Goal: Information Seeking & Learning: Find specific fact

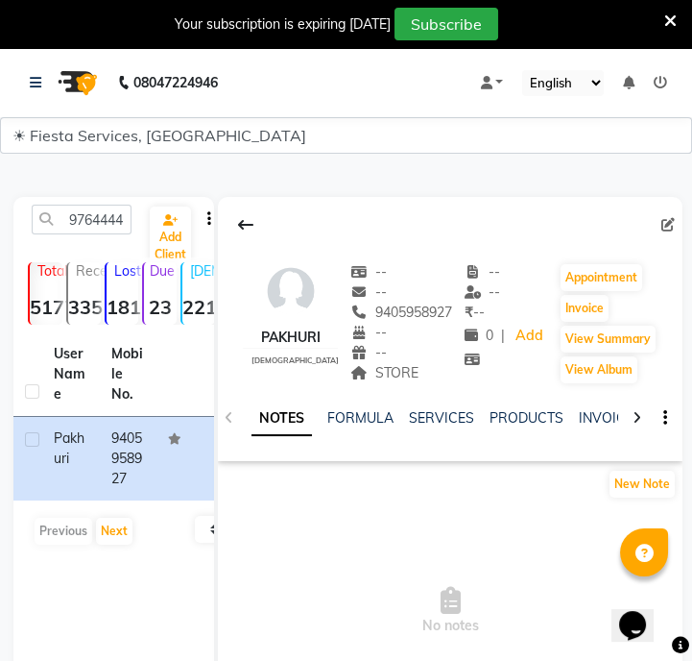
scroll to position [0, 26]
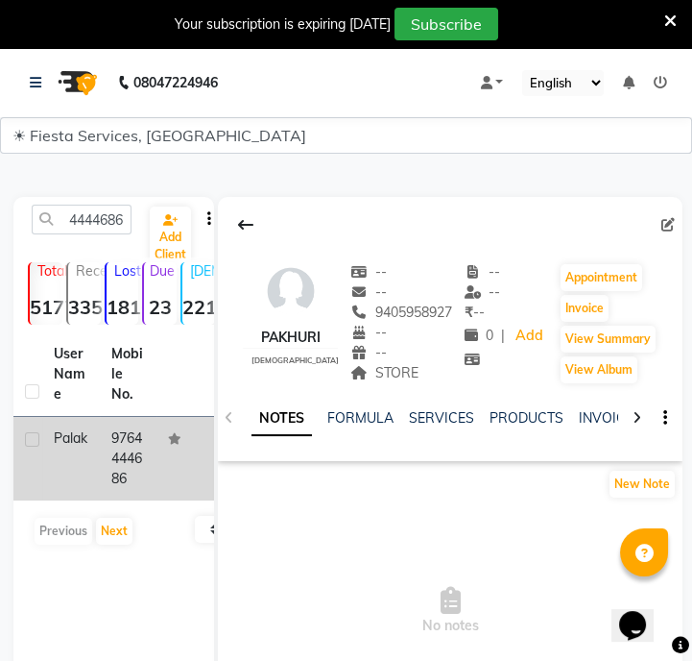
click at [111, 481] on td "9764444686" at bounding box center [129, 459] width 58 height 84
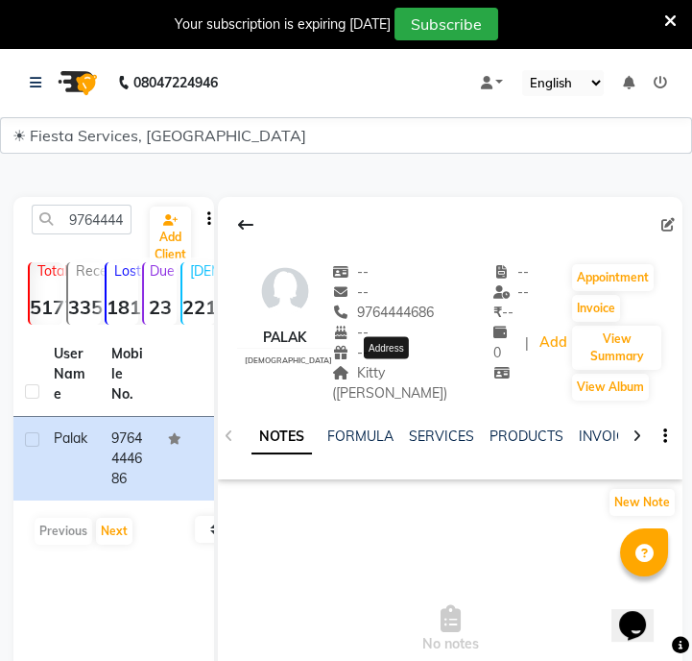
click at [390, 366] on span "Kitty ([PERSON_NAME])" at bounding box center [389, 382] width 115 height 37
drag, startPoint x: 335, startPoint y: 372, endPoint x: 466, endPoint y: 378, distance: 130.8
click at [466, 378] on div "Palak [DEMOGRAPHIC_DATA] -- -- 9764444686 -- -- Kitty ([PERSON_NAME]) -- -- ₹ -…" at bounding box center [450, 323] width 465 height 160
copy span "Kitty ([PERSON_NAME])"
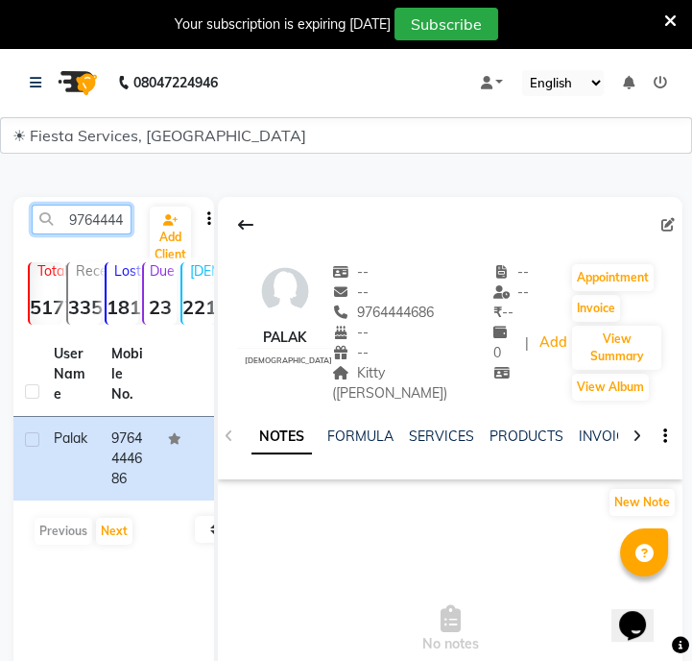
click at [112, 226] on input "9764444686" at bounding box center [82, 220] width 100 height 30
click at [85, 217] on input "9764444686" at bounding box center [82, 220] width 100 height 30
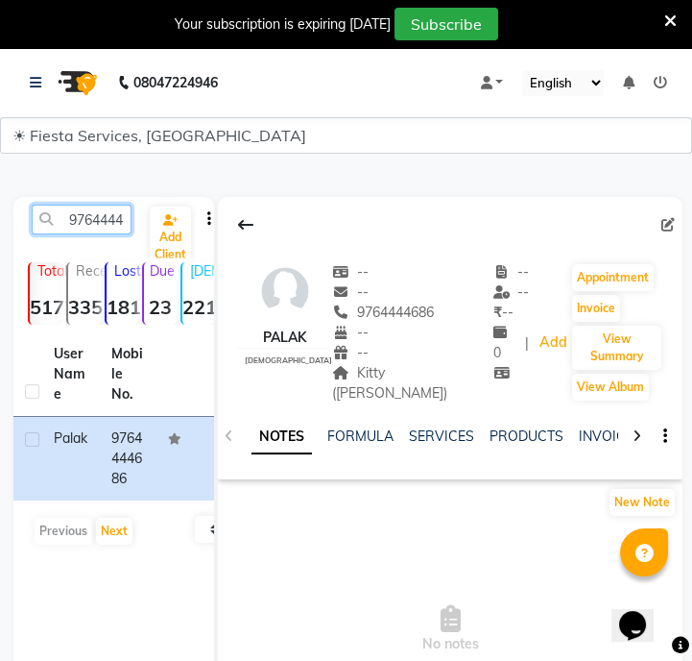
paste input "40662583"
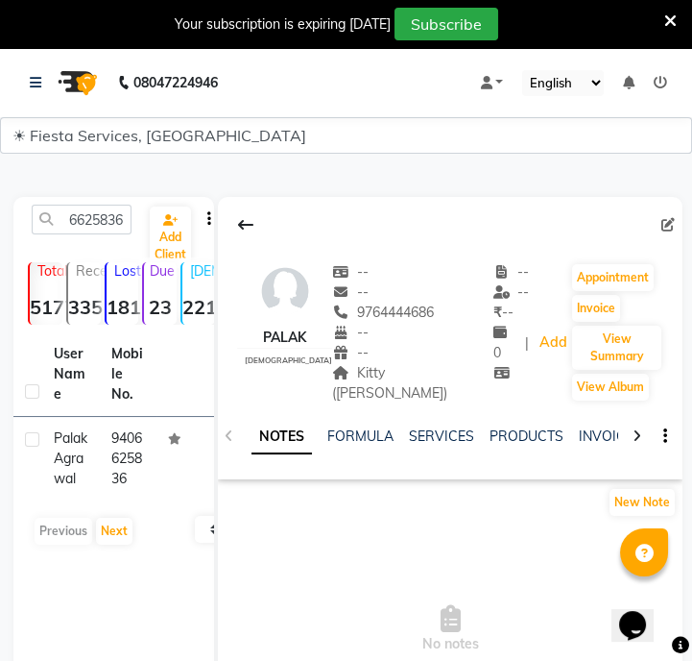
click at [116, 474] on td "9406625836" at bounding box center [129, 459] width 58 height 84
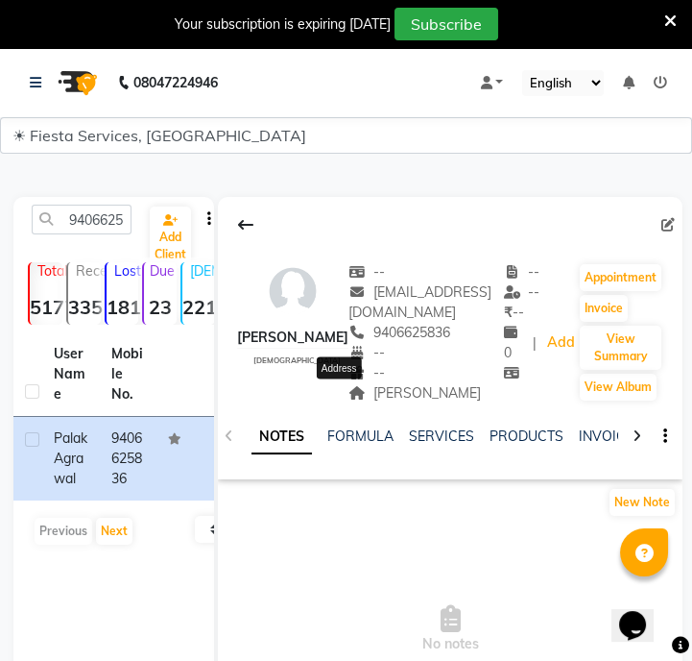
click at [349, 386] on span "[PERSON_NAME]" at bounding box center [415, 392] width 133 height 17
copy span "[PERSON_NAME]"
click at [120, 223] on input "9406625836" at bounding box center [82, 220] width 100 height 30
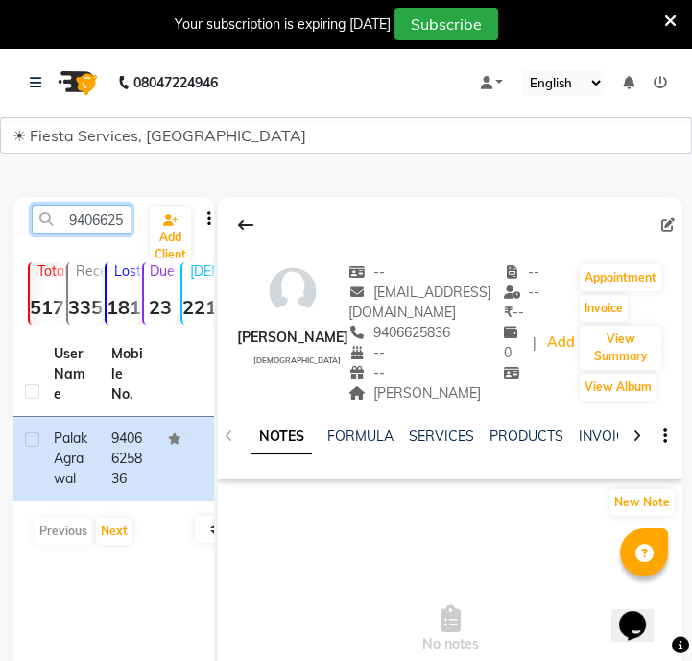
click at [96, 230] on input "9406625836" at bounding box center [82, 220] width 100 height 30
paste input "825083990"
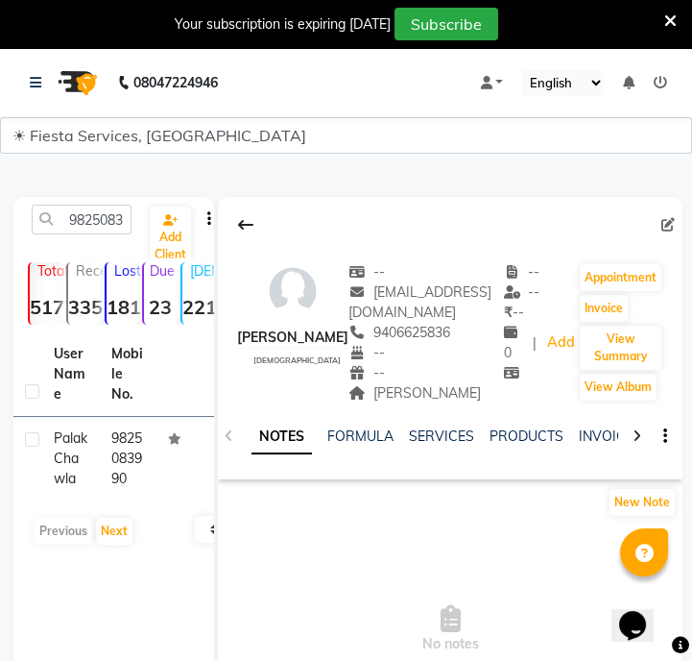
click at [105, 435] on td "9825083990" at bounding box center [129, 459] width 58 height 84
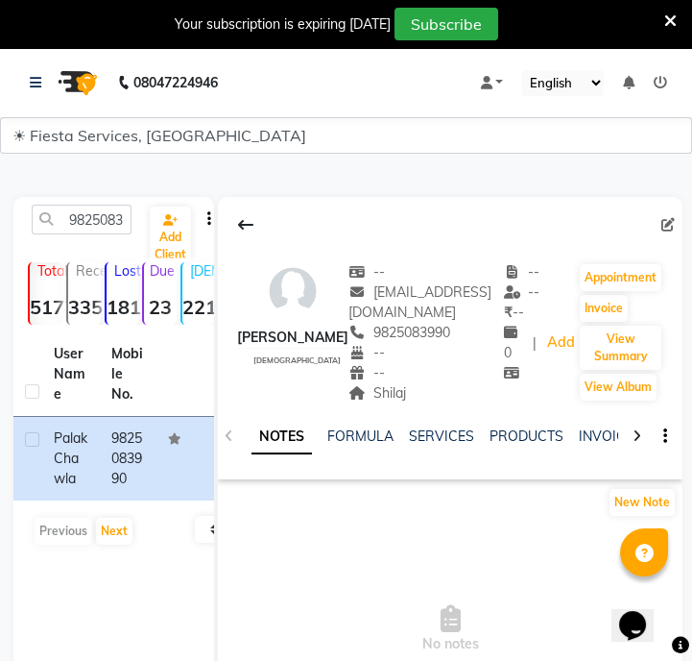
click at [400, 397] on div "Shilaj" at bounding box center [427, 393] width 156 height 20
click at [391, 397] on span "Shilaj" at bounding box center [378, 392] width 58 height 17
copy span "Shilaj"
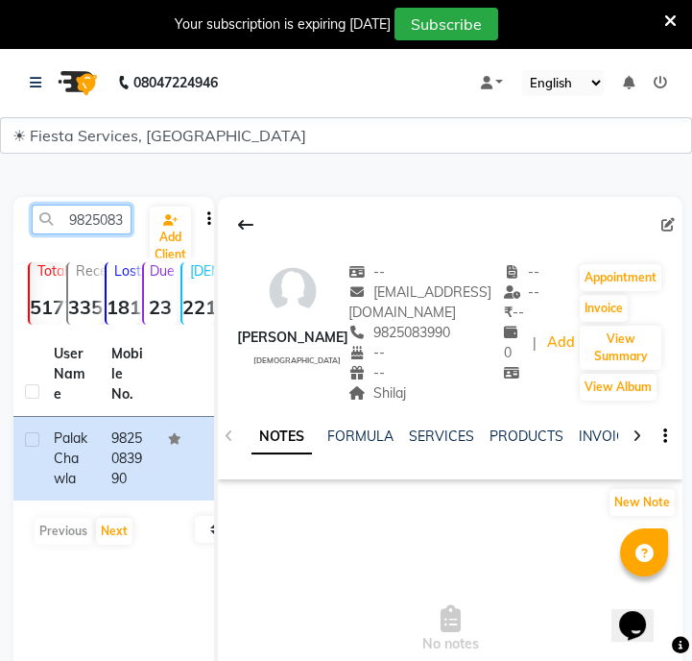
click at [106, 219] on input "9825083990" at bounding box center [82, 220] width 100 height 30
paste input "636980464"
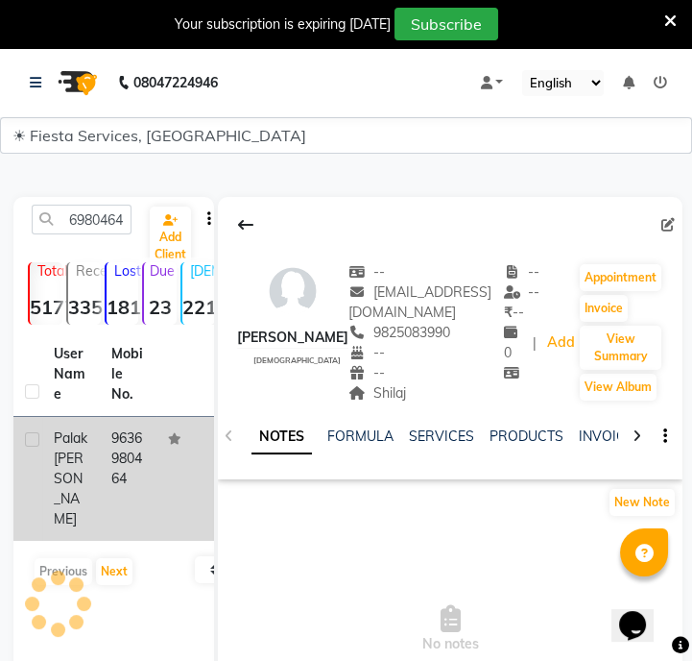
click at [109, 466] on td "9636980464" at bounding box center [129, 479] width 58 height 124
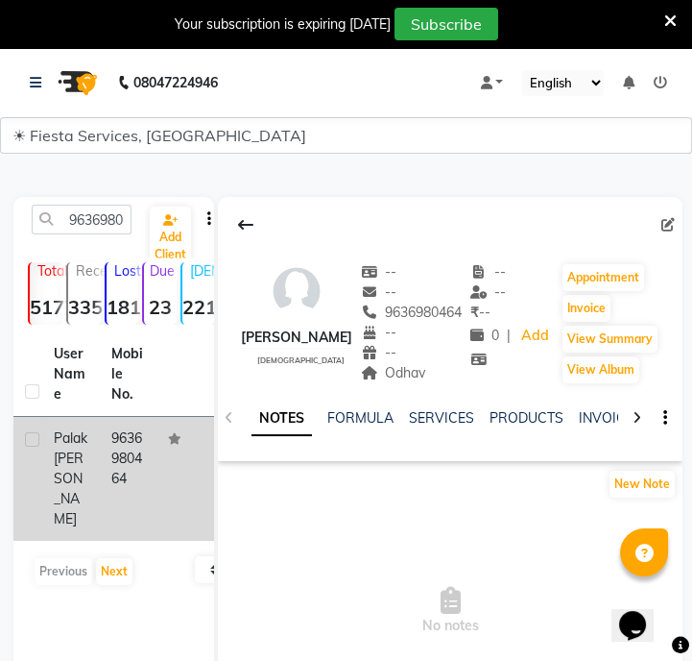
click at [13, 509] on td at bounding box center [27, 479] width 29 height 124
click at [84, 493] on span "[PERSON_NAME]" at bounding box center [69, 488] width 30 height 78
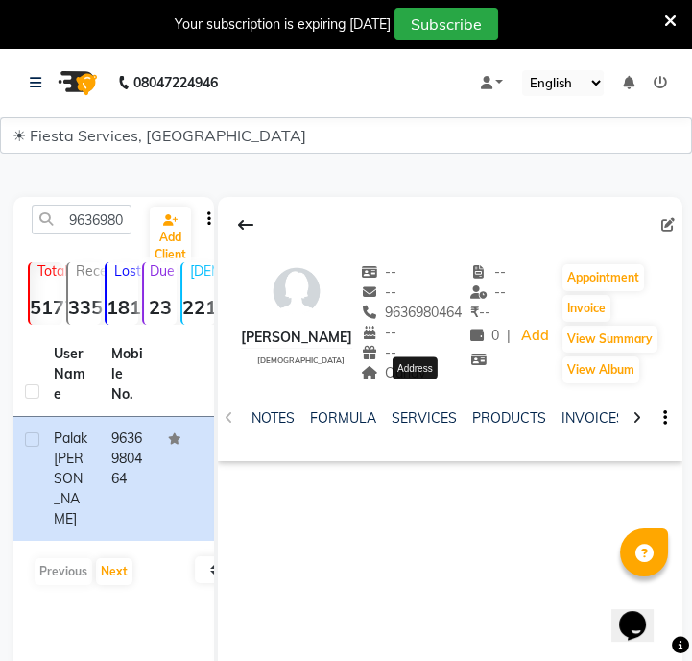
click at [426, 381] on span "Odhav" at bounding box center [393, 372] width 65 height 17
copy span "Odhav"
click at [108, 230] on input "9636980464" at bounding box center [82, 220] width 100 height 30
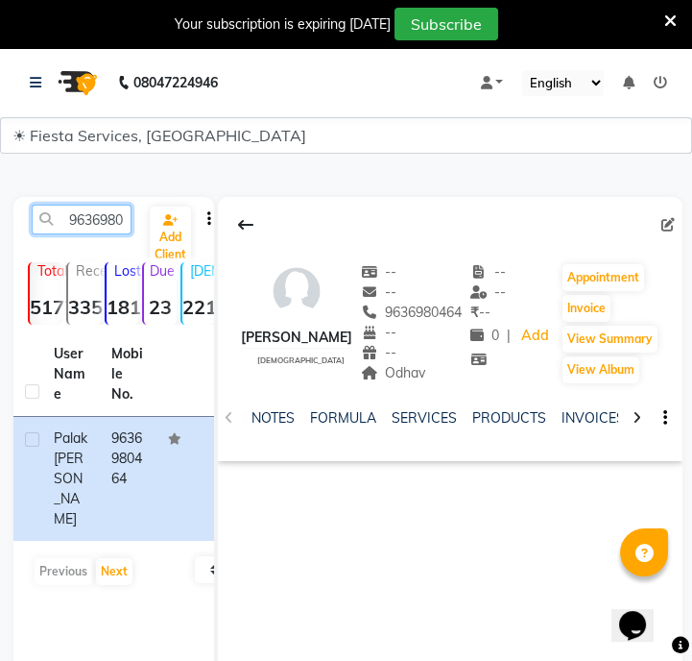
paste input "811729220"
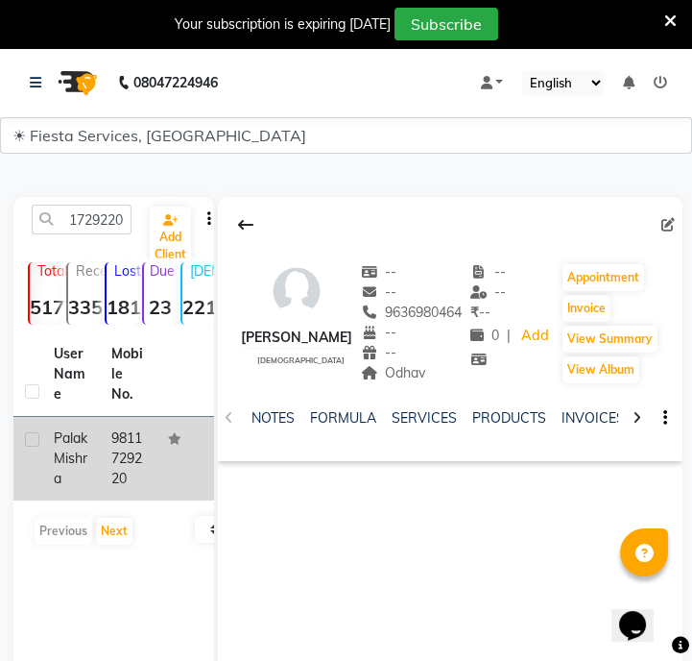
click at [129, 451] on td "9811729220" at bounding box center [129, 459] width 58 height 84
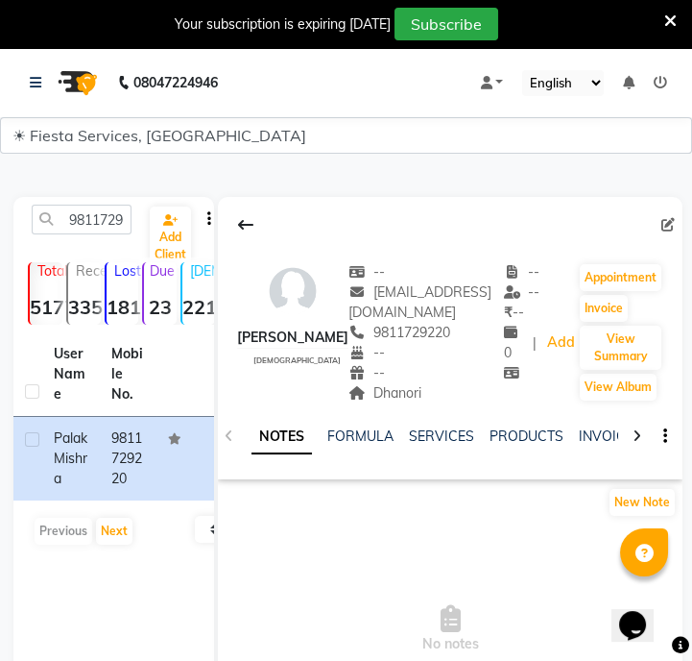
click at [382, 403] on div "NOTES FORMULA SERVICES PRODUCTS INVOICES APPOINTMENTS MEMBERSHIP PACKAGES VOUCH…" at bounding box center [450, 436] width 465 height 66
click at [382, 398] on span "Dhanori" at bounding box center [385, 392] width 73 height 17
copy span "Dhanori"
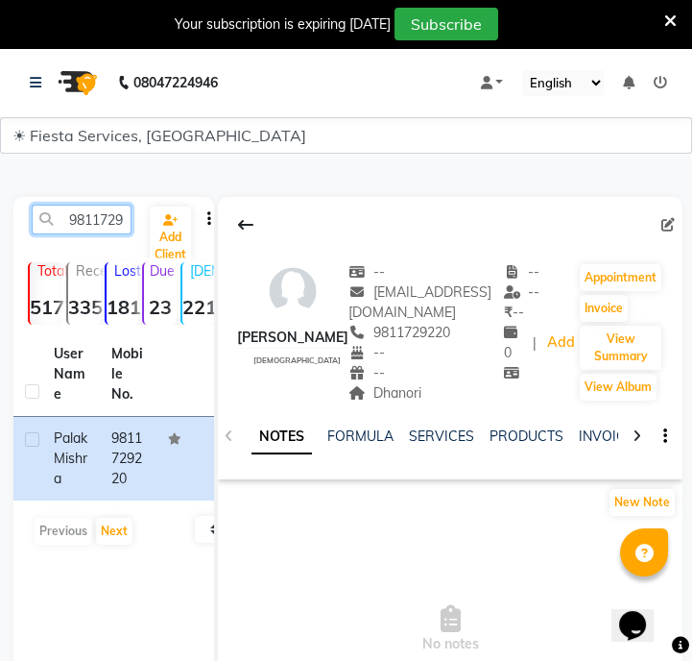
click at [124, 218] on input "9811729220" at bounding box center [82, 220] width 100 height 30
paste input "79531875"
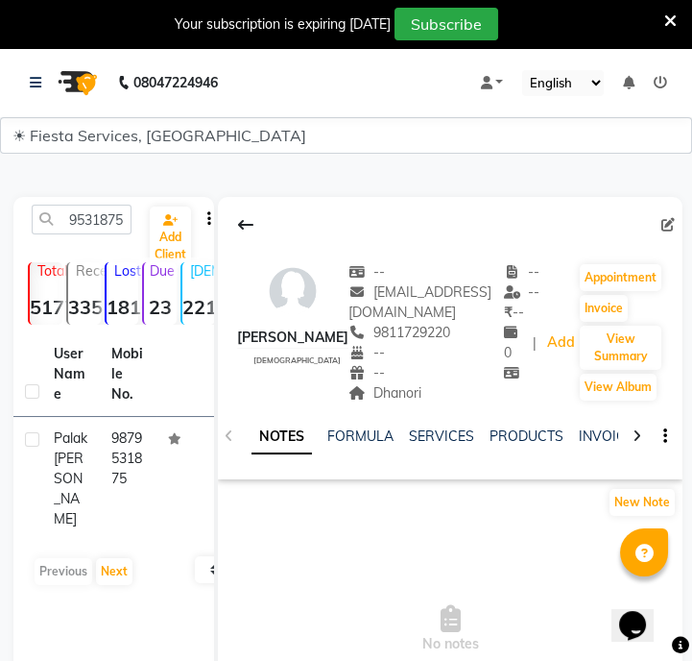
click at [127, 430] on td "9879531875" at bounding box center [129, 479] width 58 height 124
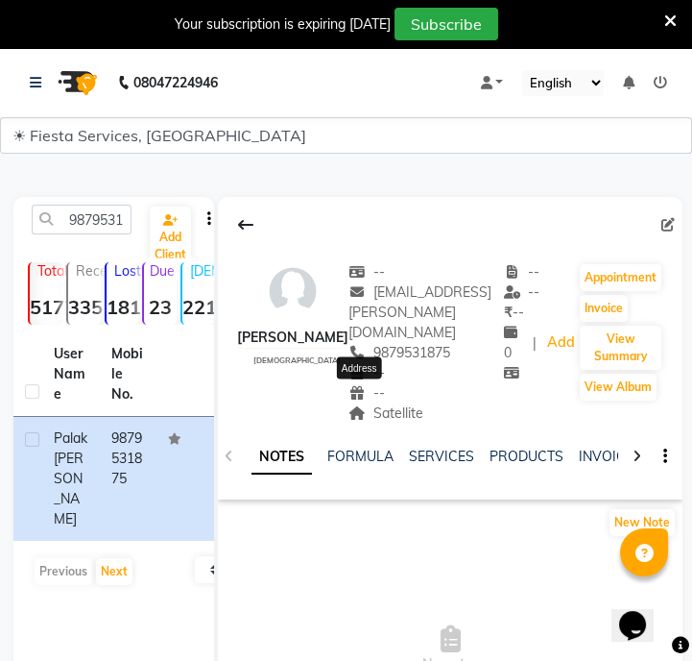
click at [353, 404] on span "Satellite" at bounding box center [386, 412] width 75 height 17
copy span "Satellite"
click at [83, 205] on input "9879531875" at bounding box center [82, 220] width 100 height 30
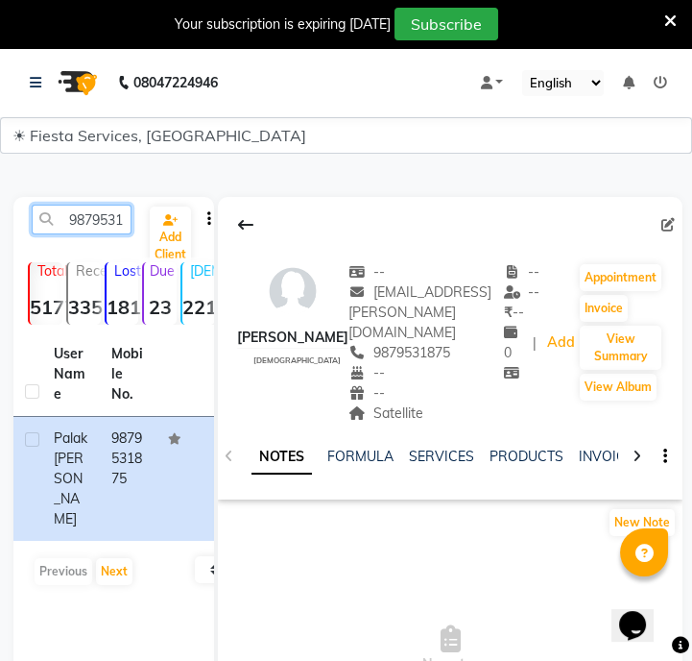
paste input "98364270"
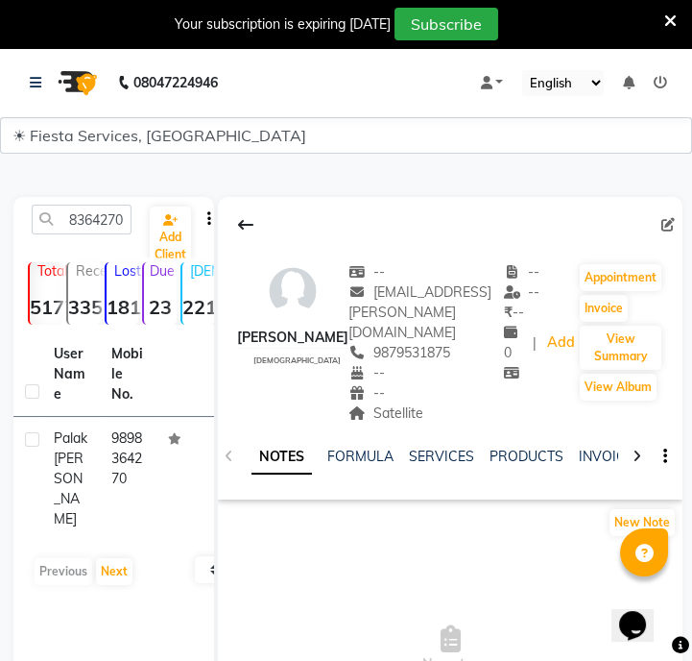
click at [144, 451] on td "9898364270" at bounding box center [129, 479] width 58 height 124
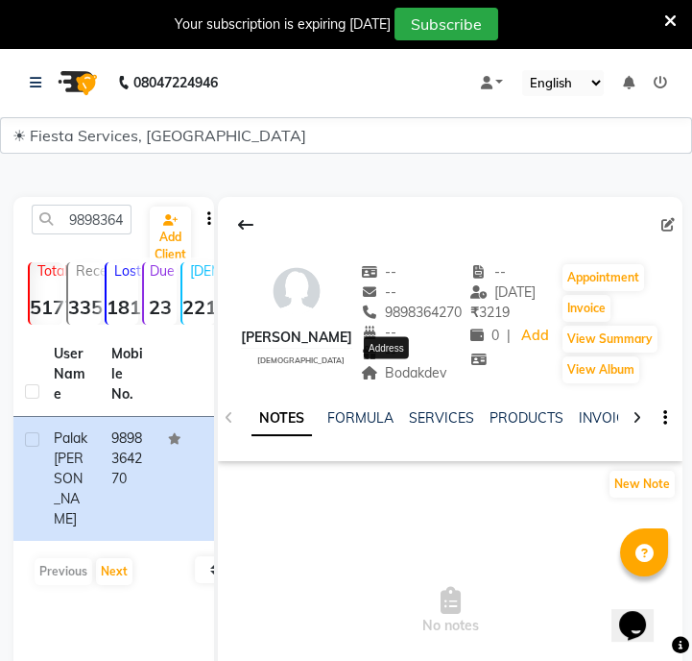
click at [367, 373] on span "Bodakdev" at bounding box center [404, 372] width 86 height 17
copy div "Bodakdev Address"
click at [123, 227] on input "9898364270" at bounding box center [82, 220] width 100 height 30
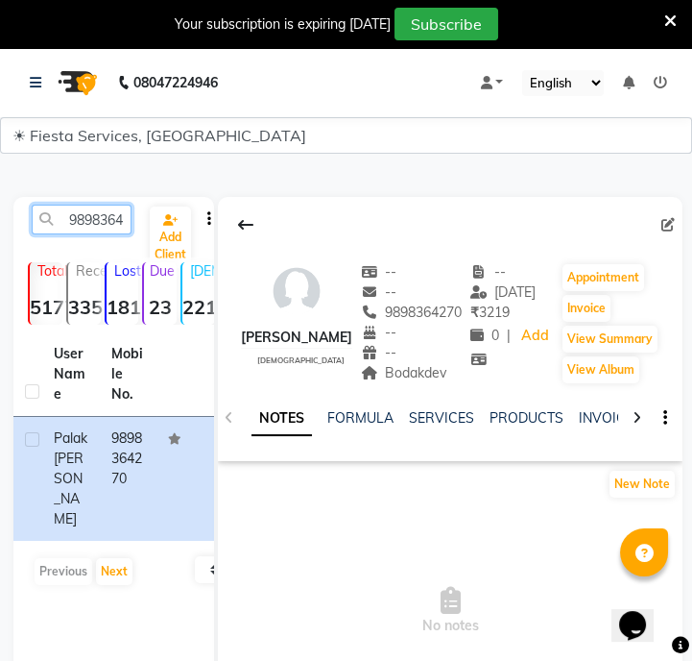
click at [123, 227] on input "9898364270" at bounding box center [82, 220] width 100 height 30
paste input "409407702"
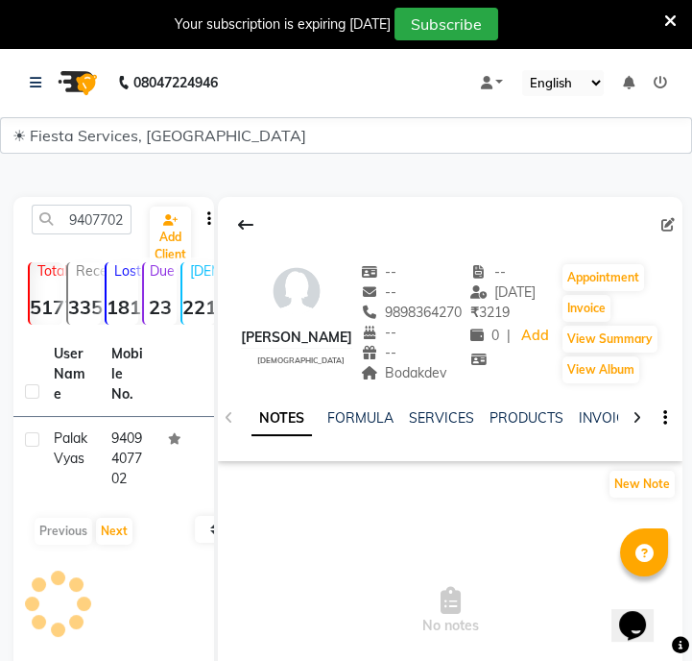
click at [139, 460] on td "9409407702" at bounding box center [129, 459] width 58 height 84
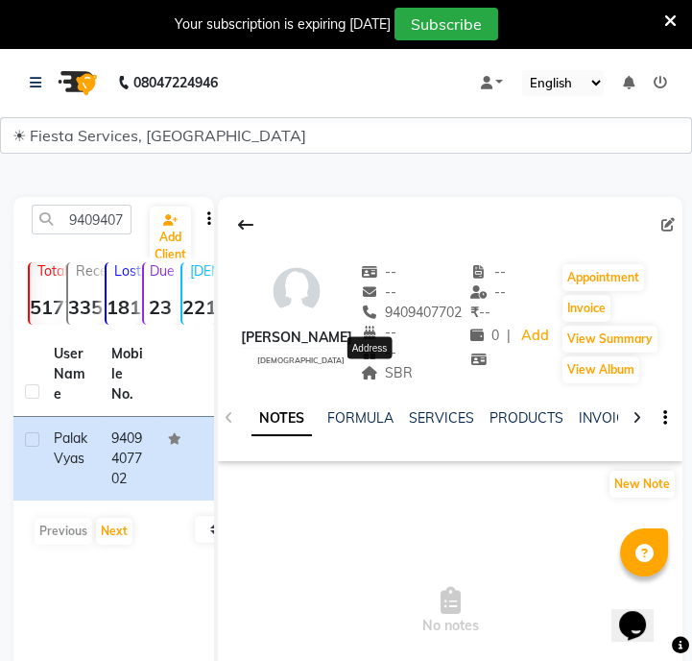
click at [385, 370] on span "SBR" at bounding box center [387, 372] width 53 height 17
copy span "SBR"
click at [85, 230] on input "9409407702" at bounding box center [82, 220] width 100 height 30
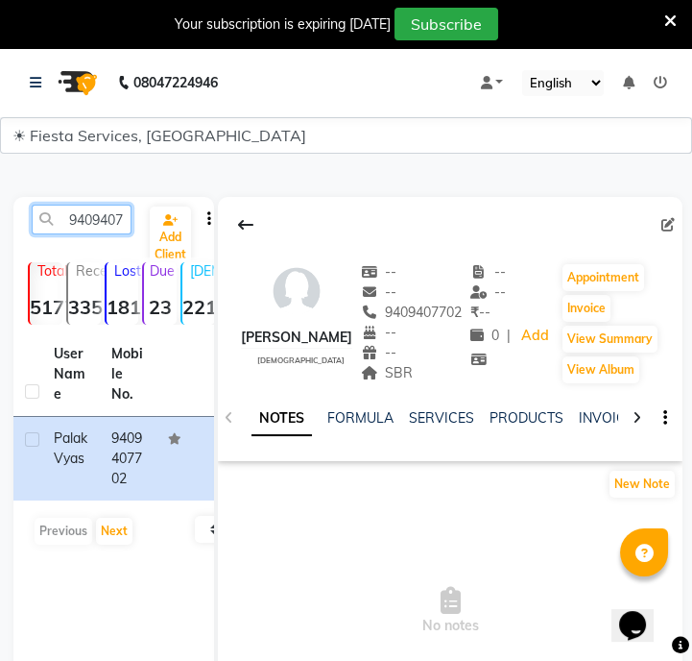
paste input "016354391"
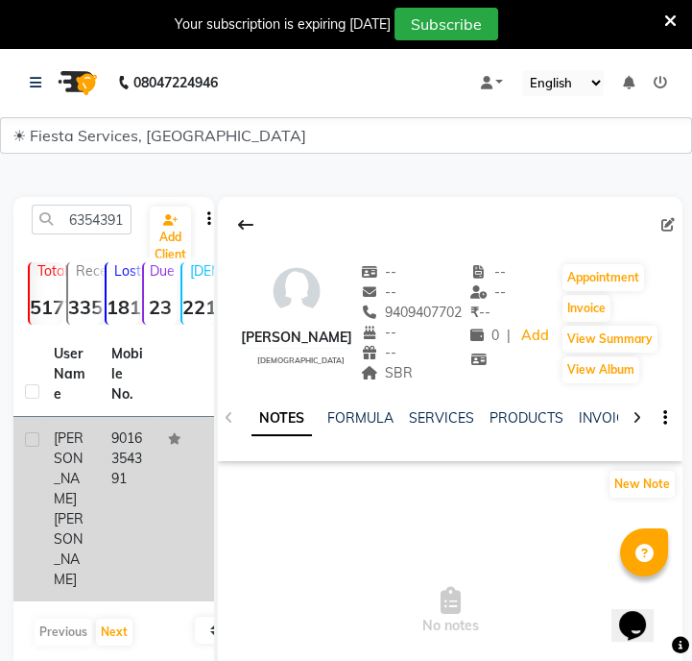
click at [125, 426] on td "9016354391" at bounding box center [129, 509] width 58 height 184
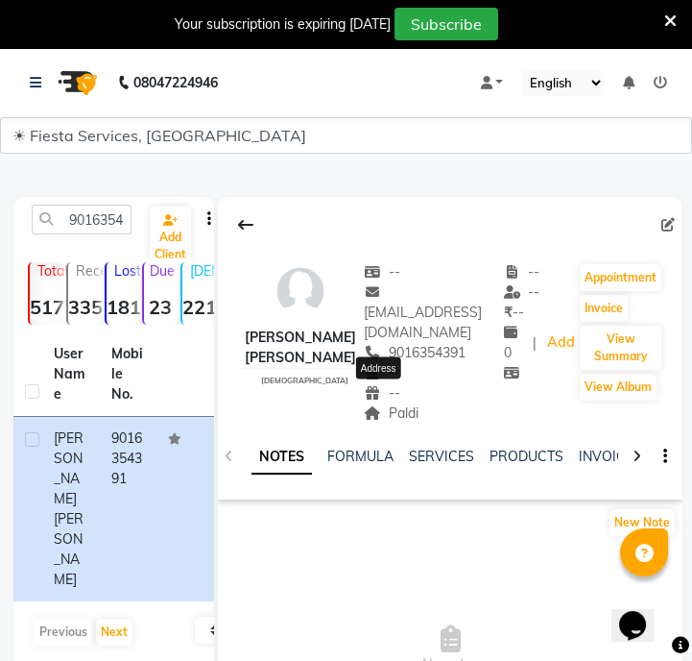
click at [398, 404] on span "Paldi" at bounding box center [391, 412] width 55 height 17
copy span "Paldi"
click at [112, 229] on input "9016354391" at bounding box center [82, 220] width 100 height 30
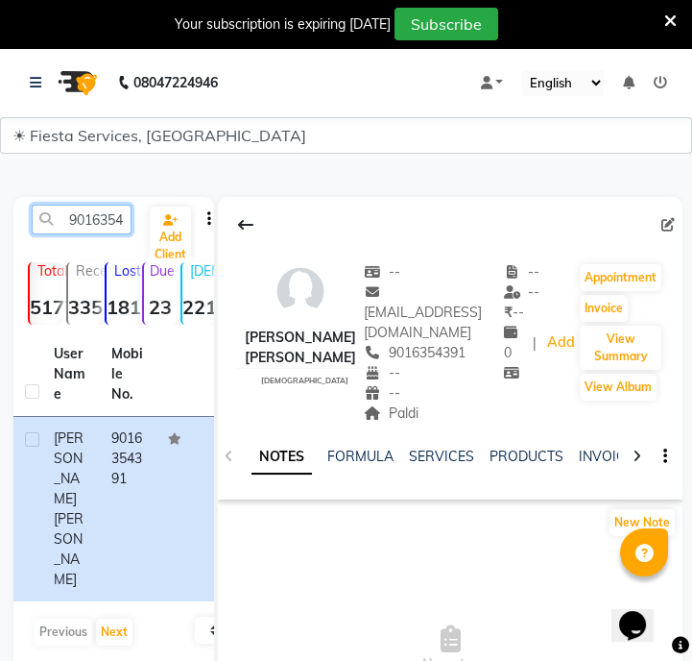
paste input "8010466804"
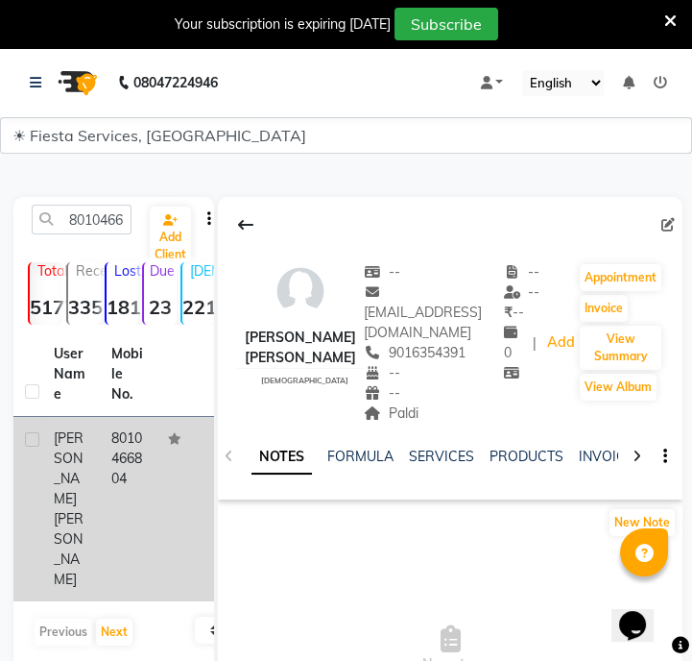
click at [132, 472] on td "8010466804" at bounding box center [129, 509] width 58 height 184
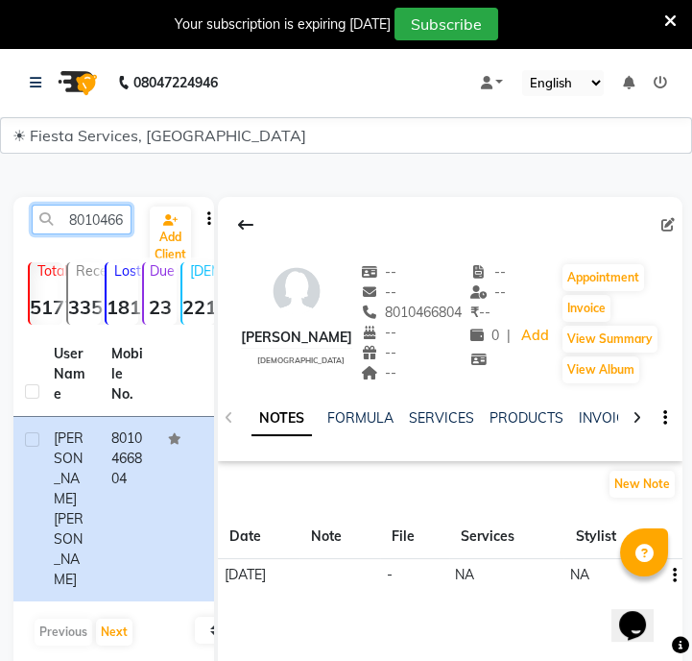
click at [97, 225] on input "8010466804" at bounding box center [82, 220] width 100 height 30
paste input "777829346"
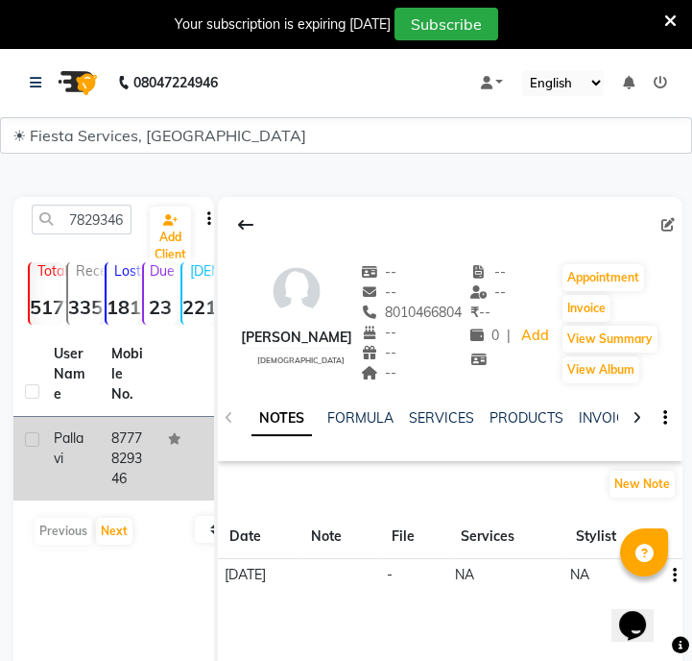
click at [114, 474] on td "8777829346" at bounding box center [129, 459] width 58 height 84
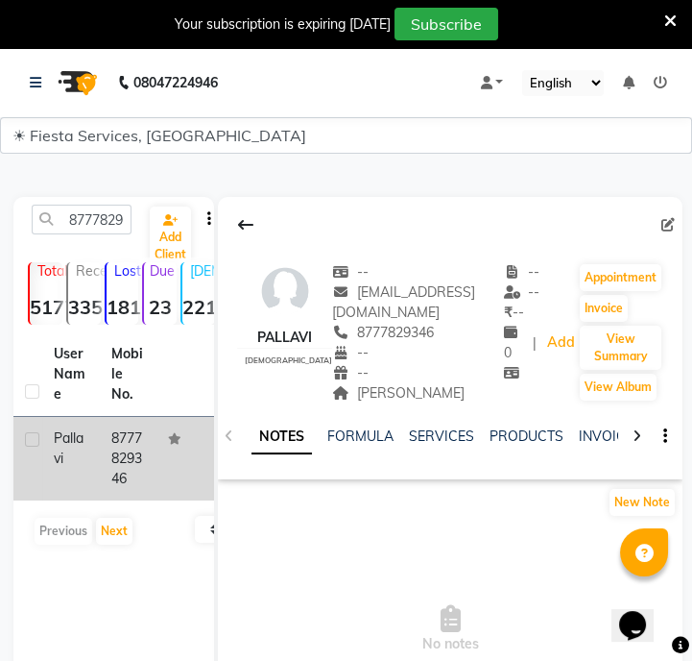
click at [125, 458] on td "8777829346" at bounding box center [129, 459] width 58 height 84
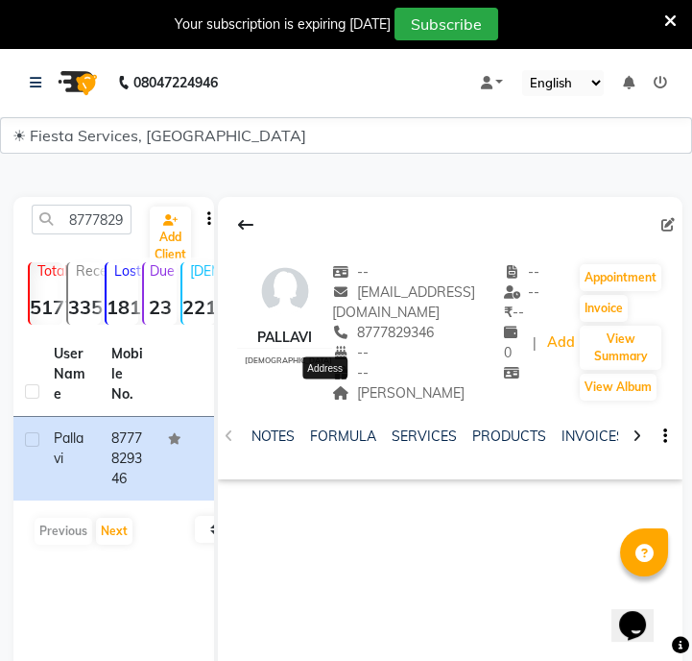
click at [346, 399] on span "[PERSON_NAME]" at bounding box center [398, 392] width 133 height 17
copy span "[PERSON_NAME]"
click at [122, 223] on input "8777829346" at bounding box center [82, 220] width 100 height 30
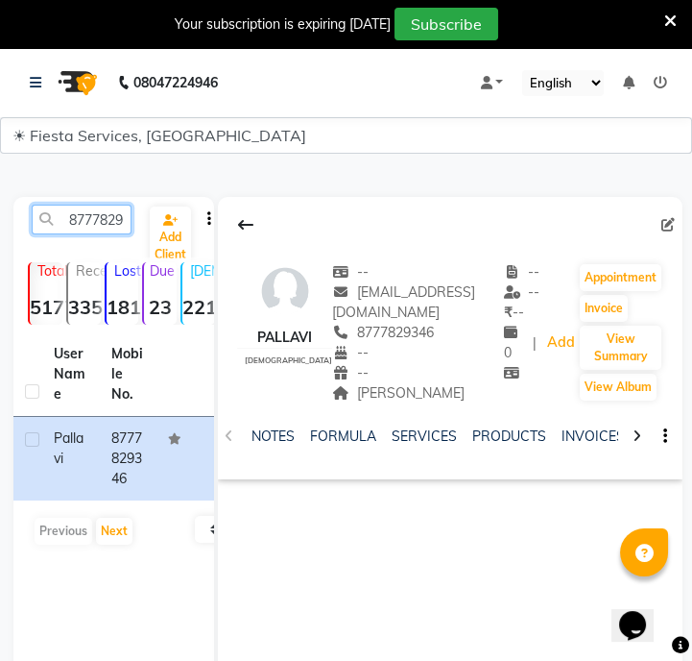
click at [106, 220] on input "8777829346" at bounding box center [82, 220] width 100 height 30
paste input "7038480521"
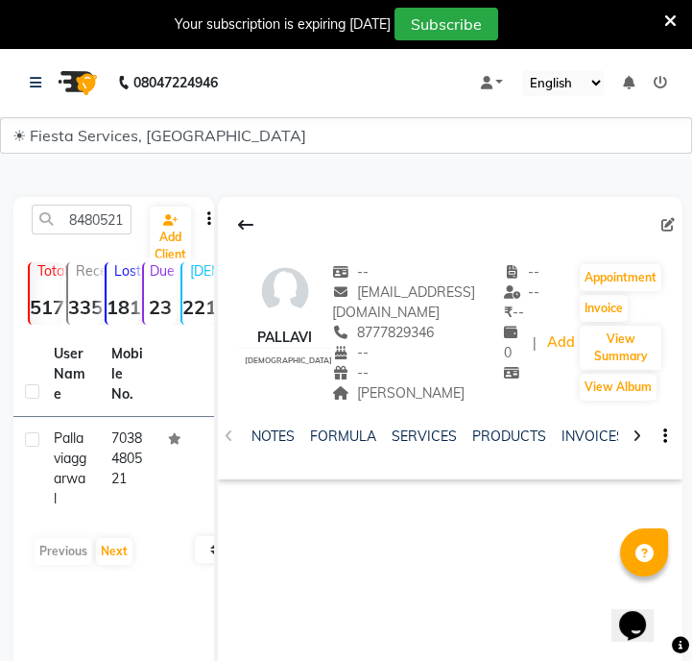
click at [114, 457] on td "7038480521" at bounding box center [129, 469] width 58 height 104
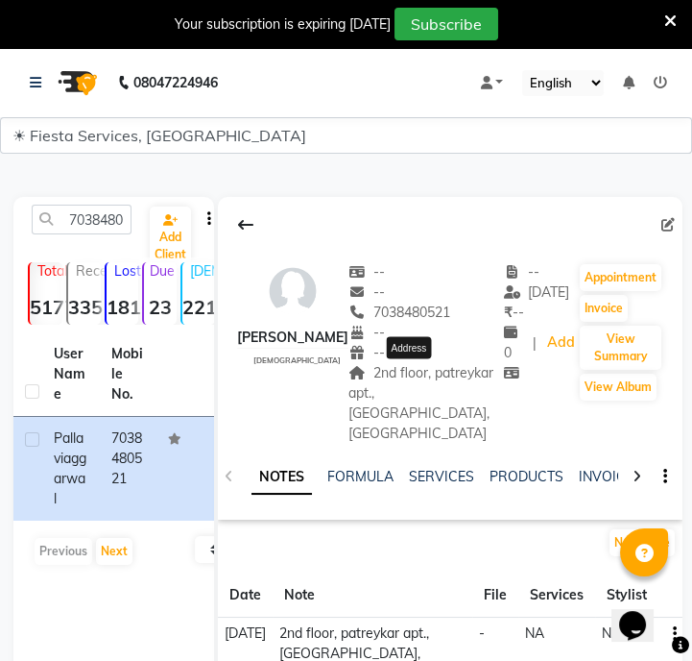
click at [380, 387] on span "2nd floor, patreykar apt., [GEOGRAPHIC_DATA], [GEOGRAPHIC_DATA]" at bounding box center [421, 403] width 145 height 78
click at [110, 229] on input "7038480521" at bounding box center [82, 220] width 100 height 30
paste input "9404116397"
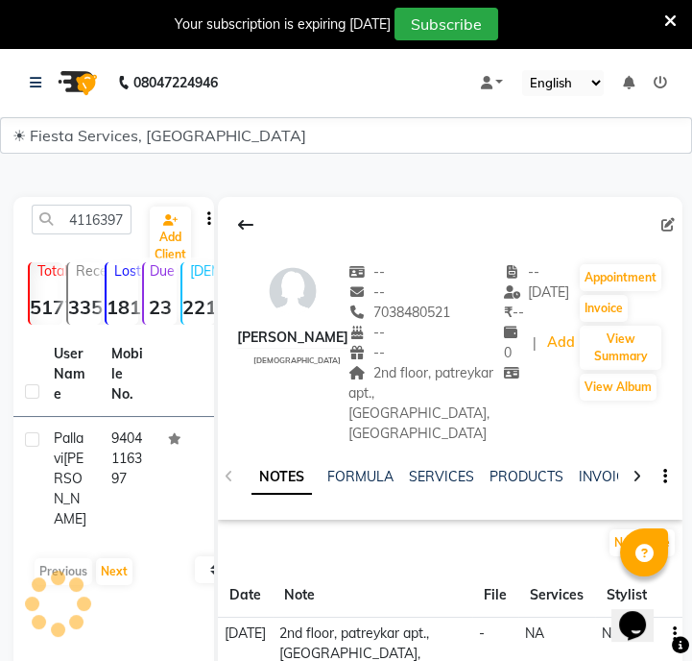
click at [163, 470] on td at bounding box center [186, 479] width 58 height 124
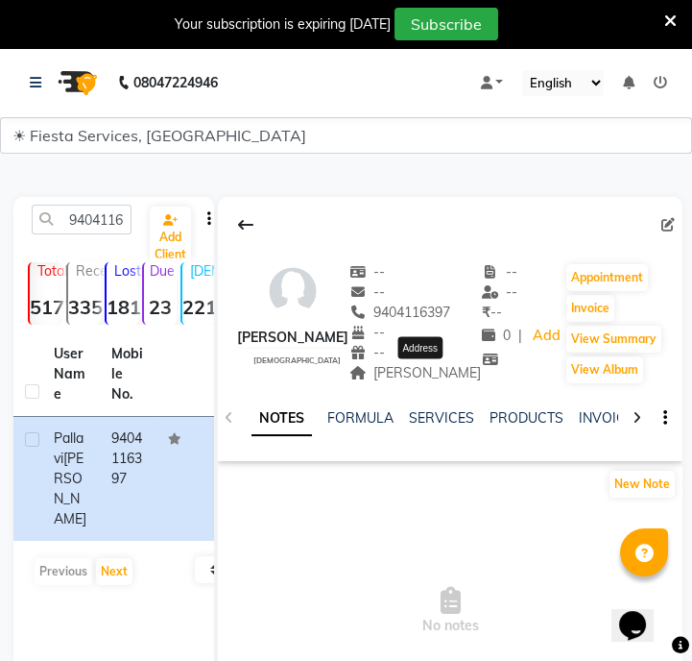
click at [396, 369] on span "[PERSON_NAME]" at bounding box center [416, 372] width 133 height 17
click at [452, 375] on span "[PERSON_NAME]" at bounding box center [416, 372] width 133 height 17
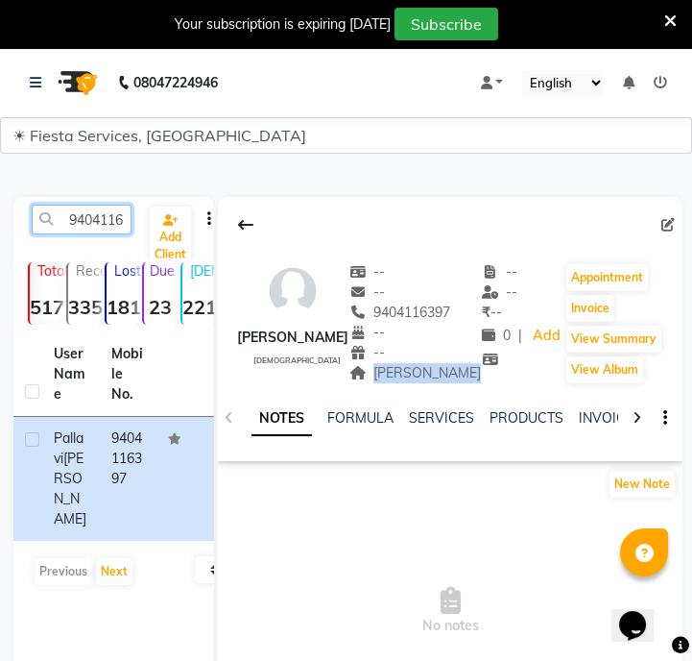
click at [82, 213] on input "9404116397" at bounding box center [82, 220] width 100 height 30
paste input "356115765"
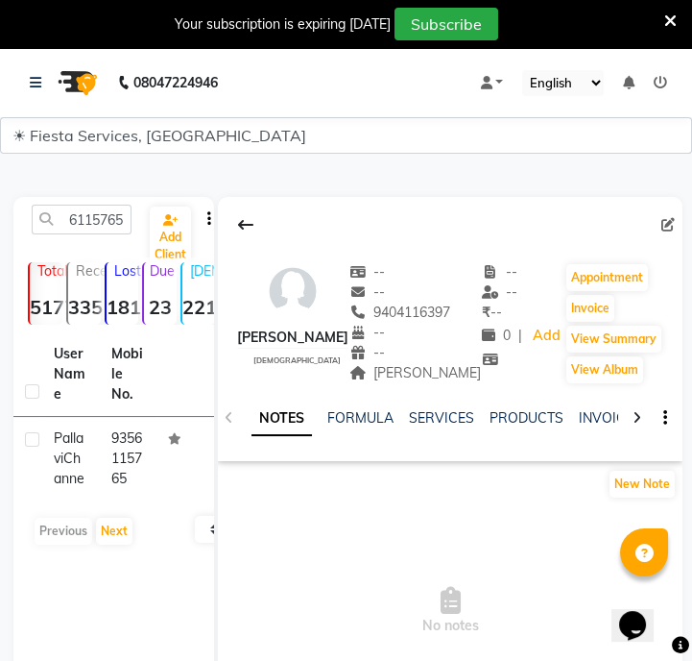
click at [113, 466] on td "9356115765" at bounding box center [129, 459] width 58 height 84
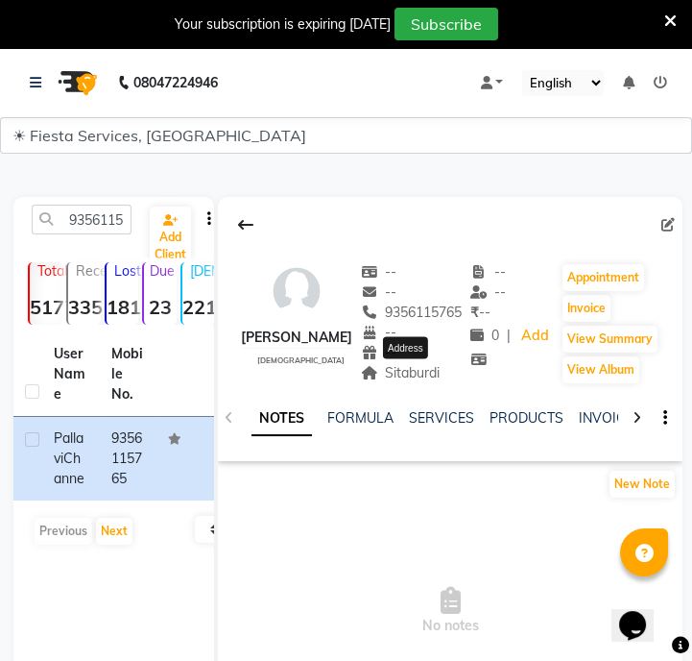
click at [413, 373] on span "Sitaburdi" at bounding box center [401, 372] width 80 height 17
click at [106, 213] on input "9356115765" at bounding box center [82, 220] width 100 height 30
paste input "096742442"
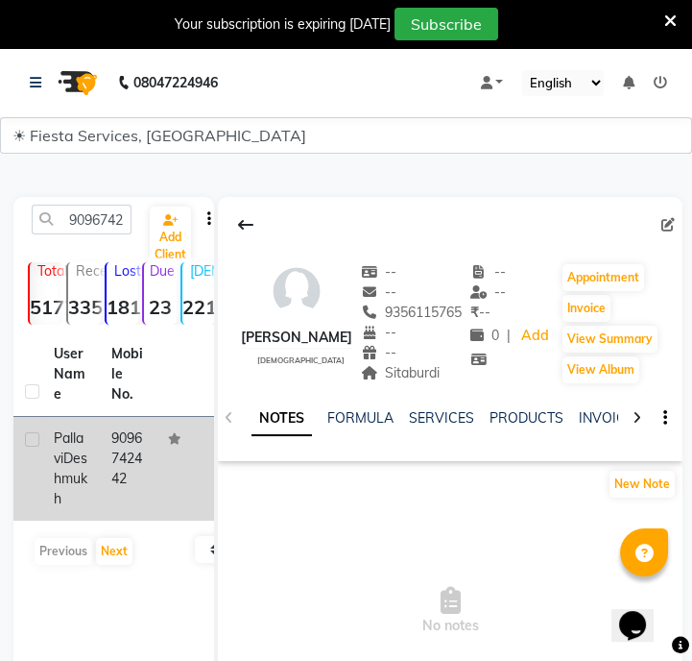
click at [148, 487] on td "9096742442" at bounding box center [129, 469] width 58 height 104
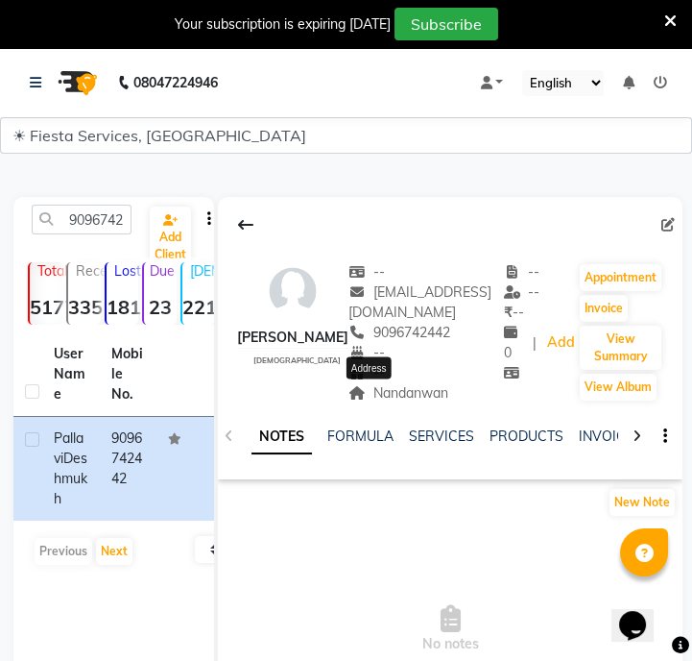
click at [370, 390] on span "Nandanwan" at bounding box center [399, 392] width 100 height 17
click at [106, 222] on input "9096742442" at bounding box center [82, 220] width 100 height 30
paste input "8668337526"
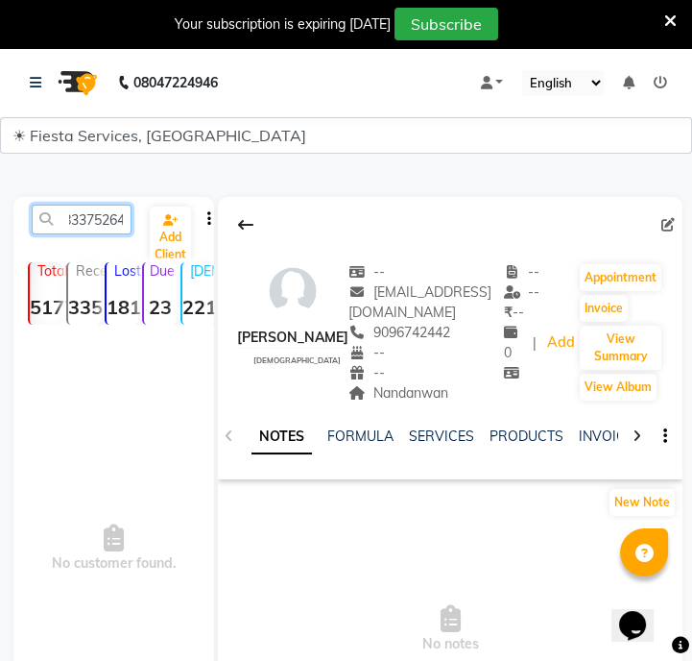
click at [99, 221] on input "90967866833752642442" at bounding box center [82, 220] width 100 height 30
paste input "8668337526"
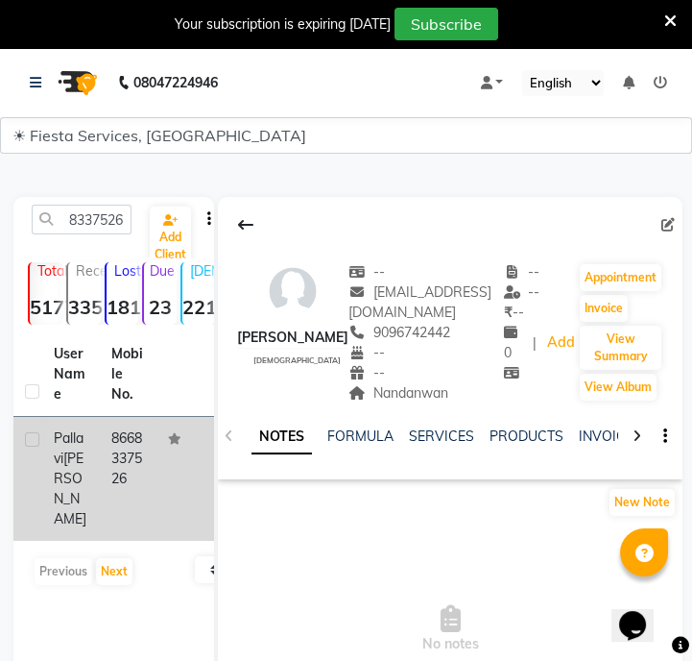
scroll to position [0, 0]
click at [125, 455] on td "8668337526" at bounding box center [129, 479] width 58 height 124
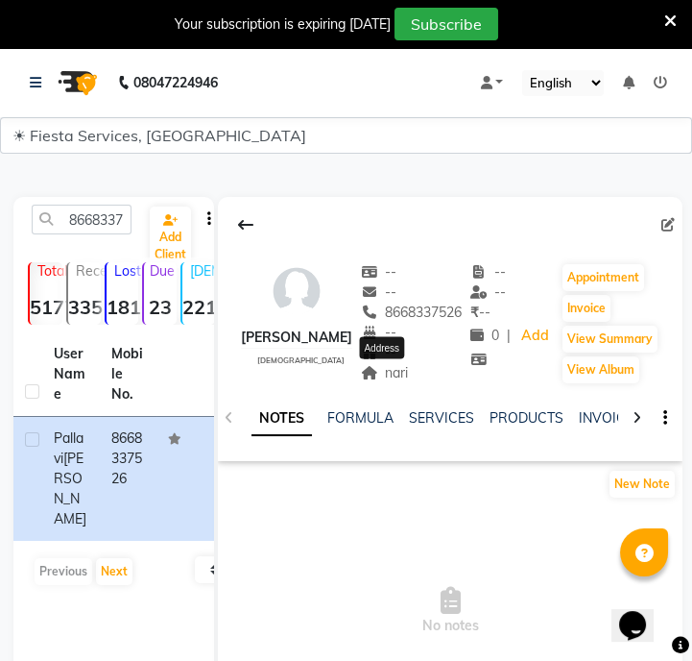
click at [399, 375] on span "nari" at bounding box center [385, 372] width 48 height 17
click at [117, 230] on input "8668337526" at bounding box center [82, 220] width 100 height 30
paste input "9503679802"
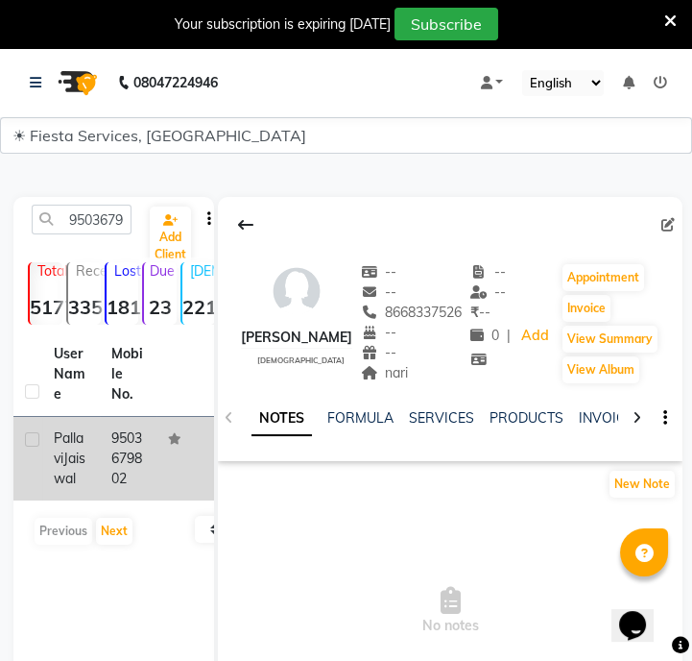
click at [139, 499] on td "9503679802" at bounding box center [129, 459] width 58 height 84
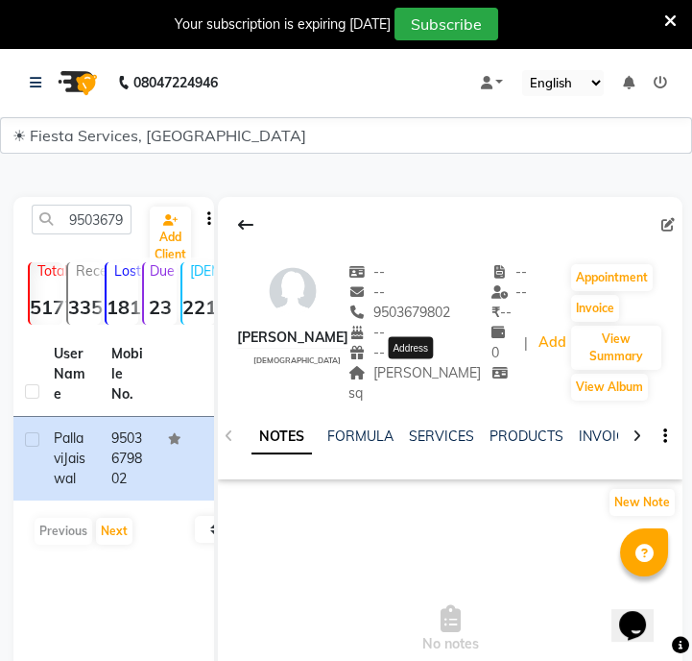
click at [443, 376] on span "[PERSON_NAME] sq" at bounding box center [415, 382] width 133 height 37
click at [114, 229] on input "9503679802" at bounding box center [82, 220] width 100 height 30
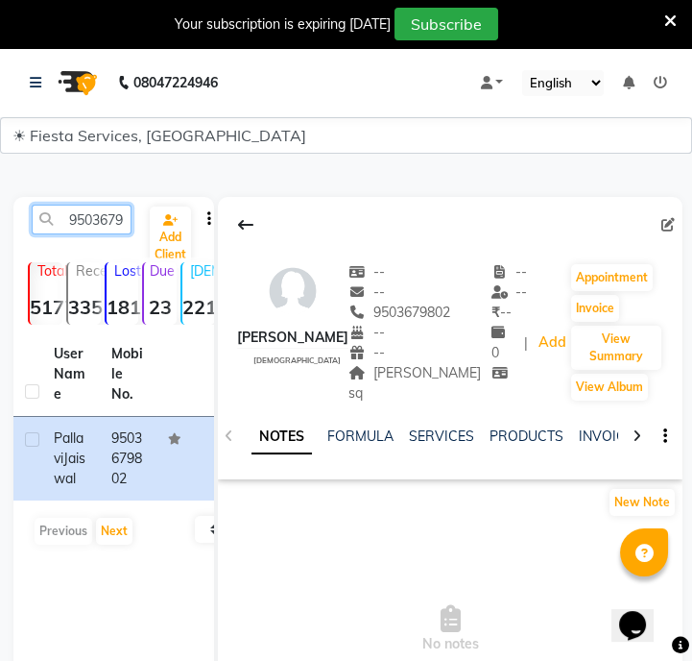
paste input "8153909093"
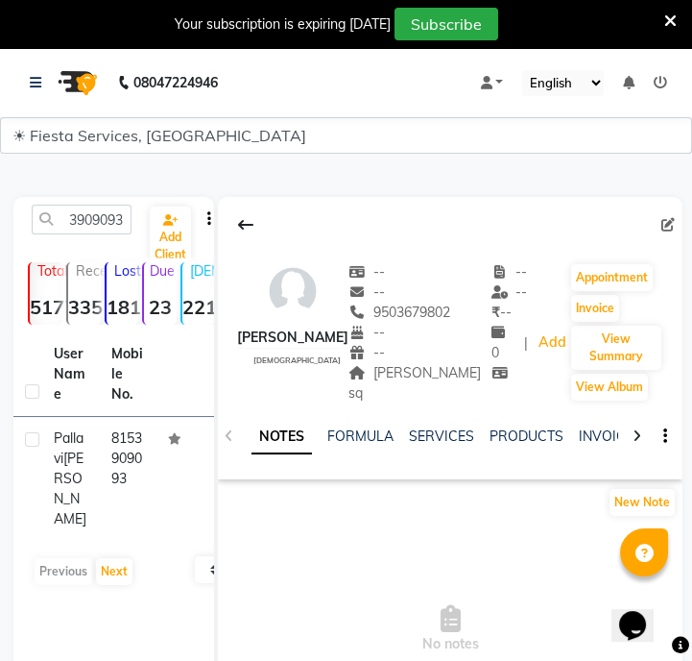
click at [154, 480] on td "8153909093" at bounding box center [129, 479] width 58 height 124
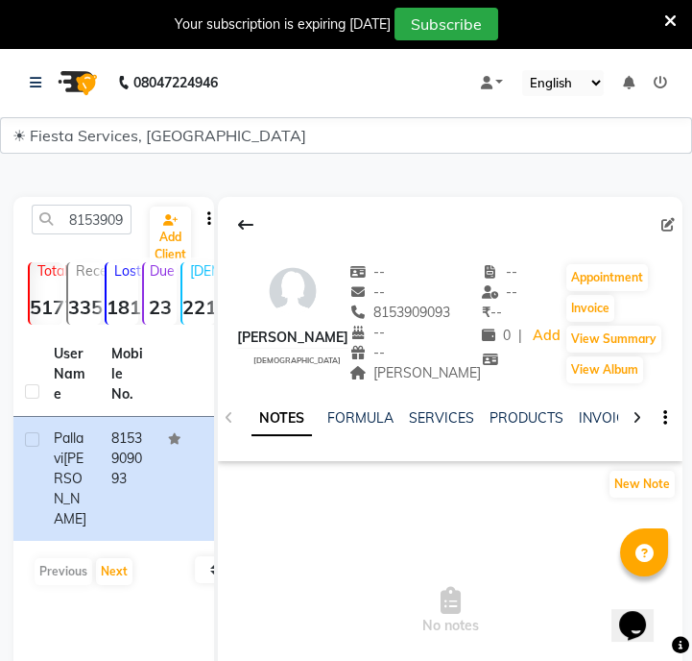
click at [421, 375] on div "[PERSON_NAME] Address" at bounding box center [416, 373] width 133 height 20
click at [421, 375] on div "[PERSON_NAME]" at bounding box center [416, 373] width 133 height 20
click at [416, 375] on span "[PERSON_NAME]" at bounding box center [416, 372] width 133 height 17
click at [400, 375] on span "[PERSON_NAME]" at bounding box center [416, 372] width 133 height 17
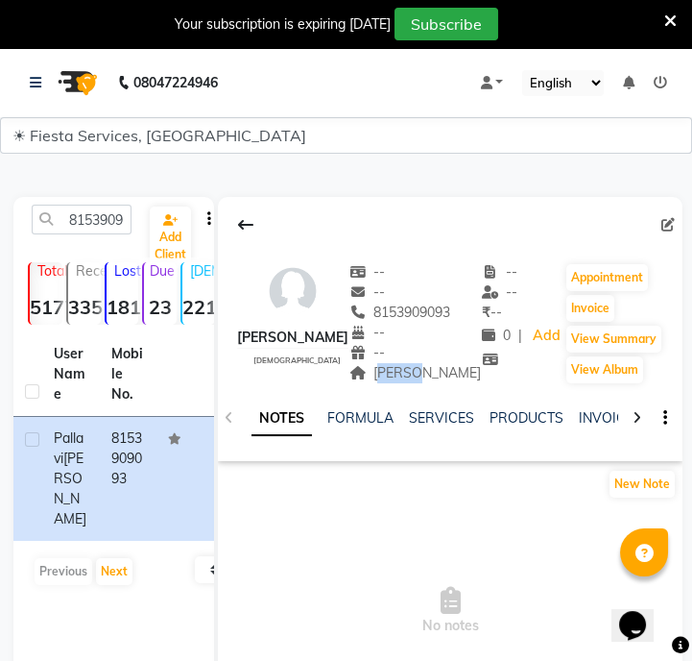
click at [400, 375] on span "[PERSON_NAME]" at bounding box center [416, 372] width 133 height 17
click at [110, 230] on input "8153909093" at bounding box center [82, 220] width 100 height 30
paste input "9921004547"
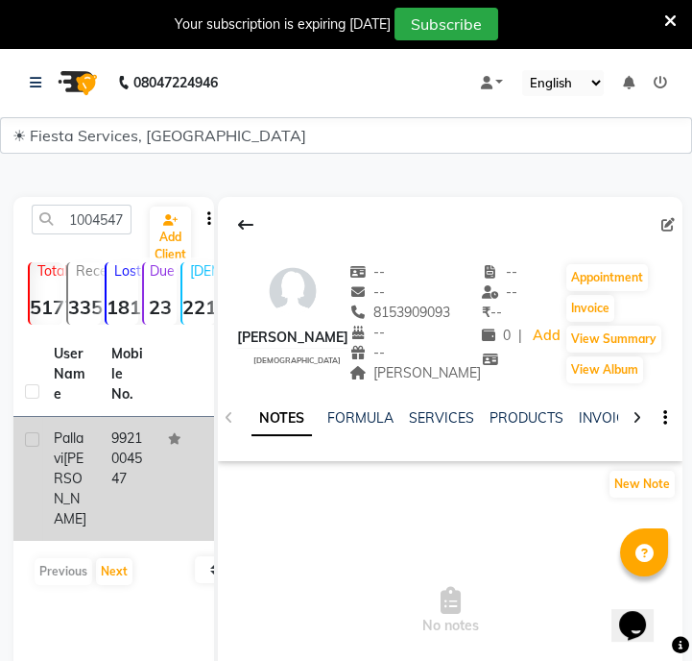
click at [153, 460] on td "9921004547" at bounding box center [129, 479] width 58 height 124
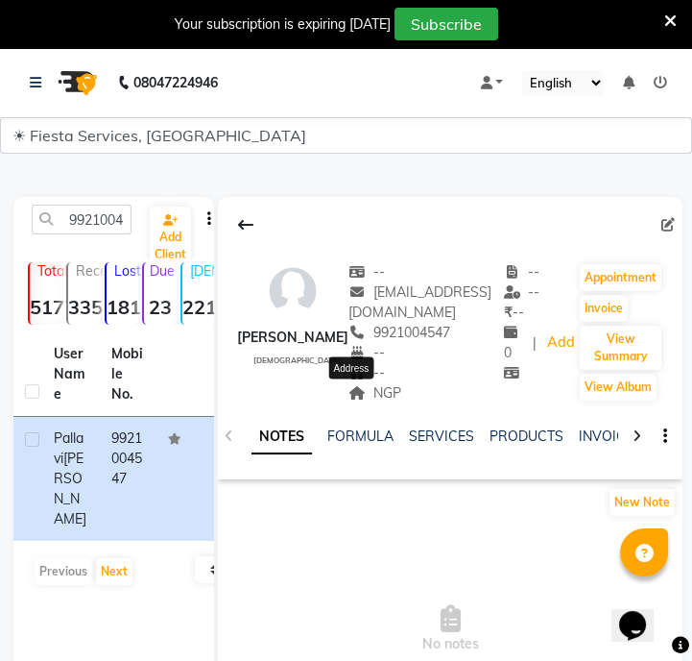
click at [365, 385] on span "NGP" at bounding box center [375, 392] width 53 height 17
click at [83, 228] on input "9921004547" at bounding box center [82, 220] width 100 height 30
paste input "7875474219"
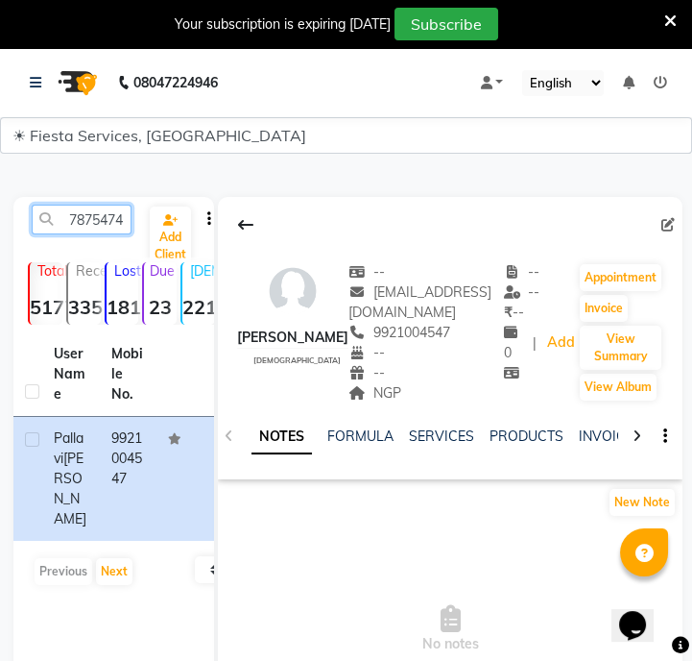
scroll to position [0, 26]
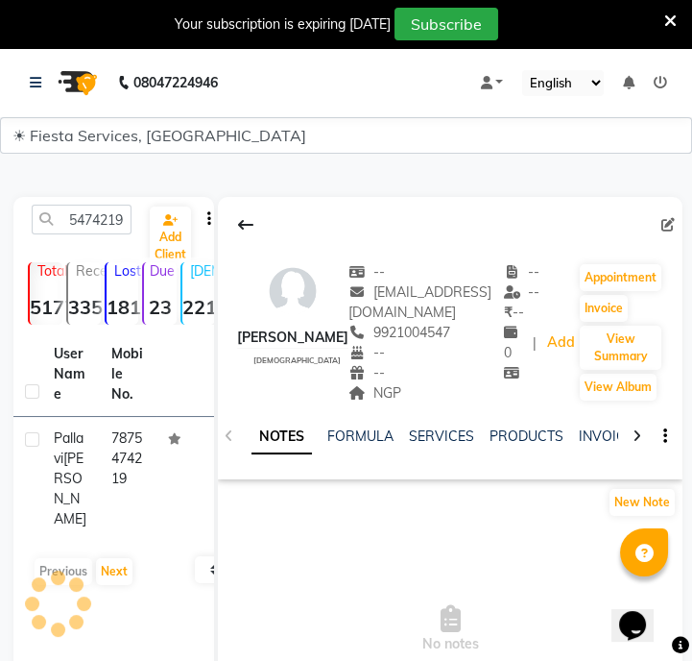
click at [153, 441] on td "7875474219" at bounding box center [129, 479] width 58 height 124
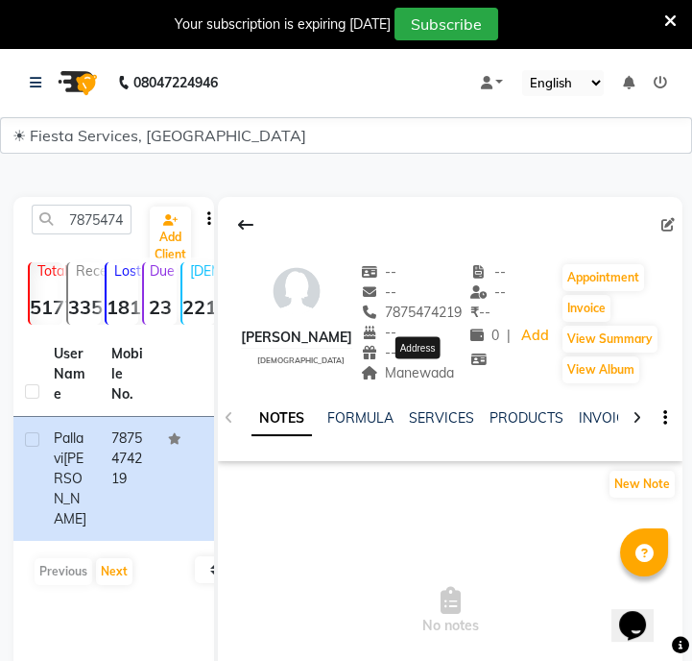
click at [414, 375] on span "Manewada" at bounding box center [408, 372] width 94 height 17
click at [110, 215] on input "7875474219" at bounding box center [82, 220] width 100 height 30
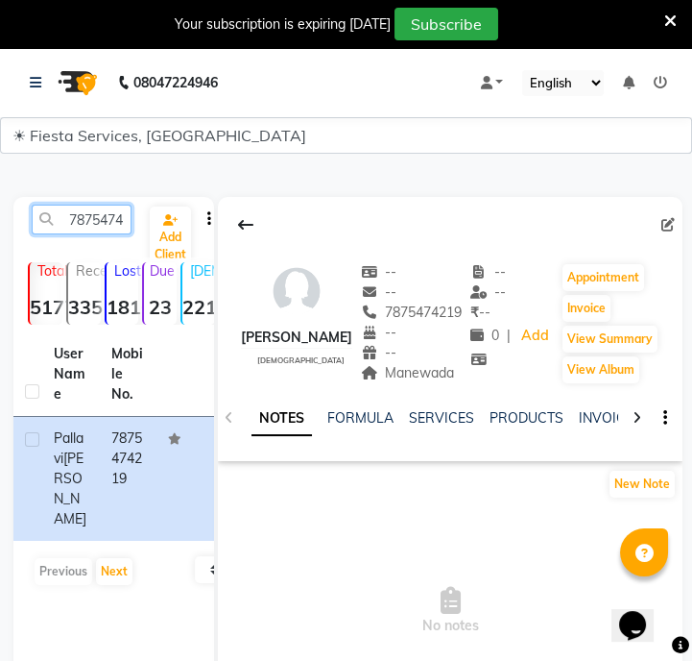
paste input "020120443"
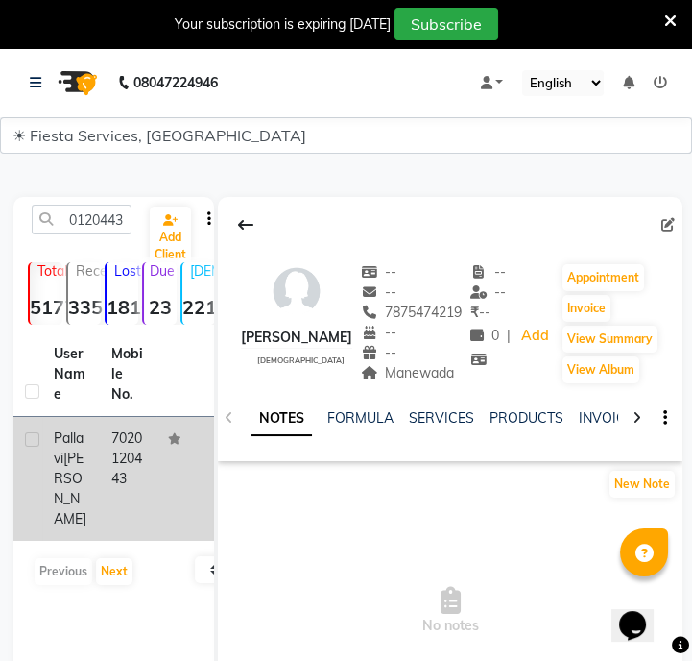
click at [160, 448] on td at bounding box center [186, 479] width 58 height 124
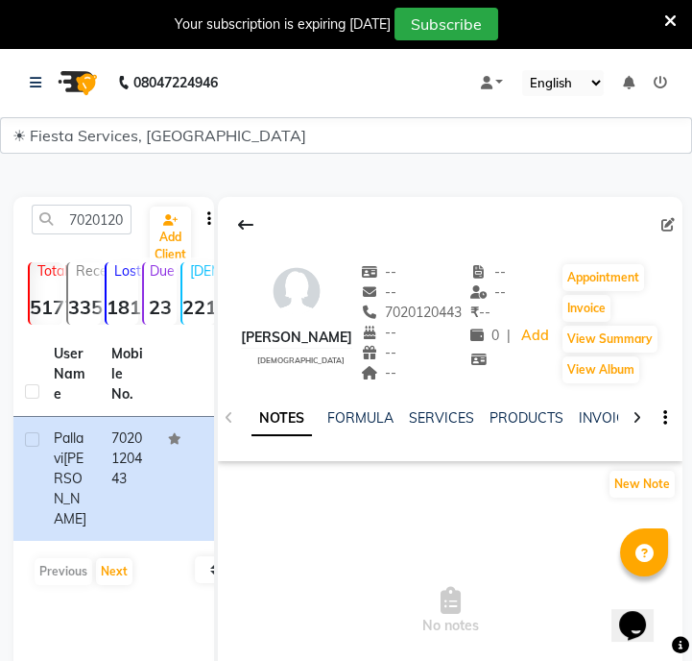
click at [407, 365] on div "--" at bounding box center [412, 373] width 102 height 20
click at [96, 210] on input "7020120443" at bounding box center [82, 220] width 100 height 30
paste input "30144260"
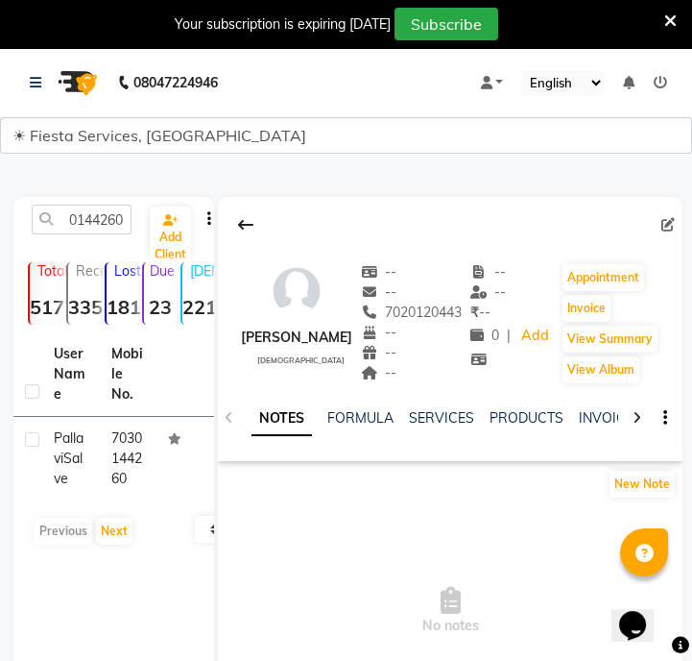
click at [154, 467] on td "7030144260" at bounding box center [129, 459] width 58 height 84
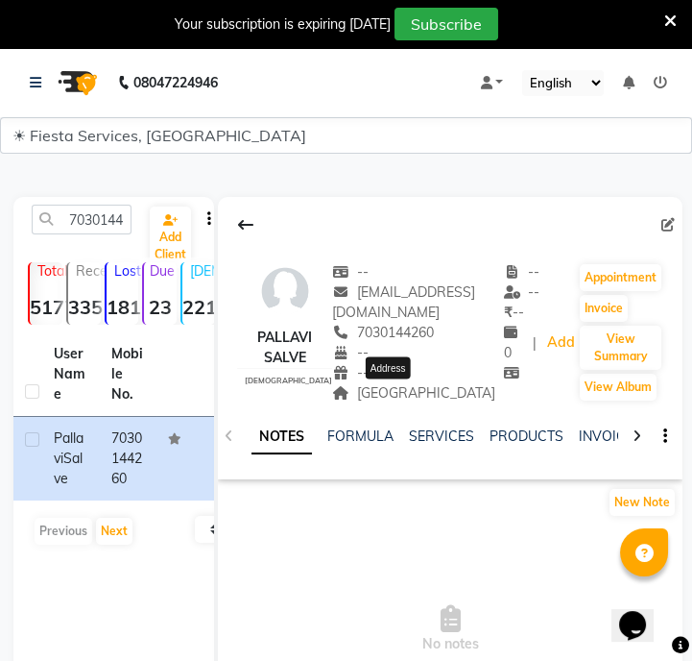
click at [368, 396] on span "[GEOGRAPHIC_DATA]" at bounding box center [413, 392] width 163 height 17
click at [115, 229] on input "7030144260" at bounding box center [82, 220] width 100 height 30
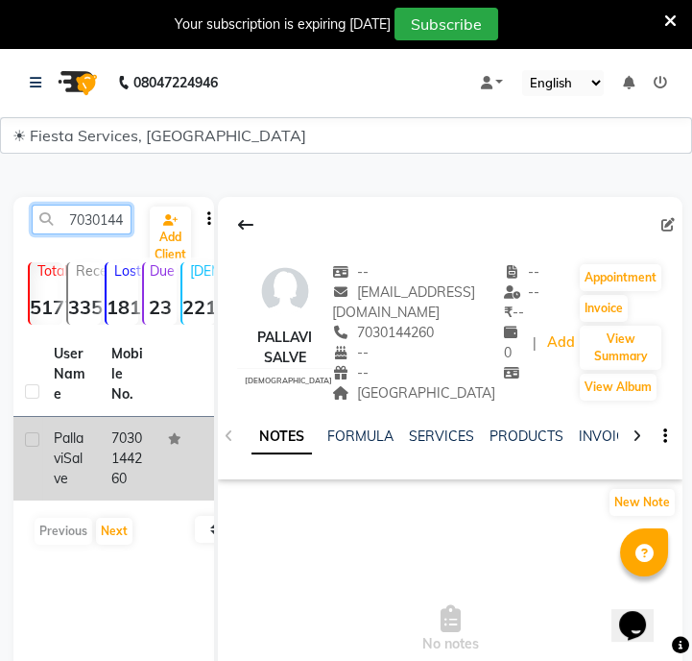
paste input "9510055526"
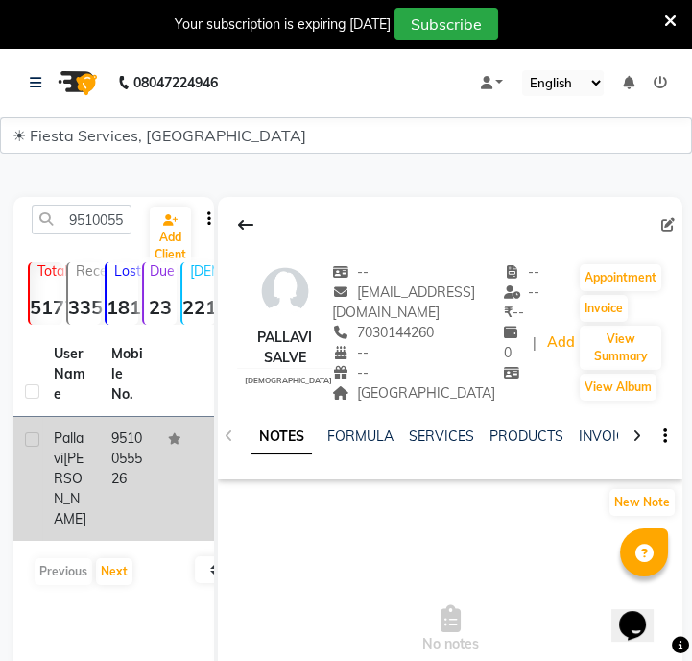
click at [144, 462] on td "9510055526" at bounding box center [129, 479] width 58 height 124
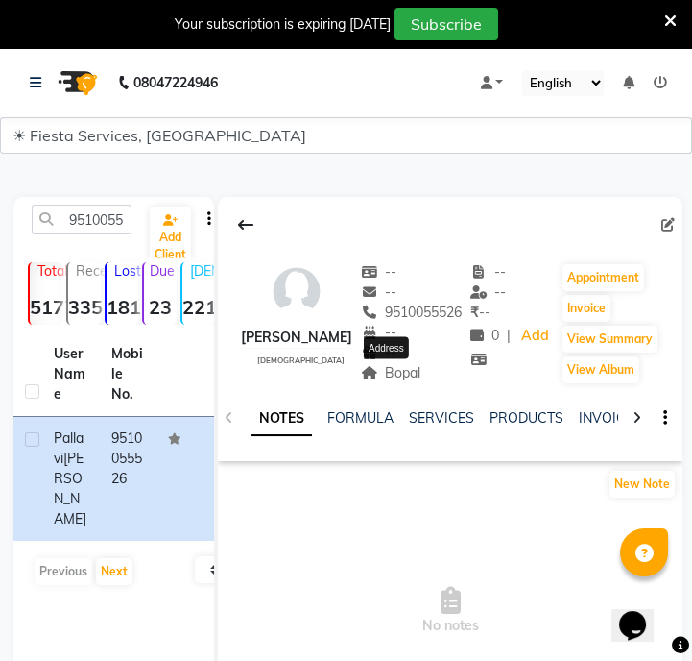
click at [392, 379] on span "Bopal" at bounding box center [391, 372] width 61 height 17
click at [114, 220] on input "9510055526" at bounding box center [82, 220] width 100 height 30
paste input "8055232449"
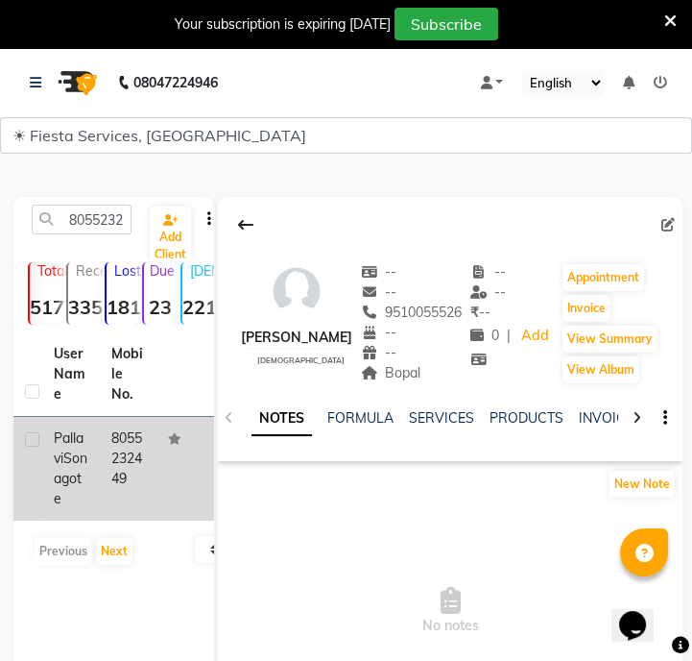
click at [137, 494] on td "8055232449" at bounding box center [129, 469] width 58 height 104
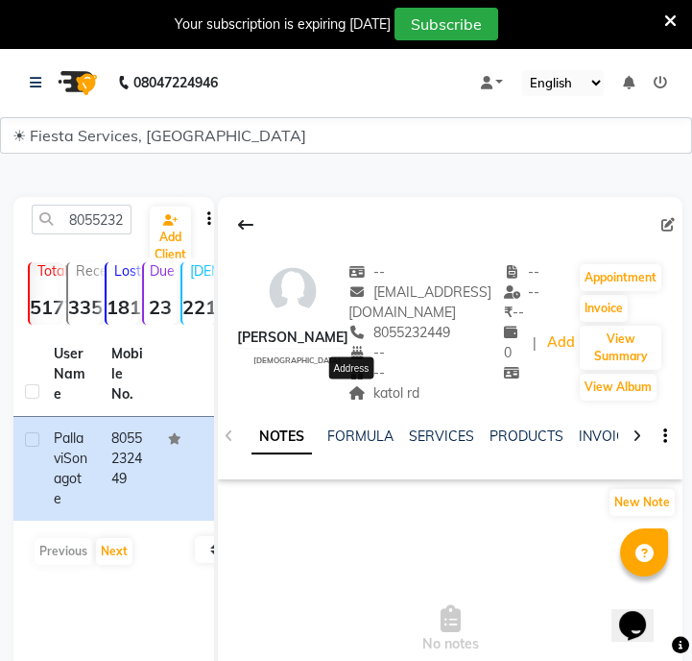
click at [358, 399] on span "katol rd" at bounding box center [384, 392] width 71 height 17
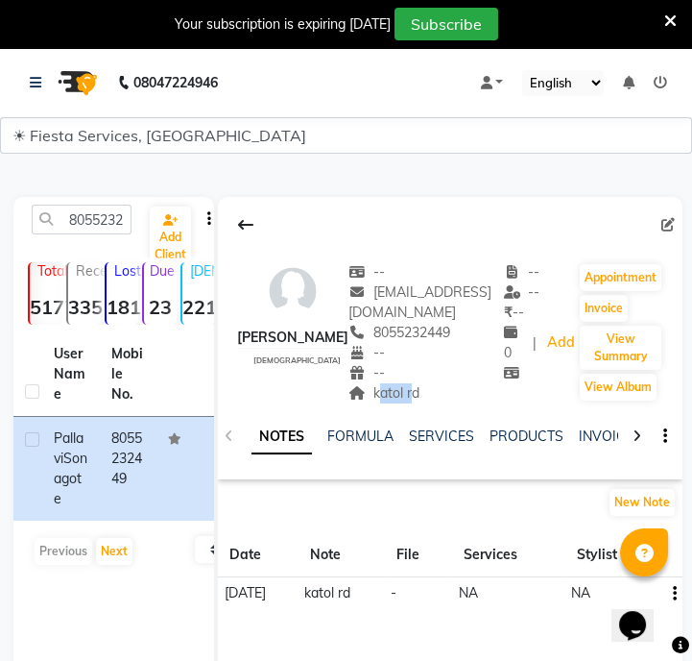
click at [358, 399] on span "katol rd" at bounding box center [384, 392] width 71 height 17
click at [97, 220] on input "8055232449" at bounding box center [82, 220] width 100 height 30
paste input "9767068271"
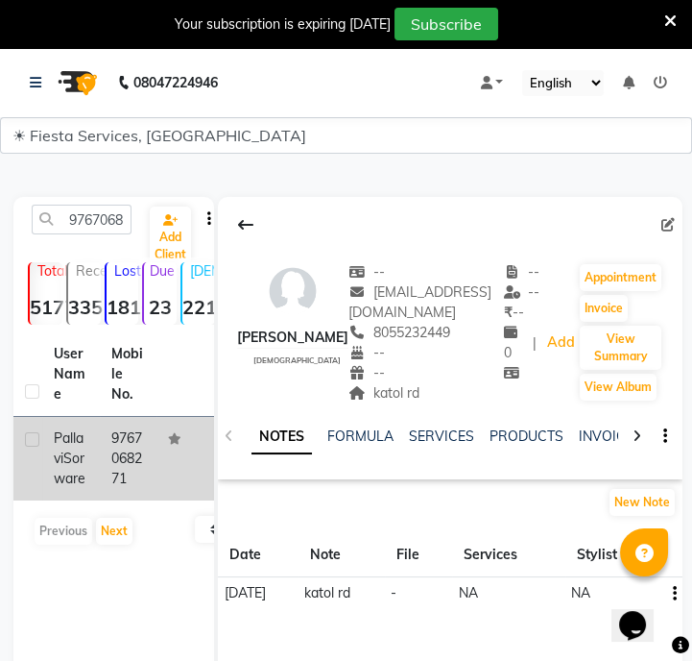
click at [151, 461] on td "9767068271" at bounding box center [129, 459] width 58 height 84
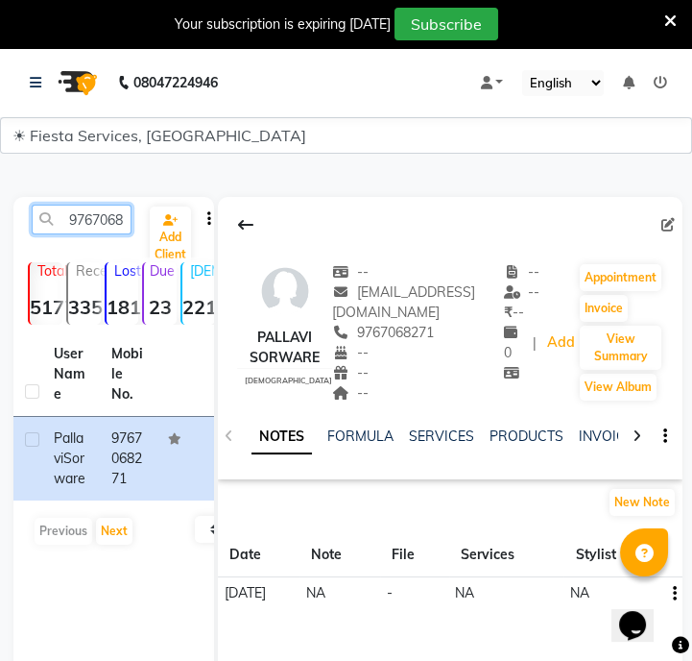
click at [105, 220] on input "9767068271" at bounding box center [82, 220] width 100 height 30
paste input "8856022263"
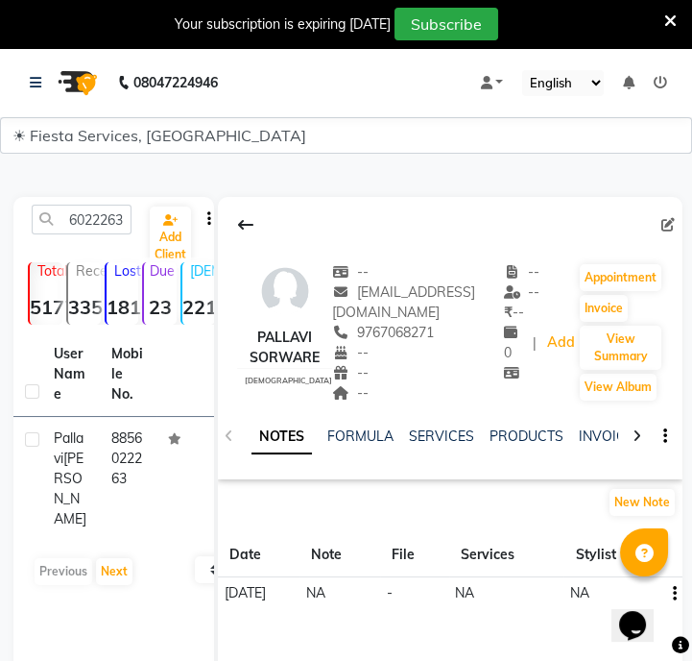
click at [161, 439] on td at bounding box center [186, 479] width 58 height 124
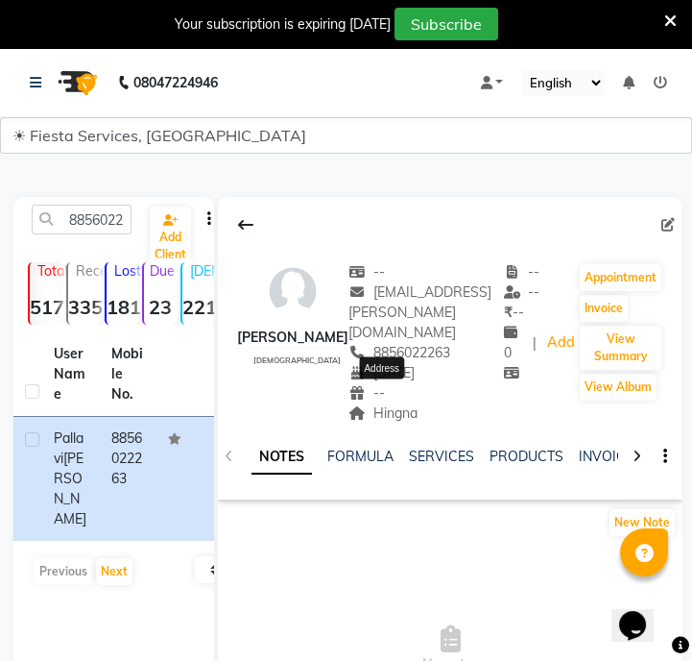
click at [401, 404] on span "Hingna" at bounding box center [383, 412] width 69 height 17
click at [102, 219] on input "8856022263" at bounding box center [82, 220] width 100 height 30
paste input "9654916920"
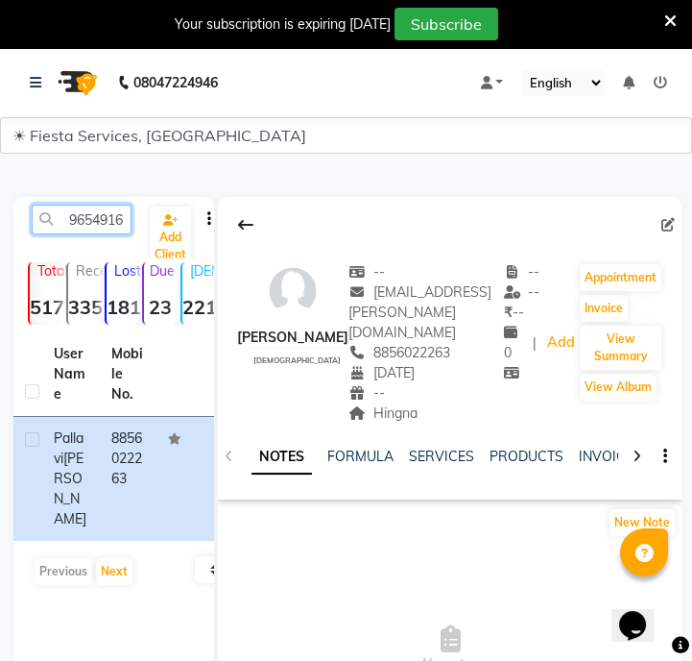
scroll to position [0, 26]
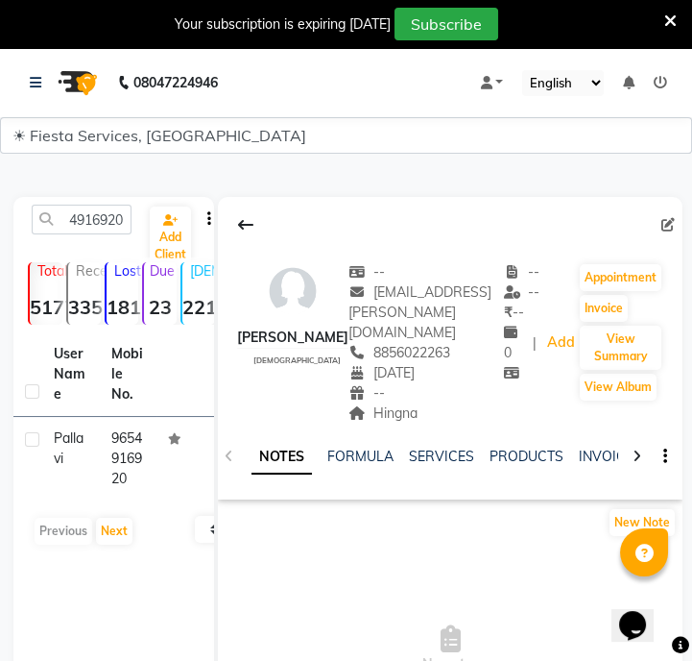
click at [157, 476] on td at bounding box center [186, 459] width 58 height 84
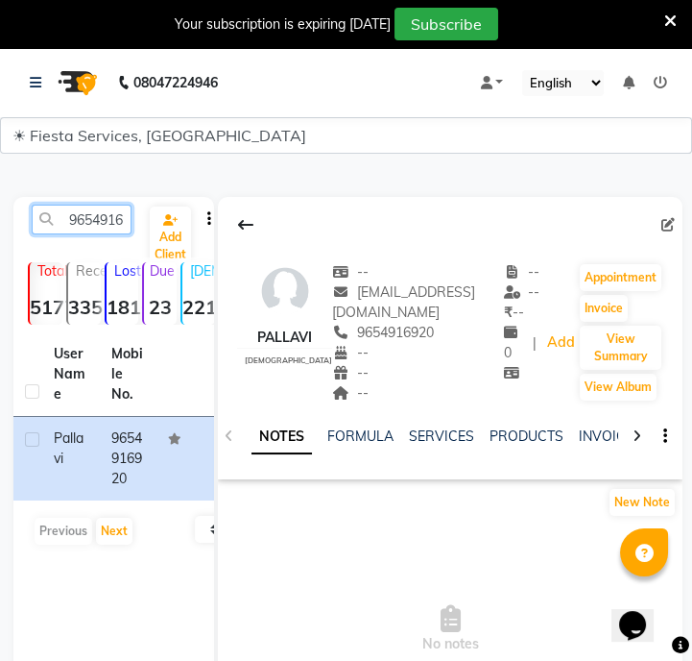
click at [72, 212] on input "9654916920" at bounding box center [82, 220] width 100 height 30
paste input "37000009"
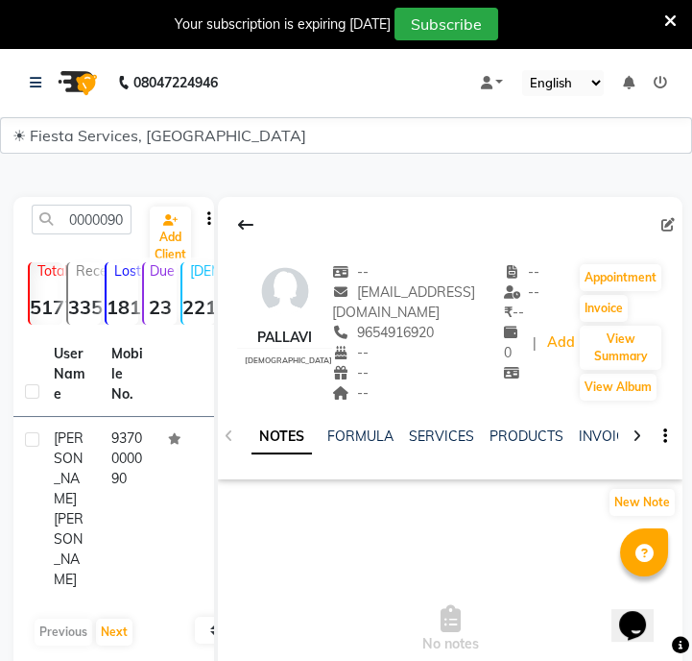
click at [134, 448] on td "9370000090" at bounding box center [129, 509] width 58 height 184
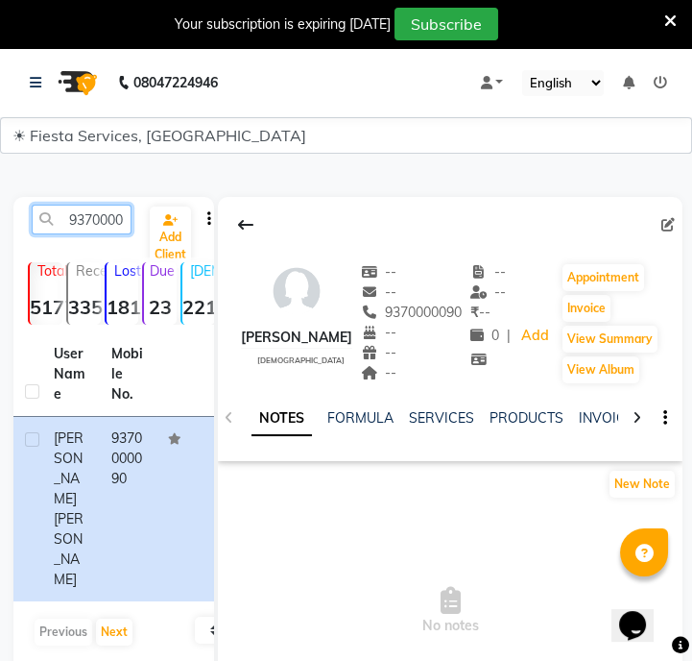
click at [97, 230] on input "9370000090" at bounding box center [82, 220] width 100 height 30
paste input "8780434069"
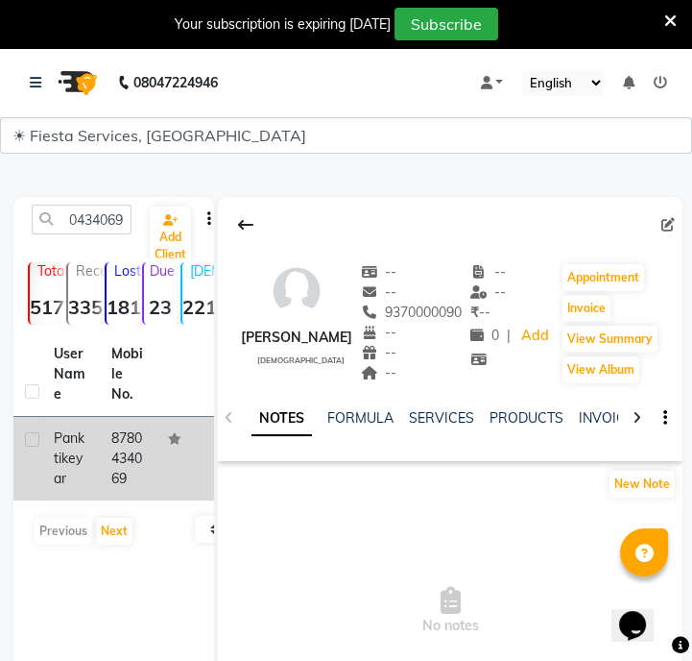
click at [134, 443] on td "8780434069" at bounding box center [129, 459] width 58 height 84
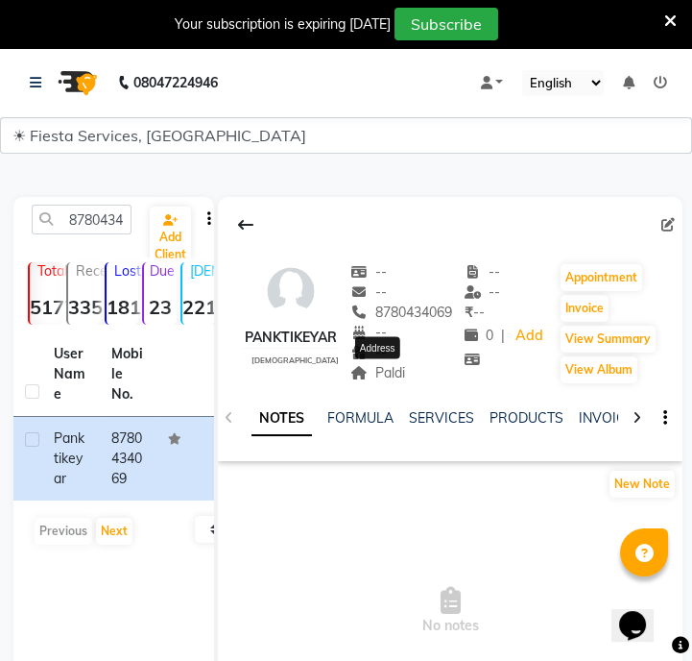
click at [393, 377] on span "Paldi" at bounding box center [378, 372] width 55 height 17
click at [94, 230] on input "8780434069" at bounding box center [82, 220] width 100 height 30
paste input "7405294210"
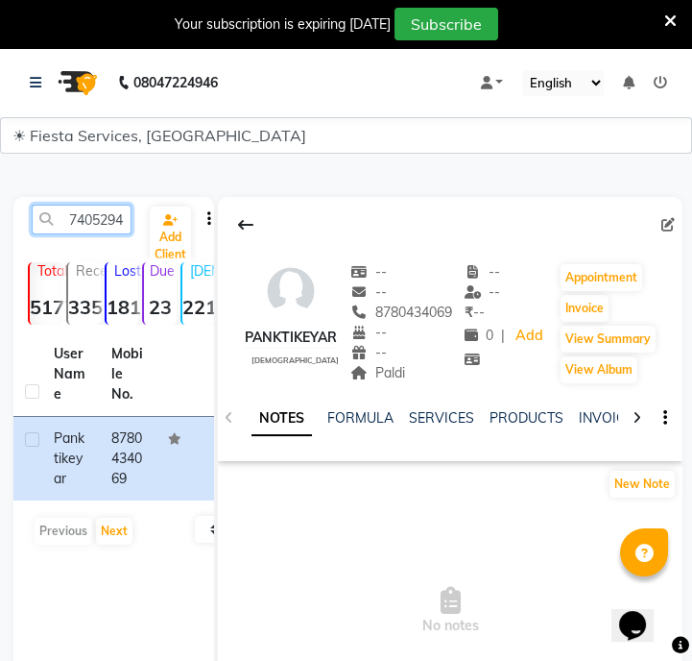
scroll to position [0, 26]
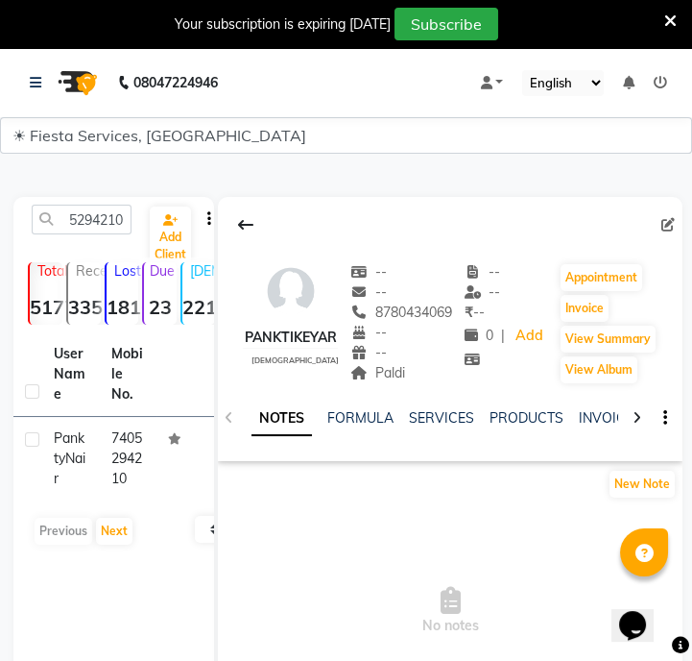
click at [130, 462] on td "7405294210" at bounding box center [129, 459] width 58 height 84
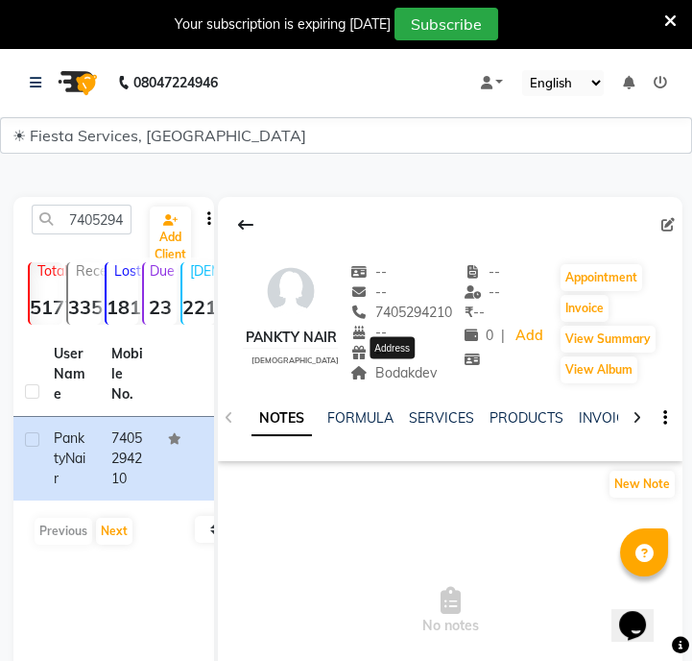
click at [384, 366] on span "Bodakdev" at bounding box center [394, 372] width 86 height 17
click at [86, 219] on input "7405294210" at bounding box center [82, 220] width 100 height 30
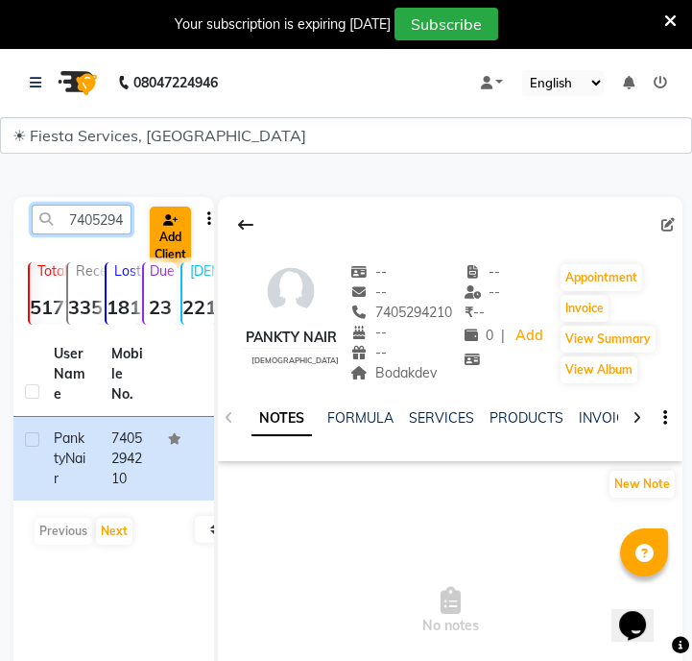
paste input "9879385493"
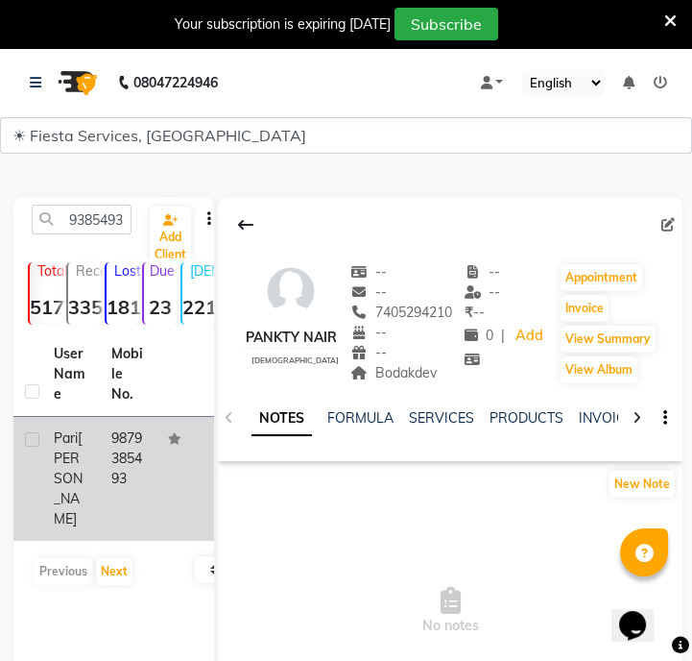
click at [125, 476] on td "9879385493" at bounding box center [129, 479] width 58 height 124
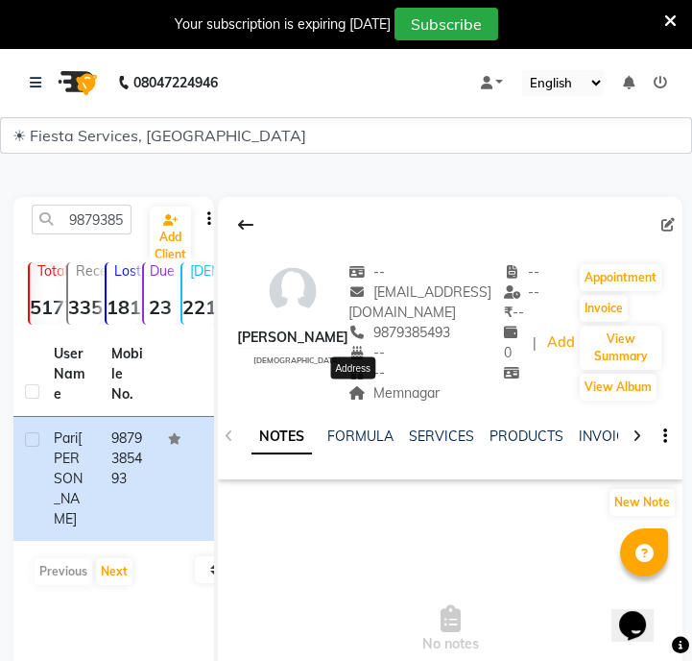
click at [387, 385] on span "Memnagar" at bounding box center [394, 392] width 91 height 17
click at [77, 223] on input "9879385493" at bounding box center [82, 220] width 100 height 30
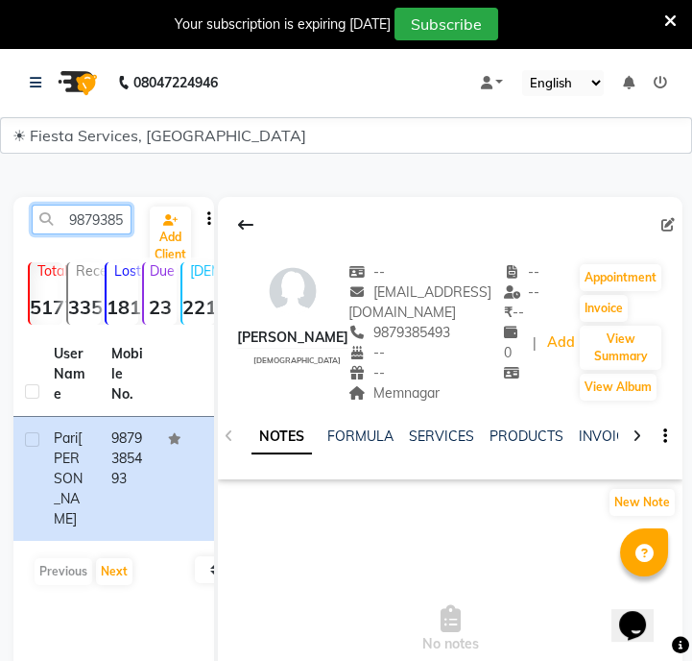
paste input "723162007"
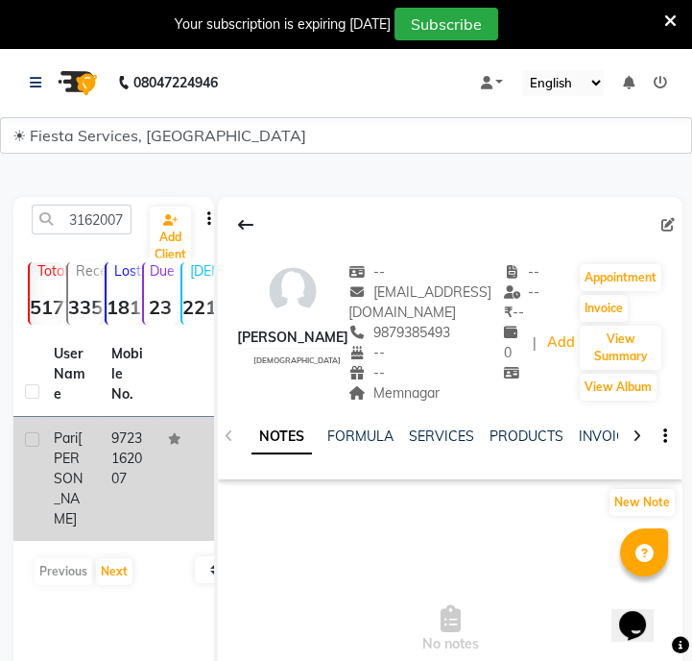
click at [124, 461] on td "9723162007" at bounding box center [129, 479] width 58 height 124
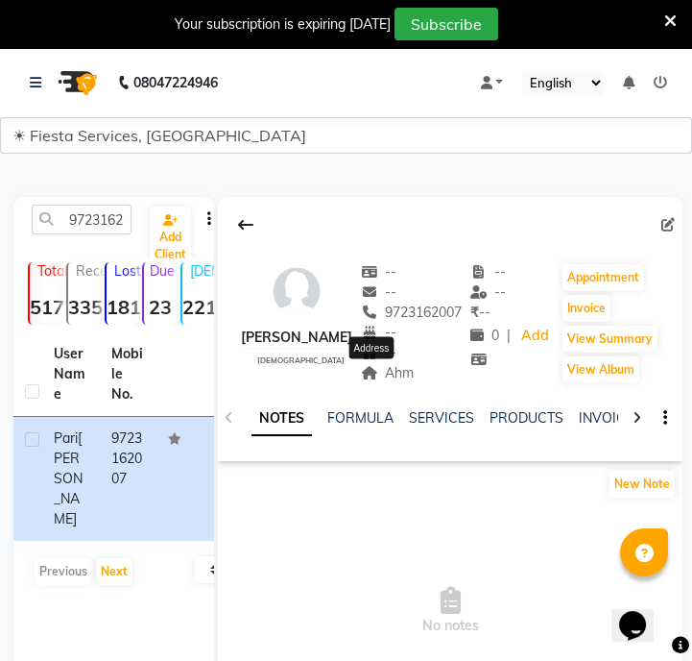
click at [395, 375] on span "Ahm" at bounding box center [388, 372] width 54 height 17
click at [381, 372] on span "Ahm" at bounding box center [388, 372] width 54 height 17
click at [108, 220] on input "9723162007" at bounding box center [82, 220] width 100 height 30
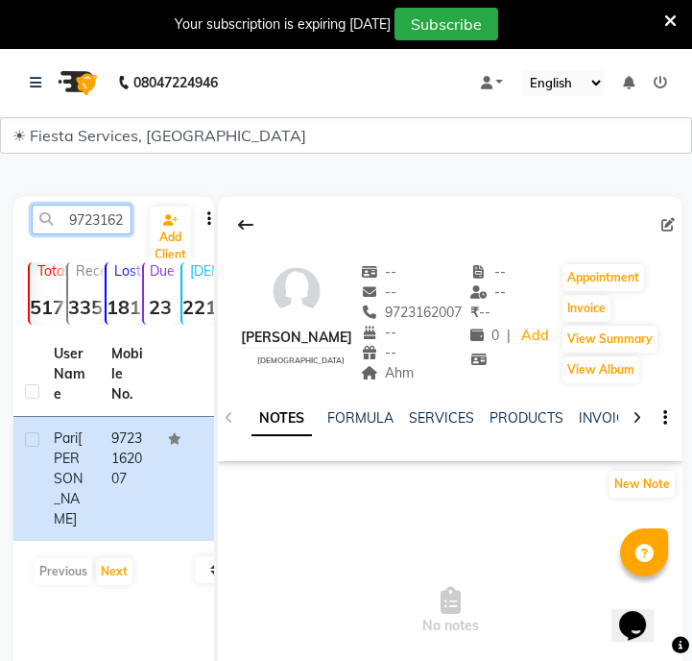
click at [108, 220] on input "9723162007" at bounding box center [82, 220] width 100 height 30
paste input "8237972300"
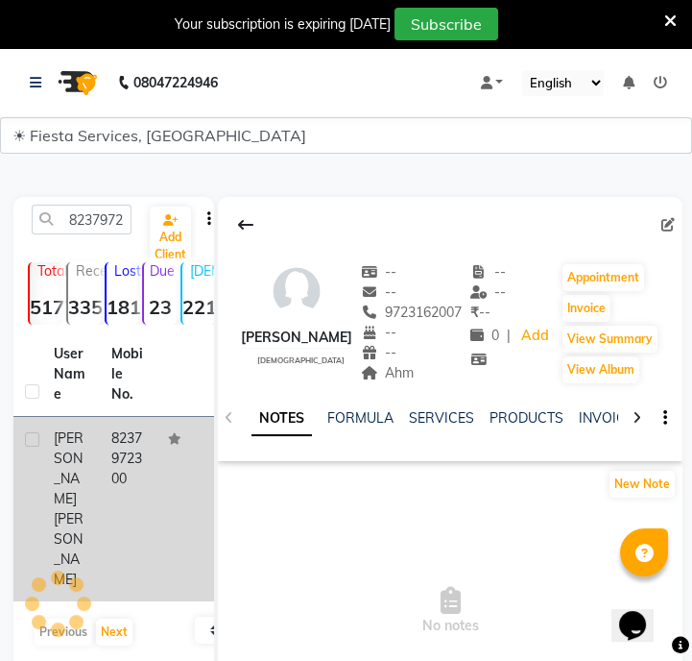
click at [138, 468] on td "8237972300" at bounding box center [129, 509] width 58 height 184
click at [167, 460] on td at bounding box center [186, 509] width 58 height 184
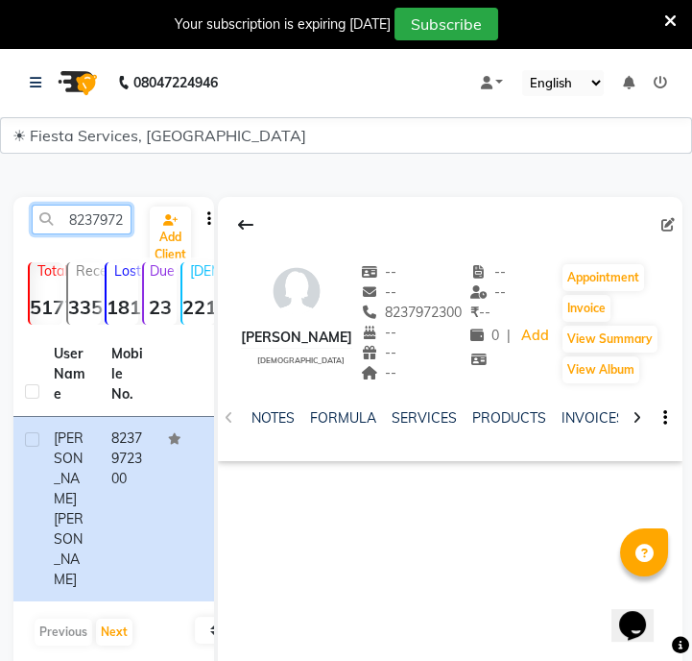
click at [112, 228] on input "8237972300" at bounding box center [82, 220] width 100 height 30
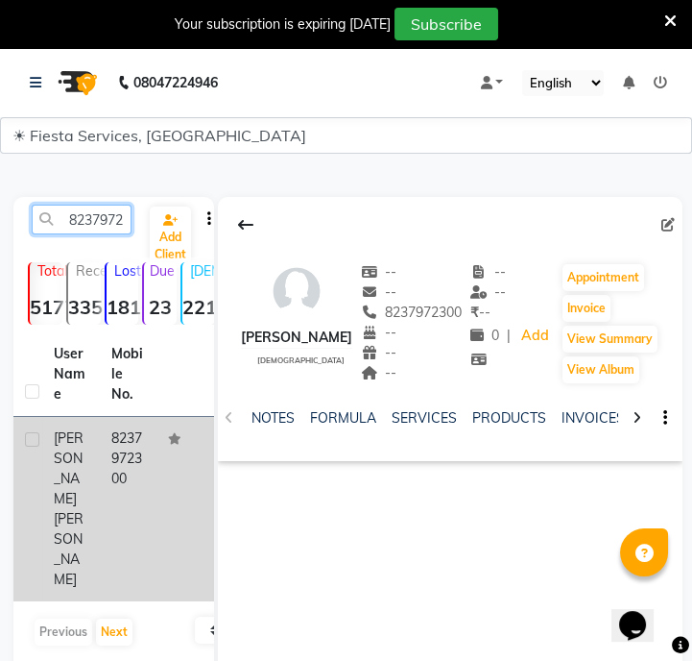
paste input "9960505859"
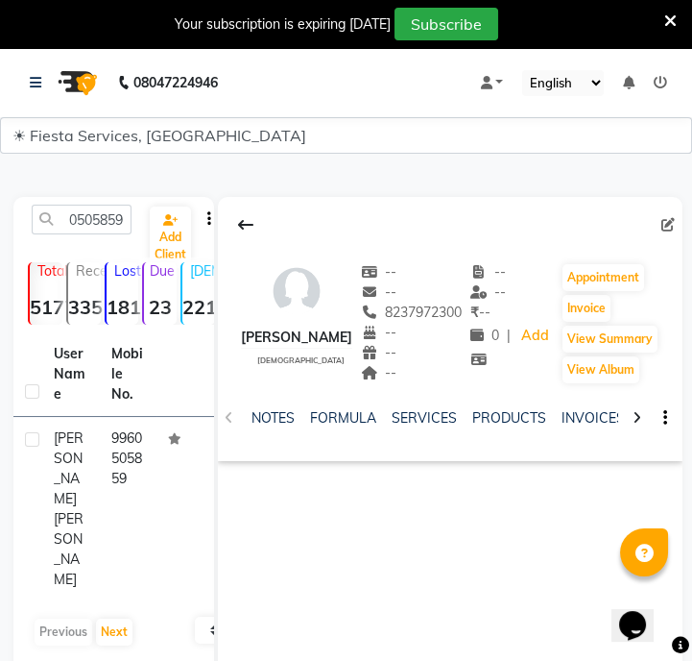
click at [172, 504] on td at bounding box center [186, 509] width 58 height 184
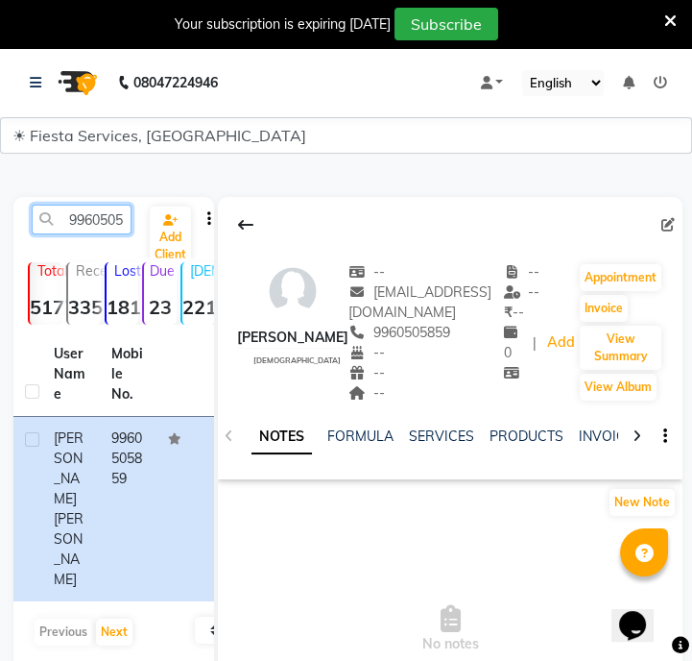
click at [77, 217] on input "9960505859" at bounding box center [82, 220] width 100 height 30
paste input "8421011018"
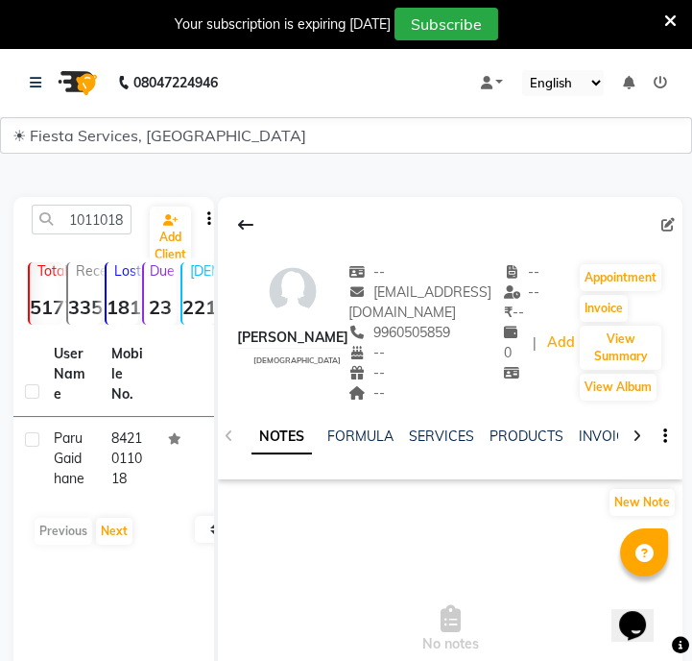
click at [157, 463] on td at bounding box center [186, 459] width 58 height 84
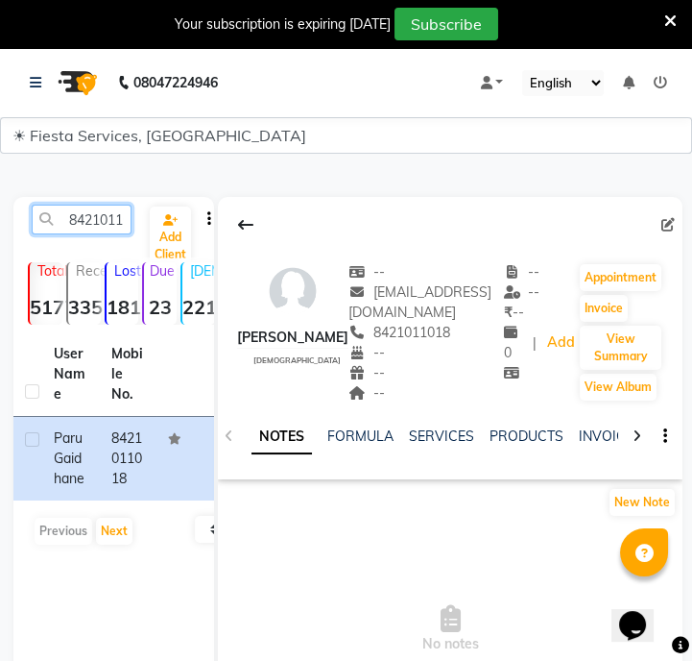
click at [93, 232] on input "8421011018" at bounding box center [82, 220] width 100 height 30
paste input "9643532454"
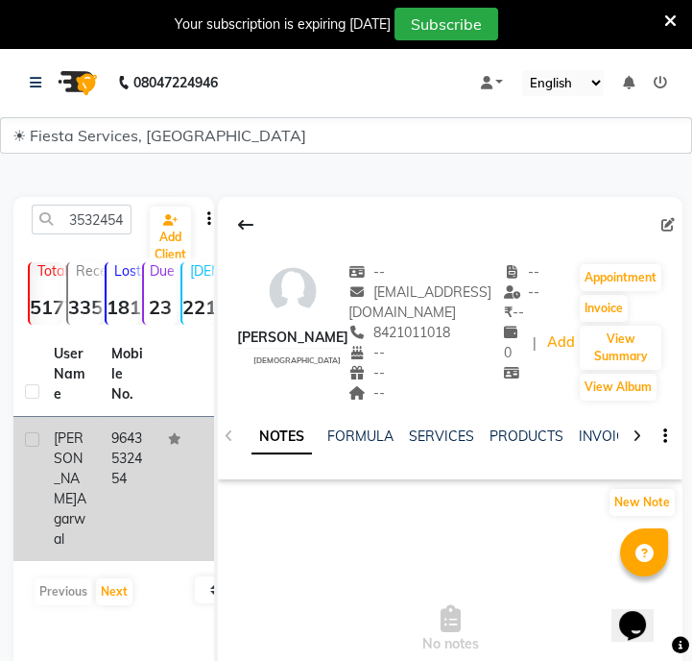
click at [114, 462] on td "9643532454" at bounding box center [129, 489] width 58 height 144
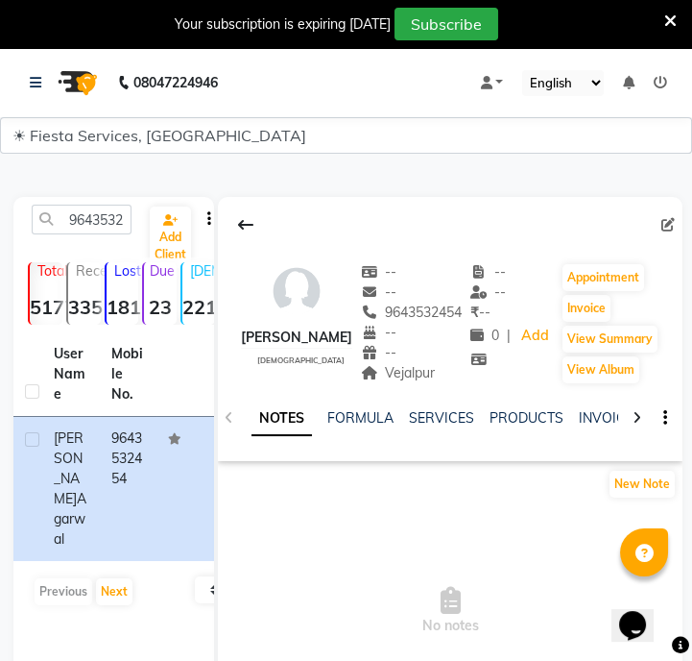
click at [409, 363] on div "Vejalpur Address" at bounding box center [412, 373] width 102 height 20
click at [411, 365] on span "Vejalpur" at bounding box center [398, 372] width 75 height 17
click at [107, 222] on input "9643532454" at bounding box center [82, 220] width 100 height 30
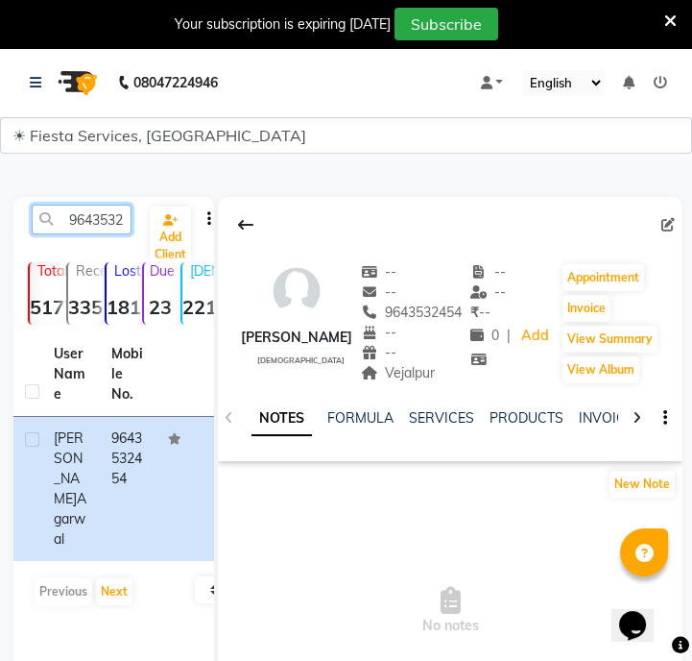
paste input "975849993"
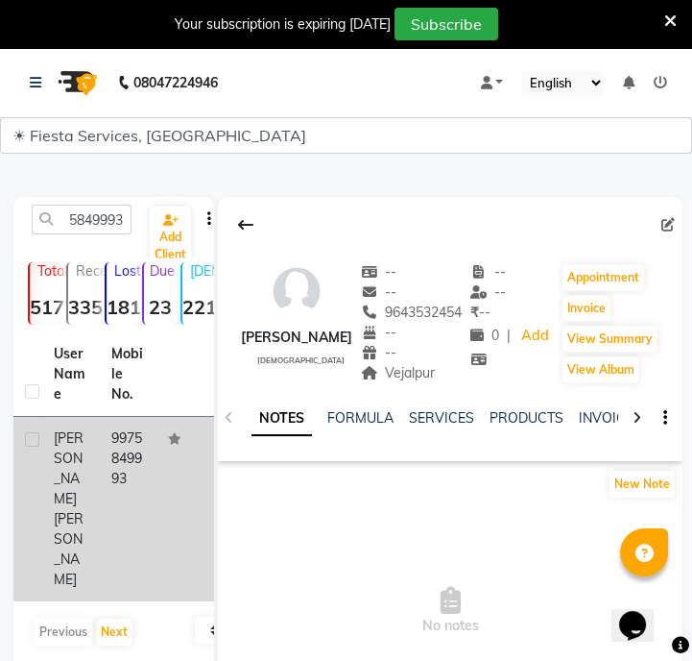
click at [123, 454] on td "9975849993" at bounding box center [129, 509] width 58 height 184
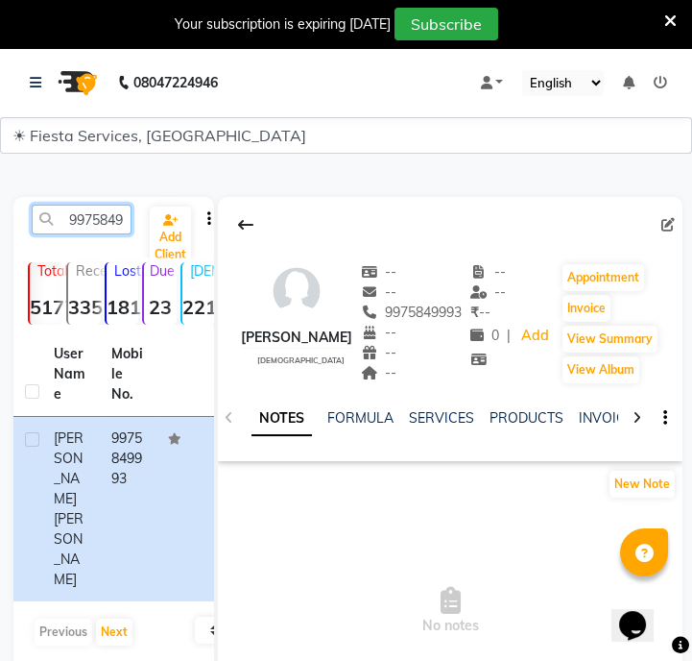
click at [118, 219] on input "9975849993" at bounding box center [82, 220] width 100 height 30
paste input "354009478"
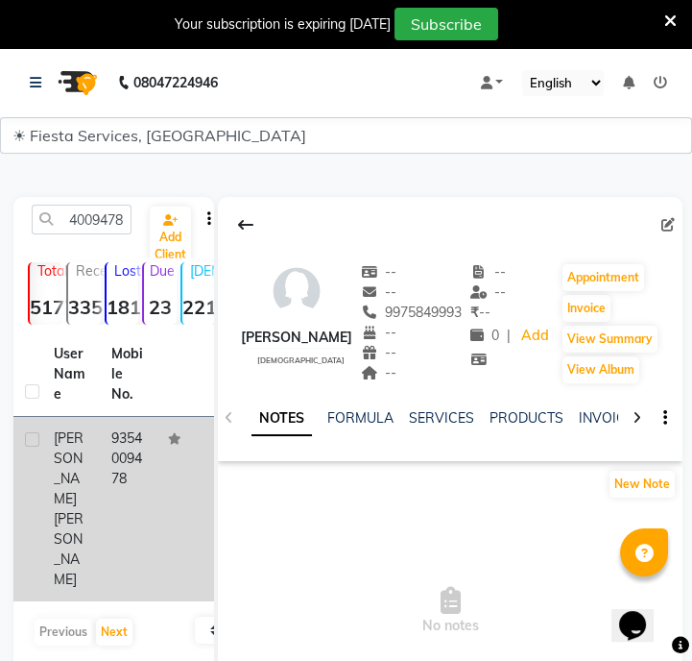
click at [144, 472] on td "9354009478" at bounding box center [129, 509] width 58 height 184
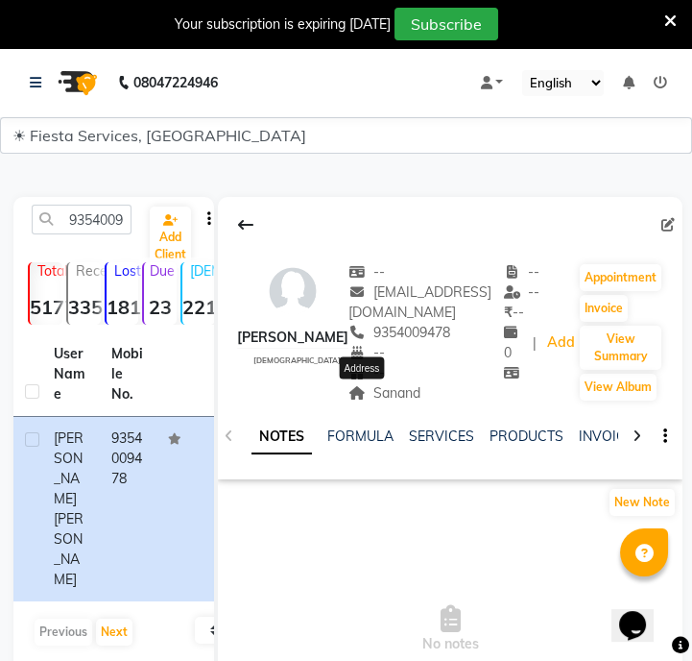
click at [364, 394] on span "Sanand" at bounding box center [385, 392] width 72 height 17
click at [57, 214] on input "9354009478" at bounding box center [82, 220] width 100 height 30
paste input "586097742"
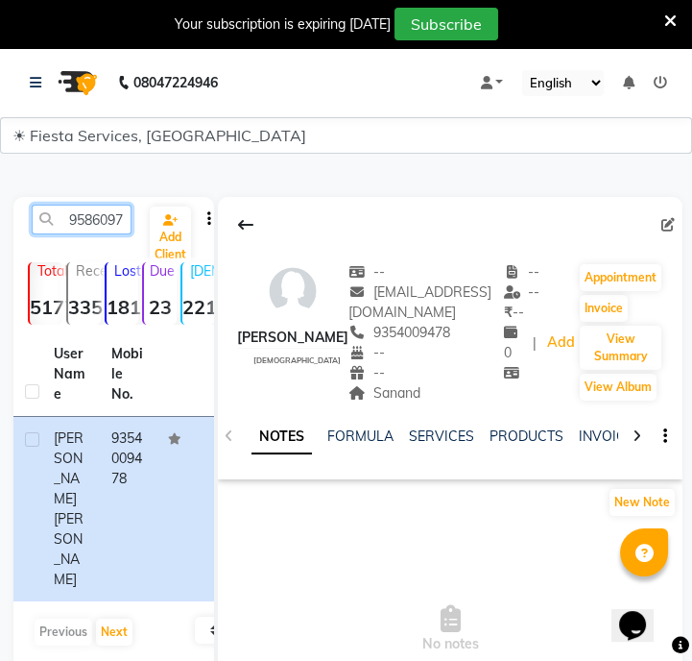
scroll to position [0, 26]
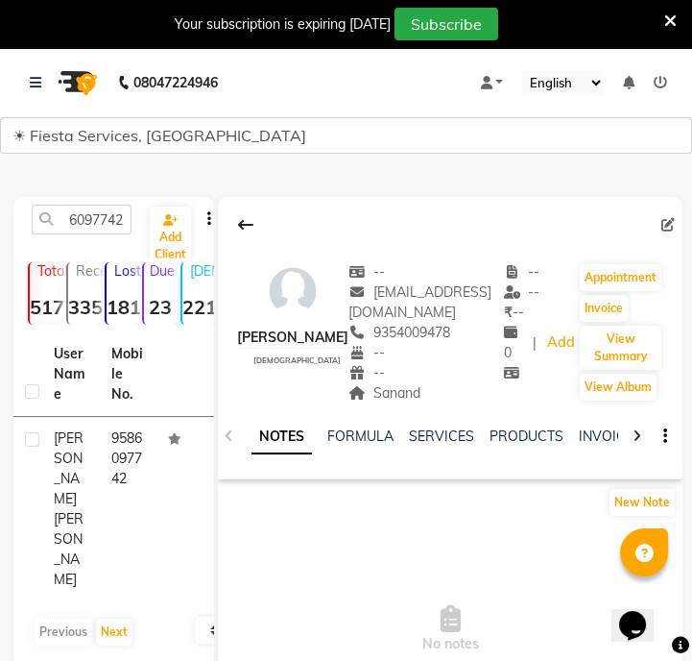
click at [134, 447] on td "9586097742" at bounding box center [129, 509] width 58 height 184
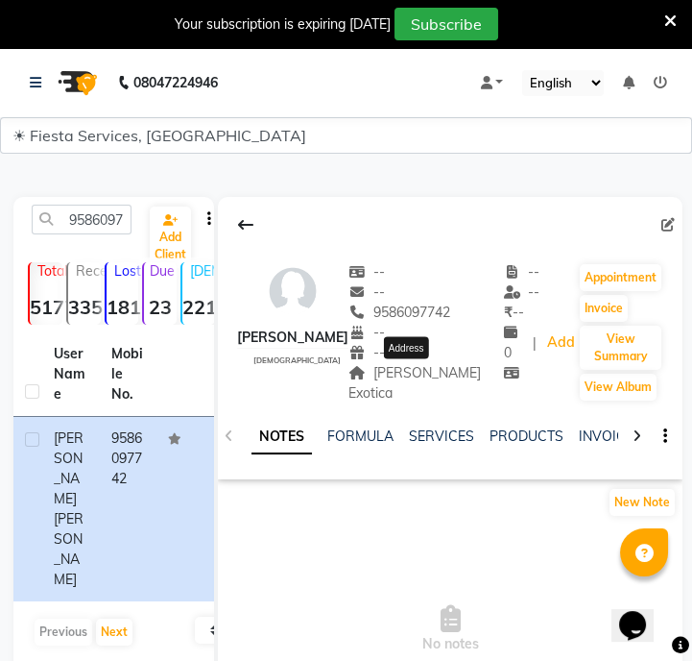
click at [404, 370] on span "[PERSON_NAME] Exotica" at bounding box center [415, 382] width 133 height 37
click at [133, 217] on div "9586097742" at bounding box center [81, 220] width 129 height 30
click at [123, 219] on input "9586097742" at bounding box center [82, 220] width 100 height 30
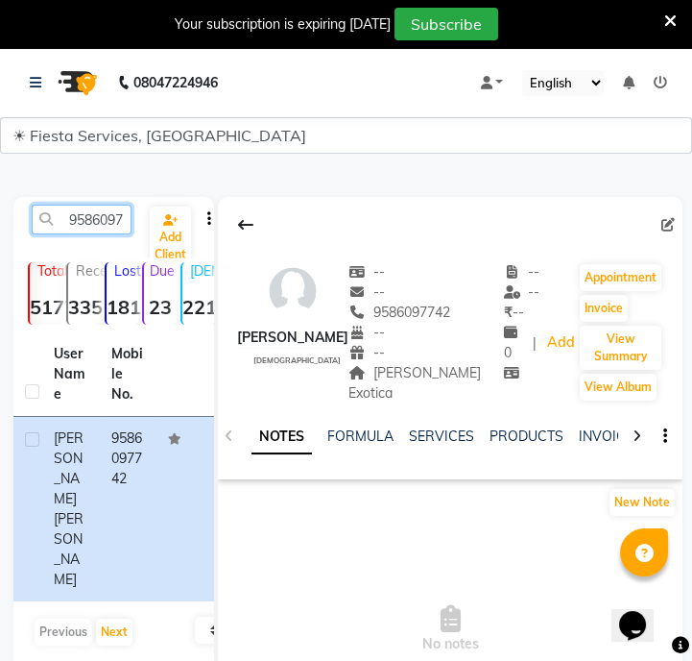
click at [123, 219] on input "9586097742" at bounding box center [82, 220] width 100 height 30
paste input "7600857049"
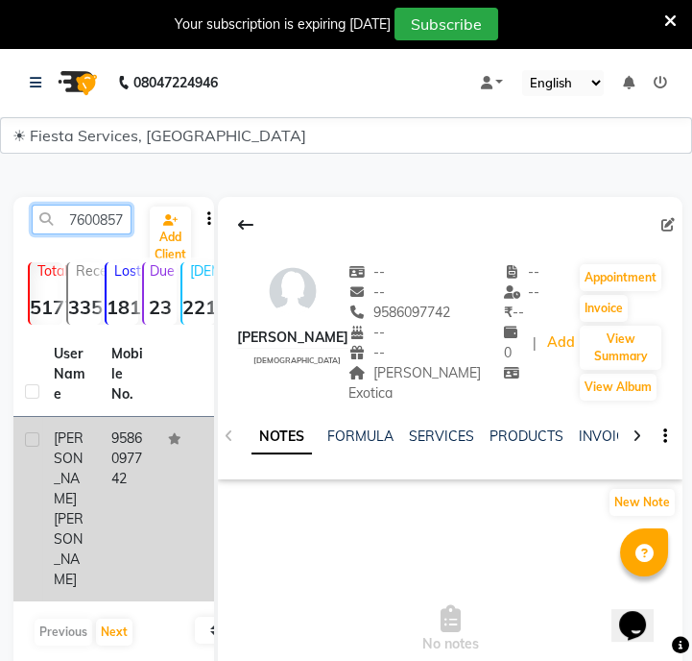
scroll to position [0, 26]
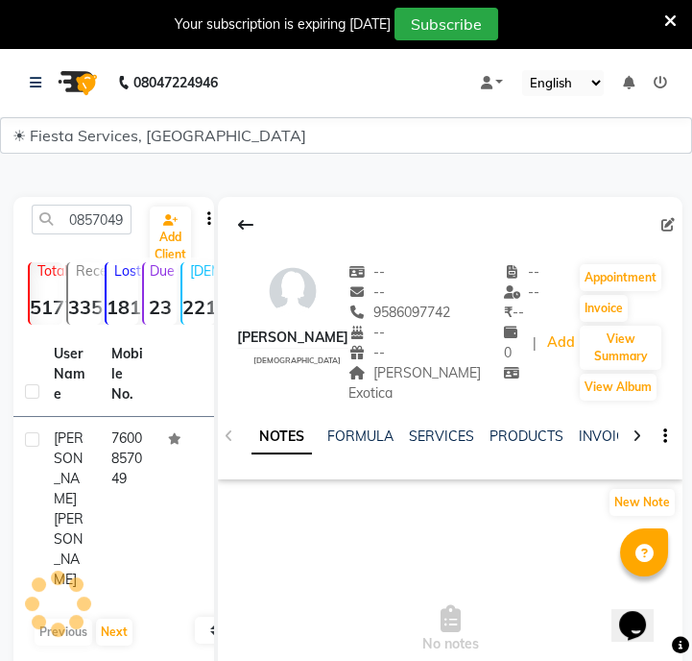
click at [138, 482] on td "7600857049" at bounding box center [129, 509] width 58 height 184
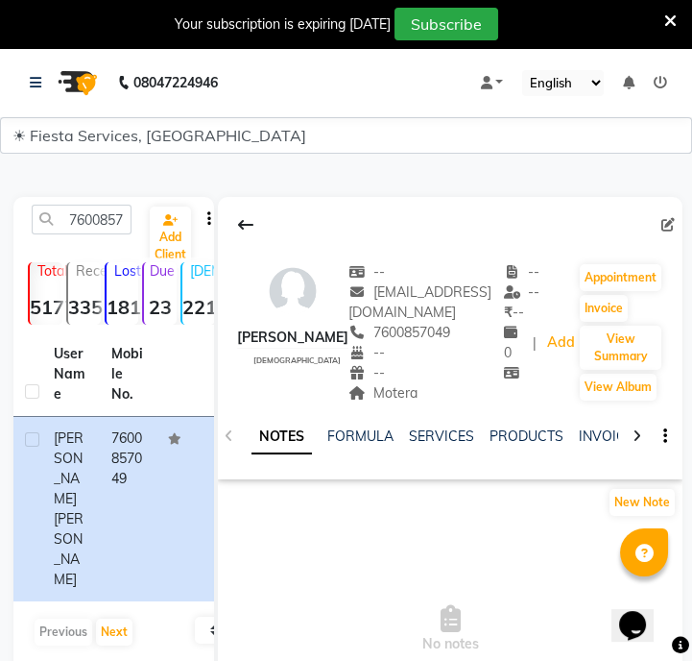
click at [372, 403] on div "NOTES FORMULA SERVICES PRODUCTS INVOICES APPOINTMENTS MEMBERSHIP PACKAGES VOUCH…" at bounding box center [450, 436] width 465 height 66
click at [375, 399] on span "Motera" at bounding box center [383, 392] width 69 height 17
click at [87, 217] on input "7600857049" at bounding box center [82, 220] width 100 height 30
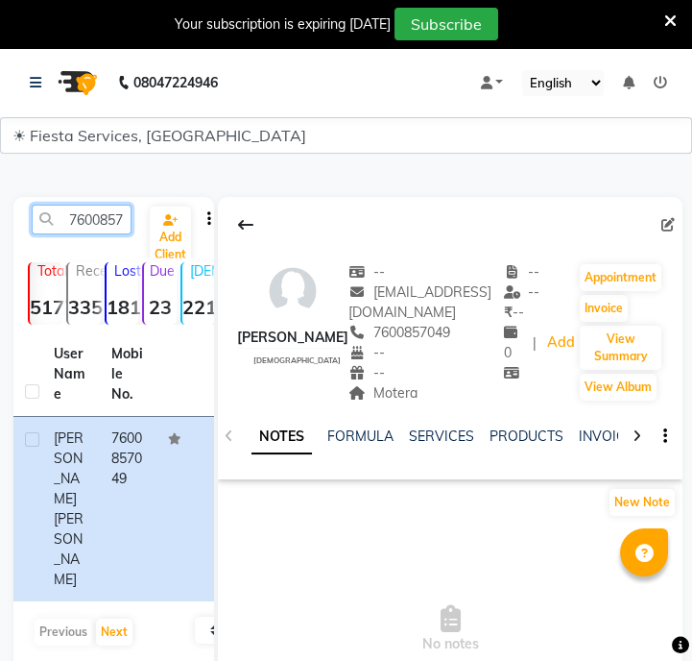
click at [87, 217] on input "7600857049" at bounding box center [82, 220] width 100 height 30
paste input "Motera"
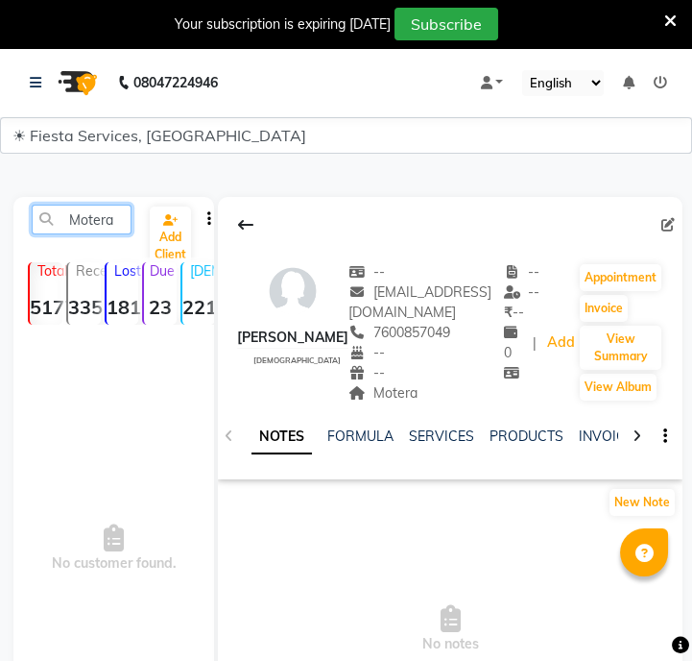
click at [68, 218] on input "Motera" at bounding box center [82, 220] width 100 height 30
paste input "9730980054"
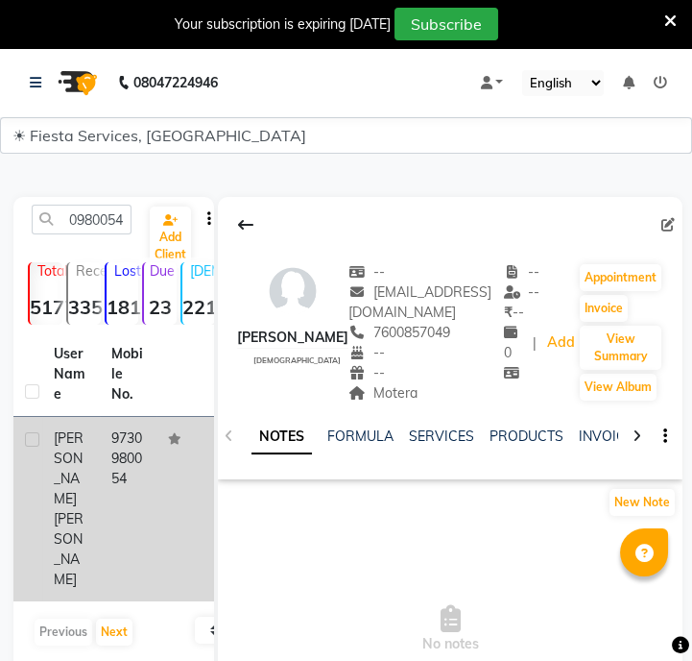
click at [125, 476] on td "9730980054" at bounding box center [129, 509] width 58 height 184
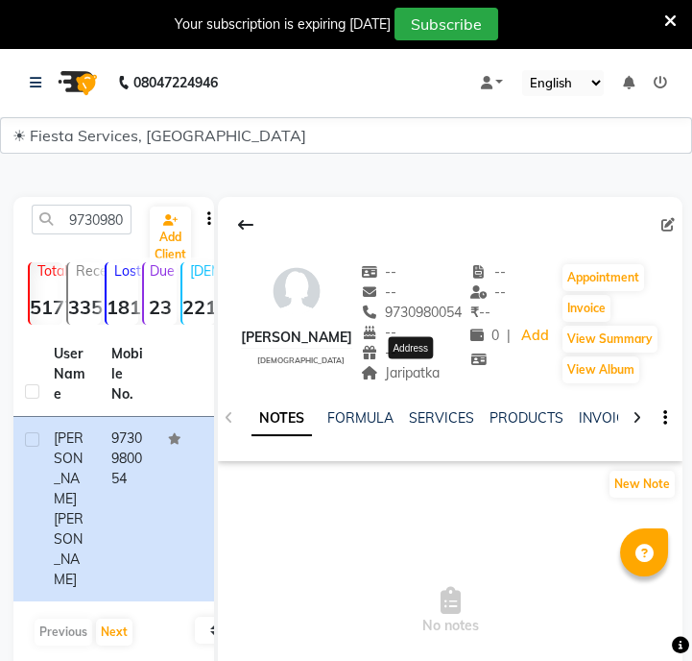
click at [431, 375] on span "Jaripatka" at bounding box center [401, 372] width 80 height 17
click at [83, 238] on div "9730980054 Add Client" at bounding box center [113, 227] width 193 height 45
click at [87, 226] on input "9730980054" at bounding box center [82, 220] width 100 height 30
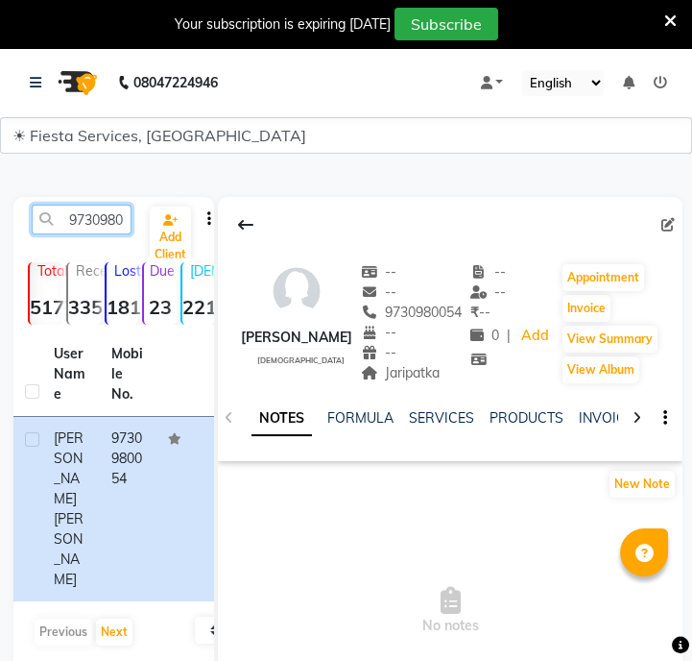
paste input "7621894026"
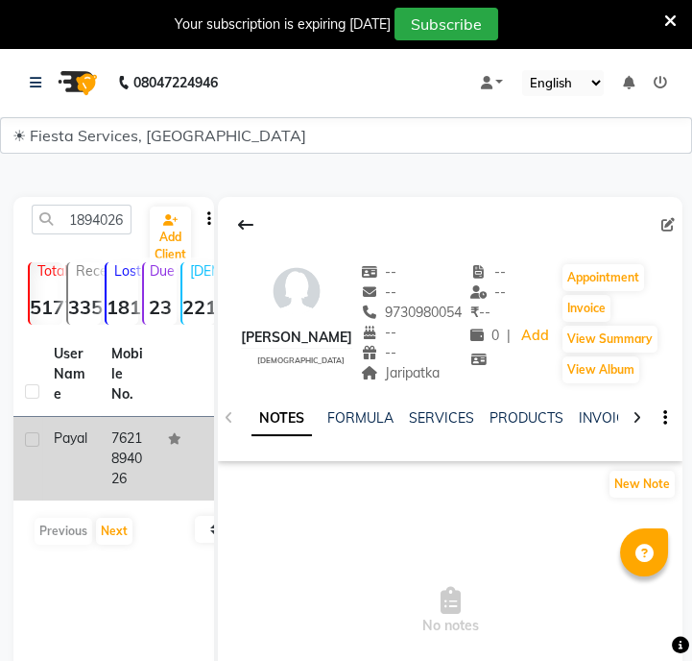
click at [125, 445] on td "7621894026" at bounding box center [129, 459] width 58 height 84
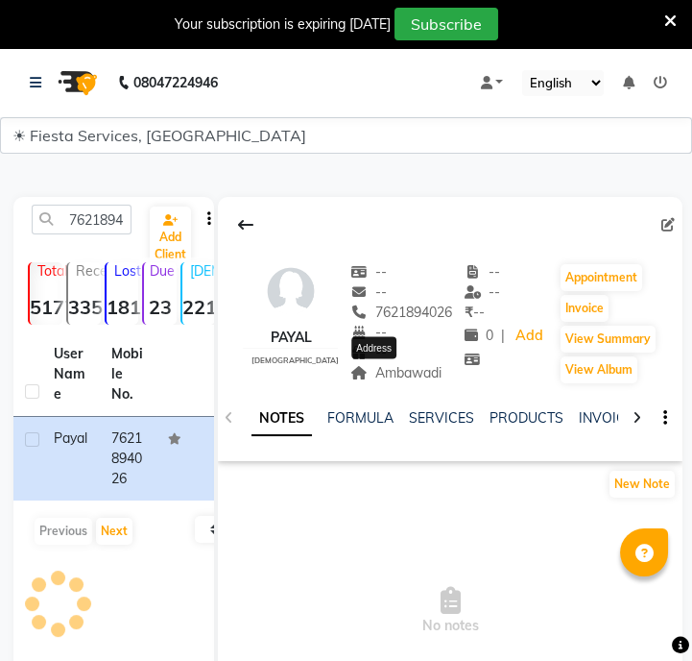
click at [407, 376] on span "Ambawadi" at bounding box center [396, 372] width 91 height 17
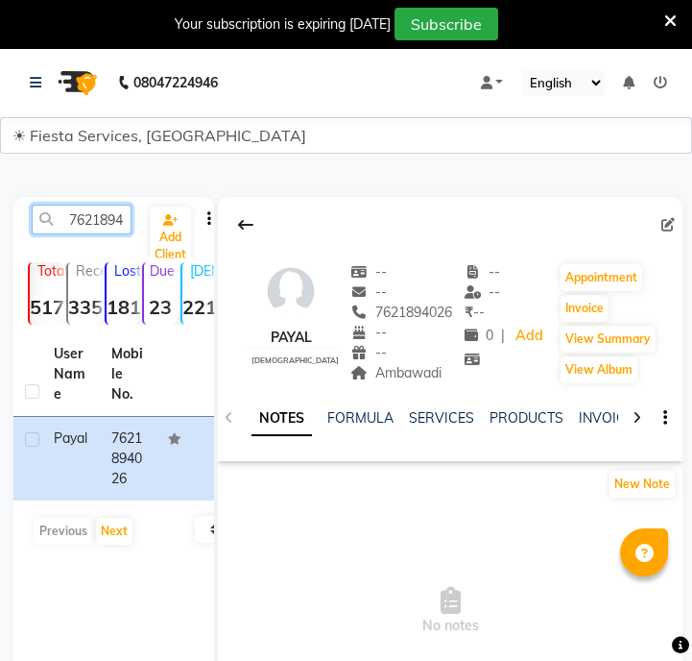
click at [110, 209] on input "7621894026" at bounding box center [82, 220] width 100 height 30
paste input "9923082223"
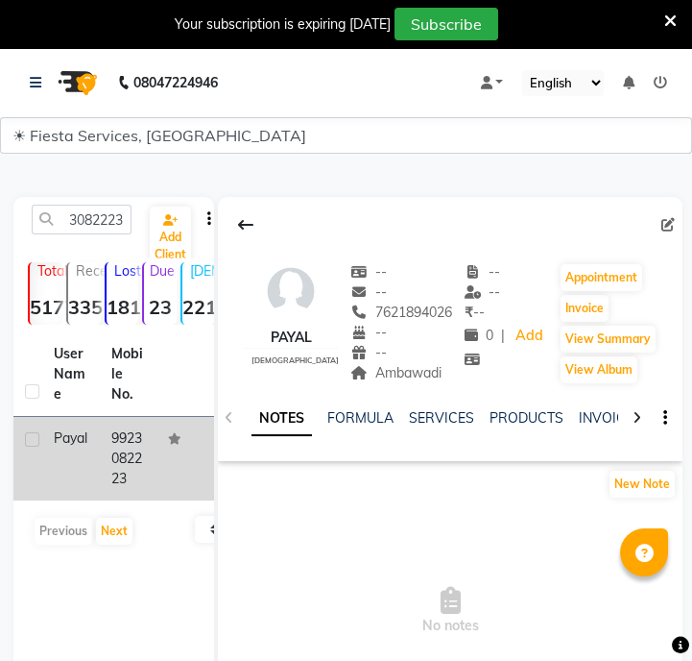
click at [130, 437] on td "9923082223" at bounding box center [129, 459] width 58 height 84
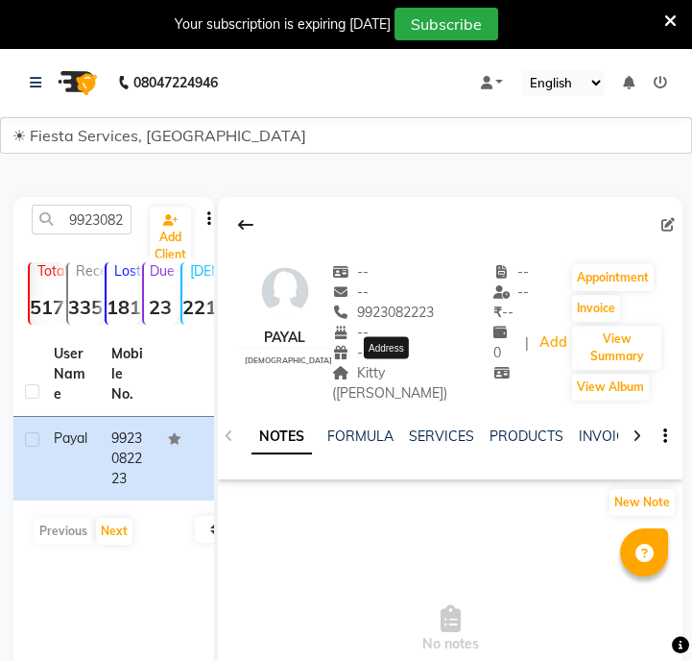
click at [394, 368] on span "Kitty ([PERSON_NAME])" at bounding box center [389, 382] width 115 height 37
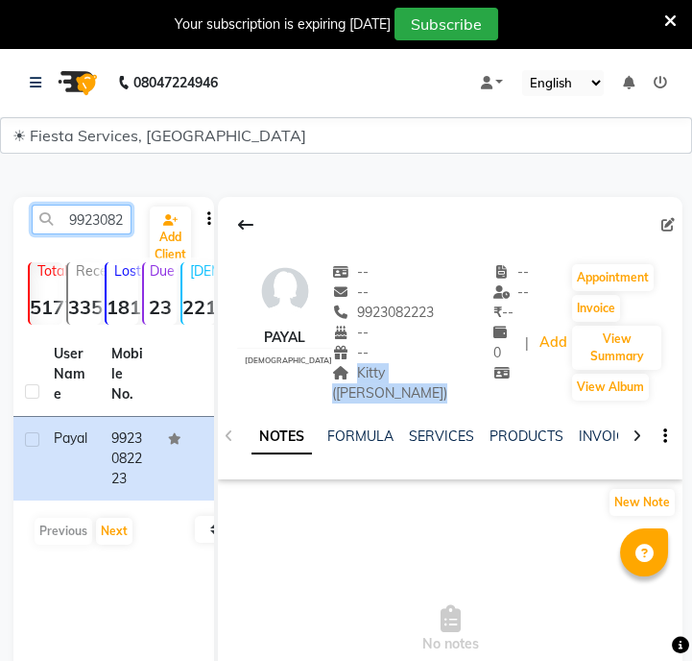
click at [96, 213] on input "9923082223" at bounding box center [82, 220] width 100 height 30
paste input "881138881"
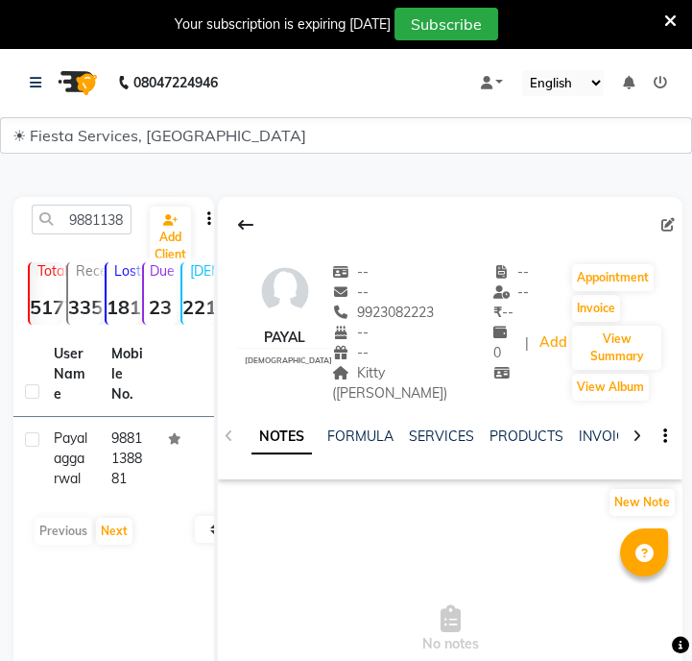
click at [164, 475] on td at bounding box center [186, 459] width 58 height 84
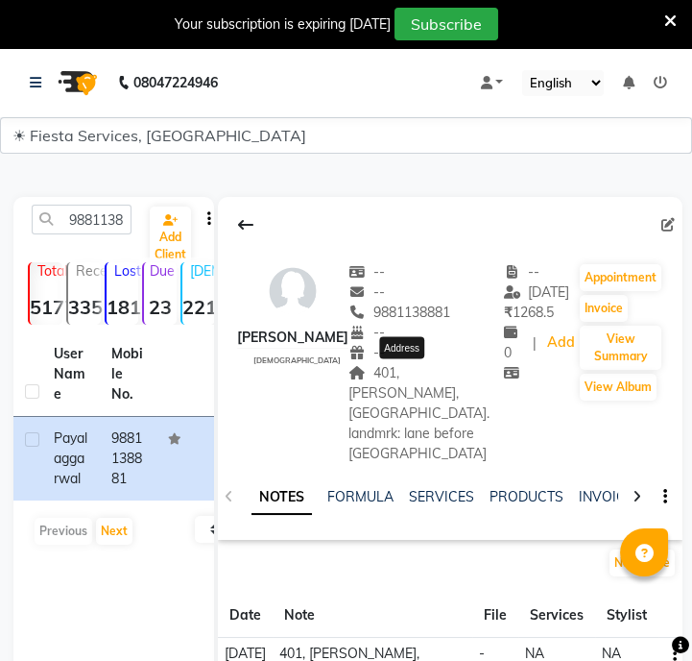
click at [412, 393] on span "401, [PERSON_NAME], [GEOGRAPHIC_DATA]. landmrk: lane before [GEOGRAPHIC_DATA]" at bounding box center [419, 413] width 141 height 98
click at [365, 373] on span "401, [PERSON_NAME], [GEOGRAPHIC_DATA]. landmrk: lane before [GEOGRAPHIC_DATA]" at bounding box center [419, 413] width 141 height 98
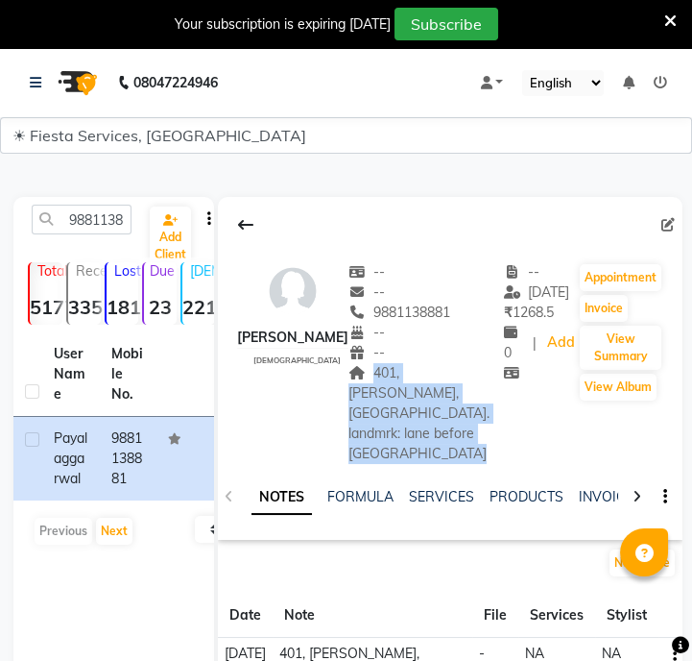
click at [365, 373] on span "401, [PERSON_NAME], [GEOGRAPHIC_DATA]. landmrk: lane before [GEOGRAPHIC_DATA]" at bounding box center [419, 413] width 141 height 98
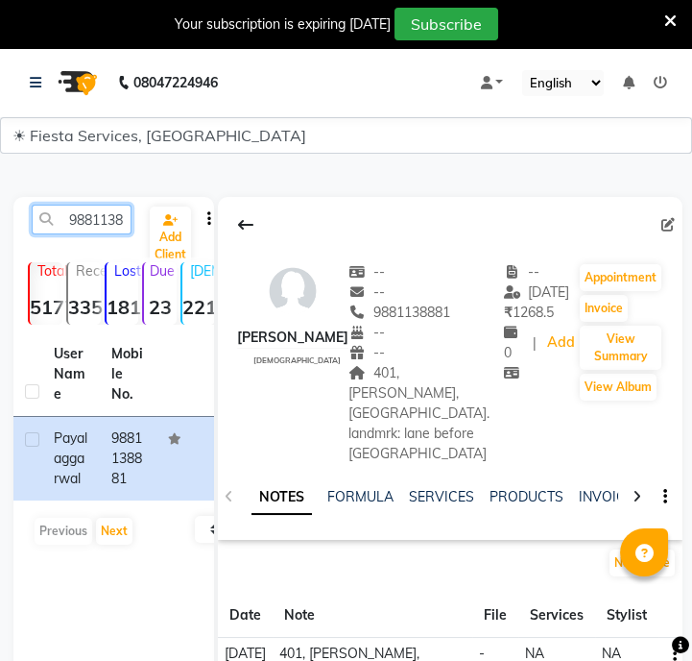
click at [120, 216] on input "9881138881" at bounding box center [82, 220] width 100 height 30
paste input "765882645"
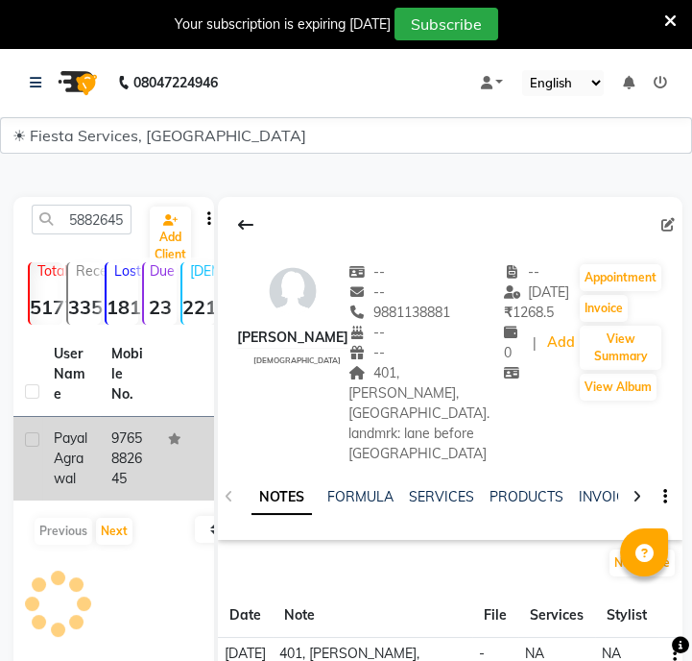
click at [131, 469] on td "9765882645" at bounding box center [129, 459] width 58 height 84
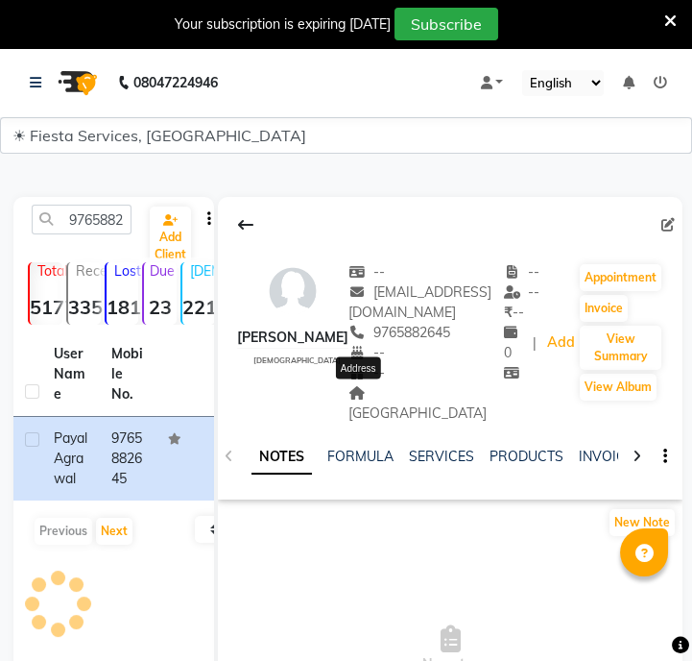
click at [392, 395] on span "[GEOGRAPHIC_DATA]" at bounding box center [418, 402] width 138 height 37
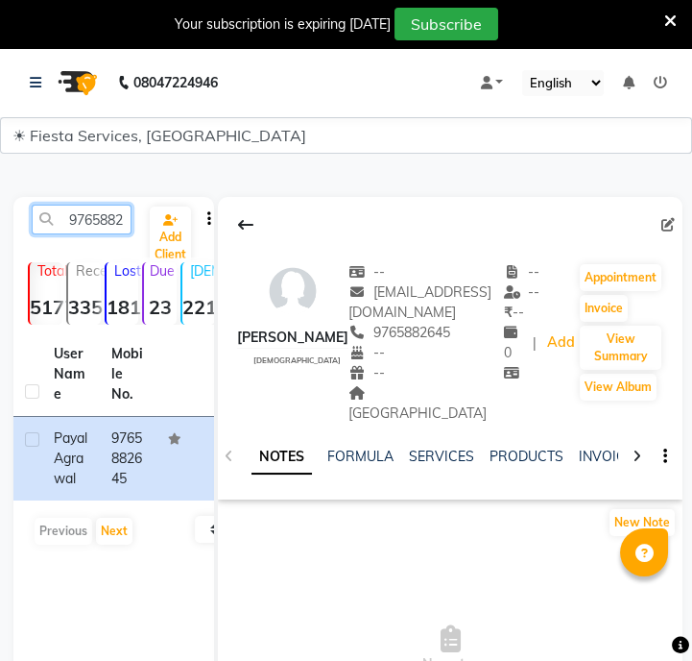
click at [129, 222] on input "9765882645" at bounding box center [82, 220] width 100 height 30
paste input "7818883134"
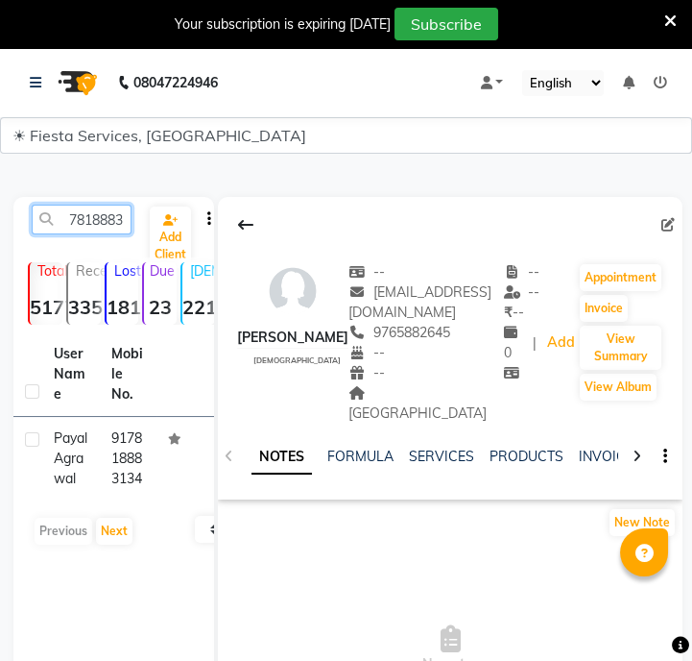
click at [104, 220] on input "7818883134" at bounding box center [82, 220] width 100 height 30
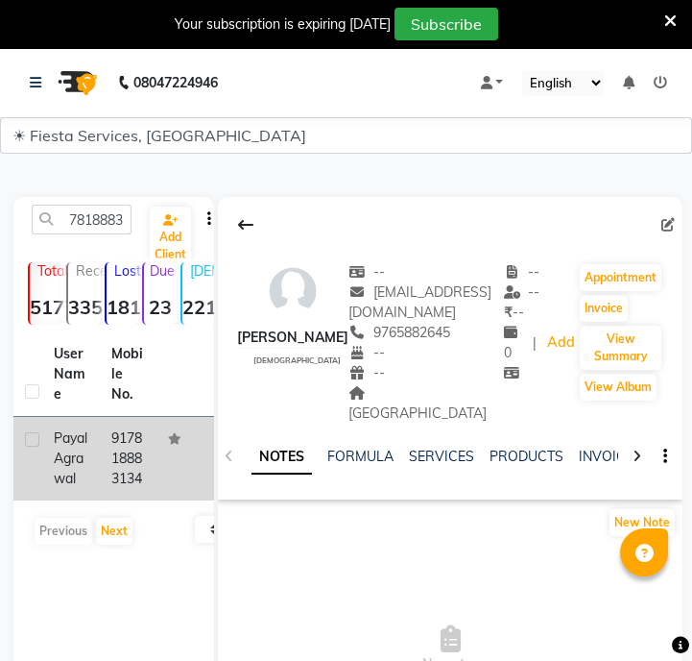
click at [93, 500] on td "[PERSON_NAME]" at bounding box center [71, 459] width 58 height 84
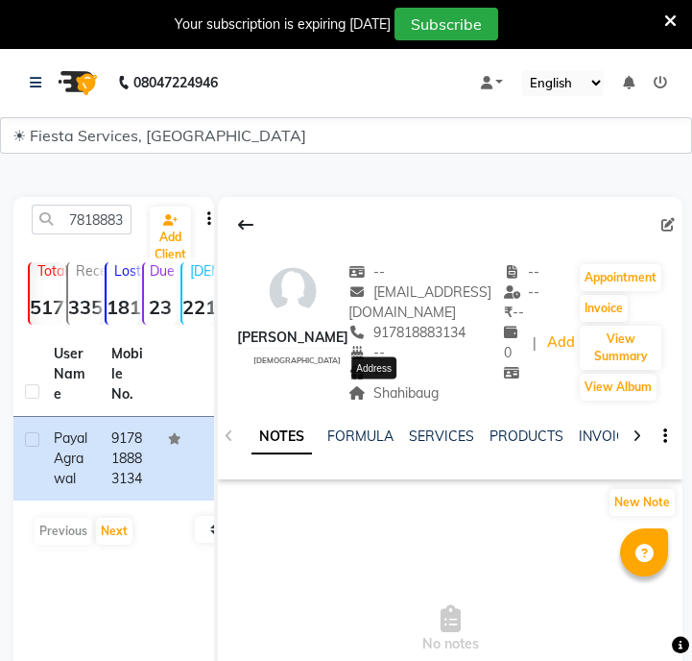
click at [375, 387] on span "Shahibaug" at bounding box center [394, 392] width 90 height 17
click at [82, 223] on input "7818883134" at bounding box center [82, 220] width 100 height 30
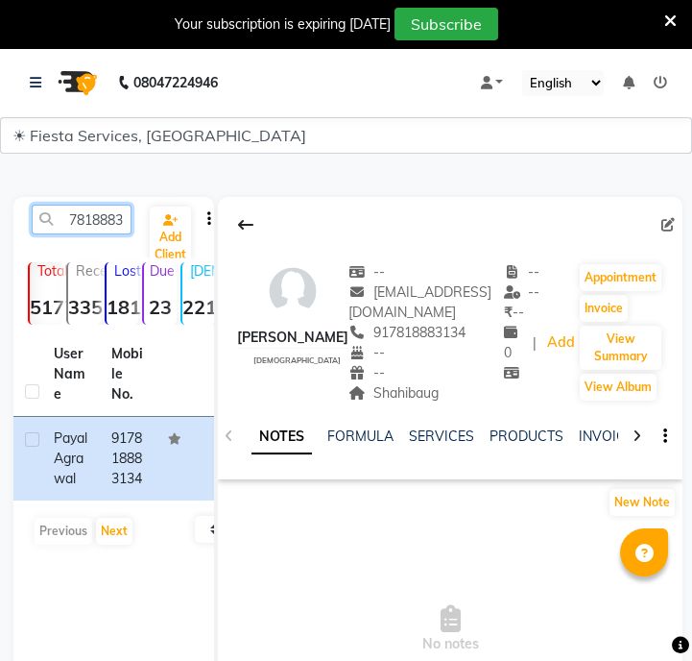
paste input "9909782087"
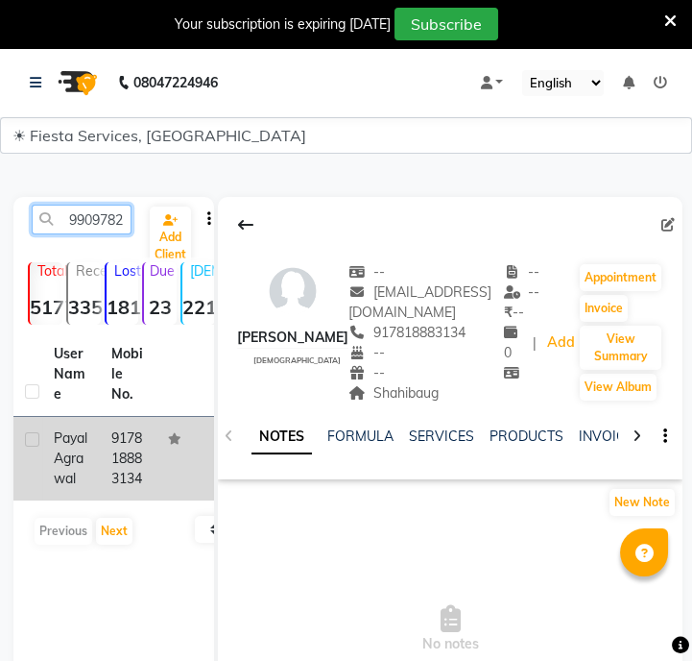
scroll to position [0, 26]
click at [110, 486] on td "9909782087" at bounding box center [129, 459] width 58 height 84
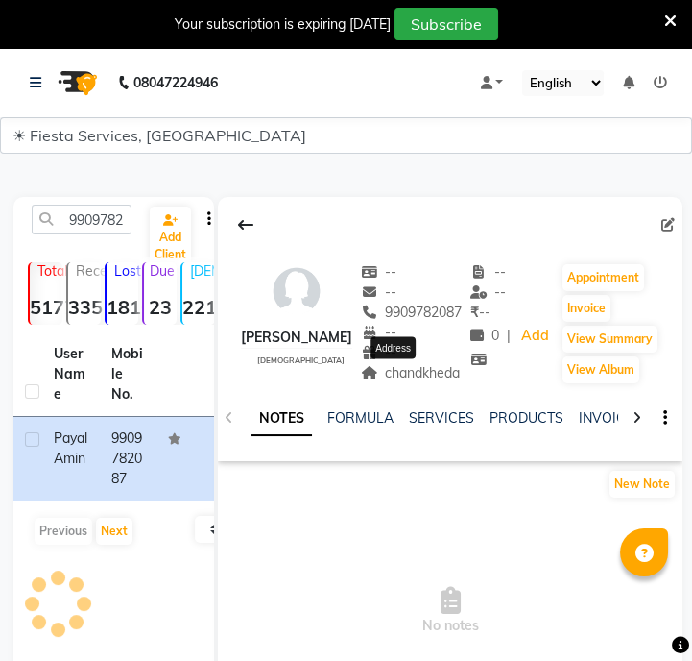
click at [394, 373] on span "chandkheda" at bounding box center [411, 372] width 100 height 17
click at [114, 198] on div "9909782087 Add Client Total 5177 Recent 335 Lost 1816 Due 23 [DEMOGRAPHIC_DATA]…" at bounding box center [113, 485] width 201 height 576
drag, startPoint x: 114, startPoint y: 198, endPoint x: 113, endPoint y: 215, distance: 17.3
click at [113, 206] on div "9909782087 Add Client Total 5177 Recent 335 Lost 1816 Due 23 [DEMOGRAPHIC_DATA]…" at bounding box center [113, 485] width 201 height 576
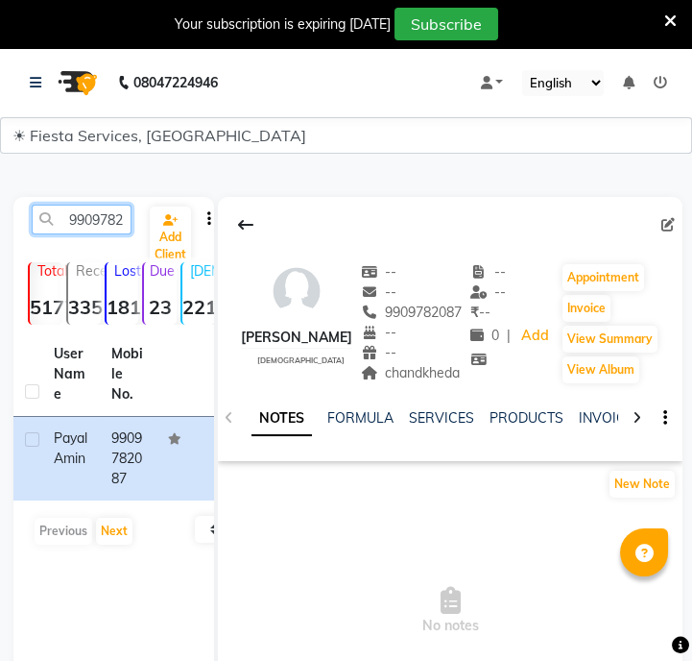
click at [113, 215] on input "9909782087" at bounding box center [82, 220] width 100 height 30
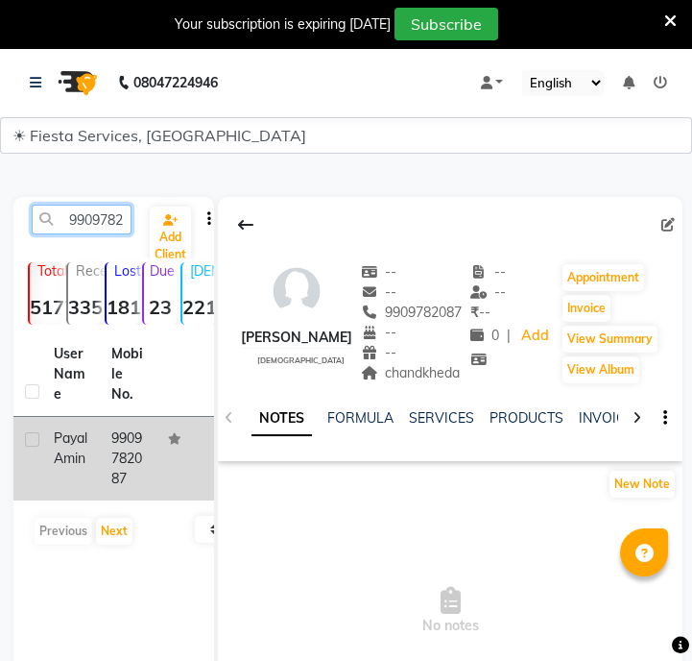
paste input "8180882919"
click at [124, 447] on td "8180882919" at bounding box center [129, 459] width 58 height 84
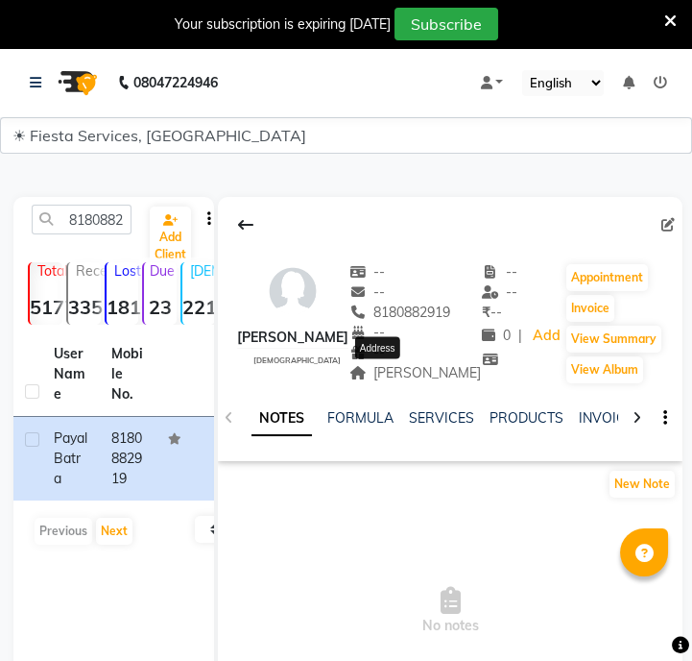
click at [378, 375] on span "[PERSON_NAME]" at bounding box center [416, 372] width 133 height 17
click at [107, 219] on input "8180882919" at bounding box center [82, 220] width 100 height 30
paste input "9468674552"
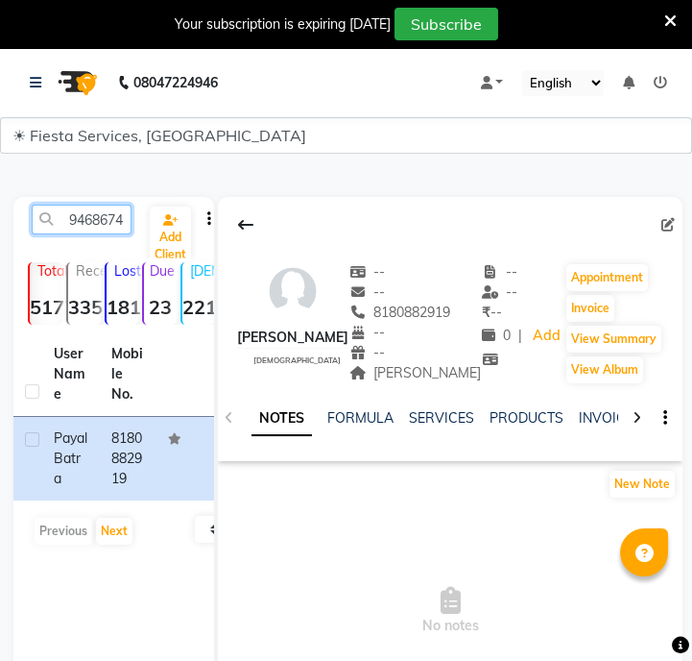
scroll to position [0, 26]
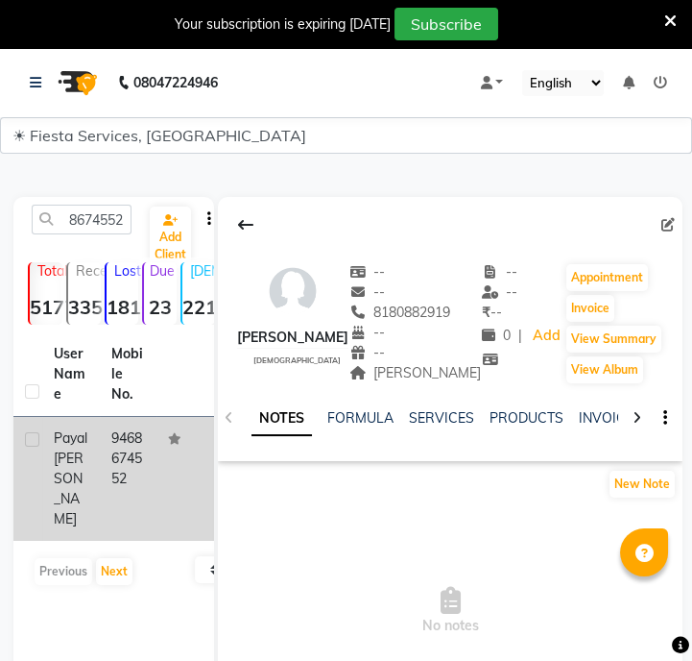
click at [152, 464] on td "9468674552" at bounding box center [129, 479] width 58 height 124
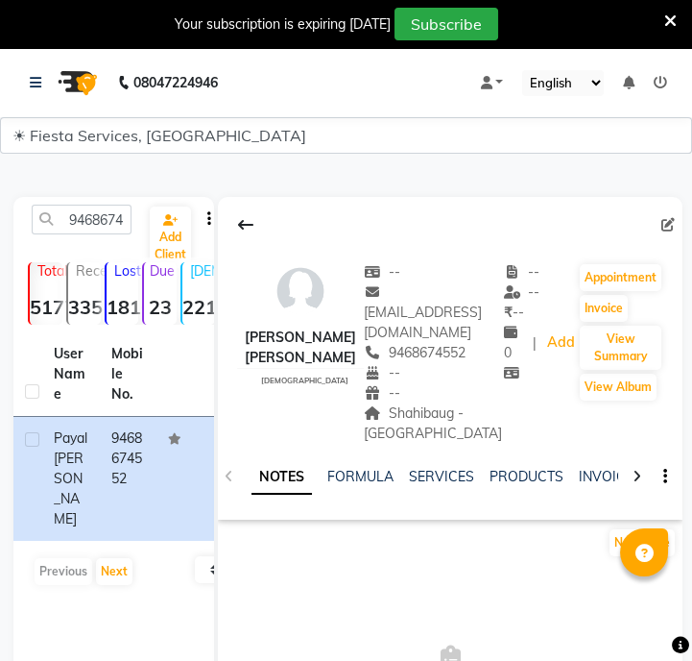
click at [480, 404] on span "Shahibaug - [GEOGRAPHIC_DATA]" at bounding box center [433, 422] width 138 height 37
click at [109, 230] on input "9468674552" at bounding box center [82, 220] width 100 height 30
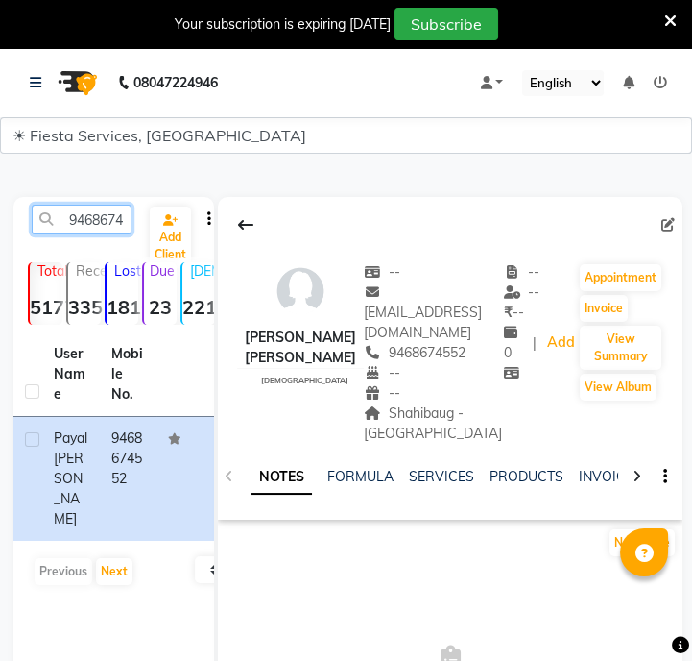
paste input "033720819"
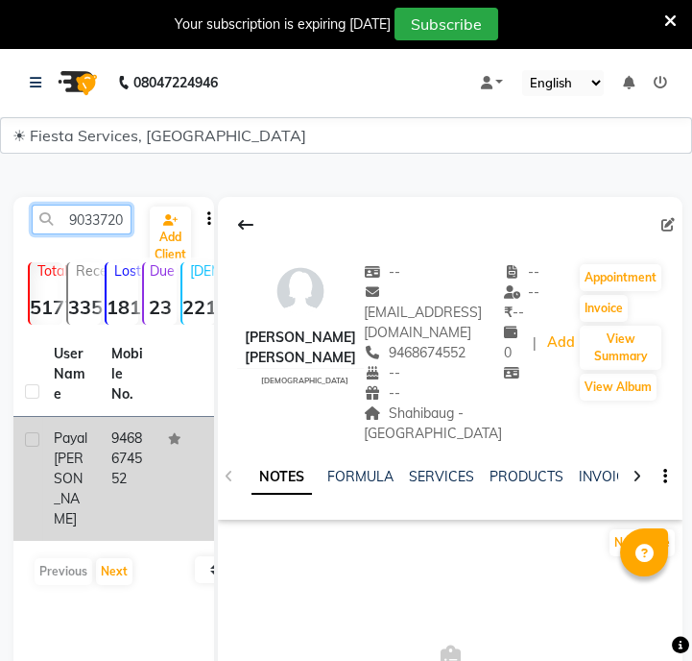
scroll to position [0, 26]
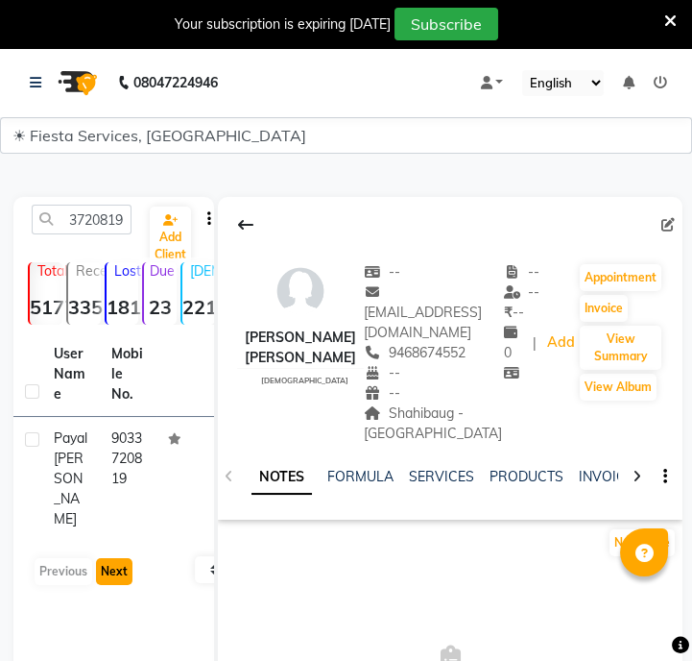
click at [109, 558] on button "Next" at bounding box center [114, 571] width 36 height 27
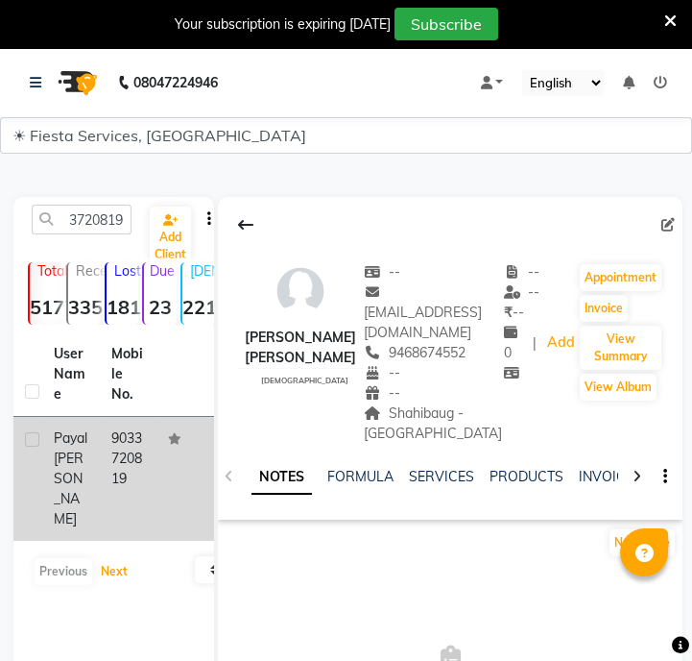
scroll to position [0, 0]
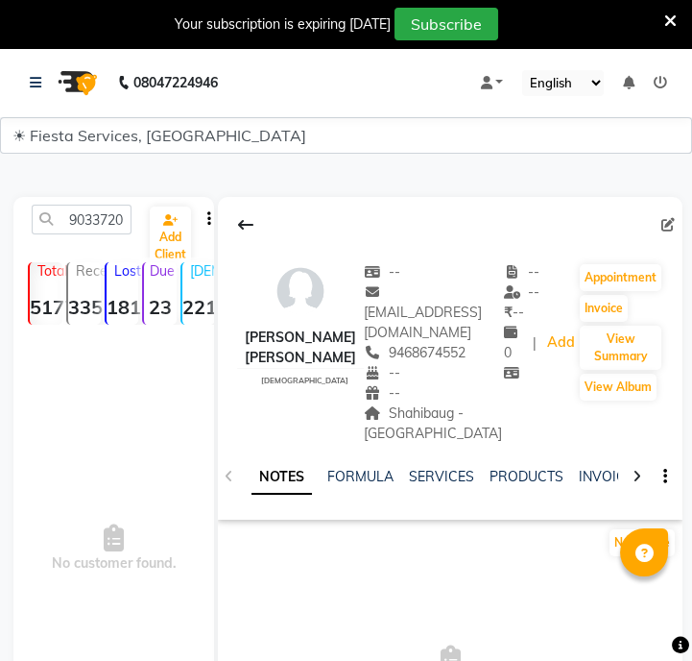
click at [122, 482] on span "No customer found." at bounding box center [113, 548] width 201 height 432
click at [114, 565] on span "No customer found." at bounding box center [113, 548] width 201 height 432
click at [109, 230] on input "9033720819" at bounding box center [82, 220] width 100 height 30
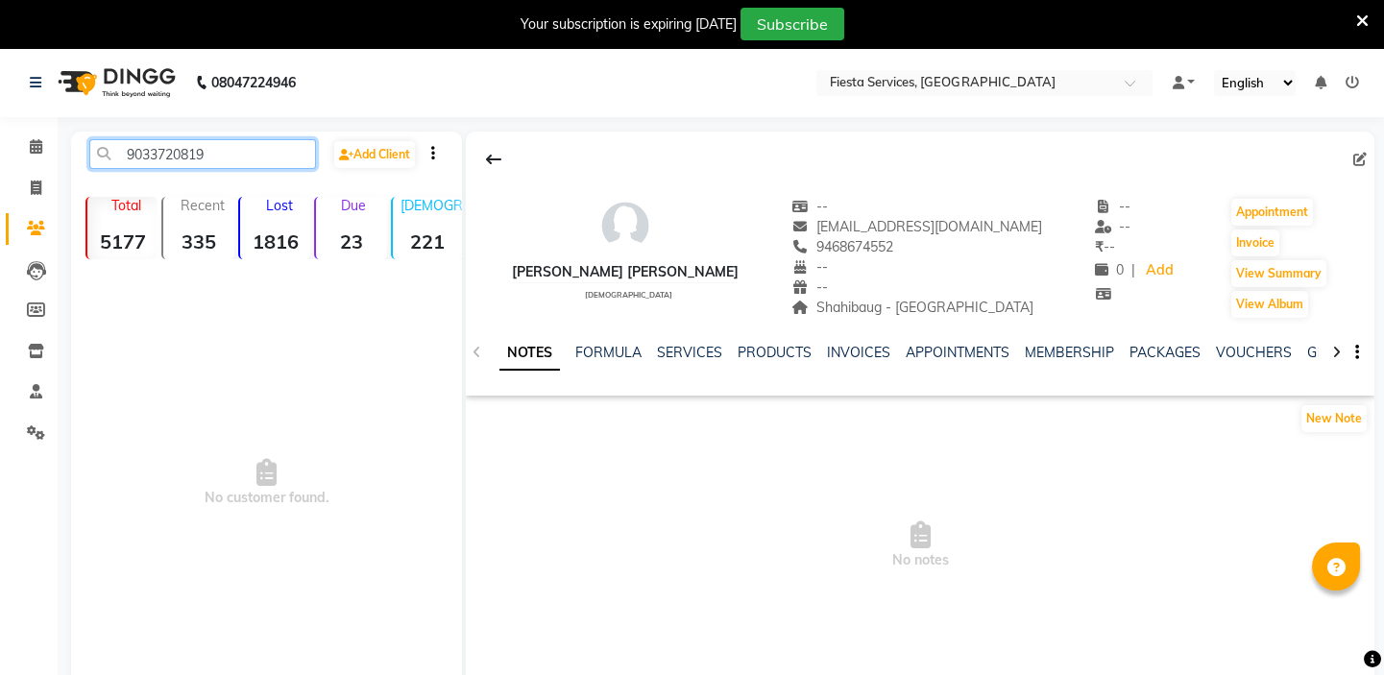
click at [189, 155] on input "9033720819" at bounding box center [202, 154] width 227 height 30
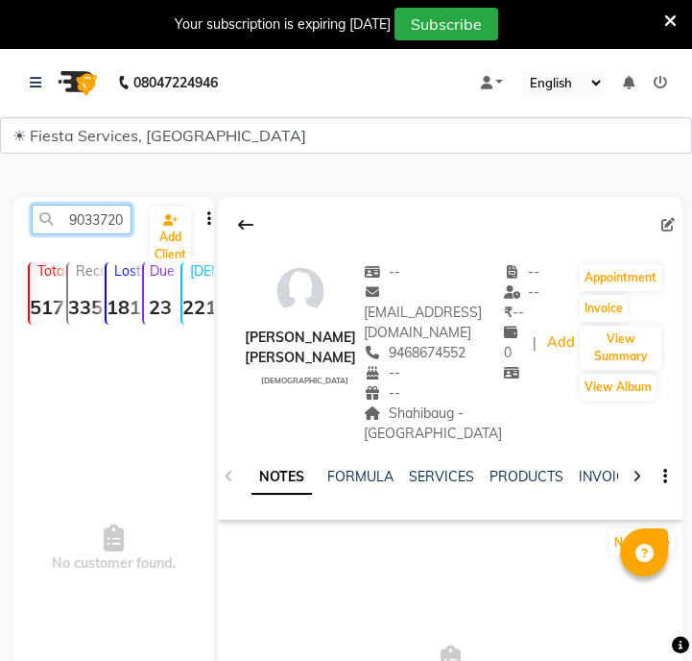
click at [123, 224] on input "9033720819" at bounding box center [82, 220] width 100 height 30
type input "p"
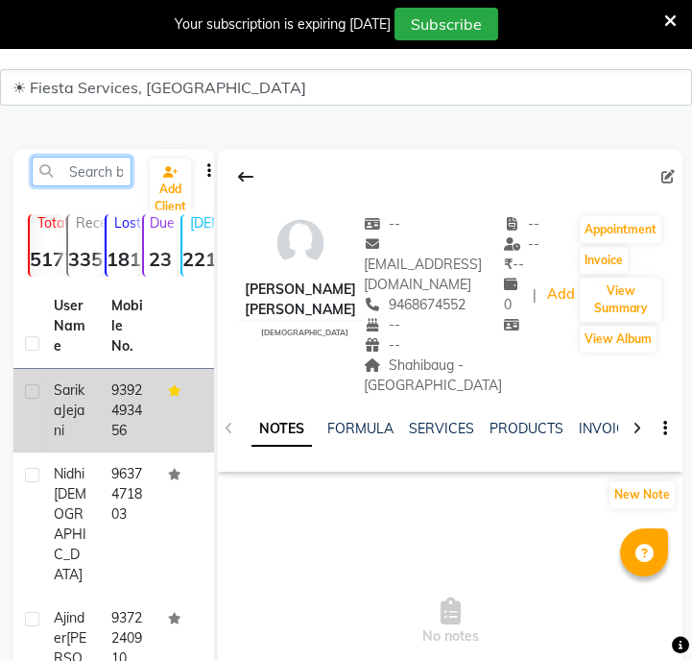
scroll to position [86, 0]
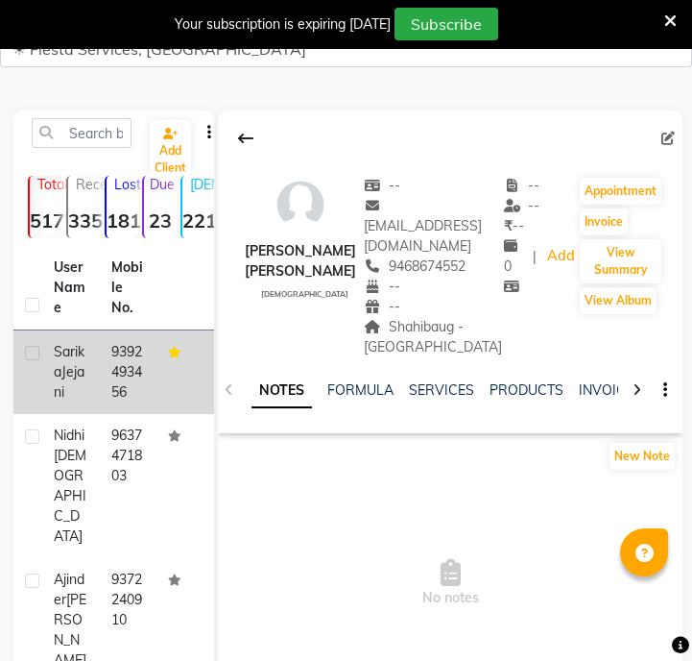
click at [54, 400] on span "Jejani" at bounding box center [69, 381] width 31 height 37
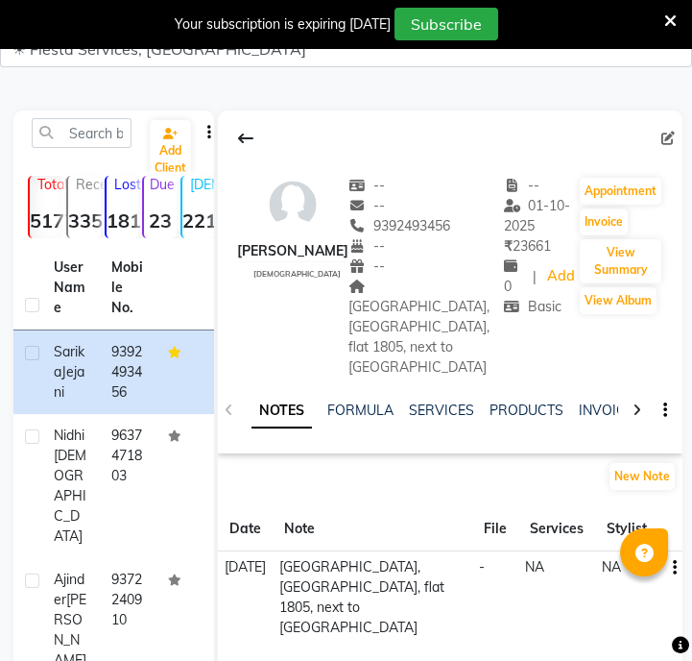
click at [57, 160] on div "Add Client" at bounding box center [113, 140] width 193 height 45
click at [100, 141] on input "text" at bounding box center [82, 133] width 100 height 30
paste input "9960031726"
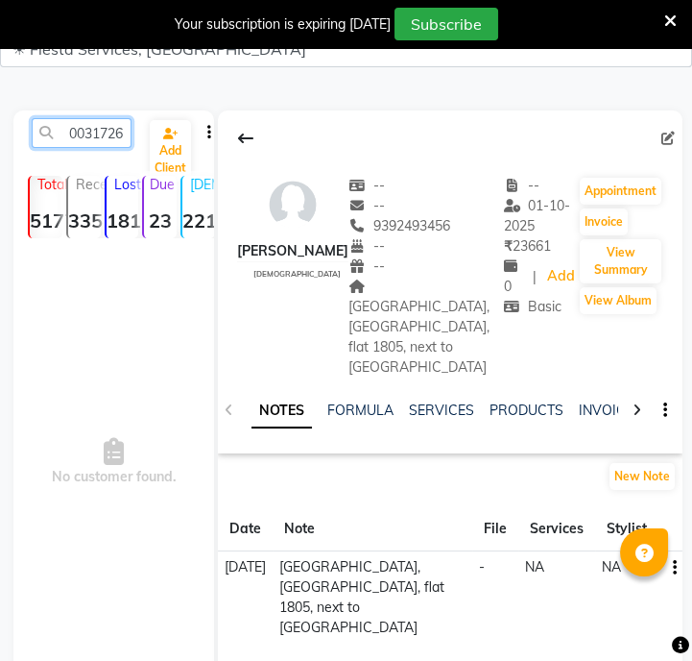
type input "9960031726"
click at [127, 426] on span "No customer found." at bounding box center [113, 462] width 201 height 432
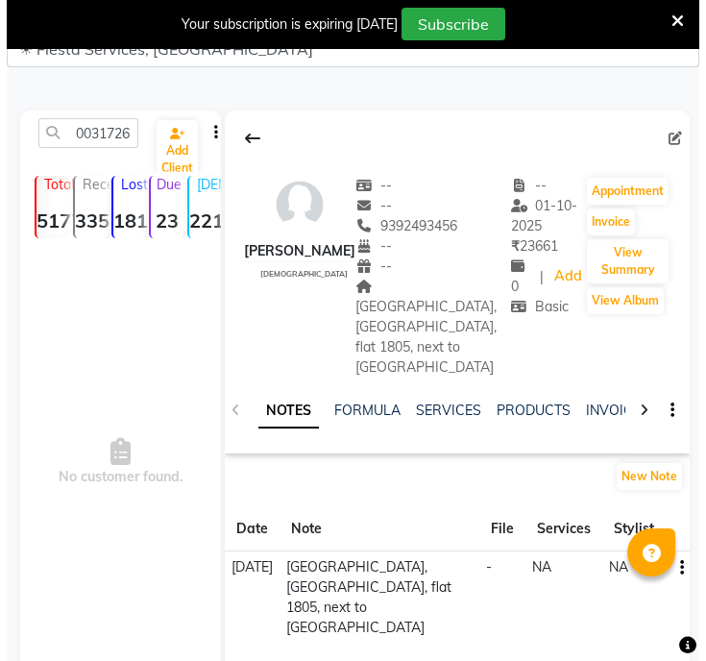
scroll to position [0, 0]
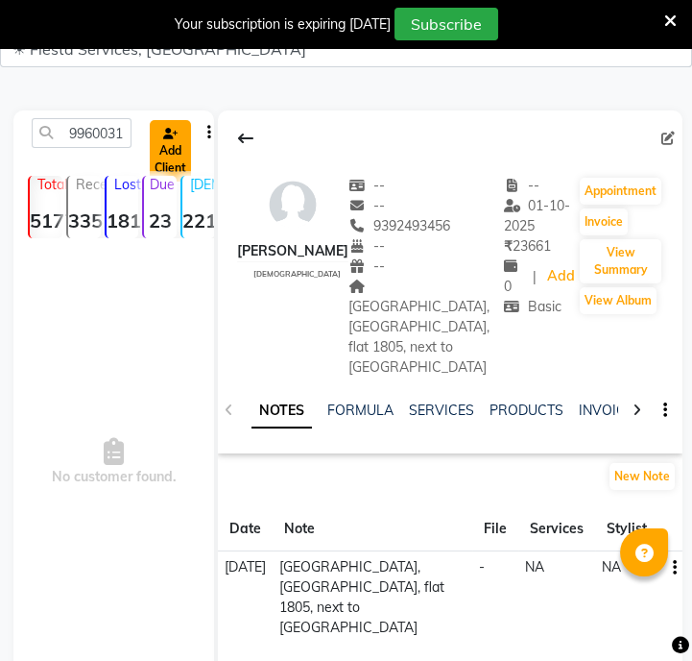
click at [160, 124] on link "Add Client" at bounding box center [170, 150] width 41 height 61
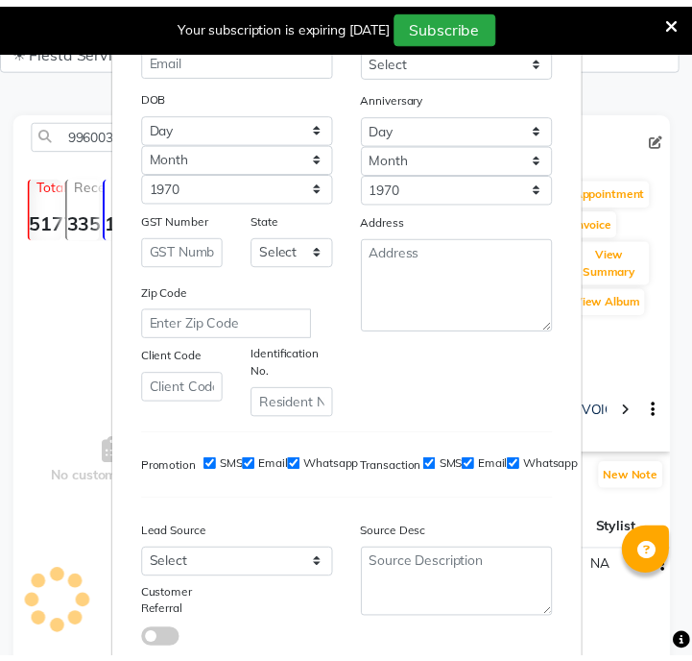
scroll to position [319, 0]
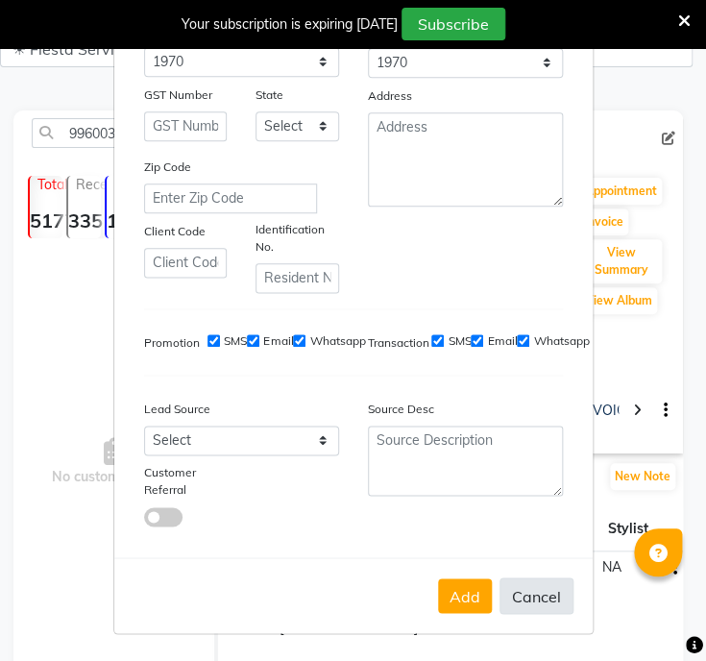
click at [529, 599] on button "Cancel" at bounding box center [536, 595] width 74 height 36
select select
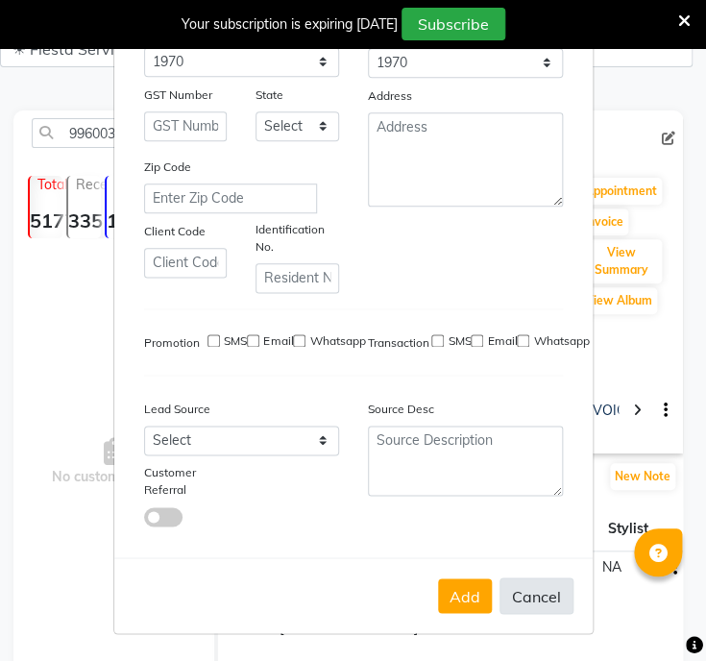
select select
checkbox input "false"
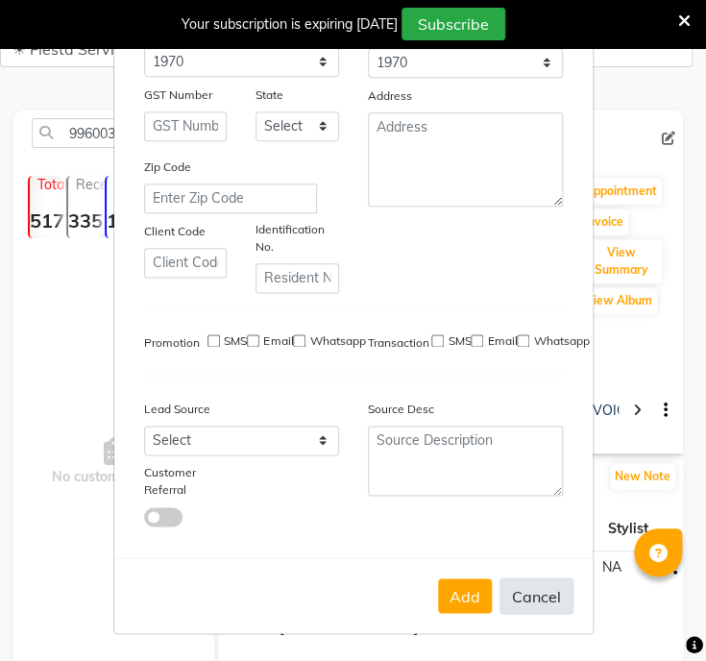
checkbox input "false"
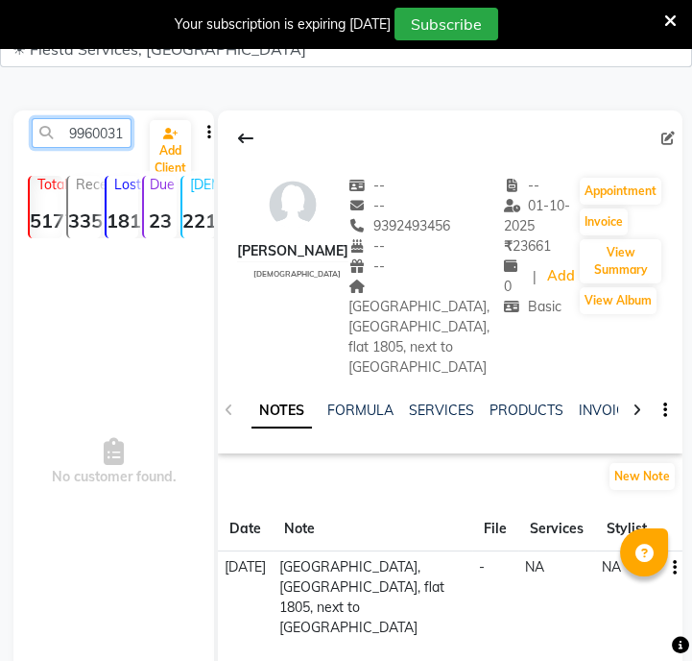
click at [78, 122] on input "9960031726" at bounding box center [82, 133] width 100 height 30
paste input "881513853"
type input "9881513853"
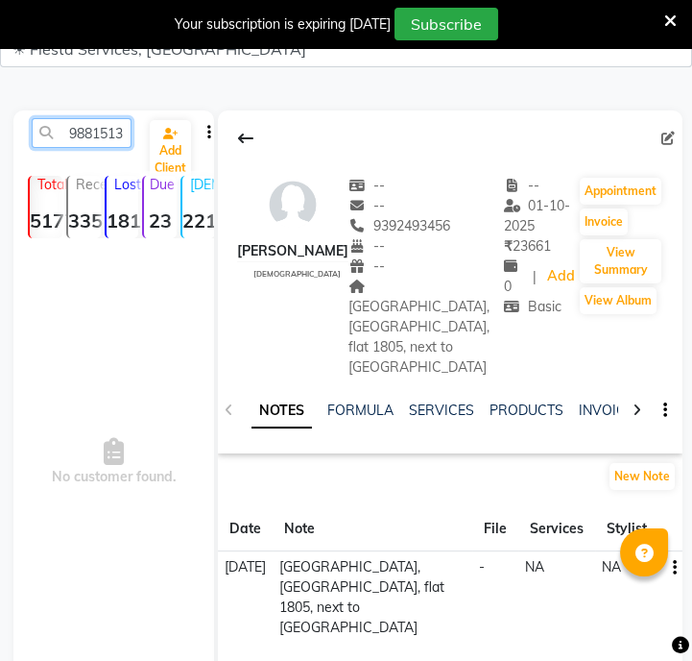
scroll to position [0, 26]
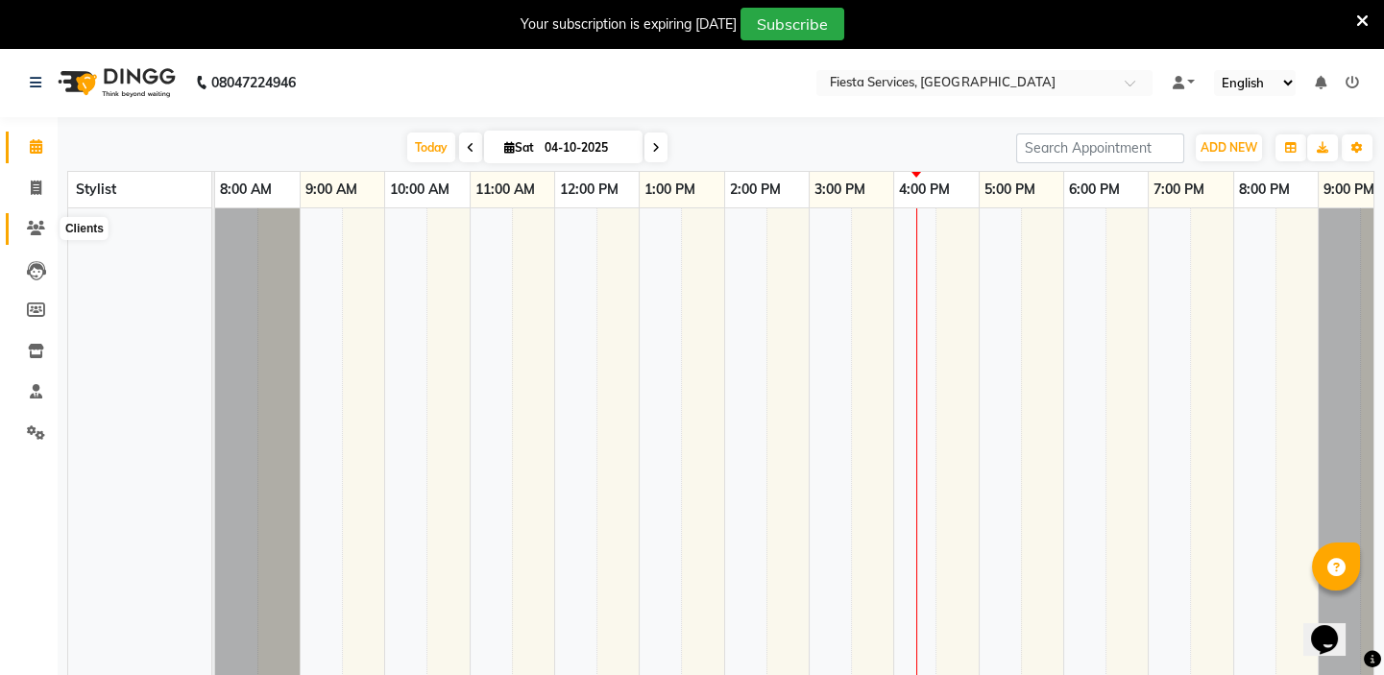
click at [35, 238] on span at bounding box center [36, 229] width 34 height 22
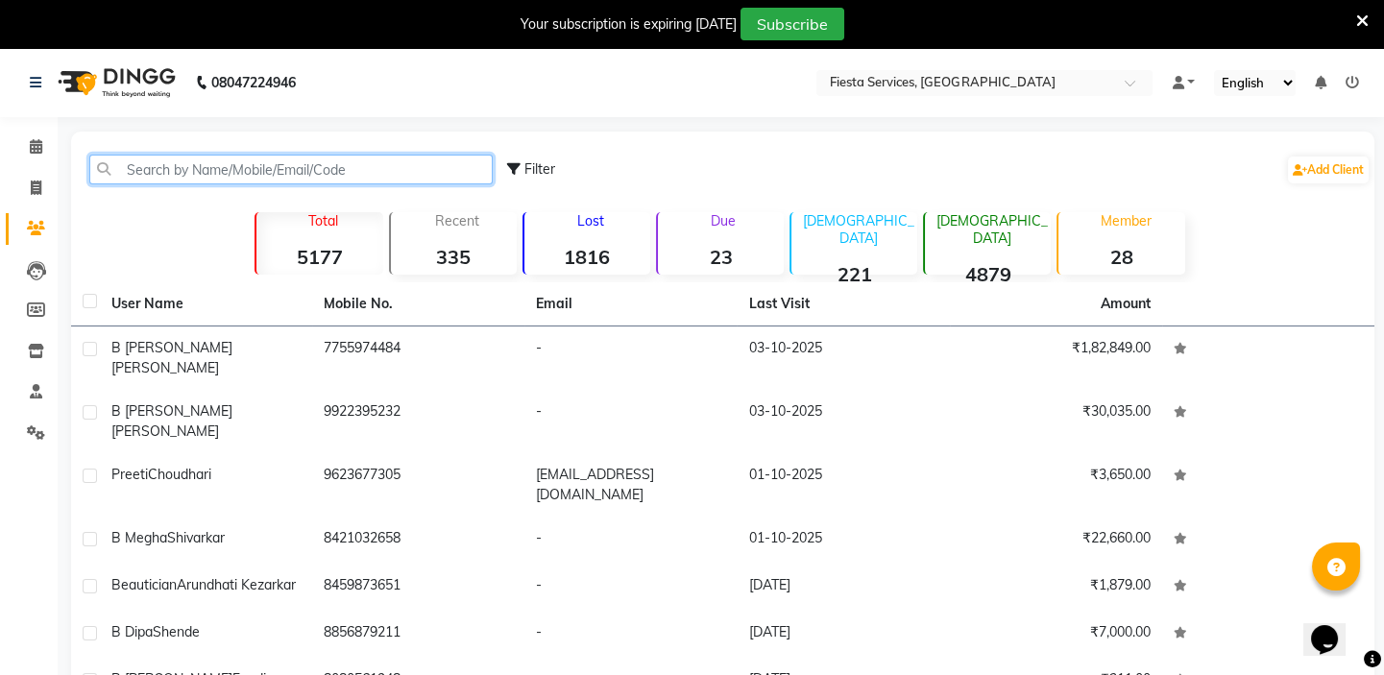
click at [130, 174] on input "text" at bounding box center [290, 170] width 403 height 30
paste input "9881513853"
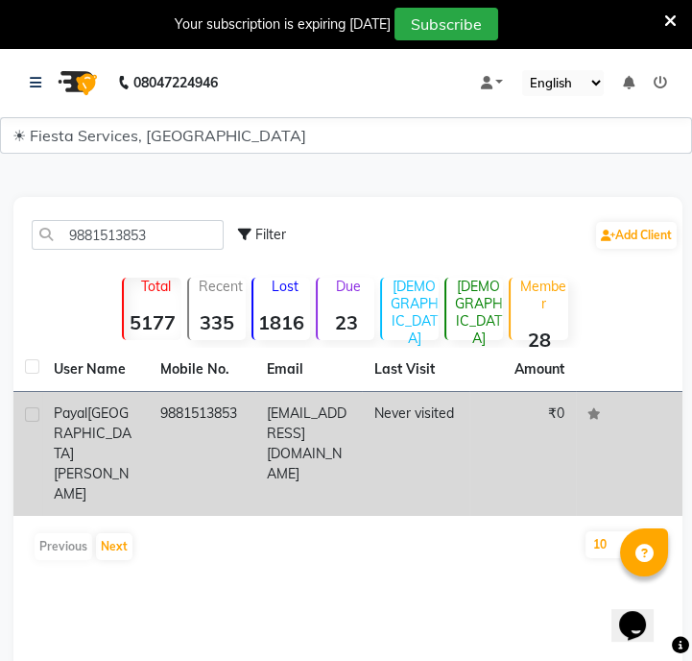
click at [206, 426] on td "9881513853" at bounding box center [202, 454] width 107 height 124
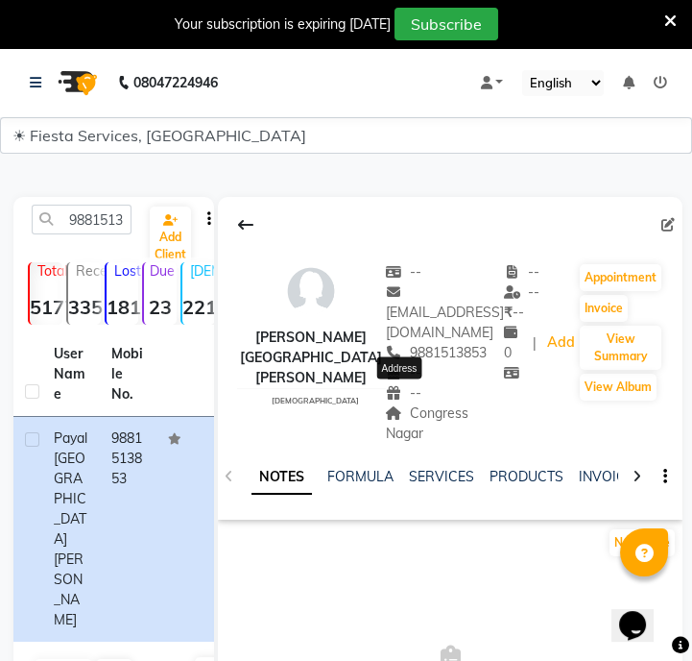
click at [404, 404] on span "Congress Nagar" at bounding box center [428, 422] width 84 height 37
copy div "Congress Nagar Address"
click at [93, 212] on input "9881513853" at bounding box center [82, 220] width 100 height 30
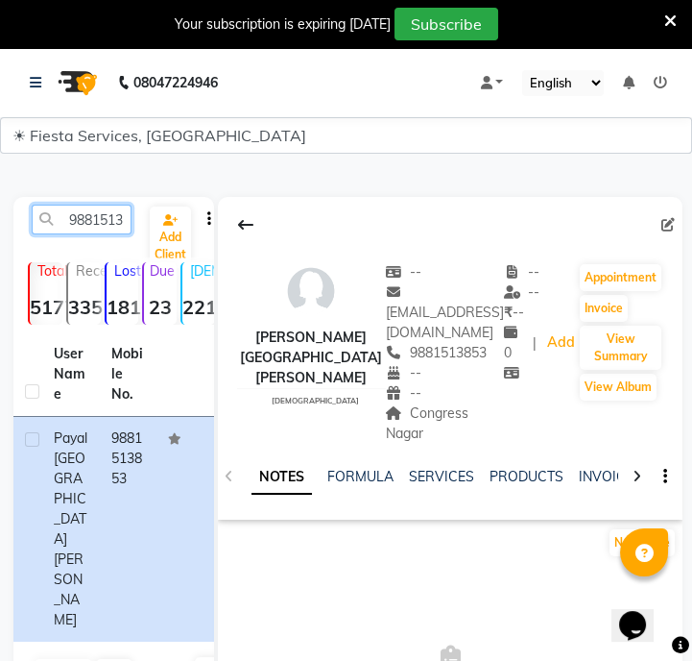
click at [93, 212] on input "9881513853" at bounding box center [82, 220] width 100 height 30
paste input "Payal Chhugani"
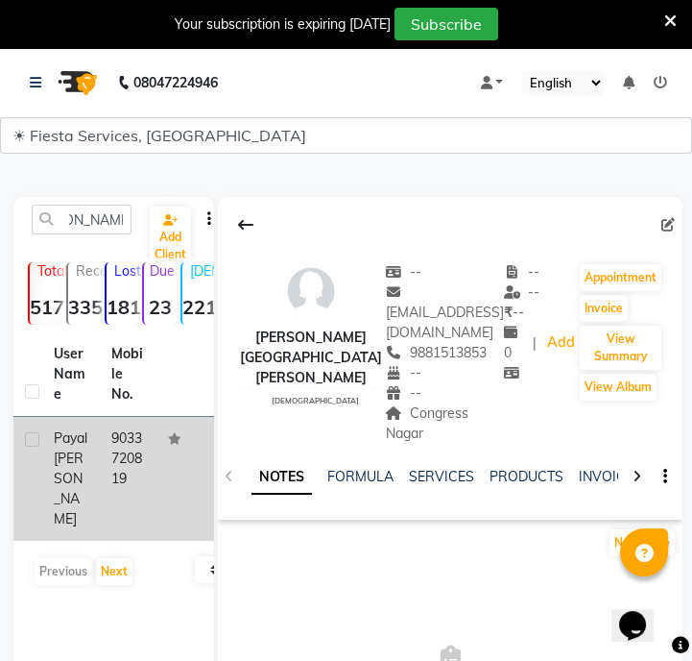
click at [130, 481] on td "9033720819" at bounding box center [129, 479] width 58 height 124
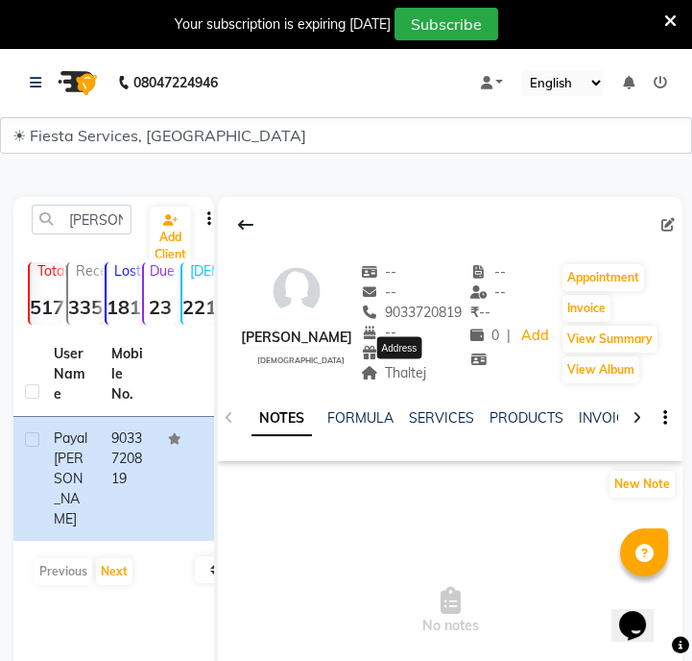
click at [426, 378] on span "Thaltej" at bounding box center [394, 372] width 66 height 17
copy span "Thaltej"
click at [91, 213] on input "Payal Chhugani" at bounding box center [82, 220] width 100 height 30
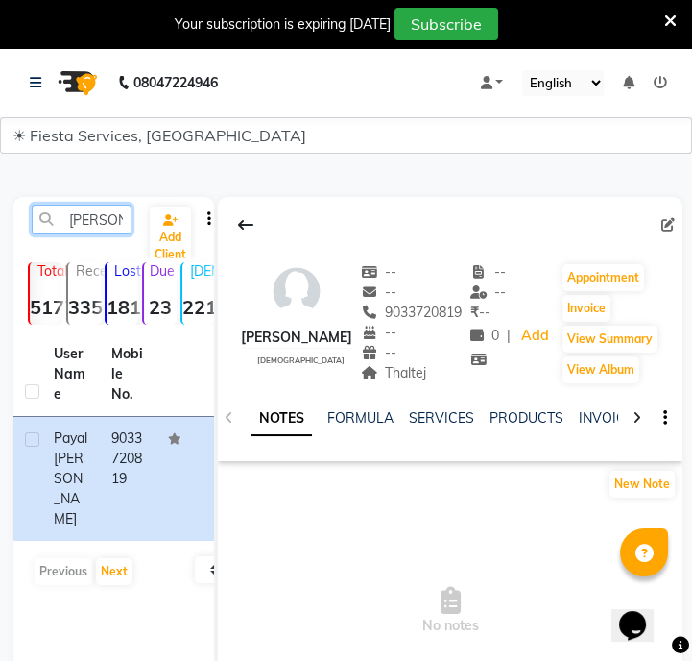
paste input "Gandec"
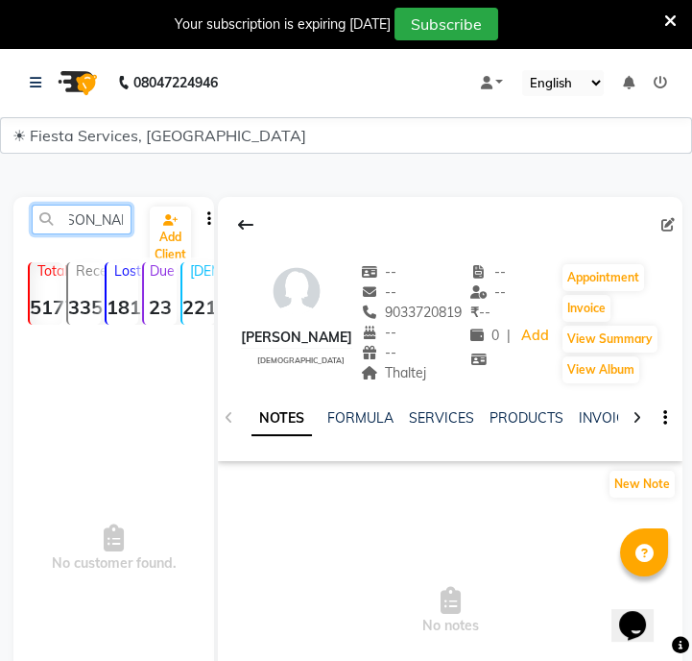
click at [103, 213] on input "Payal GandecChhugani" at bounding box center [82, 220] width 100 height 30
paste input "Payal Gandecha"
click at [103, 213] on input "Payal Payal Gandecha" at bounding box center [82, 220] width 100 height 30
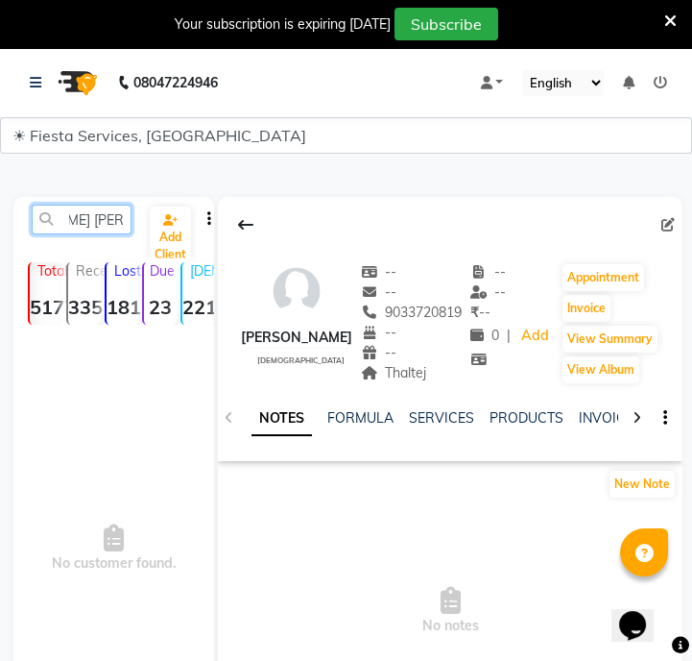
click at [103, 213] on input "Payal Payal Gandecha" at bounding box center [82, 220] width 100 height 30
paste input "text"
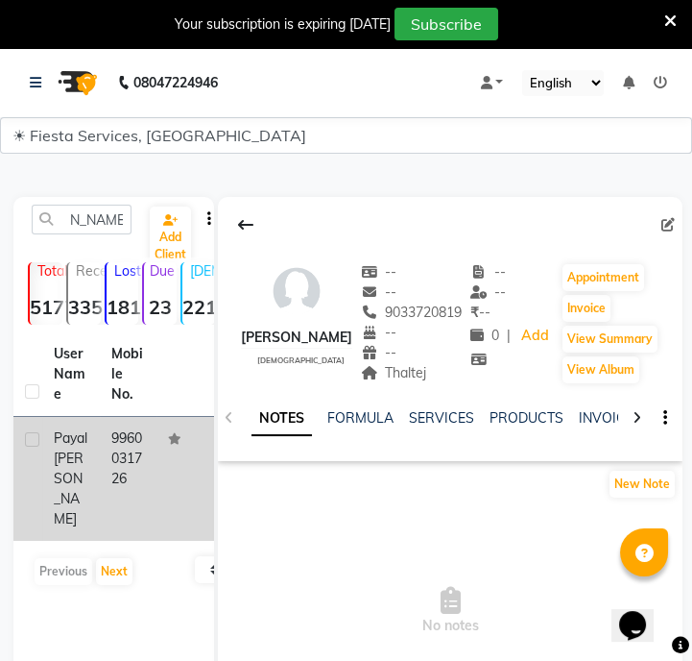
click at [134, 479] on td "9960031726" at bounding box center [129, 479] width 58 height 124
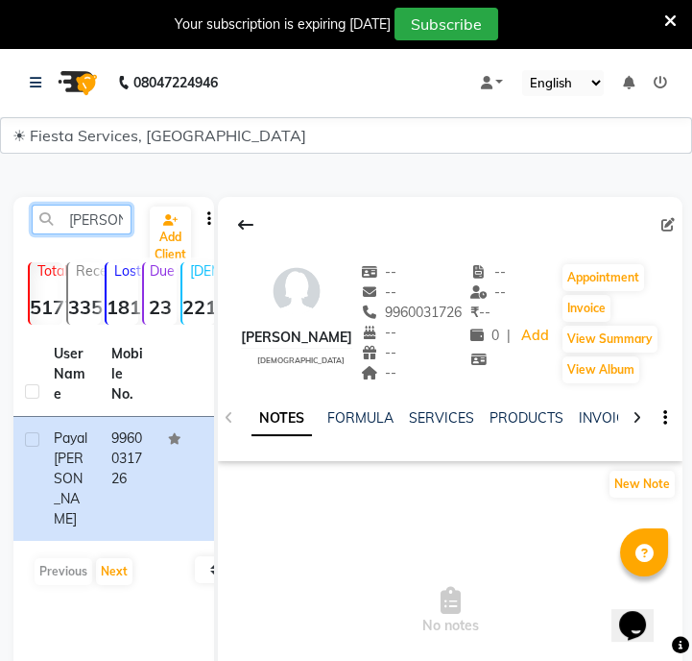
click at [122, 220] on input "Payal Gandecha" at bounding box center [82, 220] width 100 height 30
paste input "9960519602"
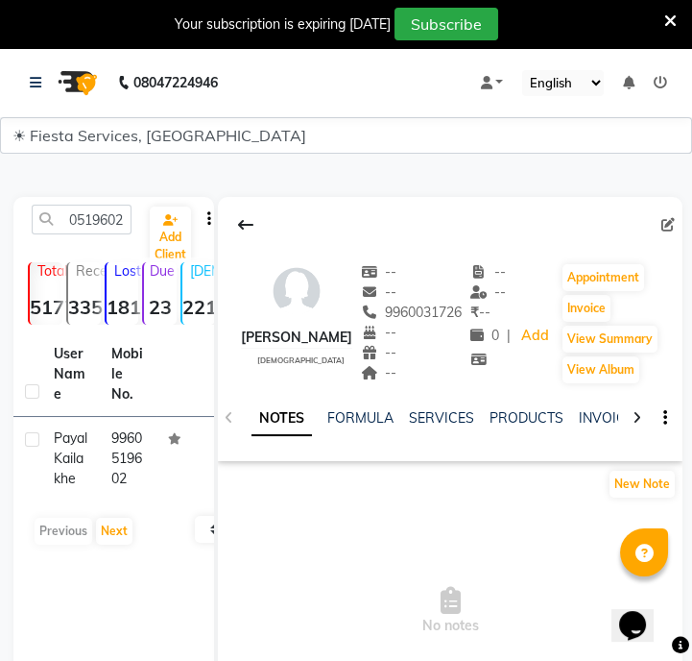
click at [134, 449] on td "9960519602" at bounding box center [129, 459] width 58 height 84
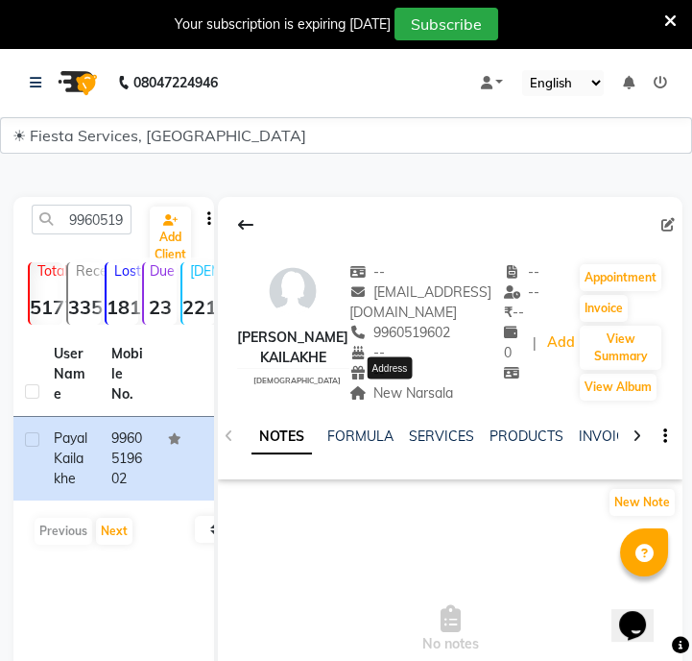
click at [385, 389] on span "New Narsala" at bounding box center [402, 392] width 105 height 17
copy span "New Narsala"
click at [100, 226] on input "9960519602" at bounding box center [82, 220] width 100 height 30
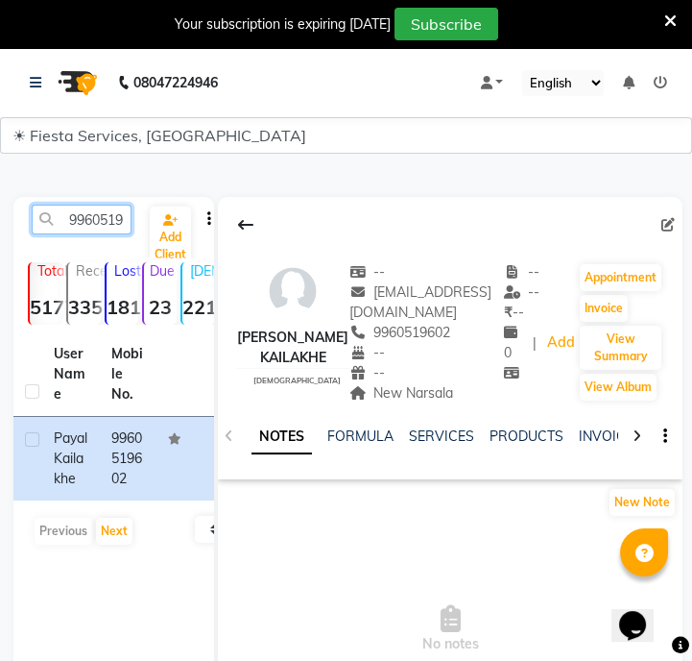
click at [100, 226] on input "9960519602" at bounding box center [82, 220] width 100 height 30
paste input "7879748209"
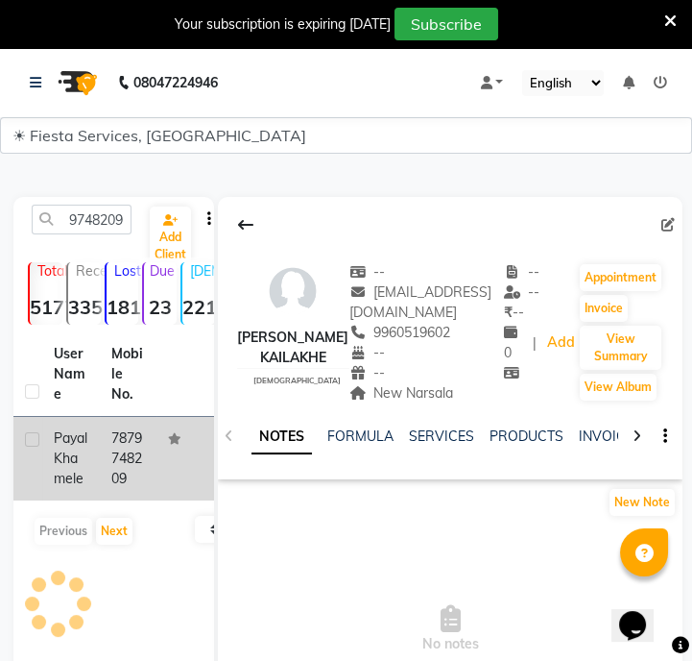
click at [142, 484] on td "7879748209" at bounding box center [129, 459] width 58 height 84
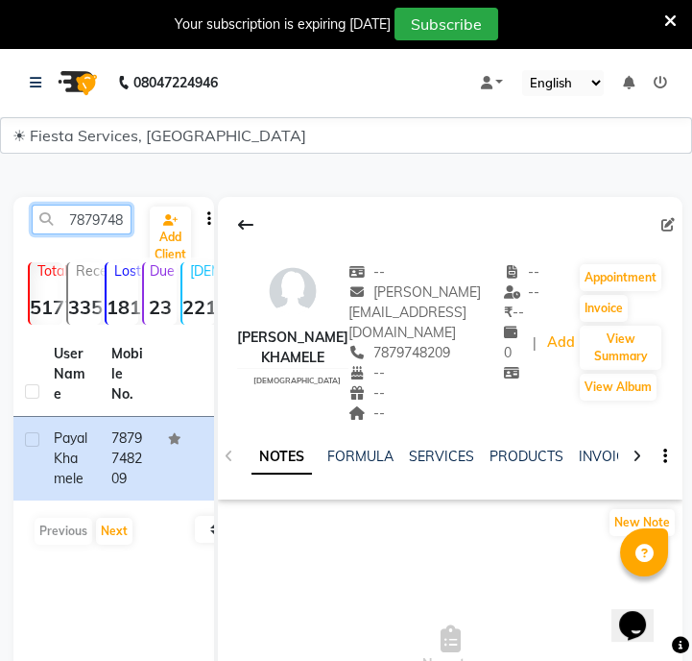
click at [109, 220] on input "7879748209" at bounding box center [82, 220] width 100 height 30
click at [117, 224] on input "7879748209" at bounding box center [82, 220] width 100 height 30
paste input "8788145395"
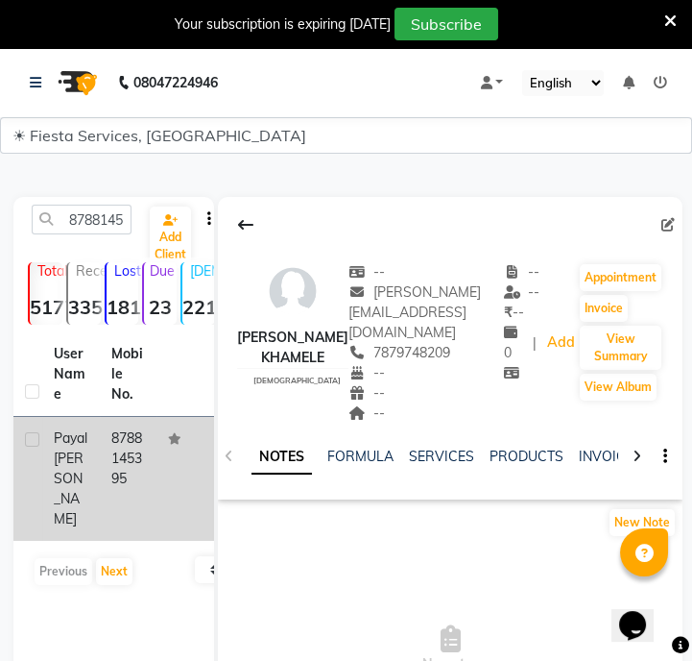
click at [125, 450] on td "8788145395" at bounding box center [129, 479] width 58 height 124
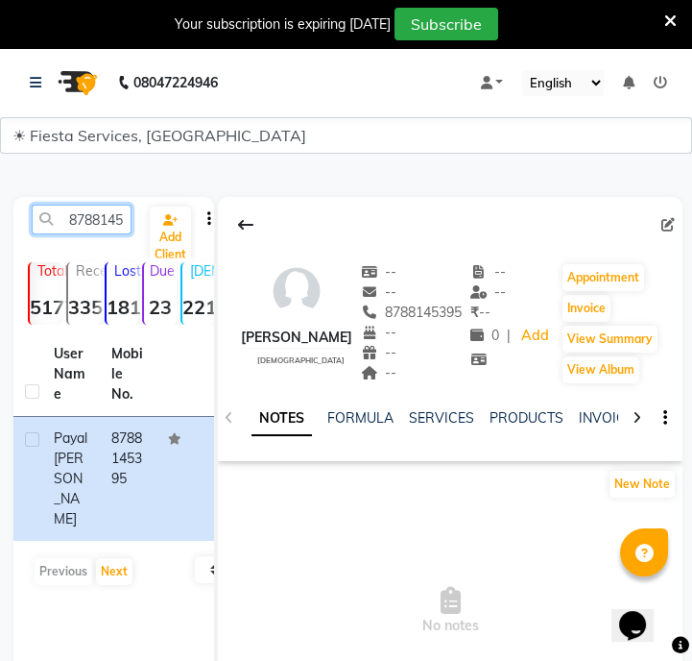
click at [66, 219] on input "8788145395" at bounding box center [82, 220] width 100 height 30
paste input "9422909781"
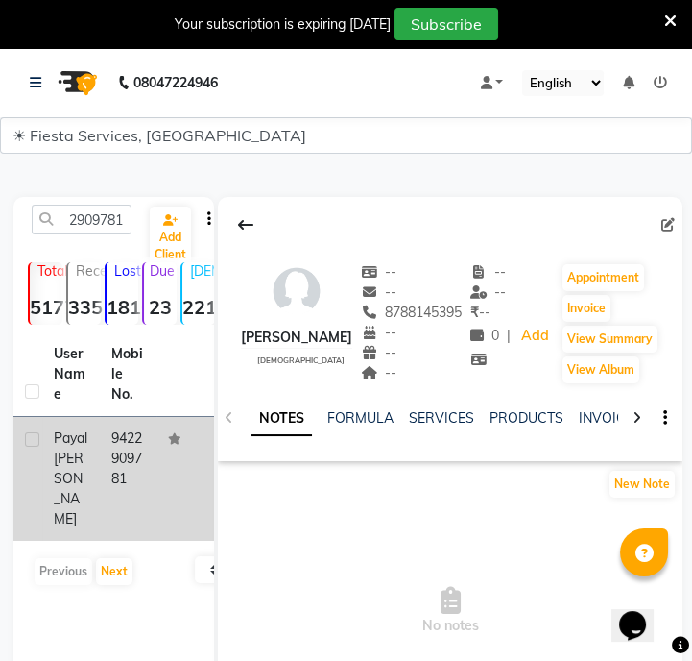
click at [137, 495] on td "9422909781" at bounding box center [129, 479] width 58 height 124
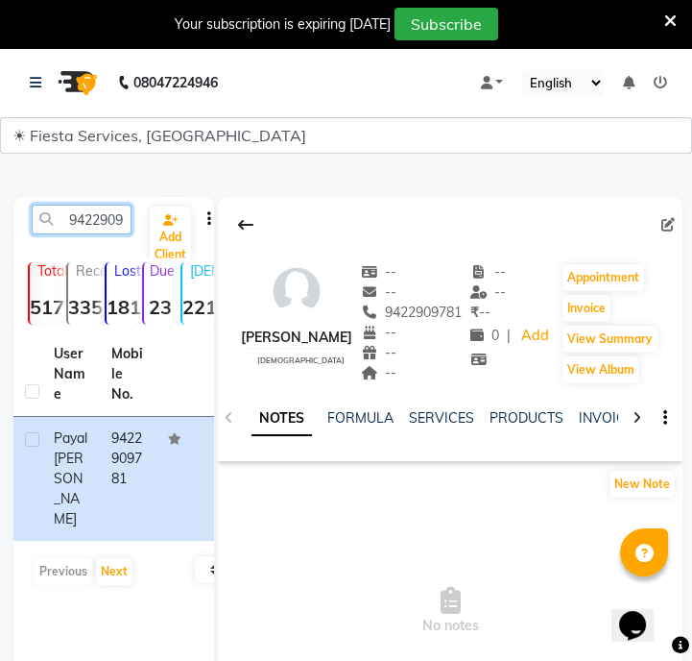
click at [88, 213] on input "9422909781" at bounding box center [82, 220] width 100 height 30
paste input "356268272"
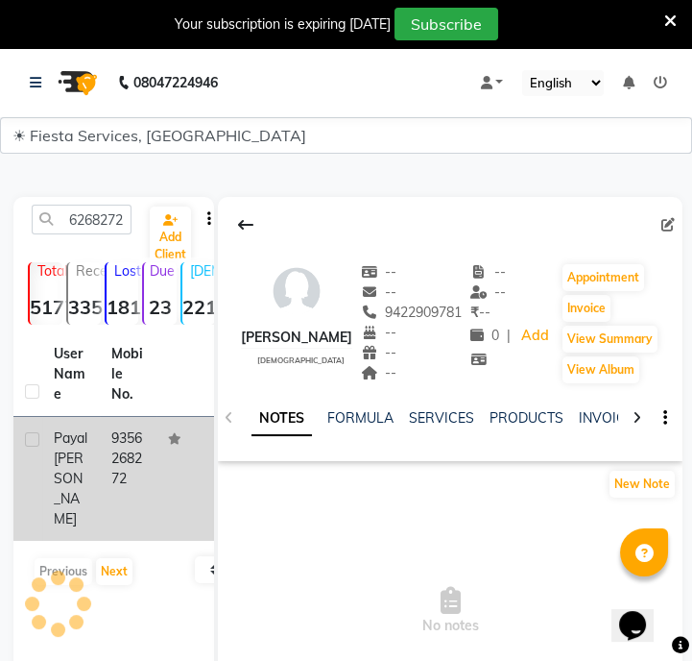
drag, startPoint x: 134, startPoint y: 428, endPoint x: 141, endPoint y: 447, distance: 19.4
click at [141, 447] on td "9356268272" at bounding box center [129, 479] width 58 height 124
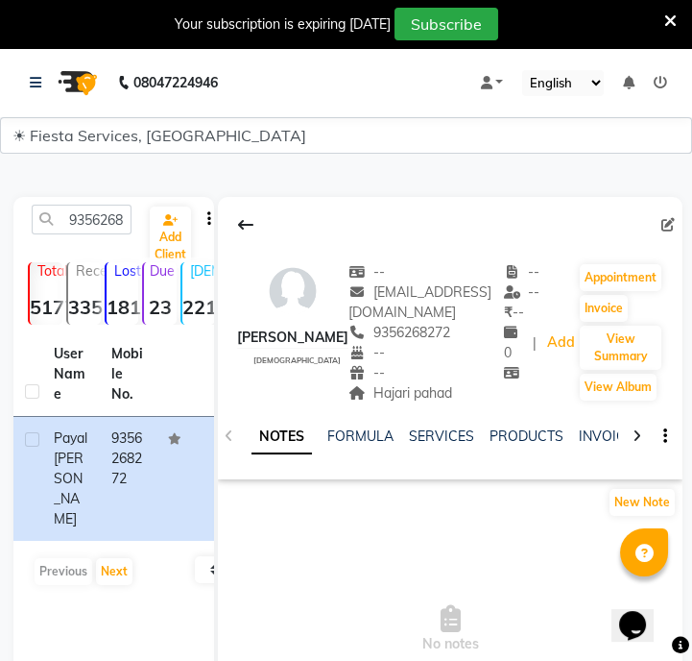
click at [380, 383] on div "Hajari pahad" at bounding box center [427, 393] width 156 height 20
copy span "Hajari pahad"
click at [105, 215] on input "9356268272" at bounding box center [82, 220] width 100 height 30
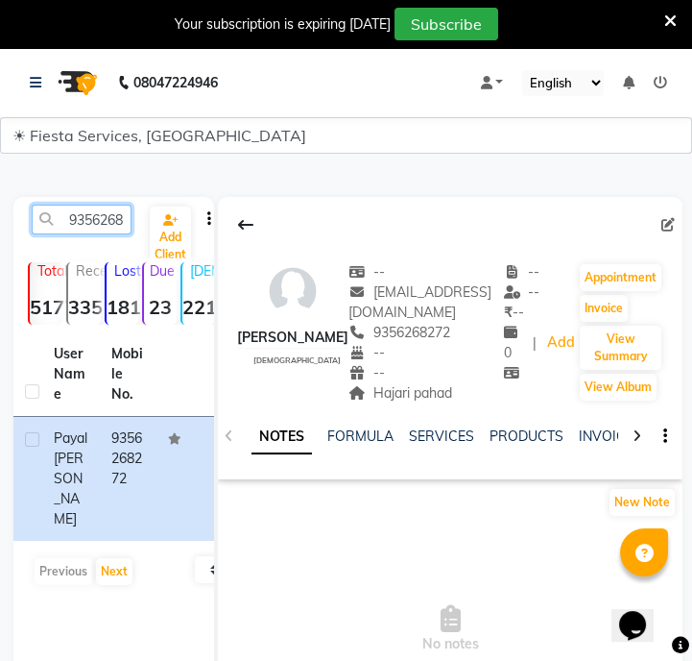
click at [105, 215] on input "9356268272" at bounding box center [82, 220] width 100 height 30
paste input "8770999194"
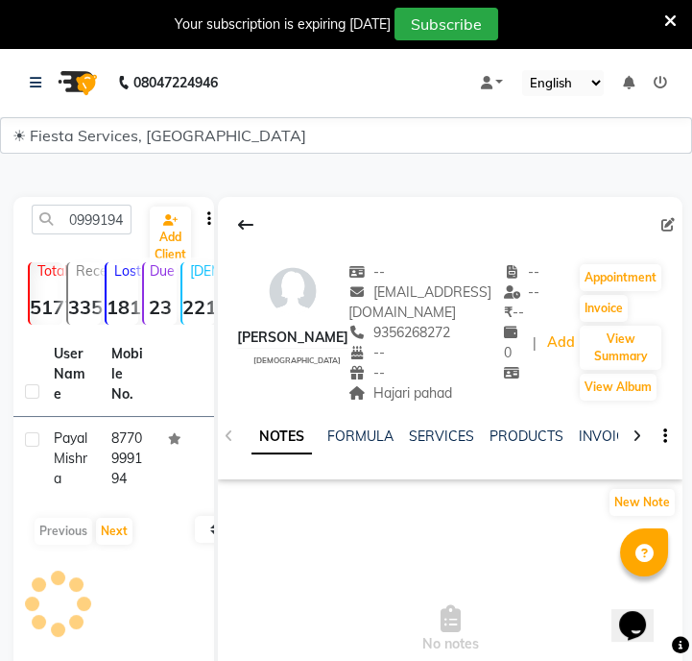
click at [115, 460] on td "8770999194" at bounding box center [129, 459] width 58 height 84
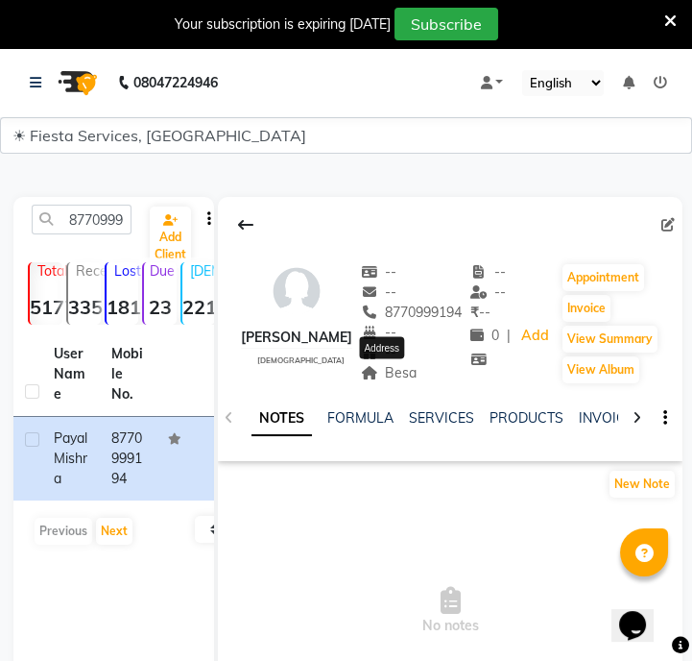
click at [379, 369] on span "Besa" at bounding box center [389, 372] width 57 height 17
copy span "Besa"
click at [114, 232] on input "8770999194" at bounding box center [82, 220] width 100 height 30
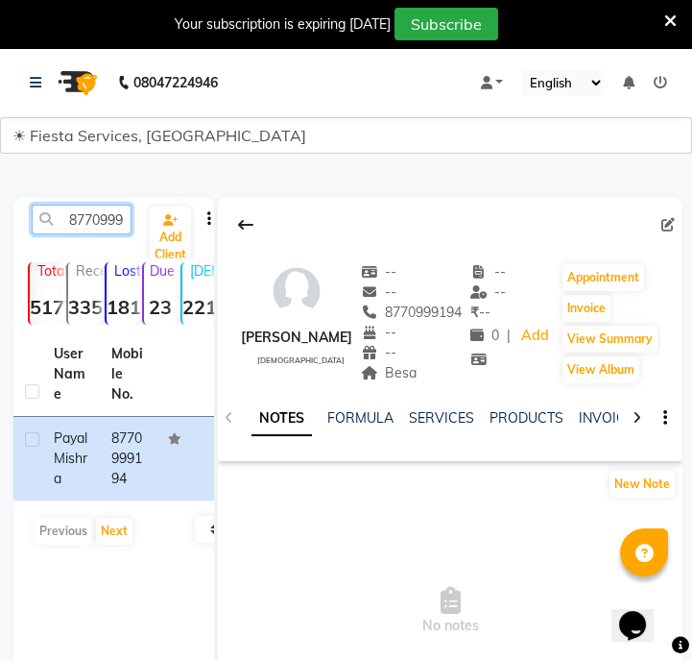
paste input "9373834121"
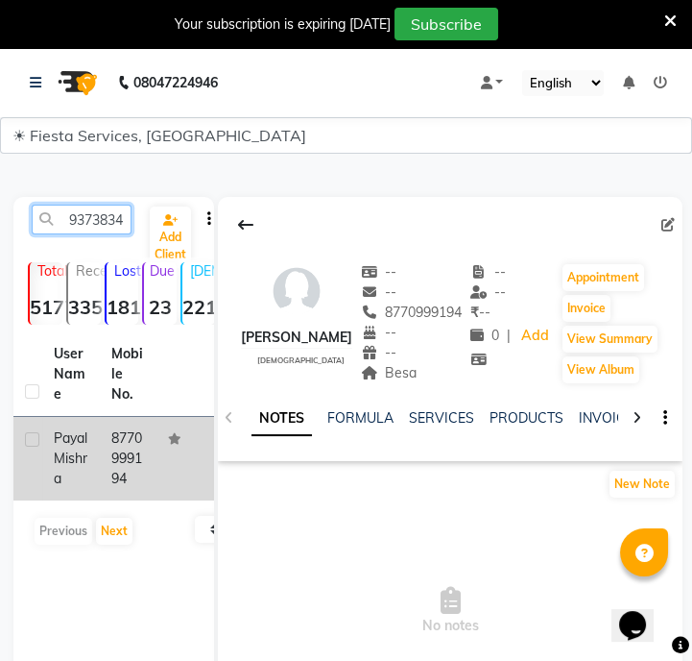
scroll to position [0, 26]
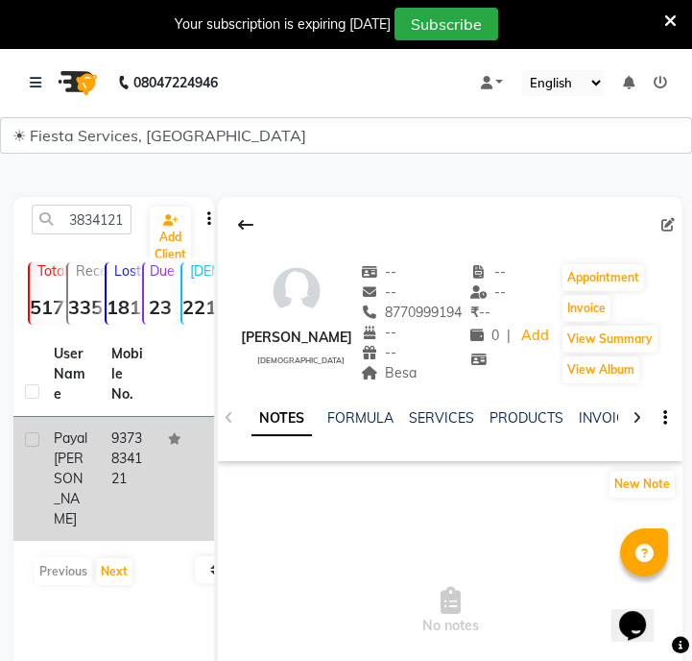
click at [145, 467] on td "9373834121" at bounding box center [129, 479] width 58 height 124
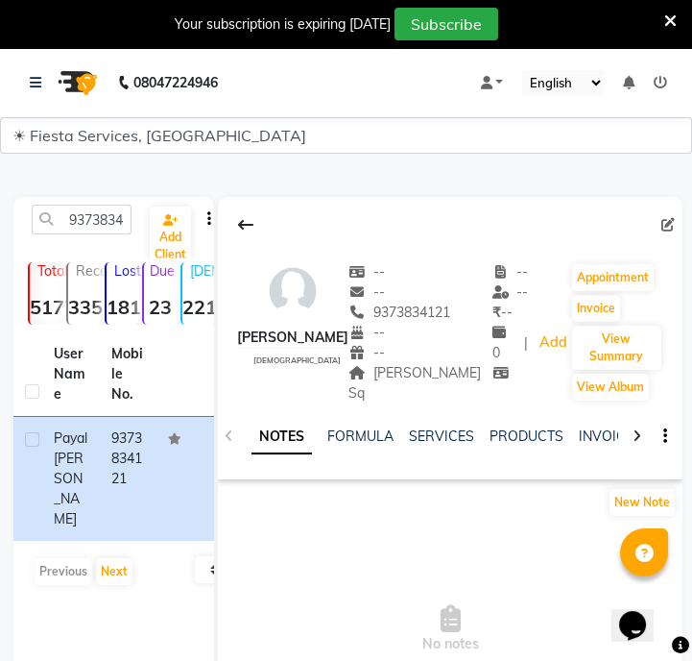
click at [416, 364] on ngb-tooltip-window "Address" at bounding box center [412, 347] width 45 height 35
click at [418, 367] on span "Trimurti Sq" at bounding box center [415, 382] width 133 height 37
click at [414, 376] on span "Trimurti Sq" at bounding box center [415, 382] width 133 height 37
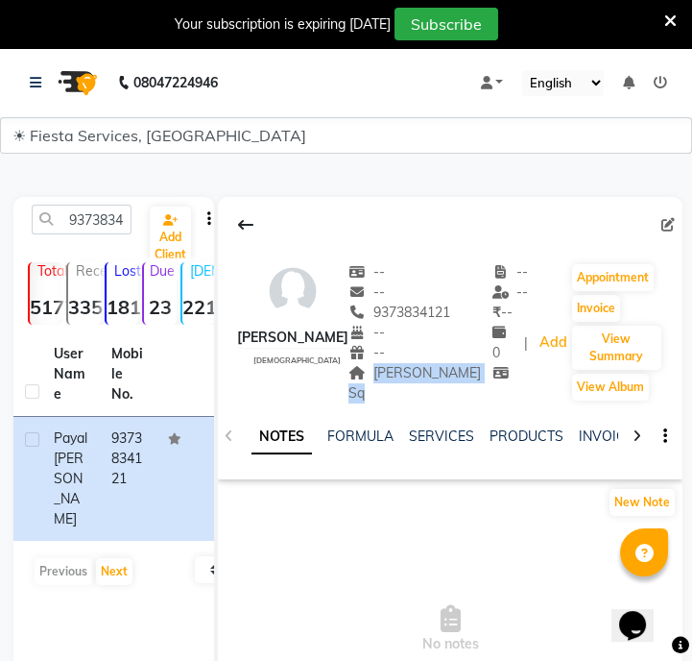
click at [414, 376] on span "Trimurti Sq" at bounding box center [415, 382] width 133 height 37
click at [113, 213] on input "9373834121" at bounding box center [82, 220] width 100 height 30
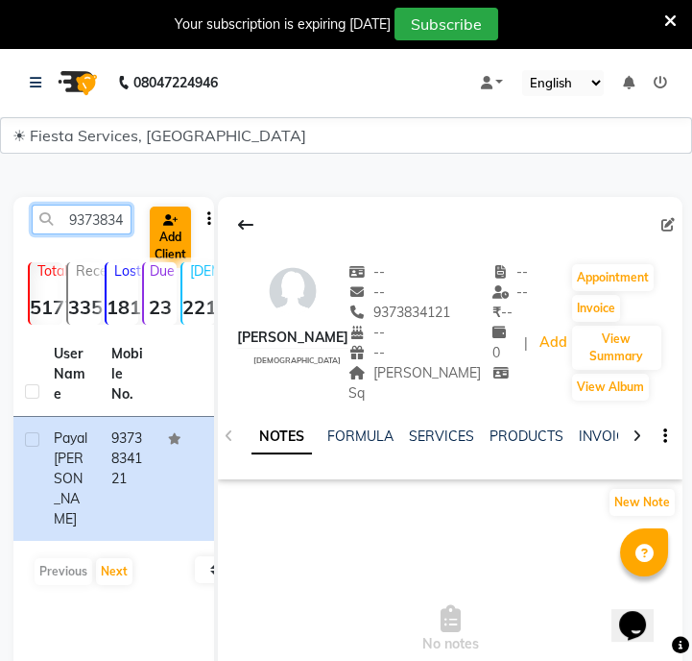
paste input "8983531499"
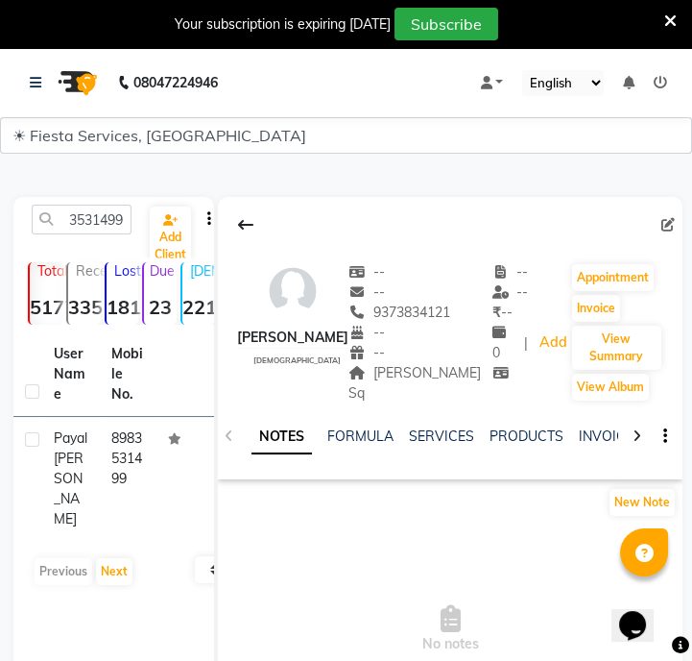
click at [169, 442] on icon at bounding box center [174, 439] width 13 height 12
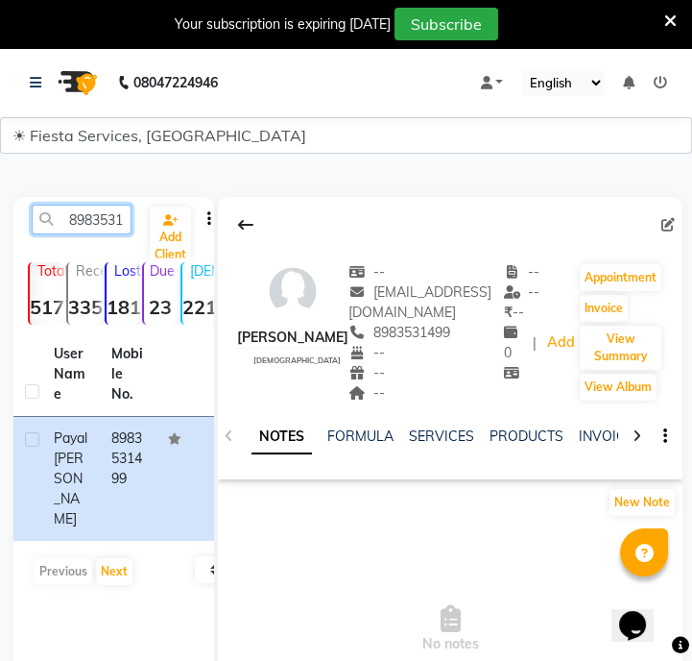
click at [81, 225] on input "8983531499" at bounding box center [82, 220] width 100 height 30
paste input "9021637888"
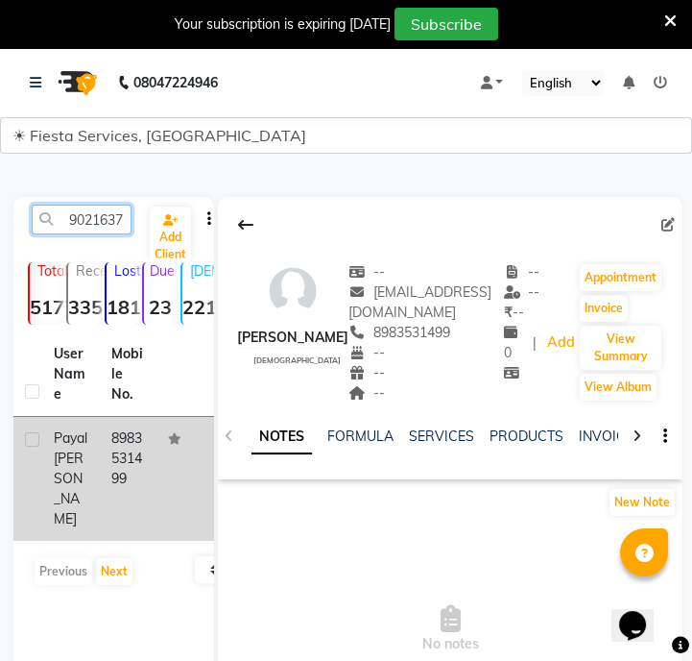
scroll to position [0, 26]
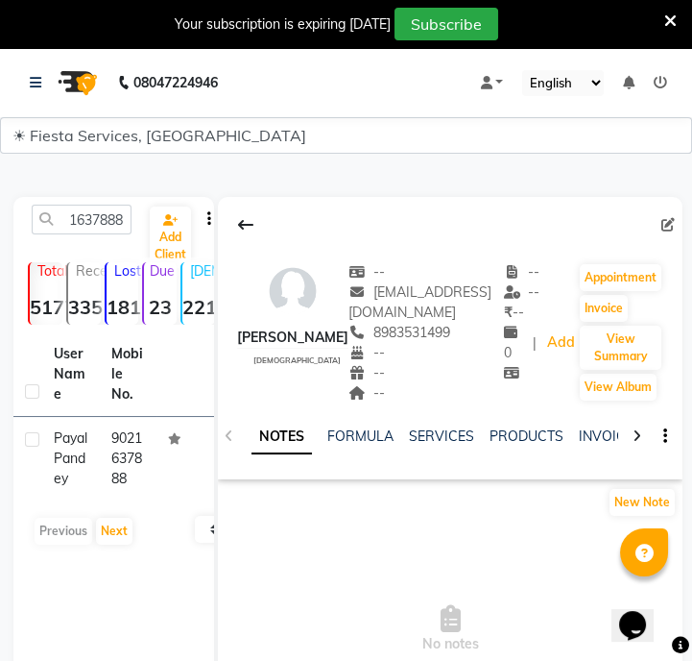
click at [146, 478] on td "9021637888" at bounding box center [129, 459] width 58 height 84
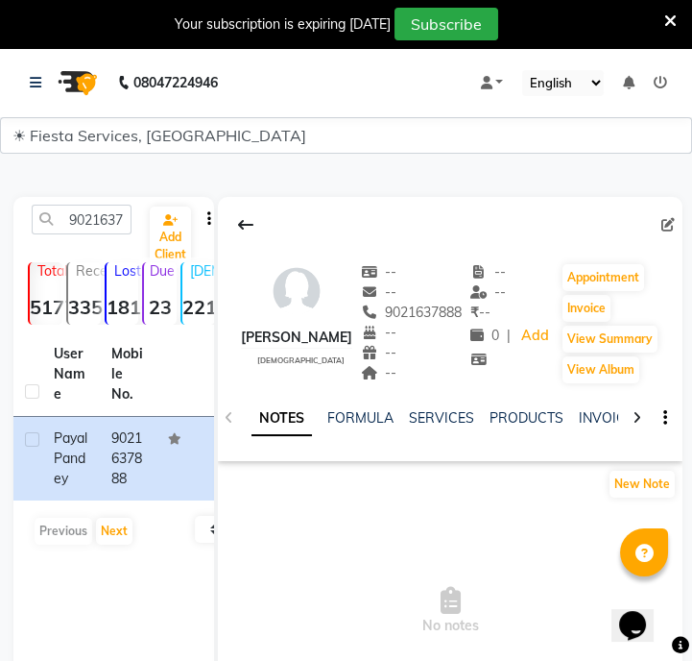
click at [112, 203] on div "9021637888 Add Client Total 5177 Recent 335 Lost 1816 Due 23 Male 221 Female 48…" at bounding box center [113, 485] width 201 height 576
click at [109, 219] on input "9021637888" at bounding box center [82, 220] width 100 height 30
paste input "8087226695"
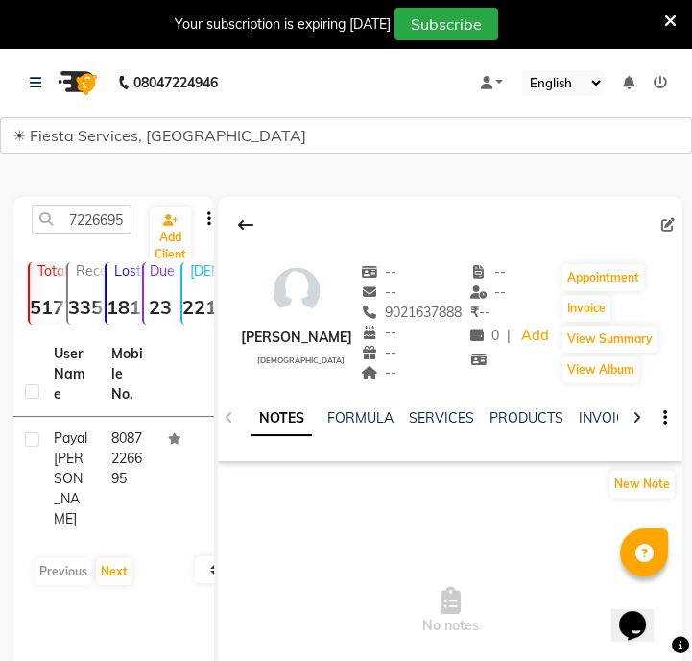
click at [114, 422] on td "8087226695" at bounding box center [129, 479] width 58 height 124
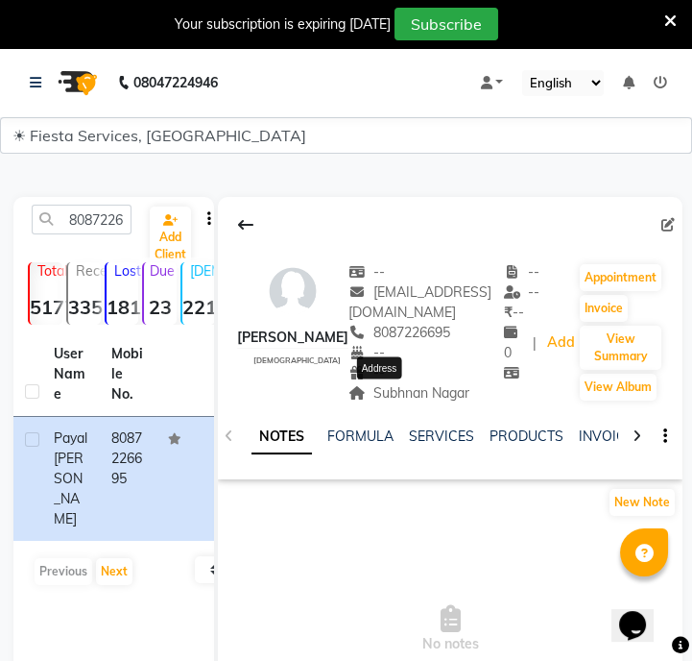
click at [406, 393] on span "Subhnan Nagar" at bounding box center [409, 392] width 121 height 17
copy div "Subhnan Nagar Address"
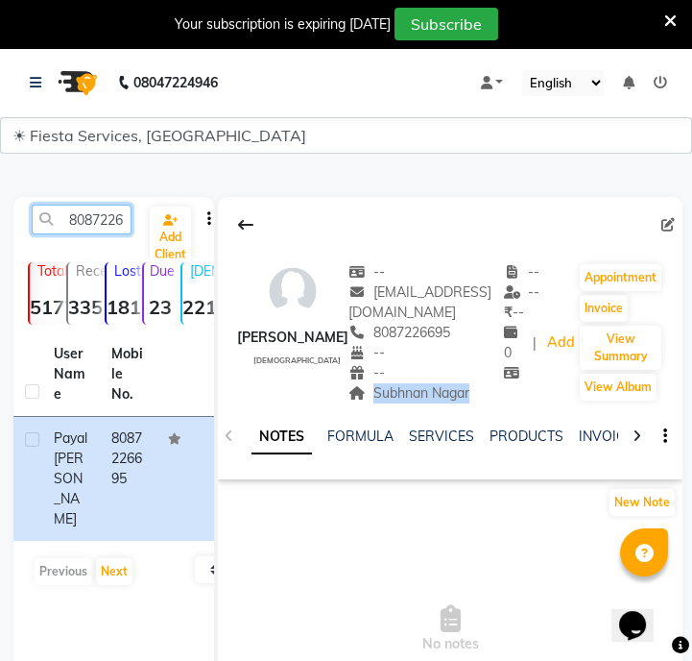
click at [114, 209] on input "8087226695" at bounding box center [82, 220] width 100 height 30
paste input "9601038801"
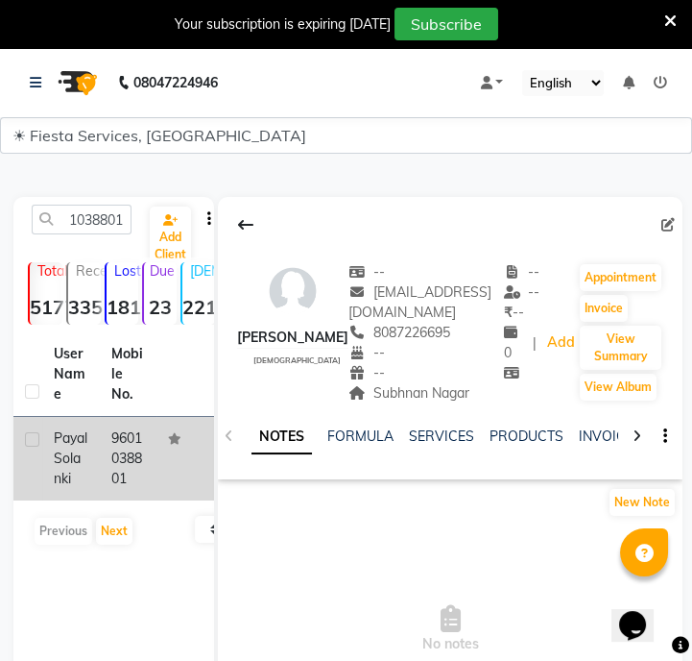
click at [143, 476] on td "9601038801" at bounding box center [129, 459] width 58 height 84
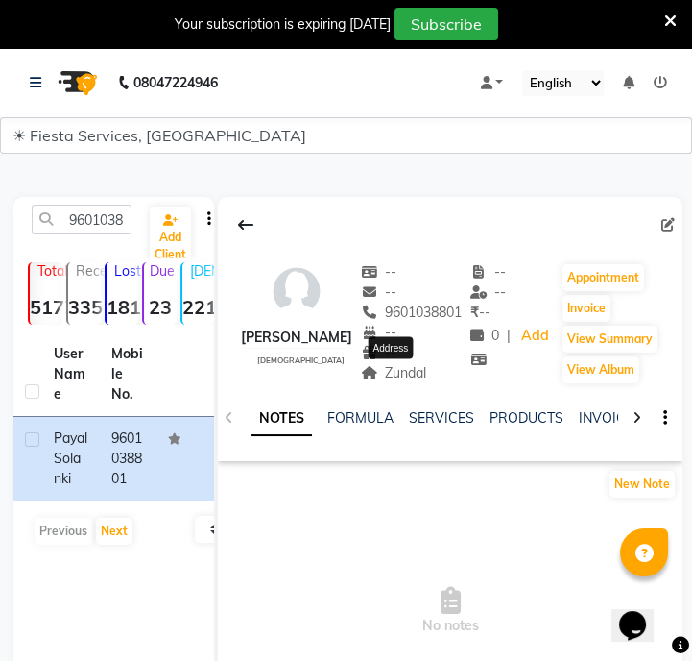
click at [424, 379] on span "Zundal" at bounding box center [394, 372] width 66 height 17
copy span "Zundal"
click at [75, 225] on input "9601038801" at bounding box center [82, 220] width 100 height 30
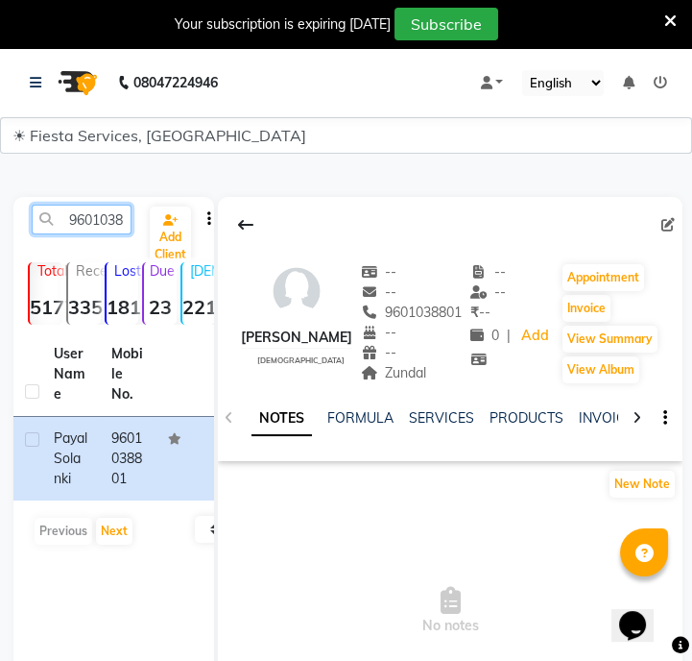
click at [75, 225] on input "9601038801" at bounding box center [82, 220] width 100 height 30
paste input "7038948706"
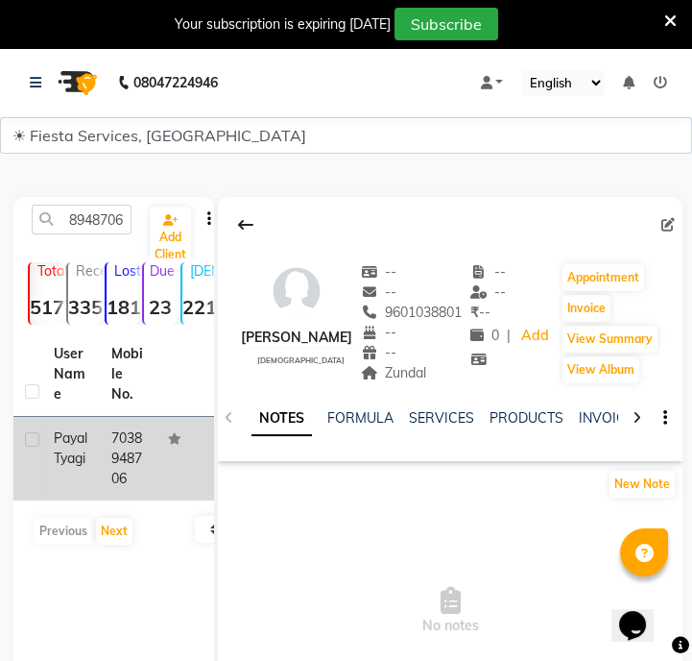
click at [135, 475] on td "7038948706" at bounding box center [129, 459] width 58 height 84
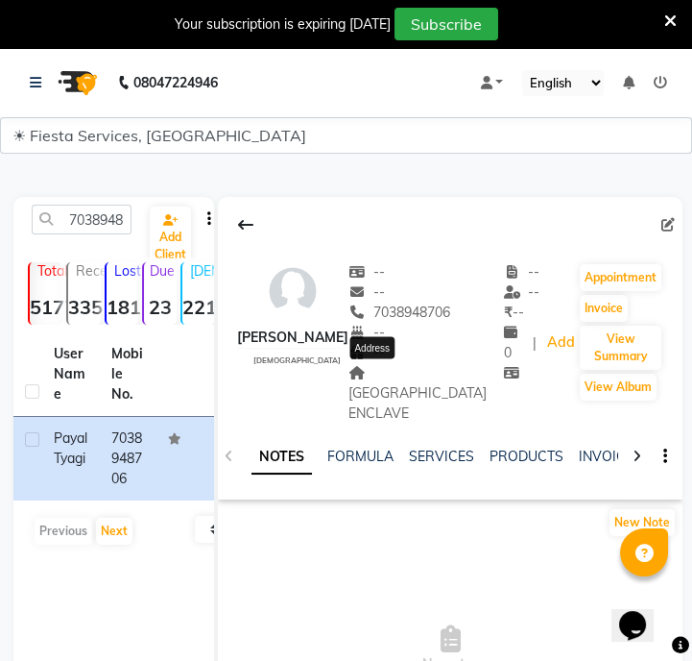
click at [406, 373] on span "LAKE VIEW ENCLAVE" at bounding box center [418, 393] width 138 height 58
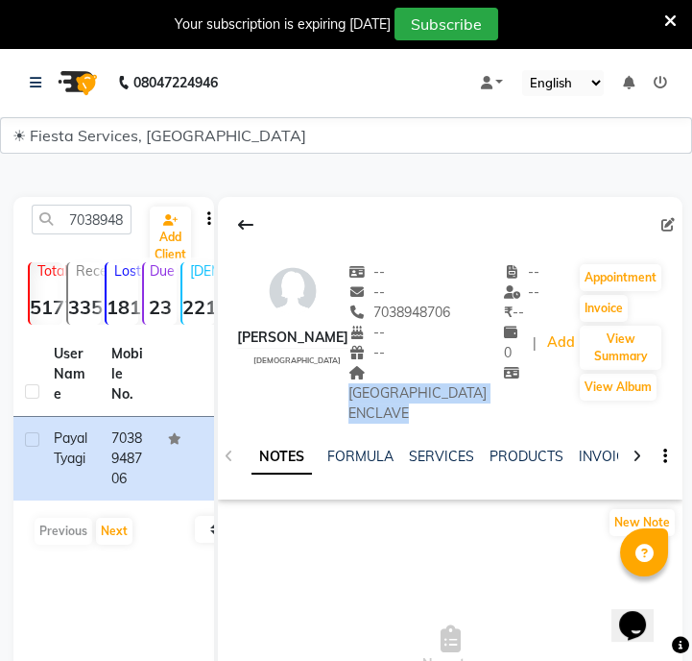
click at [406, 373] on span "LAKE VIEW ENCLAVE" at bounding box center [418, 393] width 138 height 58
copy span "LAKE VIEW ENCLAVE"
click at [104, 221] on input "7038948706" at bounding box center [82, 220] width 100 height 30
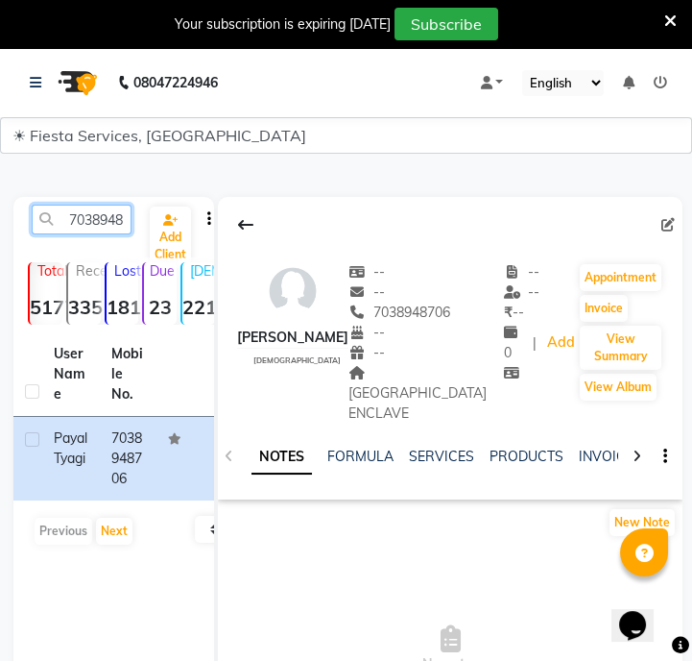
click at [104, 221] on input "7038948706" at bounding box center [82, 220] width 100 height 30
paste input "60063546"
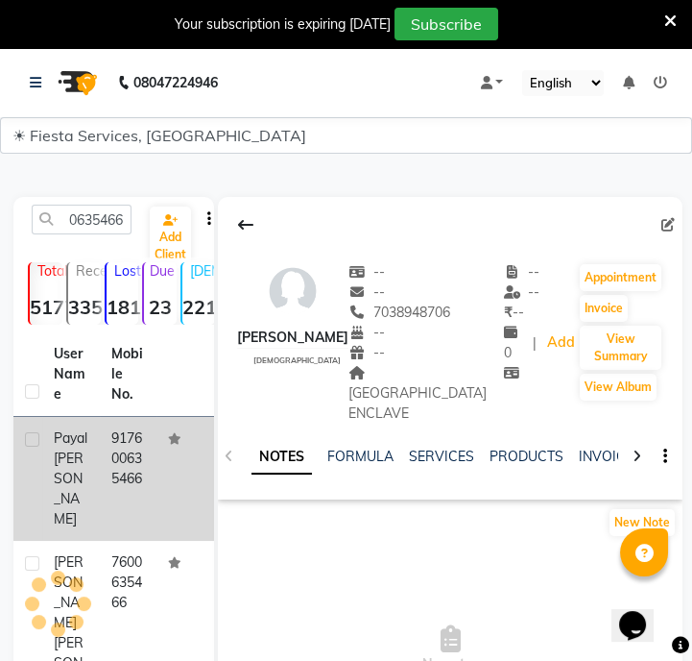
click at [146, 441] on td "917600635466" at bounding box center [129, 479] width 58 height 124
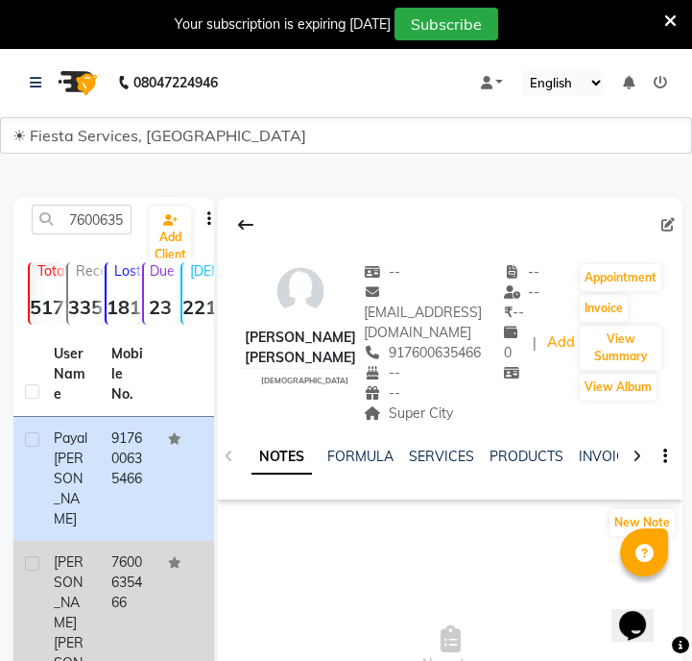
click at [110, 601] on td "7600635466" at bounding box center [129, 633] width 58 height 184
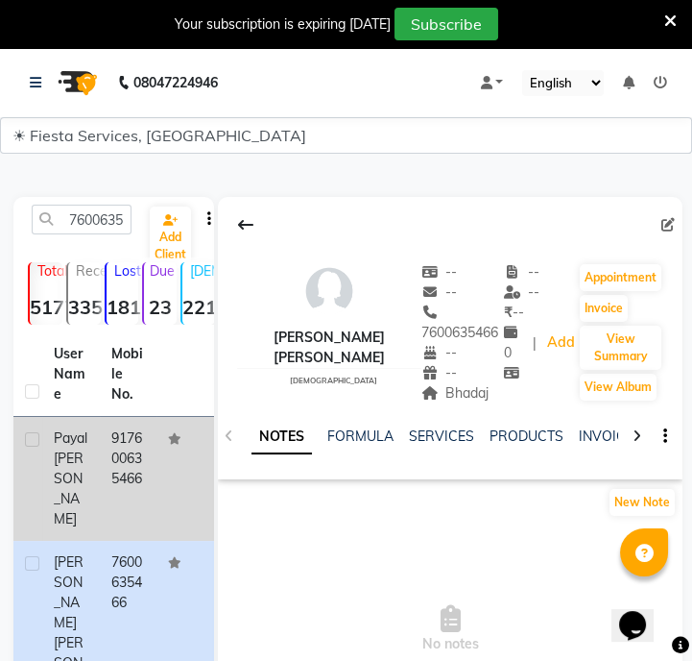
click at [177, 474] on td at bounding box center [186, 479] width 58 height 124
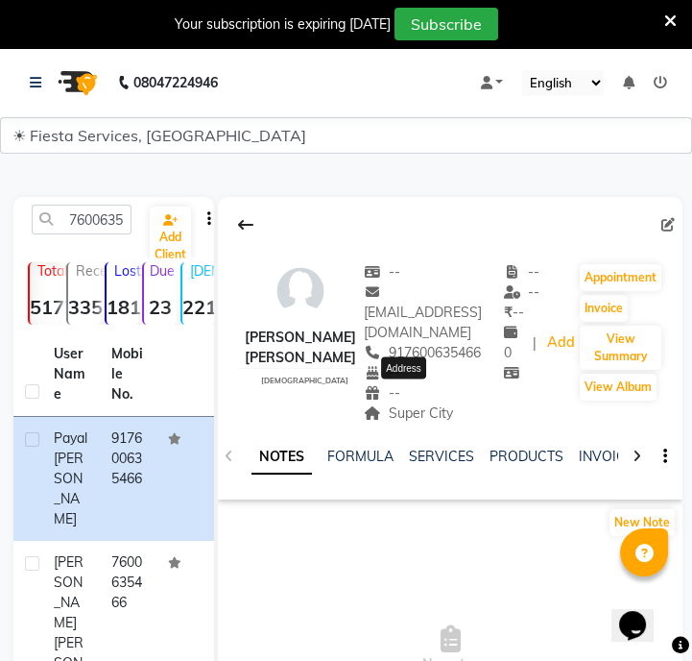
click at [412, 404] on span "Super City" at bounding box center [408, 412] width 89 height 17
copy div "Super City Address"
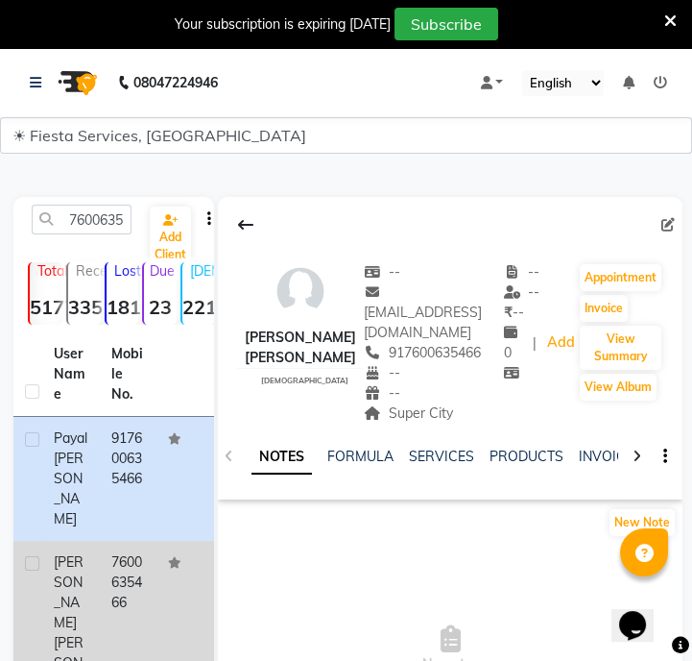
drag, startPoint x: 69, startPoint y: 586, endPoint x: 99, endPoint y: 572, distance: 32.7
click at [69, 586] on div "Payal Urvish Patel" at bounding box center [71, 632] width 35 height 161
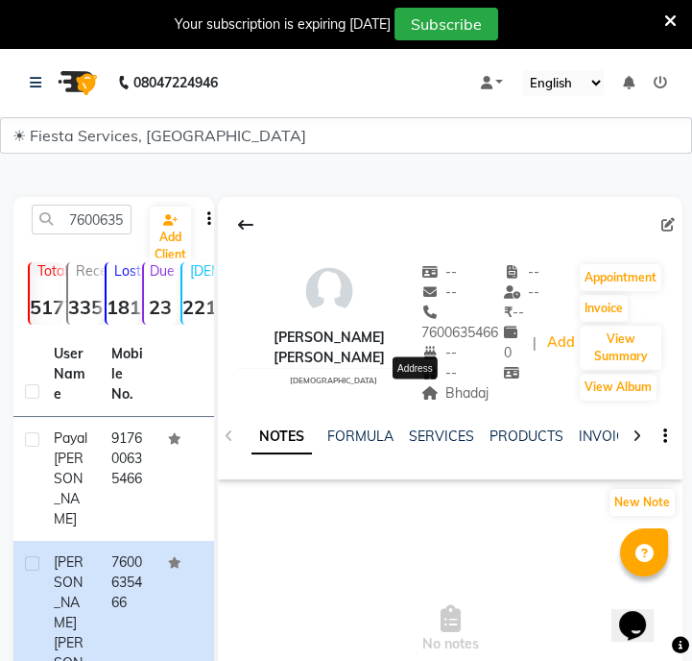
click at [422, 400] on span "Bhadaj" at bounding box center [456, 392] width 68 height 17
copy div "Bhadaj Address"
click at [121, 225] on input "7600635466" at bounding box center [82, 220] width 100 height 30
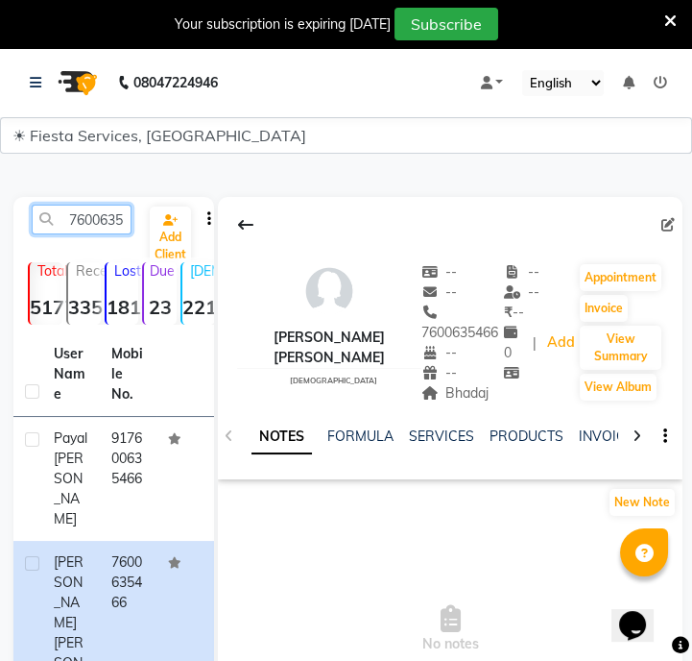
click at [121, 225] on input "7600635466" at bounding box center [82, 220] width 100 height 30
paste input "387299931"
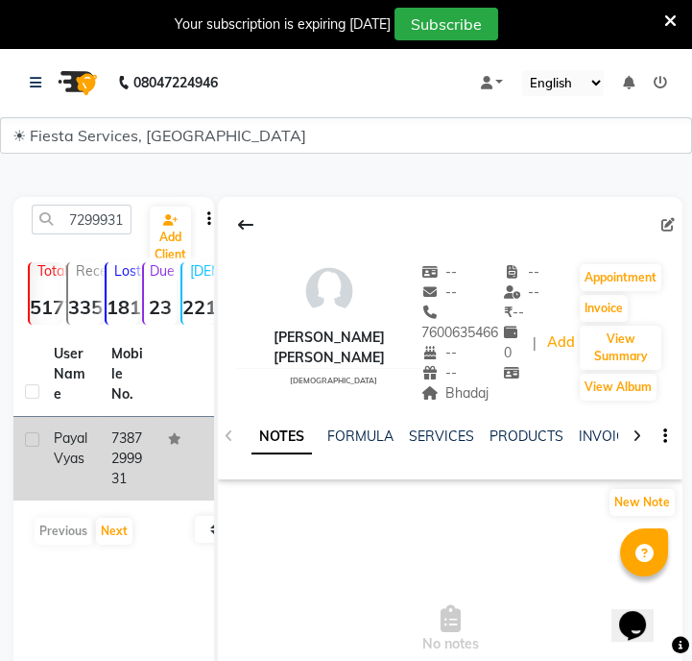
click at [144, 467] on td "7387299931" at bounding box center [129, 459] width 58 height 84
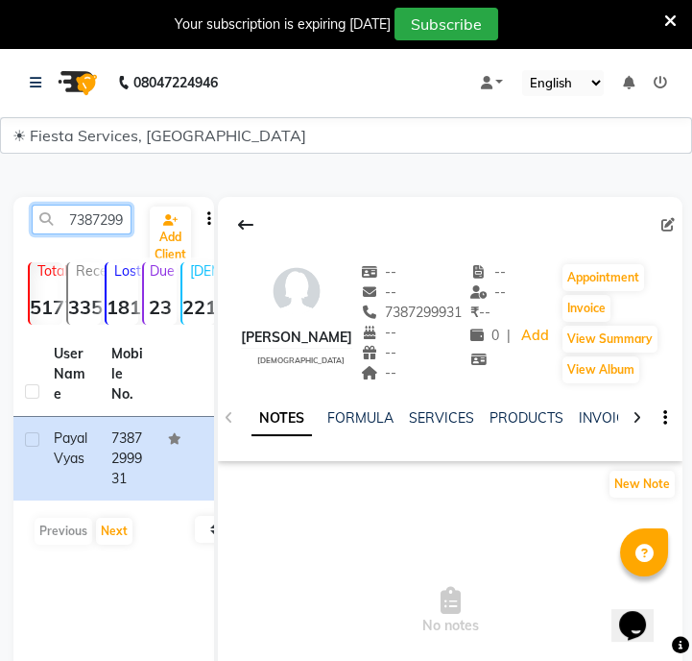
click at [109, 218] on input "7387299931" at bounding box center [82, 220] width 100 height 30
paste input "770054565"
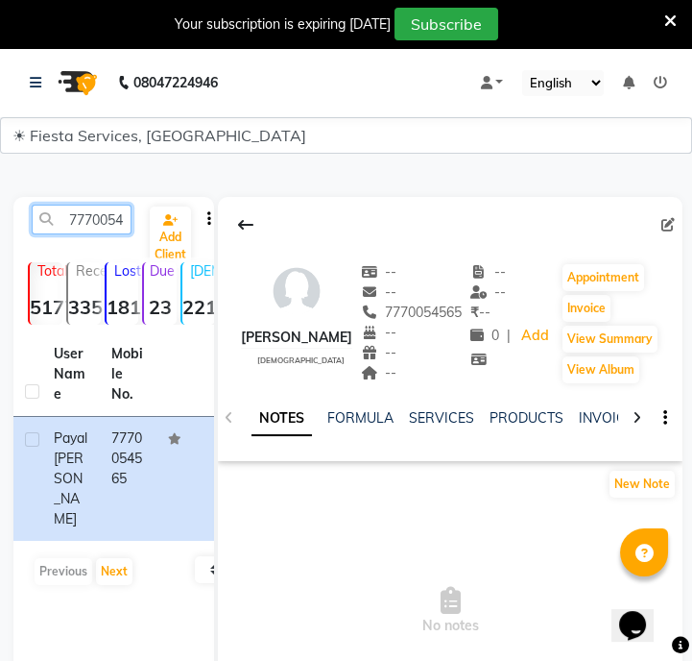
click at [107, 227] on input "7770054565" at bounding box center [82, 220] width 100 height 30
paste input "8805238573"
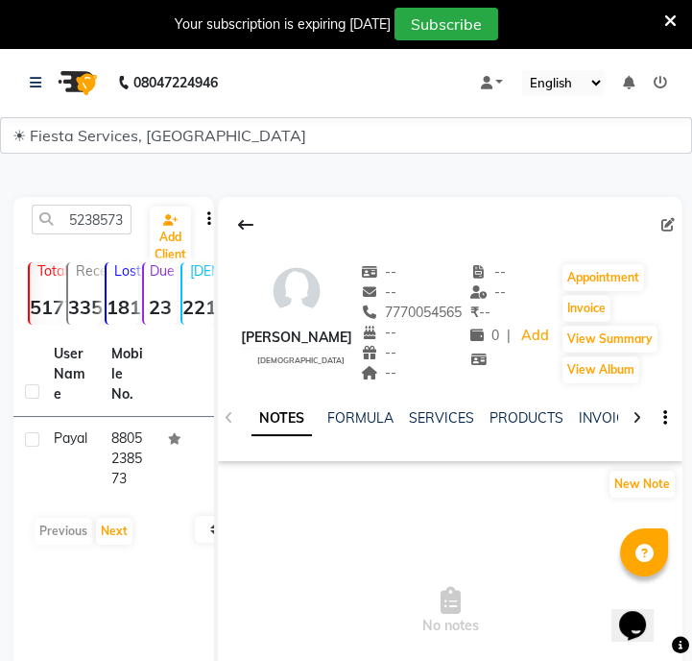
click at [112, 456] on td "8805238573" at bounding box center [129, 459] width 58 height 84
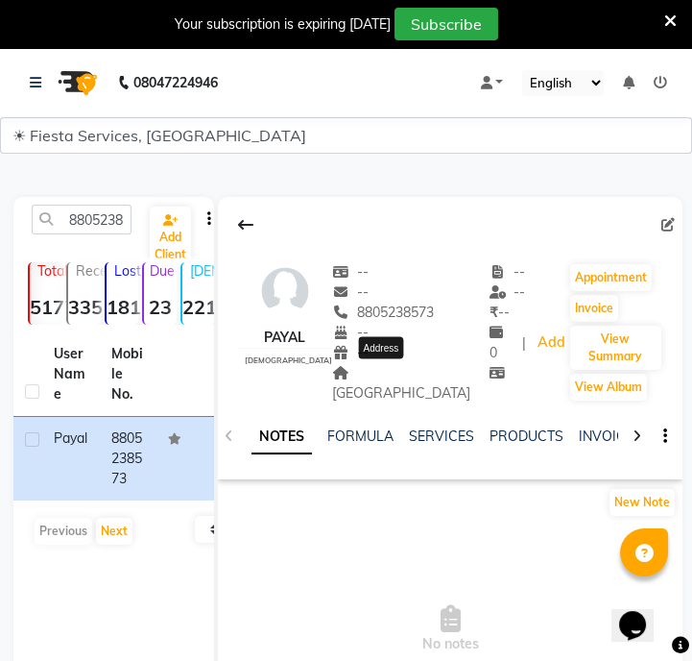
click at [393, 370] on span "Gayatri nagar" at bounding box center [401, 382] width 138 height 37
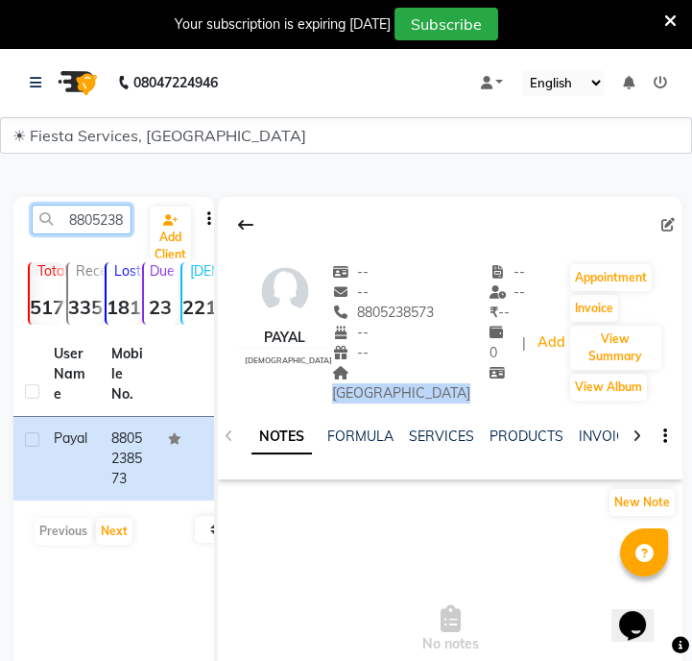
click at [121, 221] on input "8805238573" at bounding box center [82, 220] width 100 height 30
paste input "766549386"
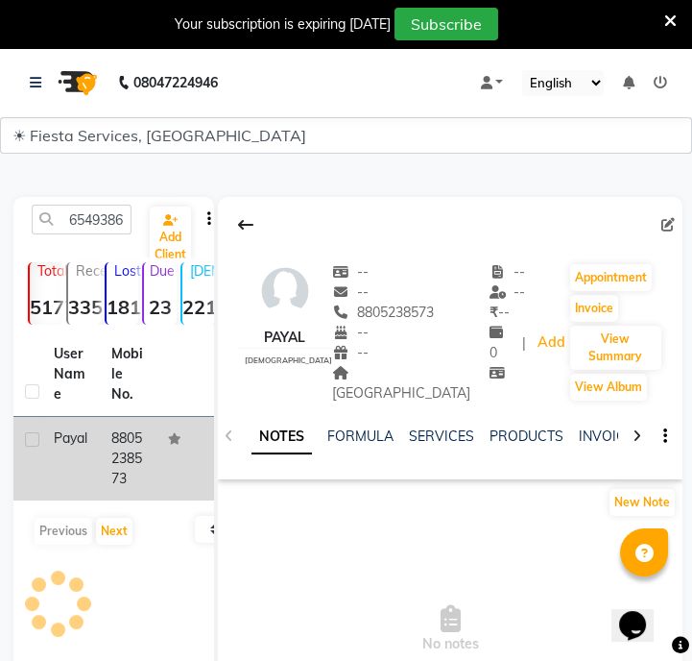
click at [163, 460] on td at bounding box center [186, 459] width 58 height 84
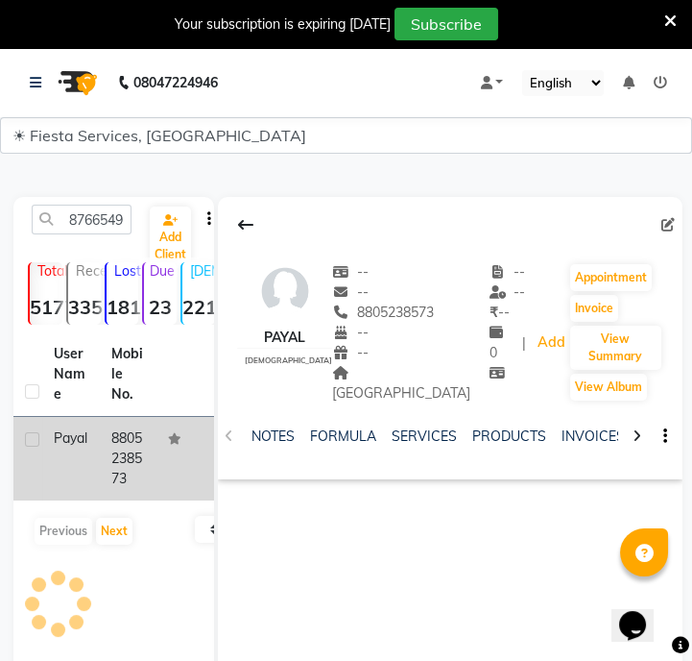
click at [133, 467] on td "8805238573" at bounding box center [129, 459] width 58 height 84
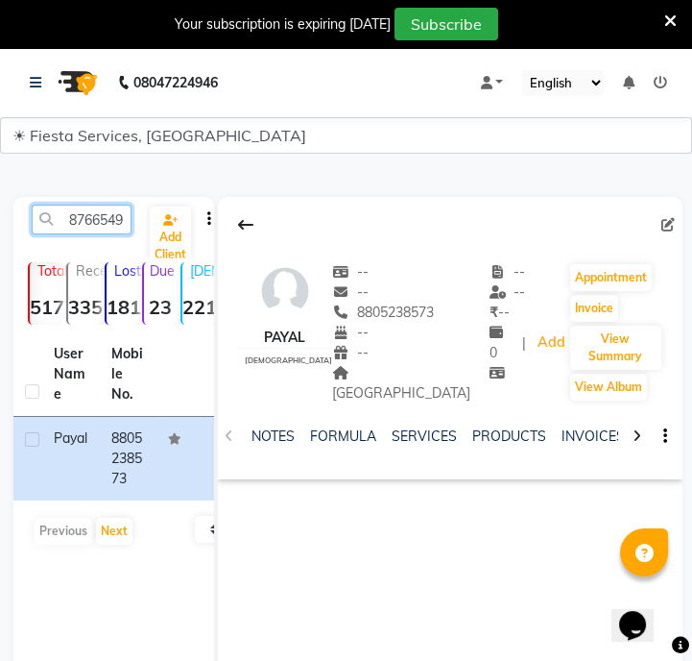
click at [104, 228] on input "8766549386" at bounding box center [82, 220] width 100 height 30
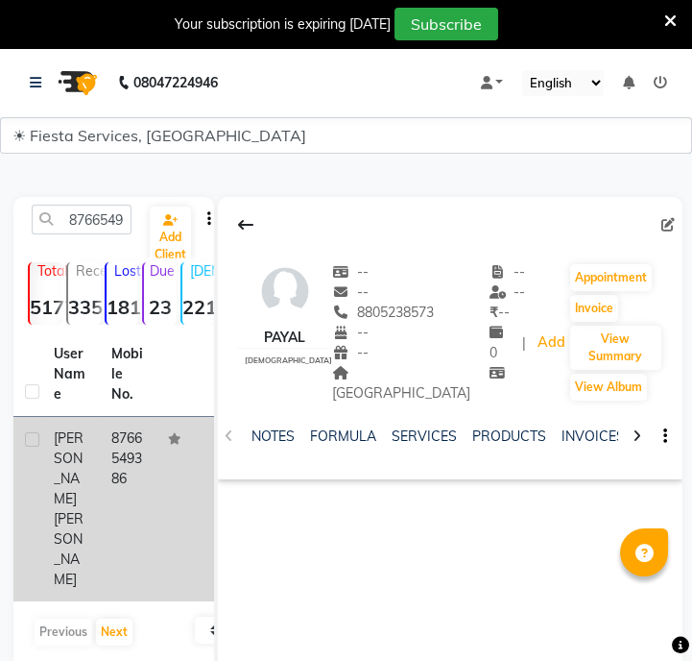
click at [157, 487] on td at bounding box center [186, 509] width 58 height 184
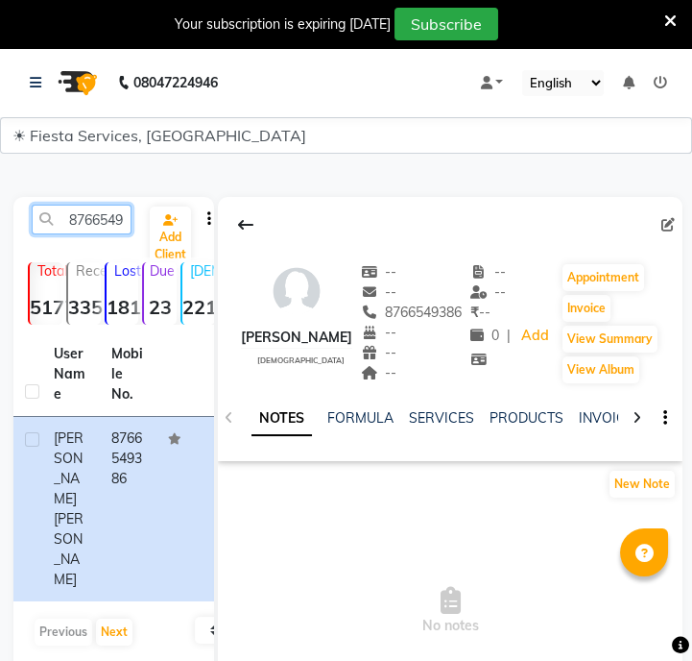
click at [128, 214] on input "8766549386" at bounding box center [82, 220] width 100 height 30
paste input "7057559447"
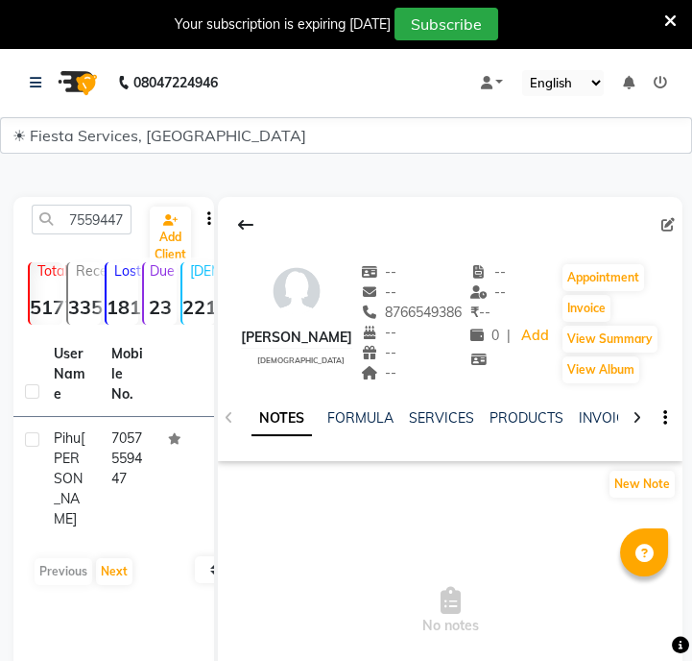
click at [145, 408] on th "Mobile No." at bounding box center [129, 374] width 58 height 85
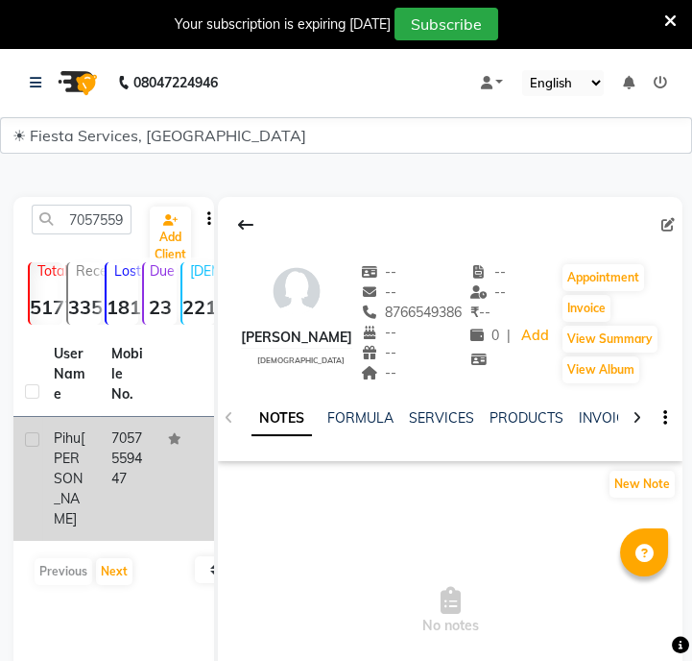
click at [133, 481] on td "7057559447" at bounding box center [129, 479] width 58 height 124
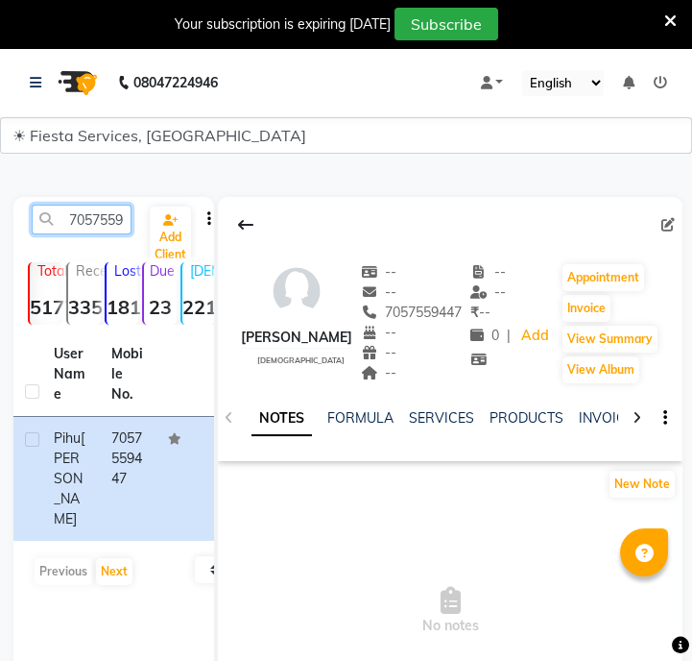
click at [101, 222] on input "7057559447" at bounding box center [82, 220] width 100 height 30
paste input "9879456312"
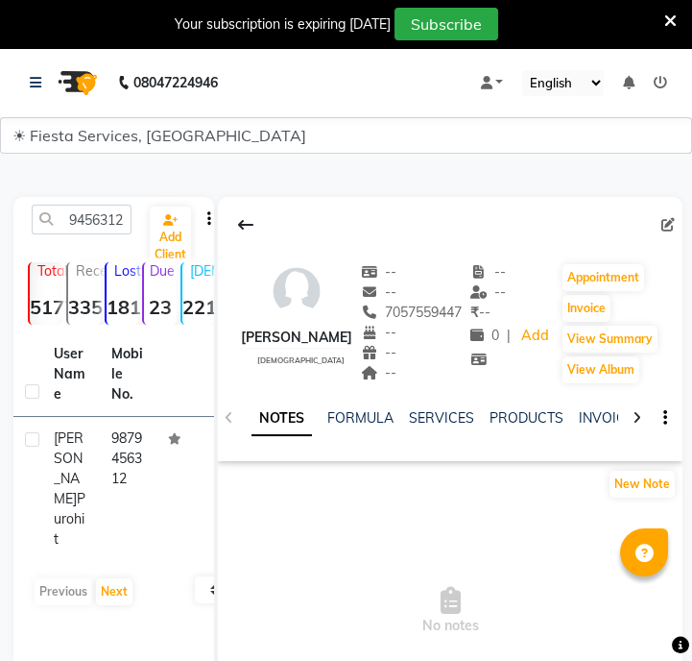
click at [154, 451] on td "9879456312" at bounding box center [129, 489] width 58 height 144
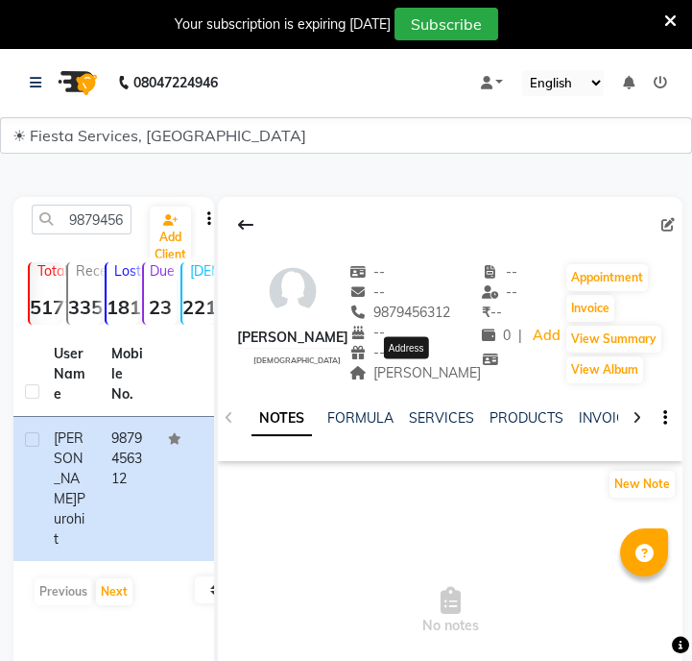
click at [412, 367] on span "Nana Chiloda" at bounding box center [416, 372] width 133 height 17
click at [105, 239] on div "9879456312 Add Client" at bounding box center [113, 227] width 193 height 45
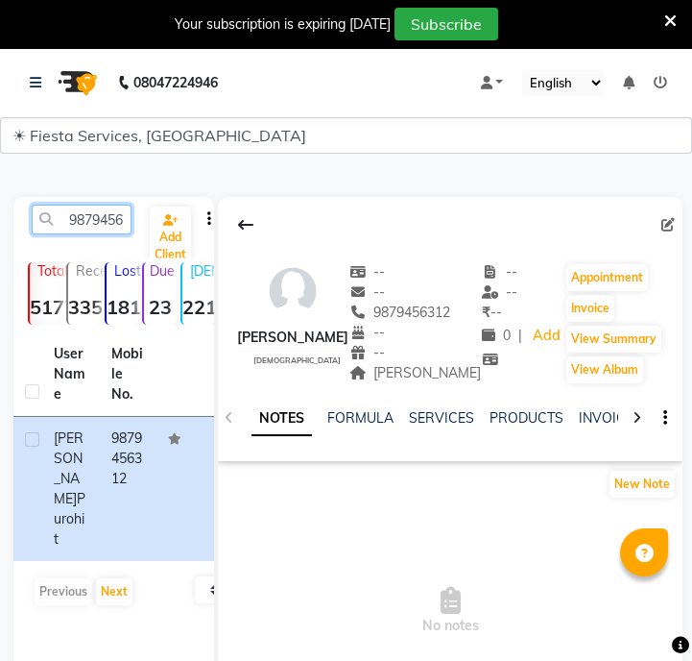
click at [105, 231] on input "9879456312" at bounding box center [82, 220] width 100 height 30
paste input "7567903917"
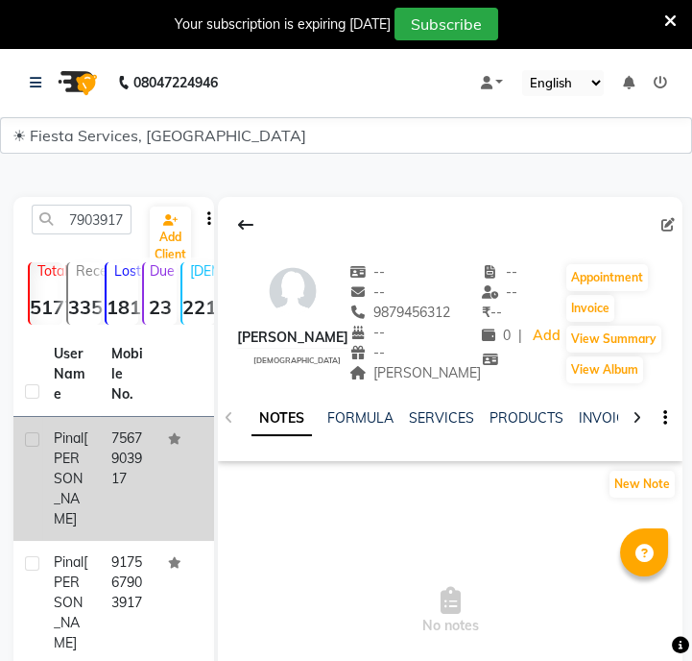
click at [143, 452] on td "7567903917" at bounding box center [129, 479] width 58 height 124
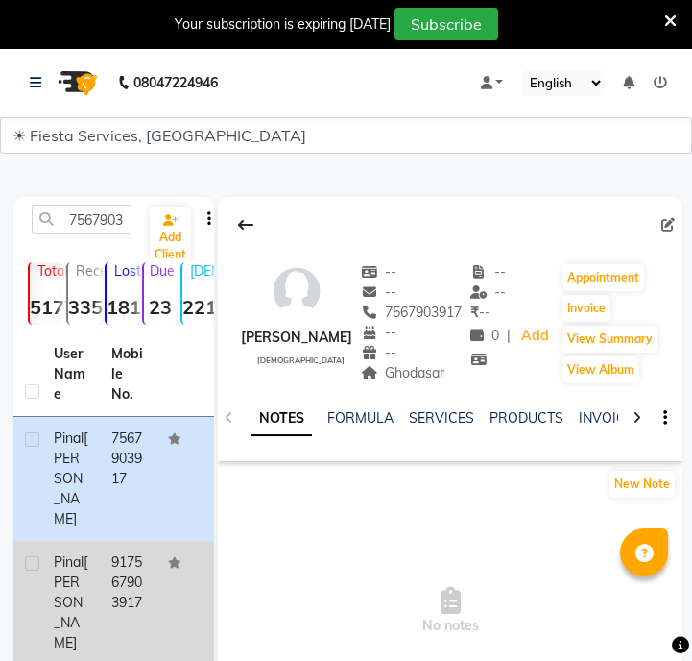
click at [136, 569] on td "917567903917" at bounding box center [129, 603] width 58 height 124
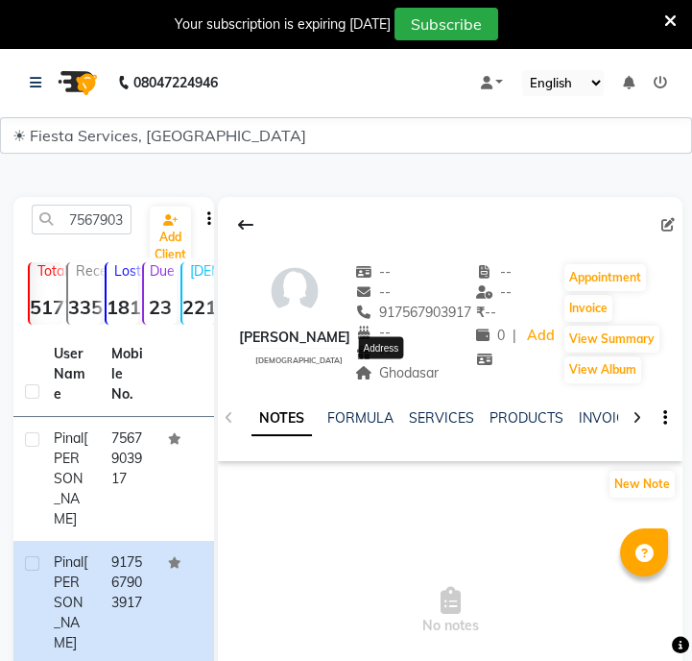
click at [400, 370] on span "Ghodasar" at bounding box center [397, 372] width 85 height 17
click at [109, 230] on input "7567903917" at bounding box center [82, 220] width 100 height 30
paste input "8283949650"
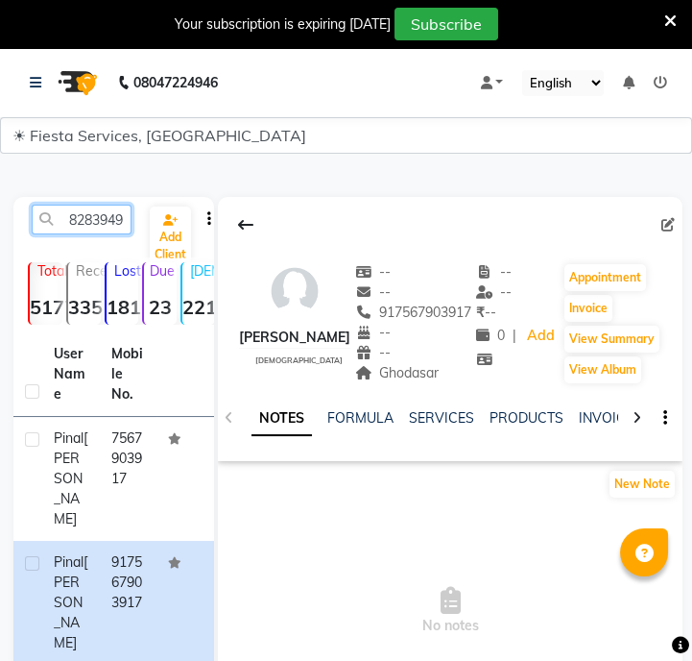
scroll to position [0, 26]
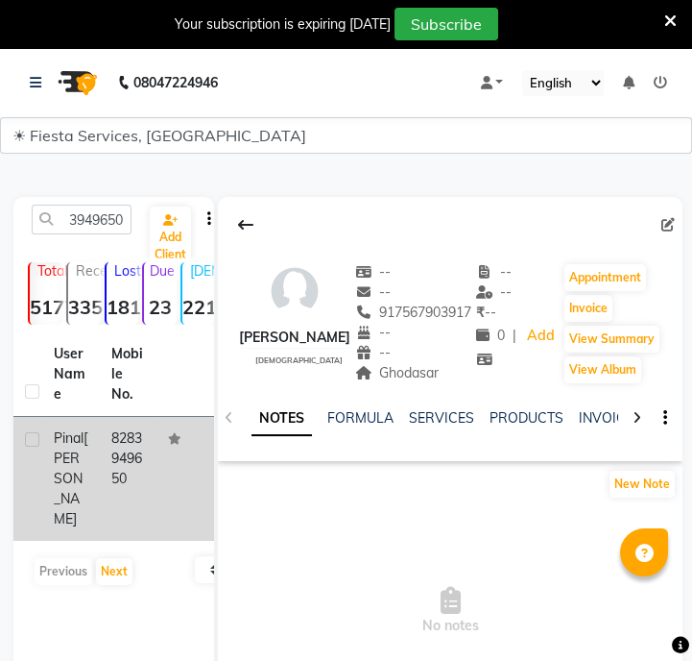
click at [123, 490] on td "8283949650" at bounding box center [129, 479] width 58 height 124
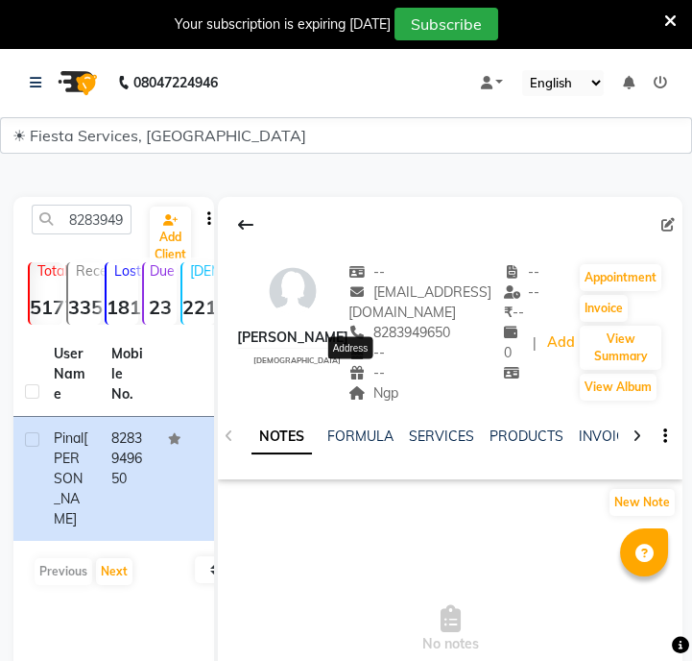
click at [367, 384] on span "Ngp" at bounding box center [374, 392] width 50 height 17
click at [61, 218] on input "8283949650" at bounding box center [82, 220] width 100 height 30
paste input "9662154754"
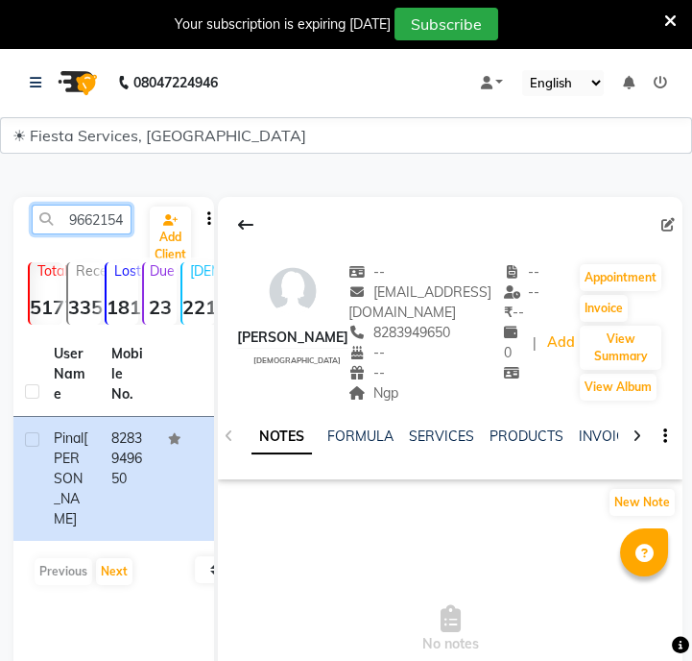
scroll to position [0, 26]
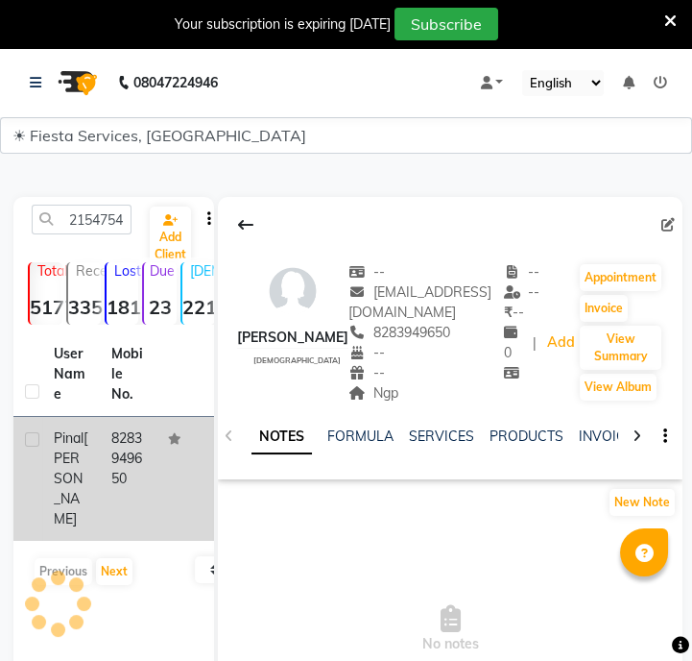
click at [177, 450] on td at bounding box center [186, 479] width 58 height 124
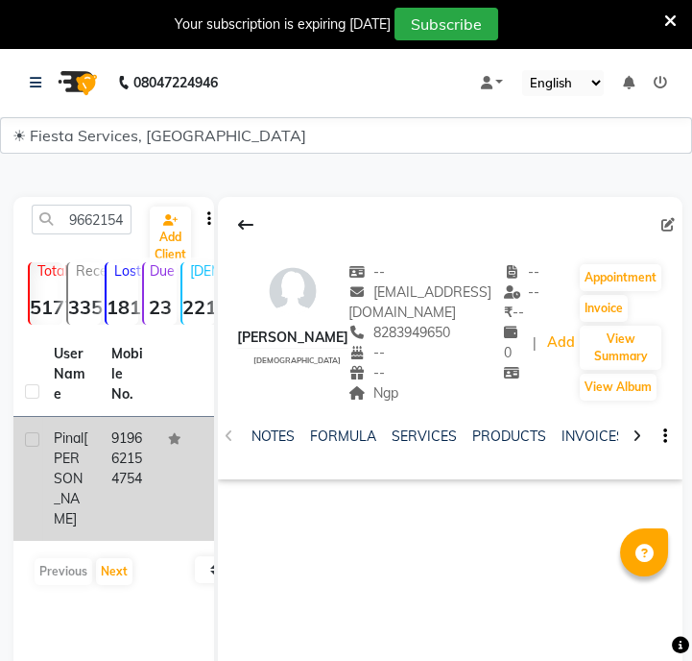
click at [167, 460] on td at bounding box center [186, 479] width 58 height 124
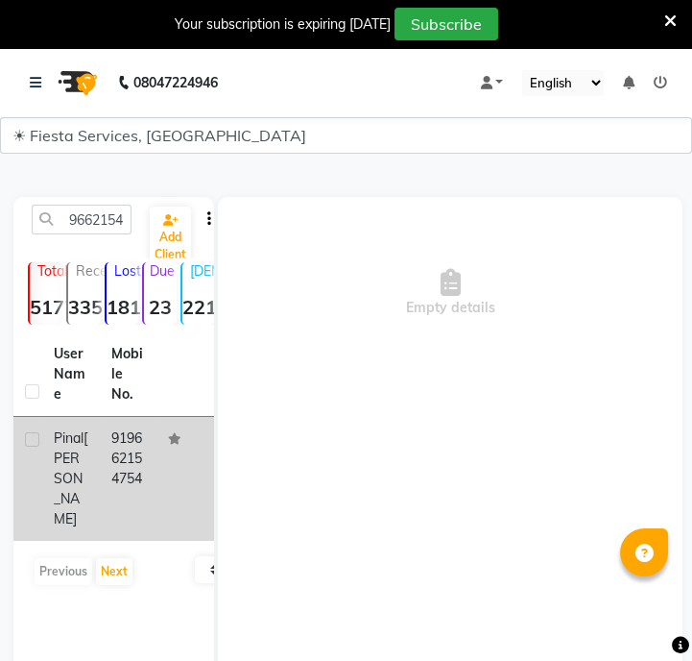
click at [167, 460] on td at bounding box center [186, 479] width 58 height 124
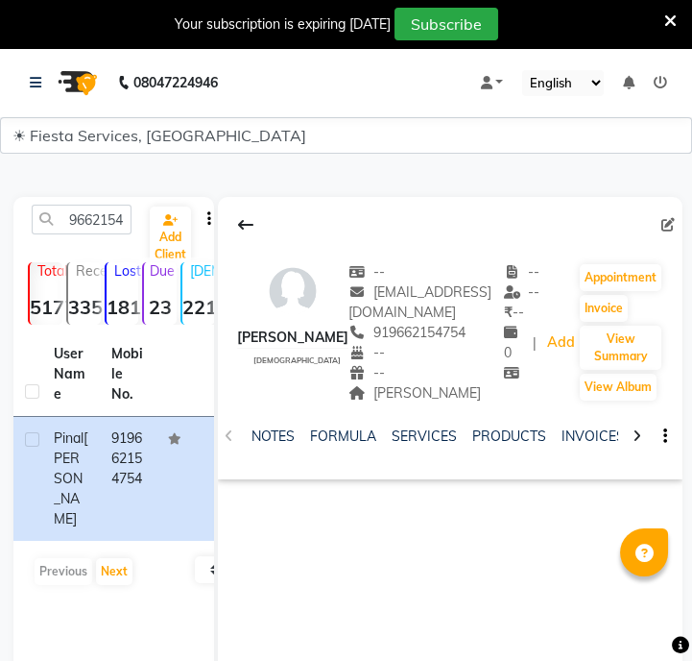
click at [375, 408] on div "NOTES FORMULA SERVICES PRODUCTS INVOICES APPOINTMENTS MEMBERSHIP PACKAGES VOUCH…" at bounding box center [450, 436] width 465 height 66
click at [375, 403] on div "NOTES FORMULA SERVICES PRODUCTS INVOICES APPOINTMENTS MEMBERSHIP PACKAGES VOUCH…" at bounding box center [450, 436] width 465 height 66
click at [375, 400] on span "[PERSON_NAME]" at bounding box center [415, 392] width 133 height 17
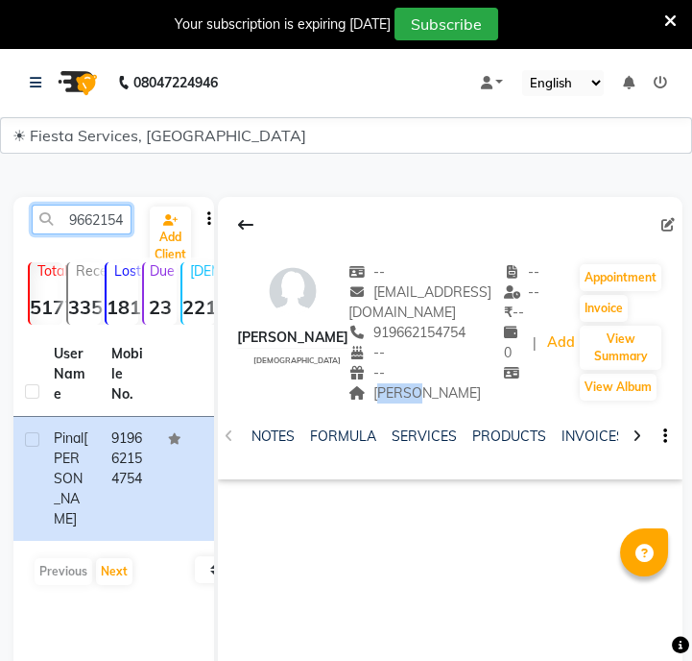
click at [105, 214] on input "9662154754" at bounding box center [82, 220] width 100 height 30
paste input "879017737"
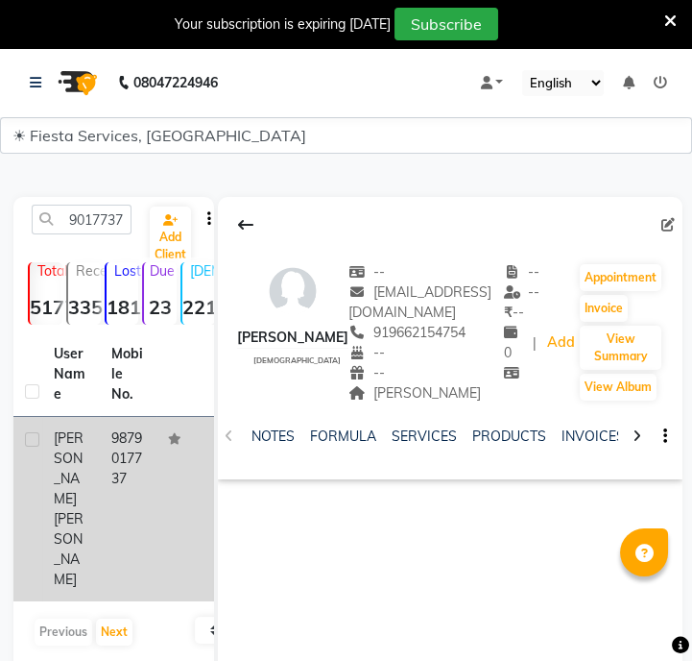
click at [140, 467] on td "9879017737" at bounding box center [129, 509] width 58 height 184
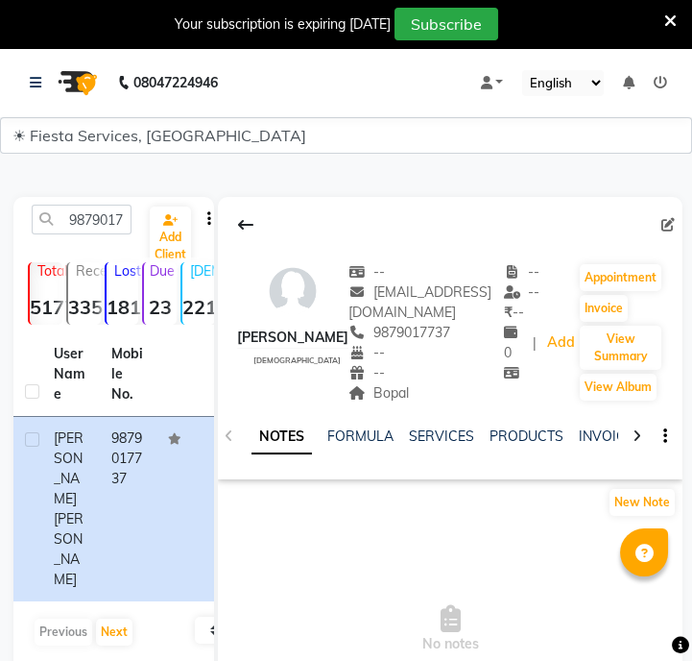
click at [409, 385] on div "Bopal" at bounding box center [427, 393] width 156 height 20
click at [385, 390] on span "Bopal" at bounding box center [379, 392] width 61 height 17
click at [92, 230] on input "9879017737" at bounding box center [82, 220] width 100 height 30
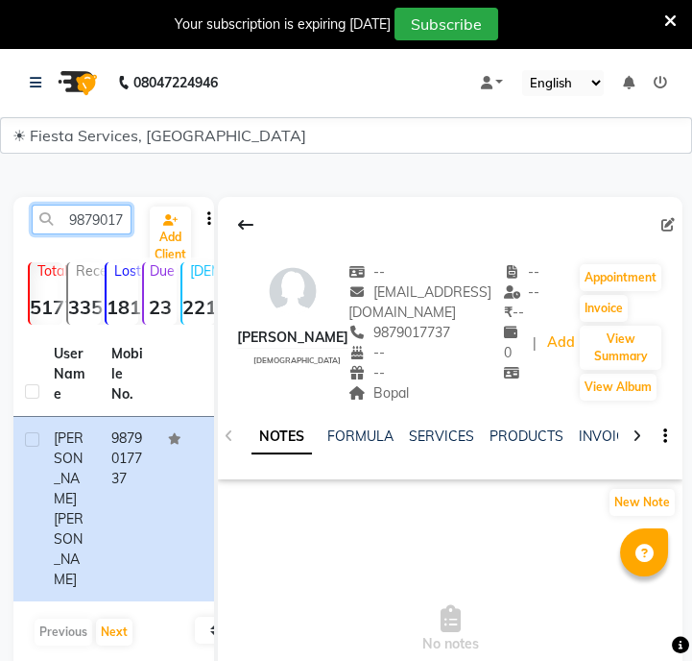
paste input "768094730"
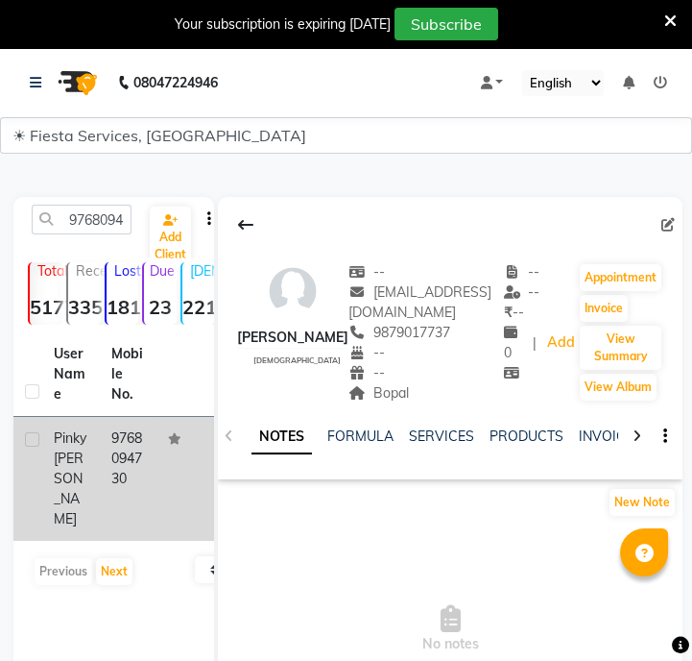
click at [151, 480] on td "9768094730" at bounding box center [129, 479] width 58 height 124
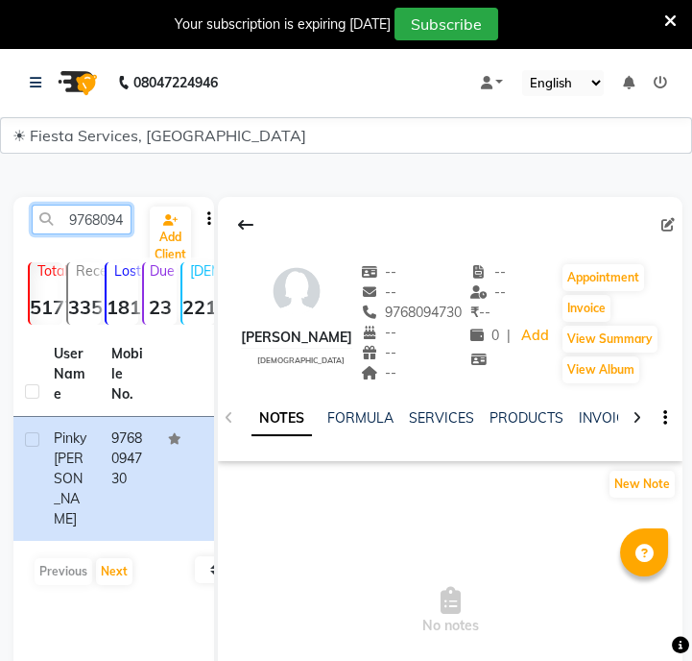
click at [87, 219] on input "9768094730" at bounding box center [82, 220] width 100 height 30
paste input "89051554"
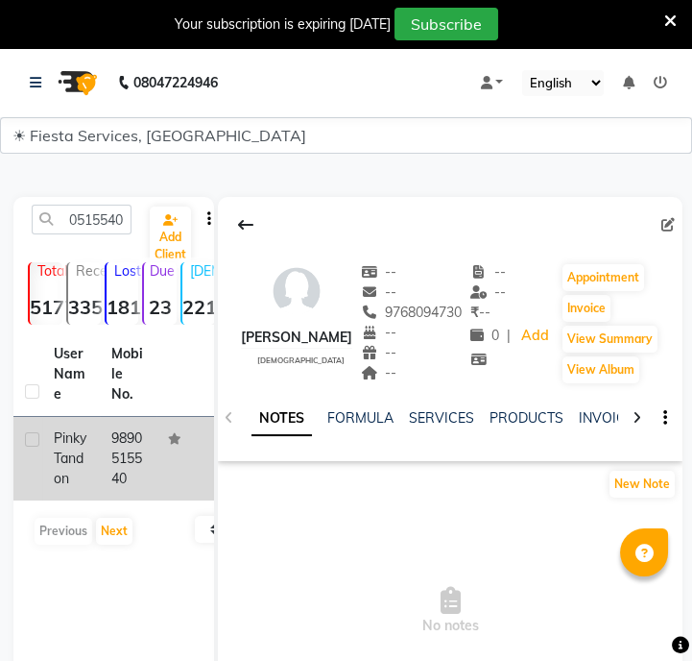
click at [138, 449] on td "9890515540" at bounding box center [129, 459] width 58 height 84
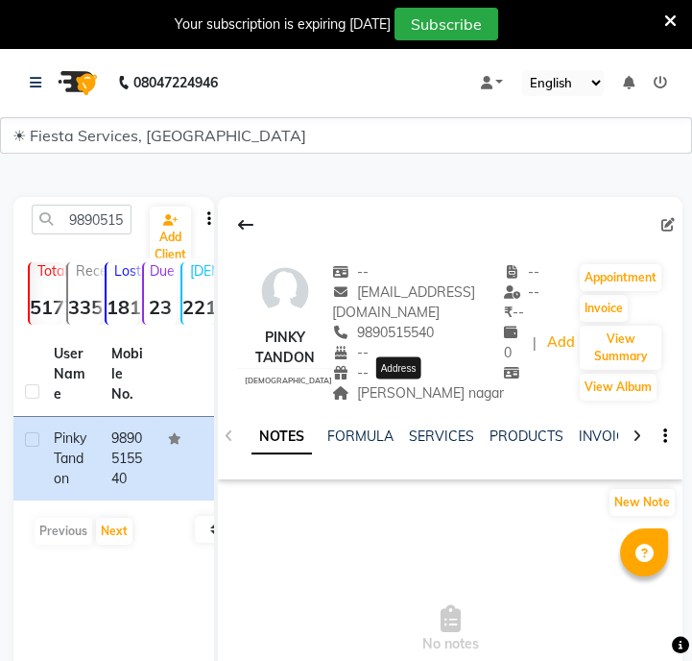
click at [410, 387] on span "shubhash nagar" at bounding box center [418, 392] width 172 height 17
click at [105, 221] on input "9890515540" at bounding box center [82, 220] width 100 height 30
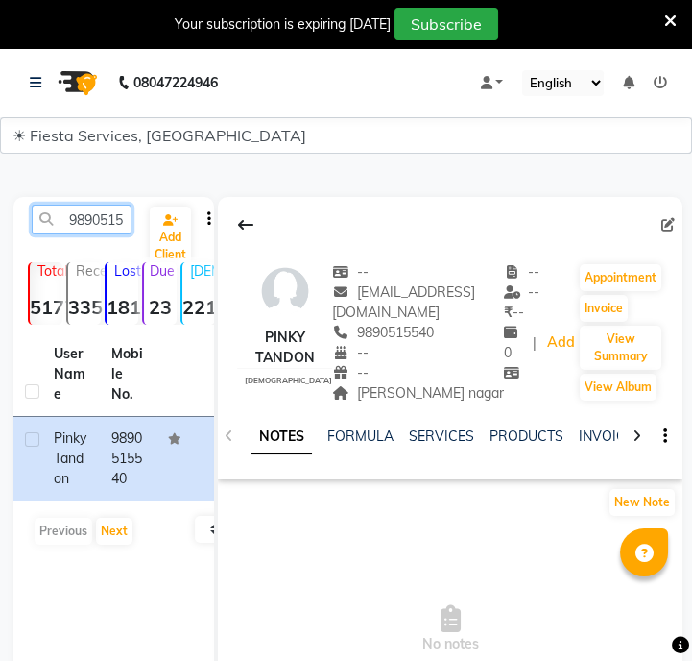
paste input "01137735"
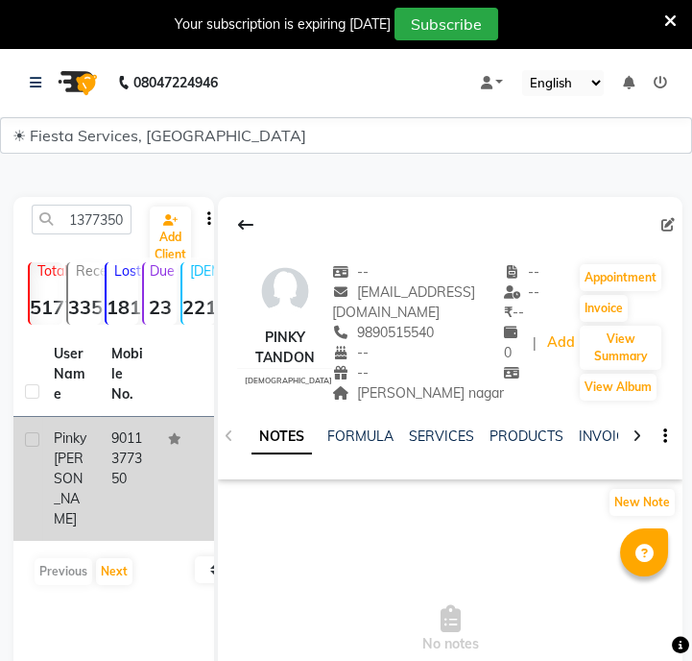
click at [152, 468] on td "9011377350" at bounding box center [129, 479] width 58 height 124
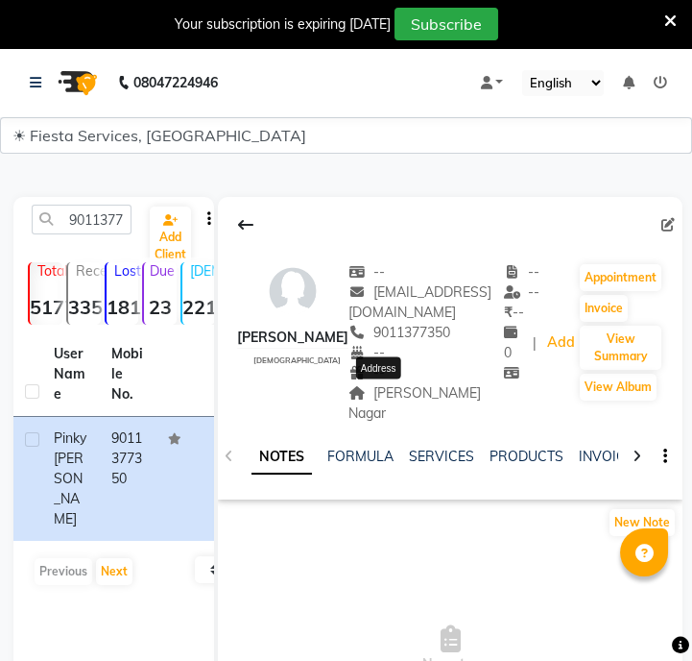
click at [417, 394] on span "Raghuji Nagar" at bounding box center [415, 402] width 133 height 37
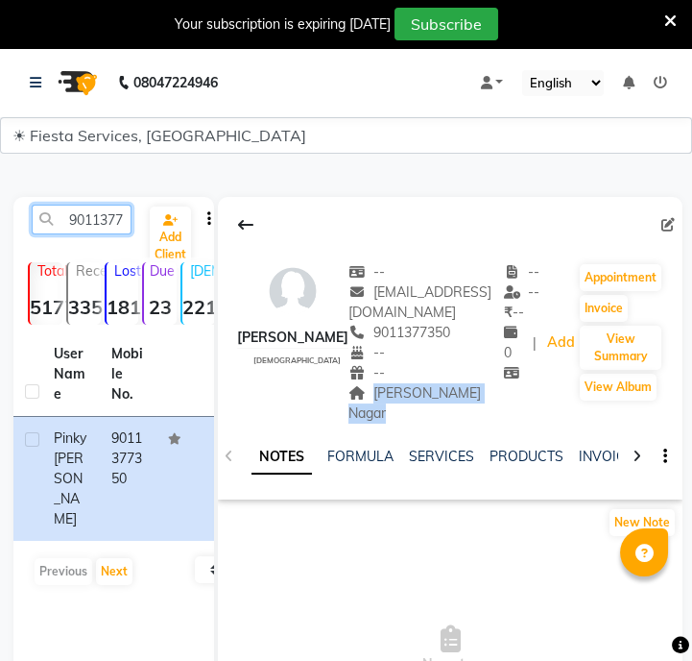
click at [90, 221] on input "9011377350" at bounding box center [82, 220] width 100 height 30
paste input "42667483"
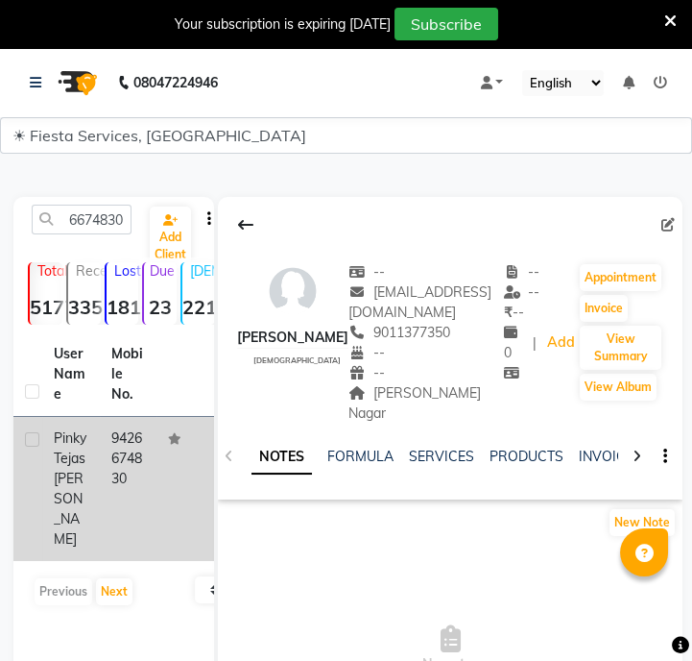
click at [126, 441] on td "9426674830" at bounding box center [129, 489] width 58 height 144
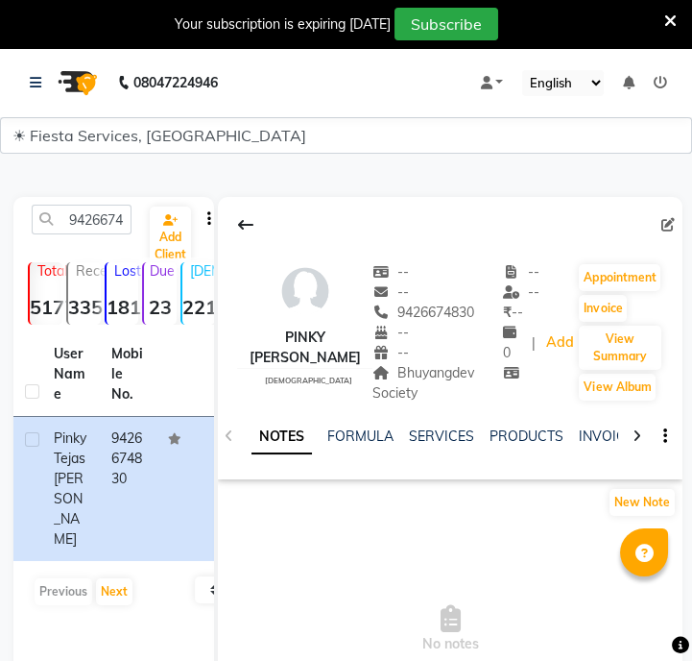
click at [399, 375] on span "Bhuyangdev Society" at bounding box center [424, 382] width 102 height 37
click at [71, 220] on input "9426674830" at bounding box center [82, 220] width 100 height 30
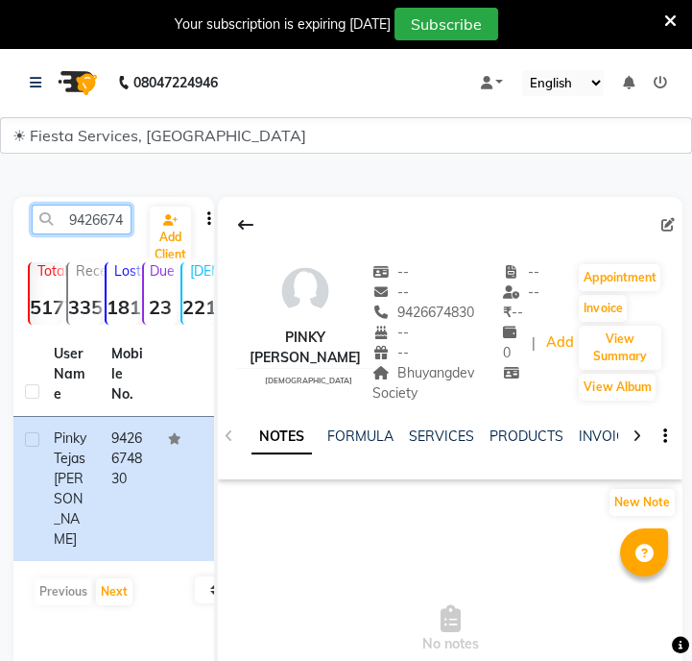
paste input "8237813296"
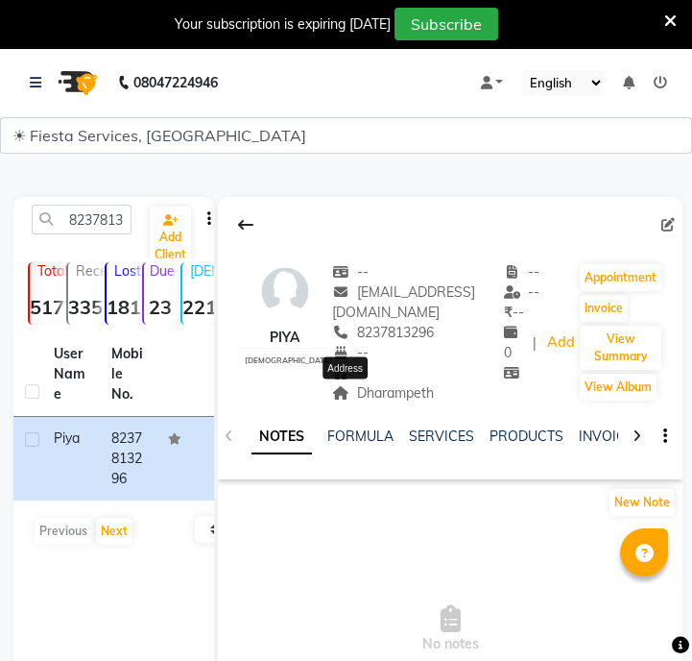
click at [366, 395] on span "Dharampeth" at bounding box center [383, 392] width 102 height 17
click at [100, 233] on input "8237813296" at bounding box center [82, 220] width 100 height 30
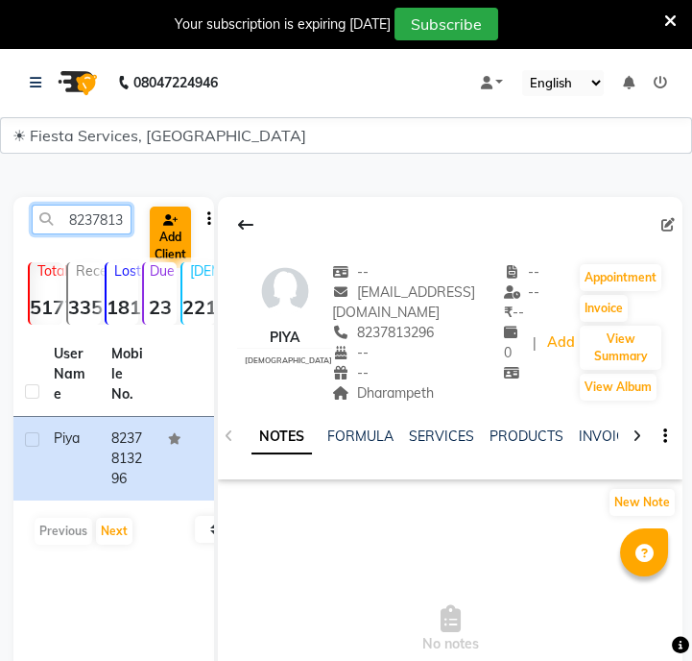
paste input "9970956788"
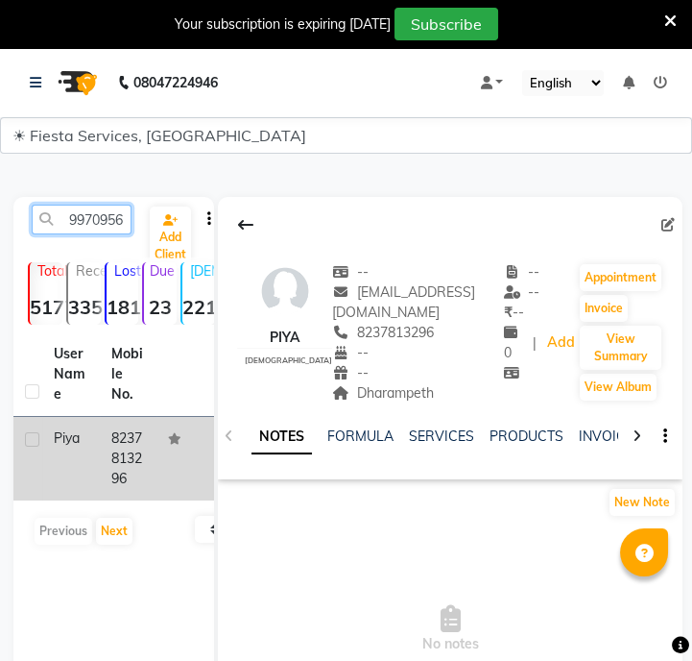
scroll to position [0, 26]
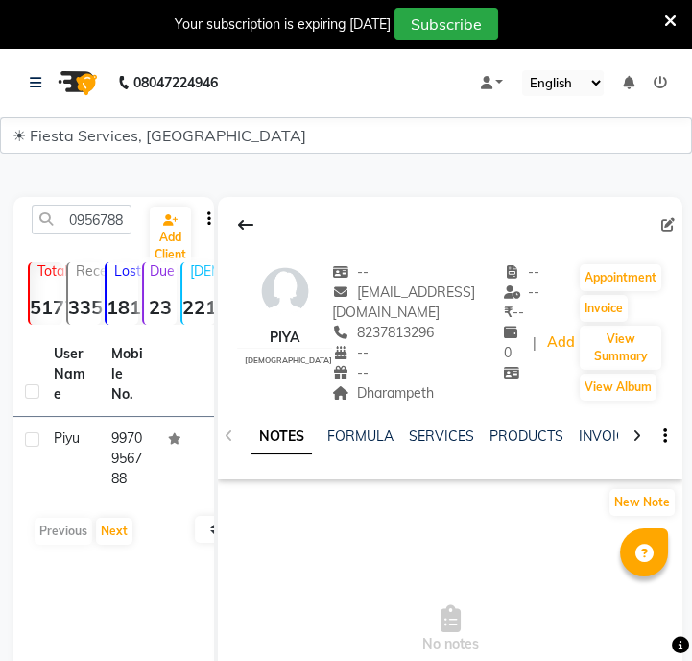
click at [172, 462] on td at bounding box center [186, 459] width 58 height 84
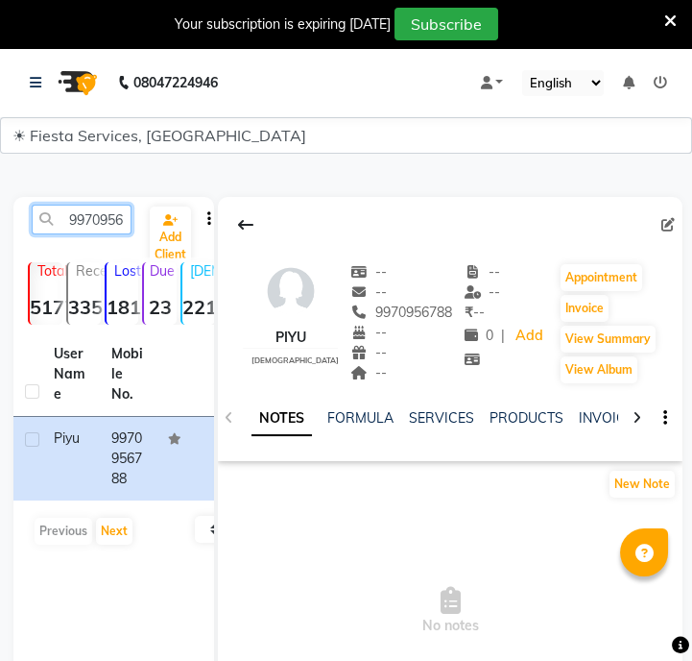
click at [121, 220] on input "9970956788" at bounding box center [82, 220] width 100 height 30
paste input "7624043607"
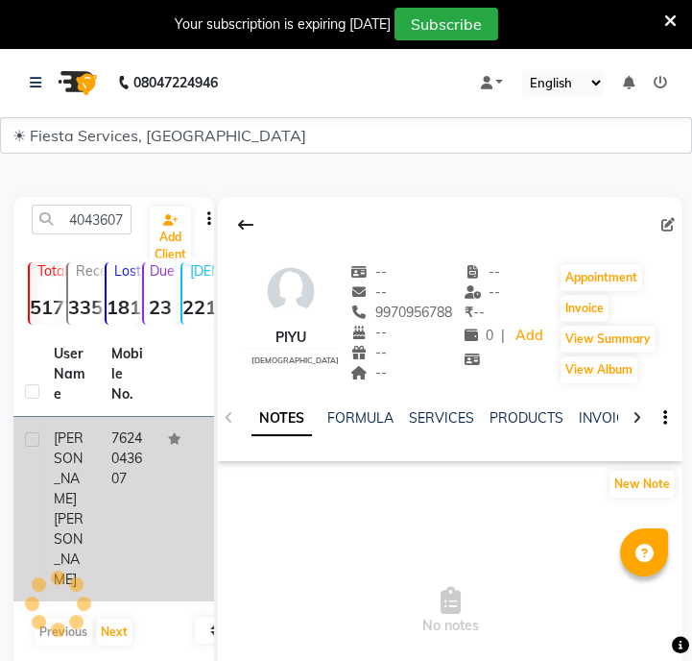
click at [171, 499] on td at bounding box center [186, 509] width 58 height 184
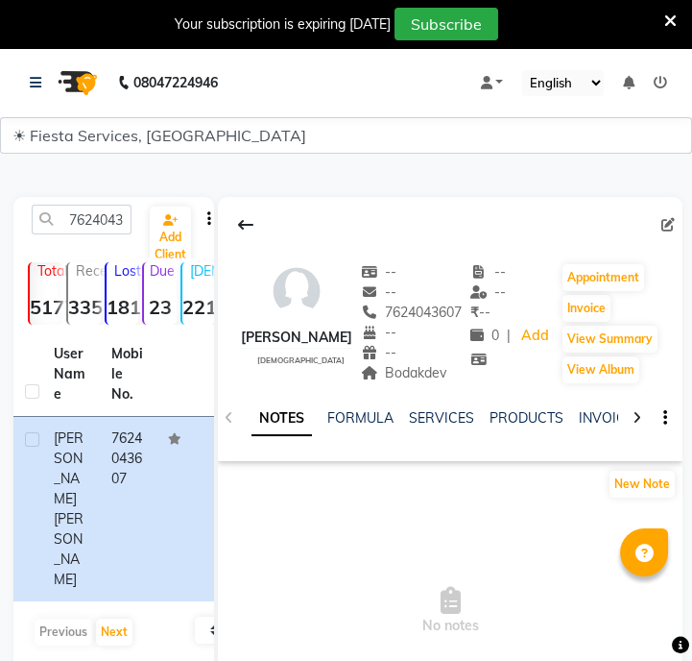
click at [423, 383] on div "Bodakdev" at bounding box center [412, 373] width 102 height 20
click at [424, 381] on span "Bodakdev" at bounding box center [404, 372] width 86 height 17
click at [84, 225] on input "7624043607" at bounding box center [82, 220] width 100 height 30
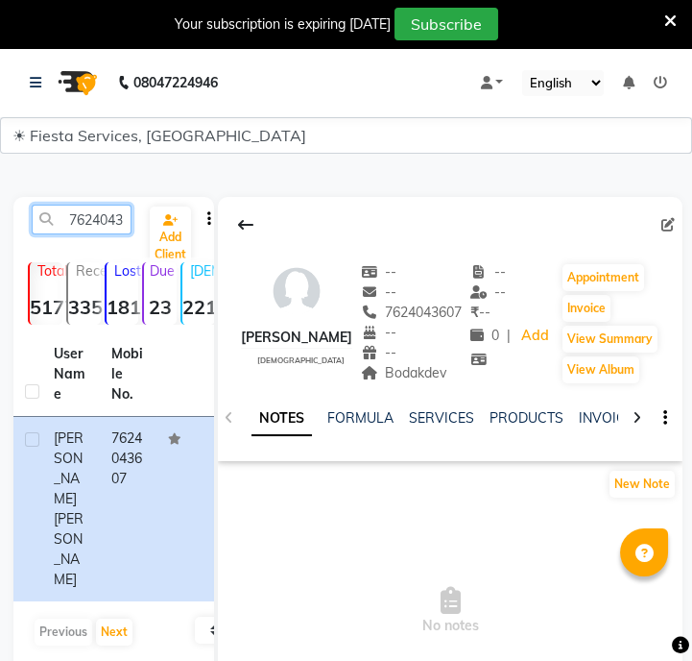
paste input "046421015"
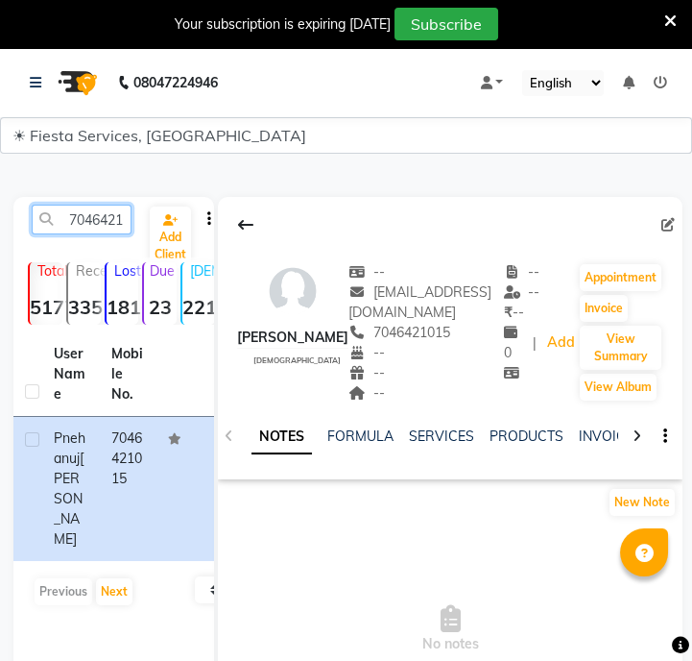
click at [114, 223] on input "7046421015" at bounding box center [82, 220] width 100 height 30
paste input "8149411091"
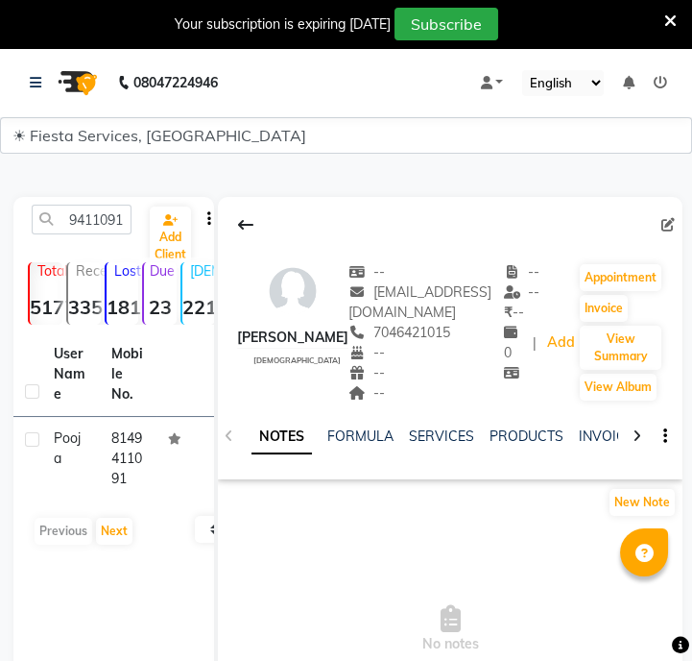
click at [147, 449] on td "8149411091" at bounding box center [129, 459] width 58 height 84
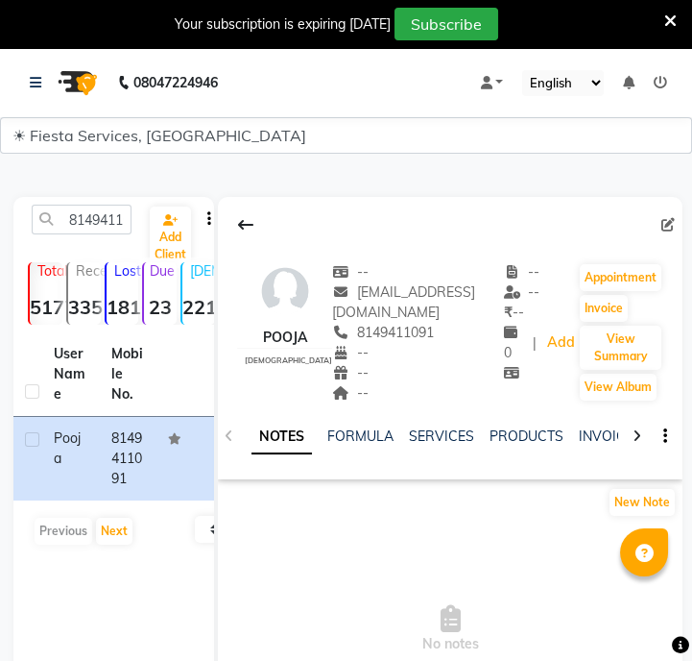
click at [90, 239] on div "8149411091 Add Client" at bounding box center [113, 227] width 193 height 45
click at [98, 214] on input "8149411091" at bounding box center [82, 220] width 100 height 30
paste input "7905256102"
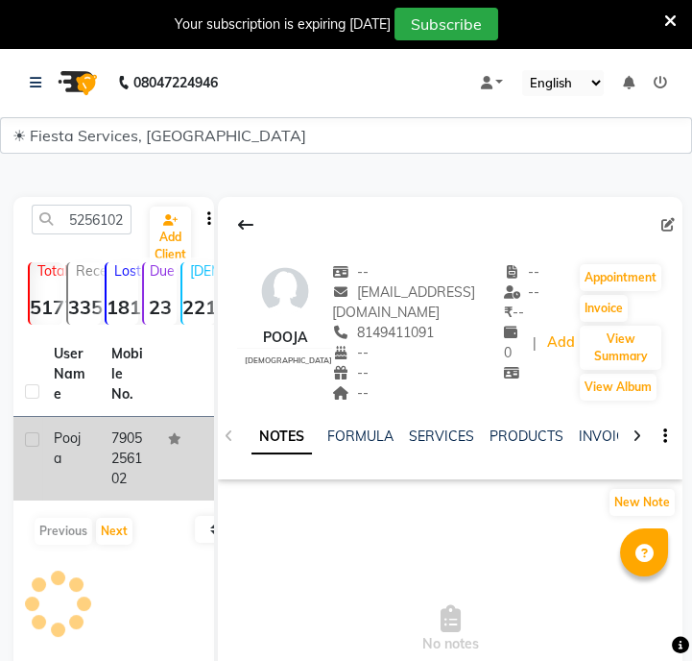
click at [146, 456] on td "7905256102" at bounding box center [129, 459] width 58 height 84
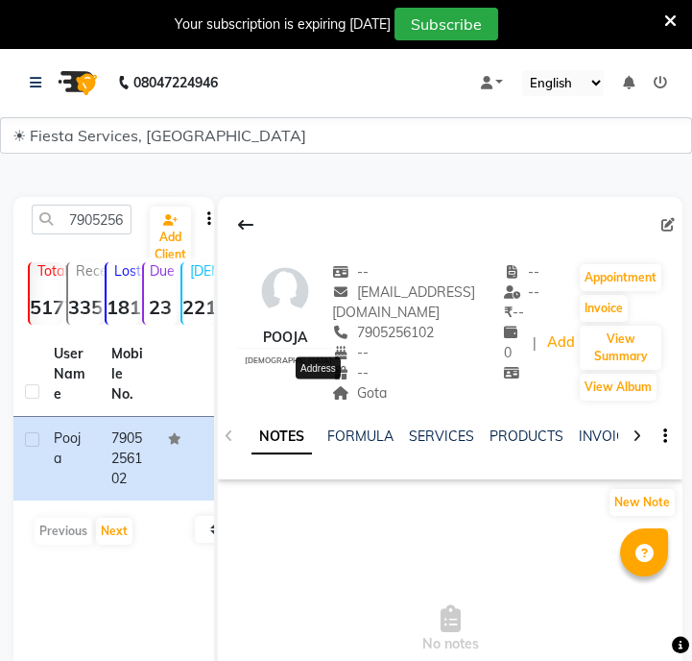
click at [337, 397] on span "Gota" at bounding box center [359, 392] width 55 height 17
click at [68, 219] on input "7905256102" at bounding box center [82, 220] width 100 height 30
paste input "9687872237"
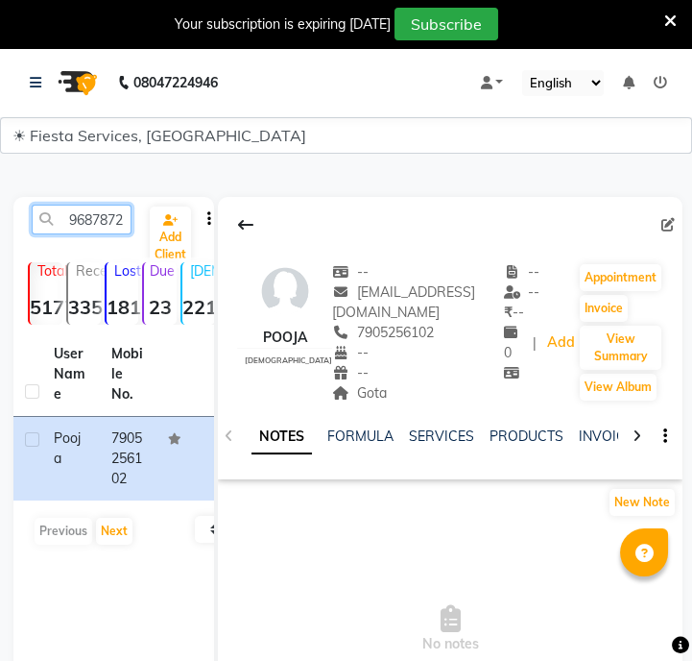
scroll to position [0, 26]
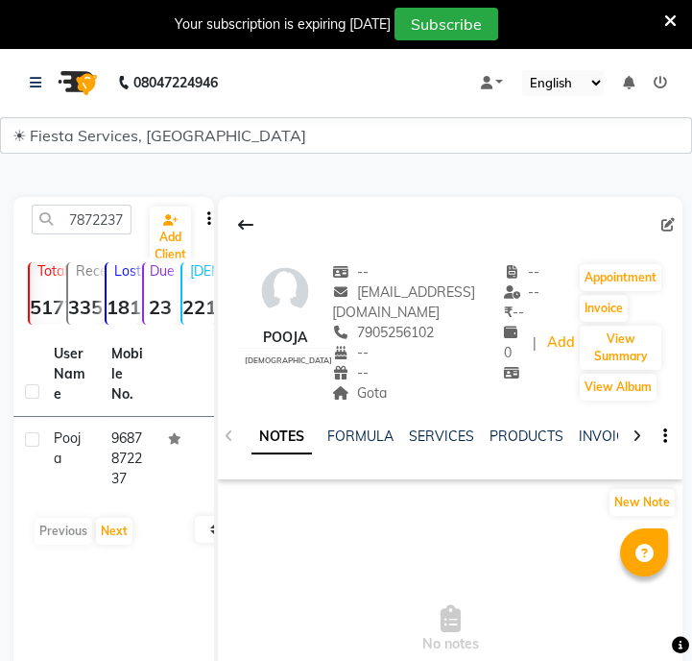
click at [134, 473] on td "9687872237" at bounding box center [129, 459] width 58 height 84
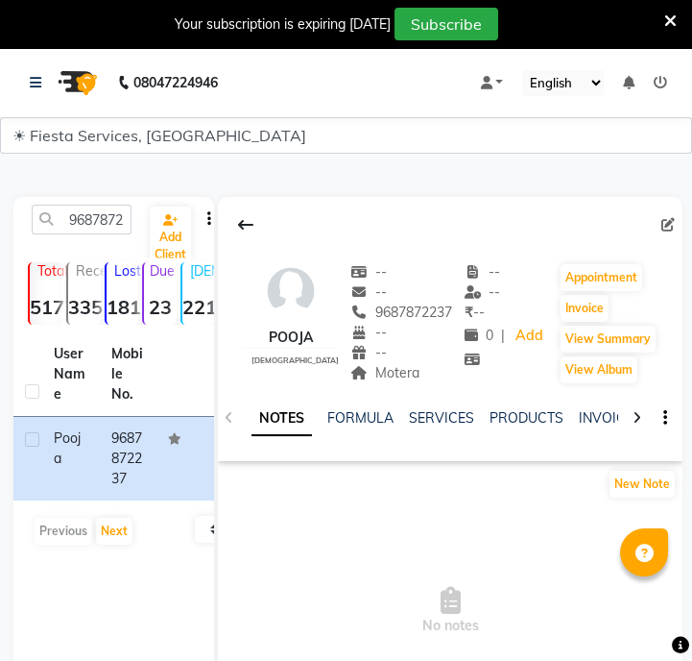
click at [377, 382] on div "Motera" at bounding box center [402, 373] width 102 height 20
click at [81, 223] on input "9687872237" at bounding box center [82, 220] width 100 height 30
paste input "158046000"
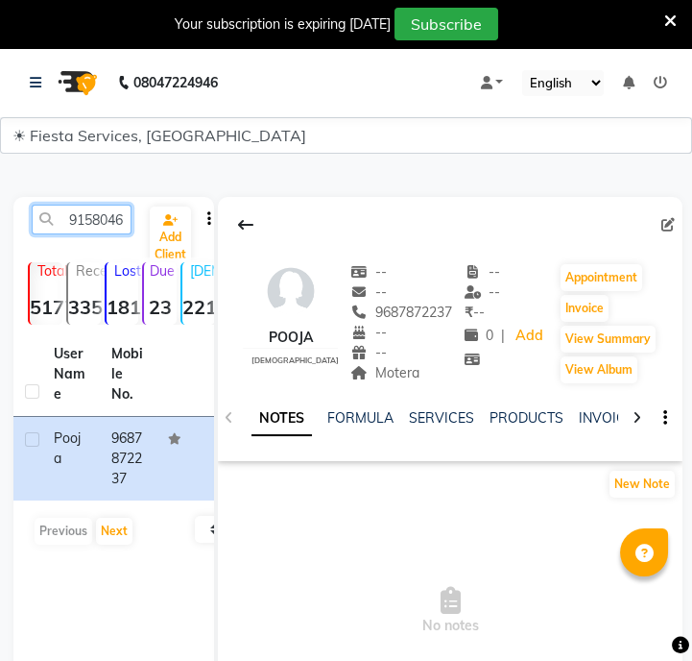
scroll to position [0, 26]
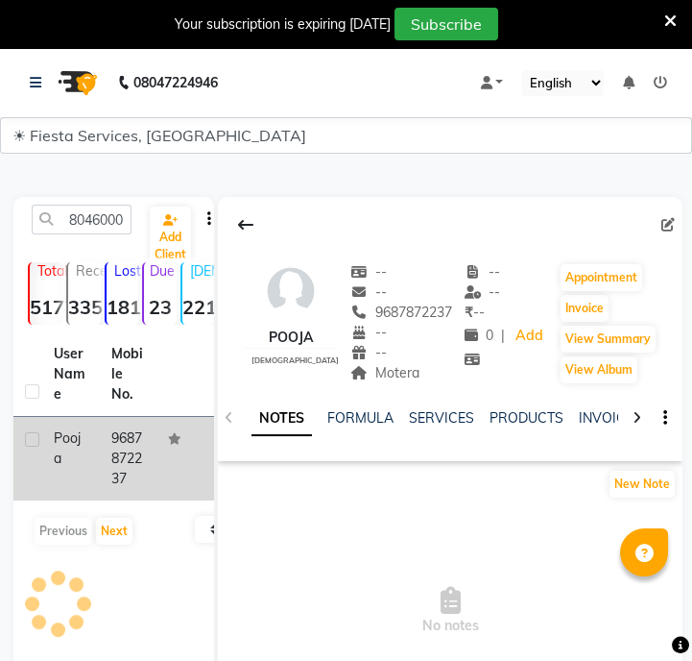
click at [149, 472] on td "9687872237" at bounding box center [129, 459] width 58 height 84
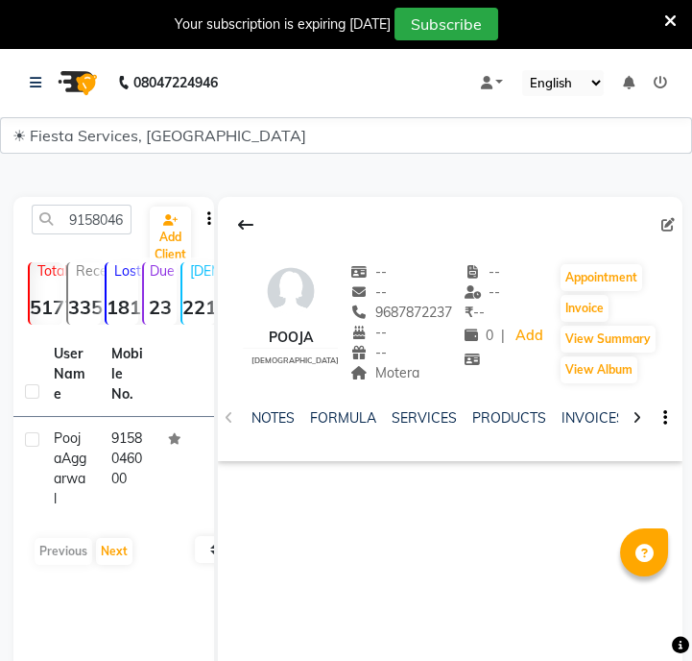
click at [149, 472] on td "9158046000" at bounding box center [129, 469] width 58 height 104
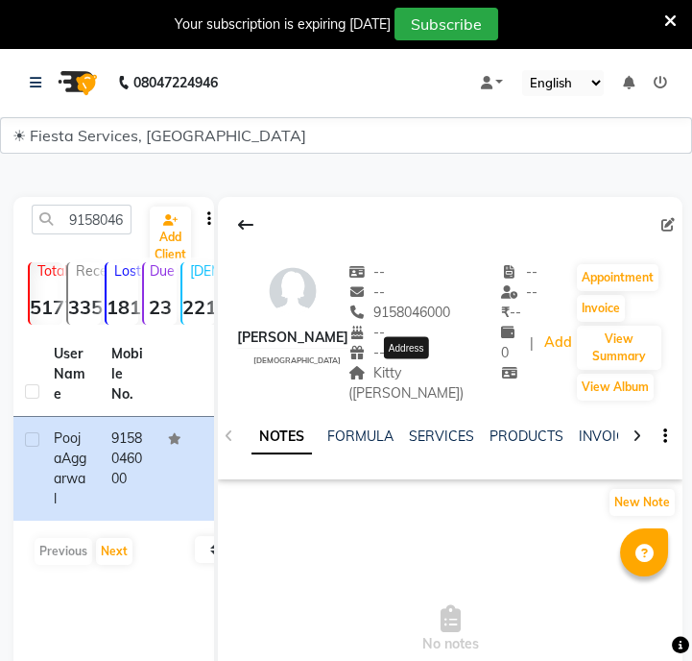
click at [389, 385] on span "Kitty ([PERSON_NAME])" at bounding box center [406, 382] width 115 height 37
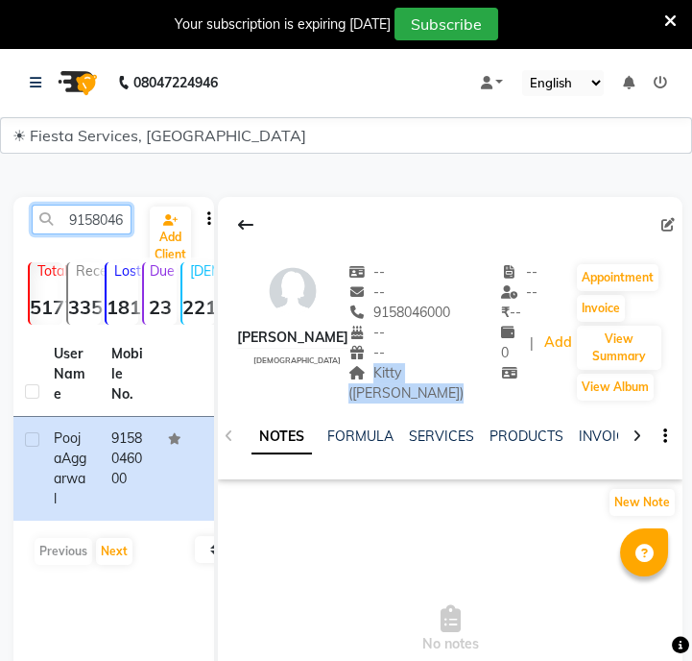
click at [97, 229] on input "9158046000" at bounding box center [82, 220] width 100 height 30
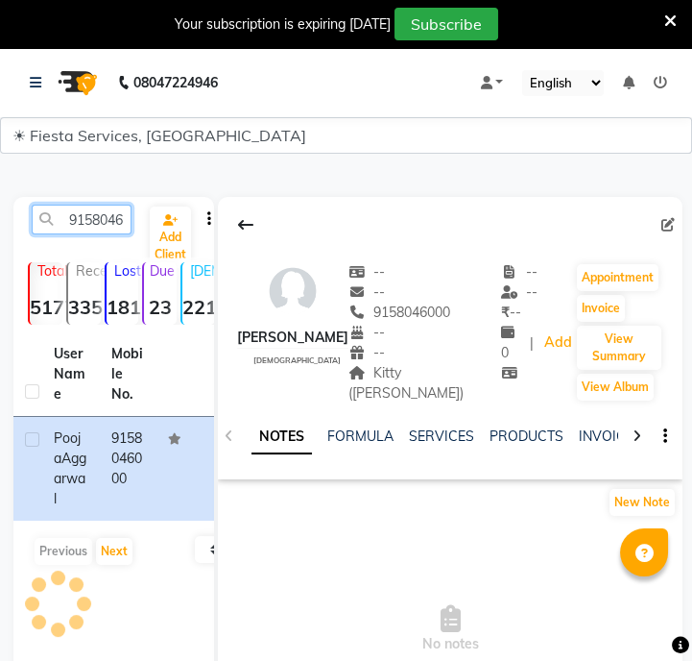
click at [97, 229] on input "9158046000" at bounding box center [82, 220] width 100 height 30
paste input "673038186"
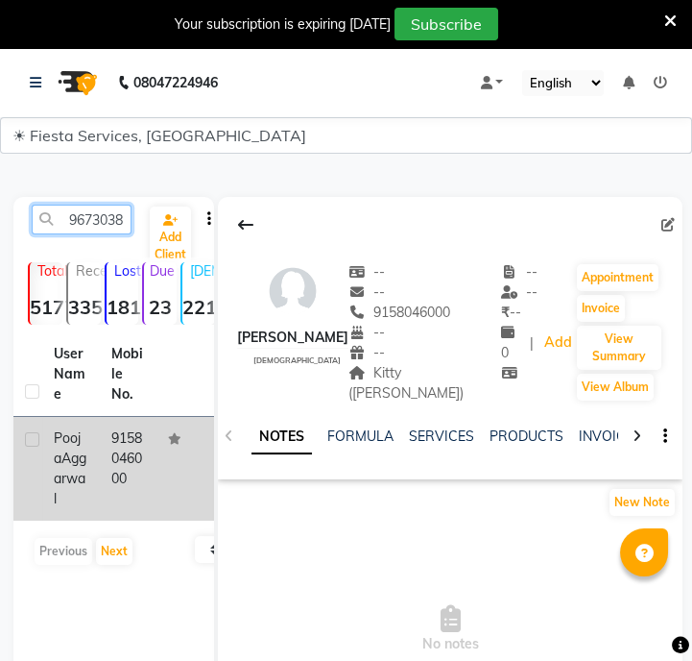
scroll to position [0, 26]
click at [160, 493] on td at bounding box center [186, 469] width 58 height 104
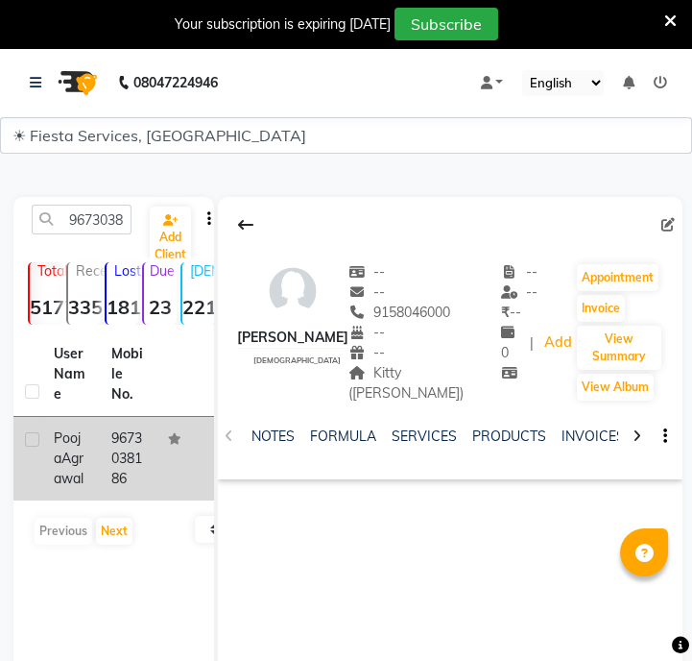
click at [13, 495] on td at bounding box center [27, 459] width 29 height 84
click at [96, 473] on td "Pooja Agrawal" at bounding box center [71, 459] width 58 height 84
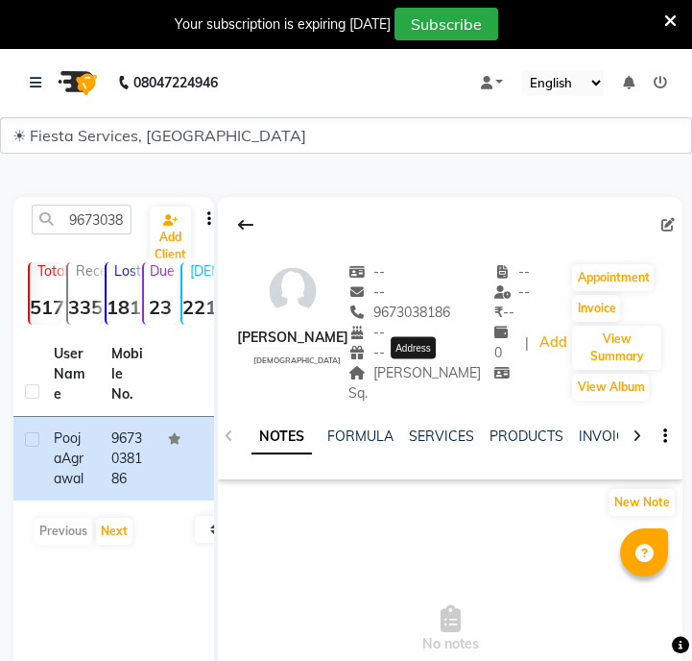
click at [429, 374] on span "Trimurti Sq." at bounding box center [415, 382] width 133 height 37
click at [96, 230] on input "9673038186" at bounding box center [82, 220] width 100 height 30
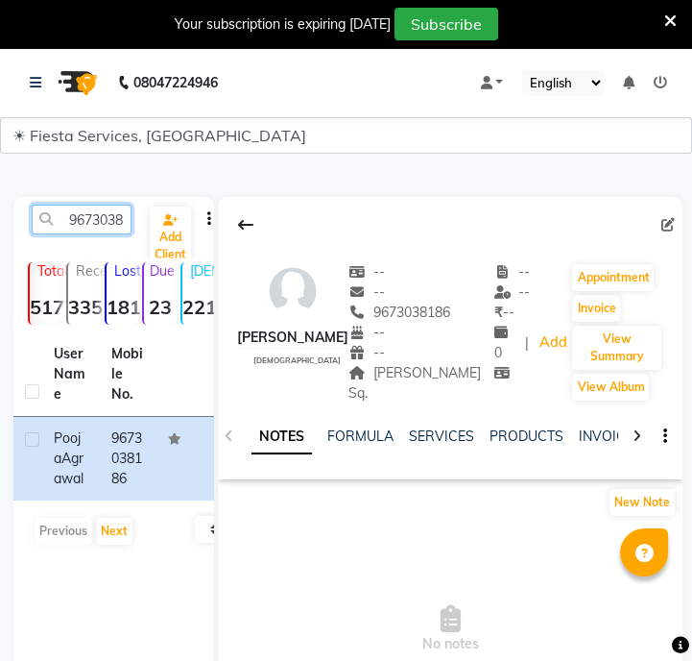
paste input "970676014"
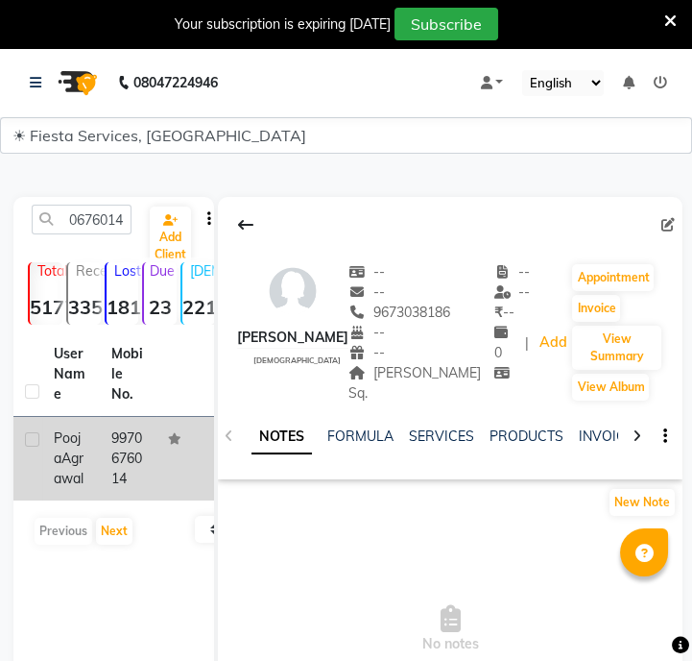
click at [157, 457] on td at bounding box center [186, 459] width 58 height 84
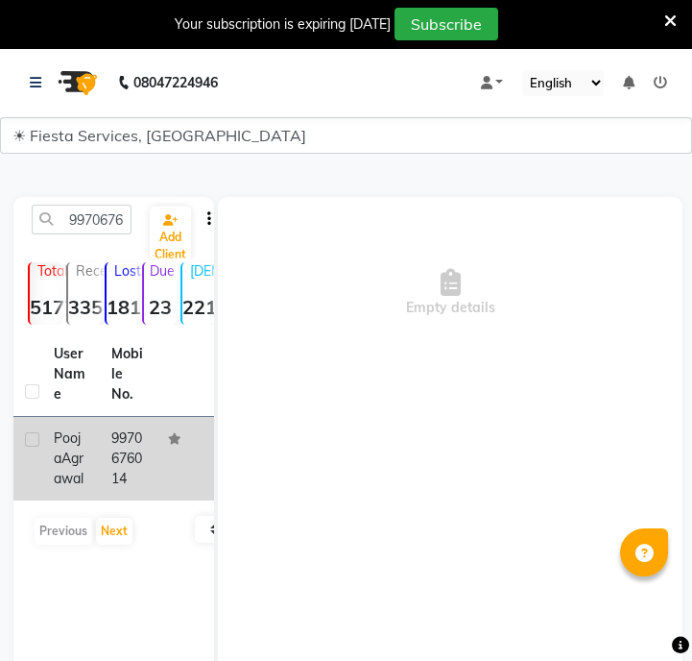
click at [157, 457] on td at bounding box center [186, 459] width 58 height 84
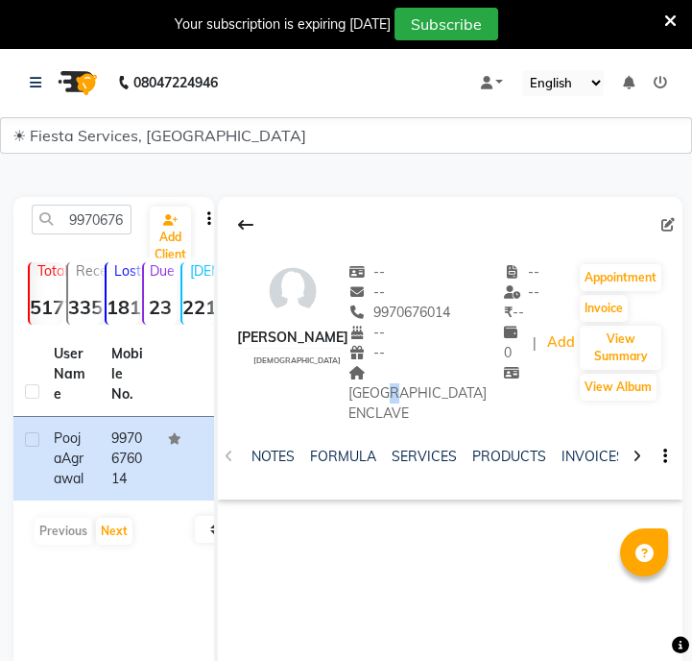
click at [406, 363] on div "LAKE VIEW ENCLAVE Address" at bounding box center [427, 393] width 156 height 61
click at [408, 374] on div "LAKE VIEW ENCLAVE" at bounding box center [427, 393] width 156 height 61
click at [408, 374] on span "LAKE VIEW ENCLAVE" at bounding box center [418, 393] width 138 height 58
click at [394, 383] on div "LAKE VIEW ENCLAVE" at bounding box center [427, 393] width 156 height 61
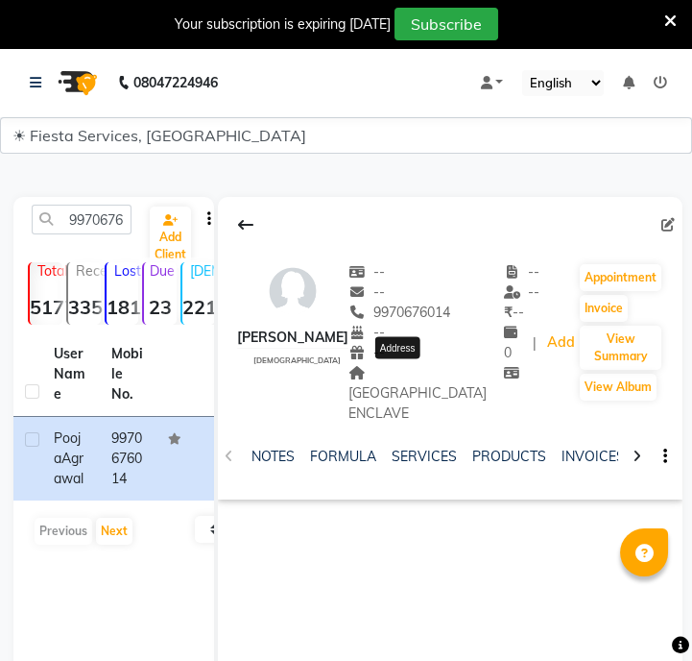
click at [398, 379] on span "LAKE VIEW ENCLAVE" at bounding box center [418, 393] width 138 height 58
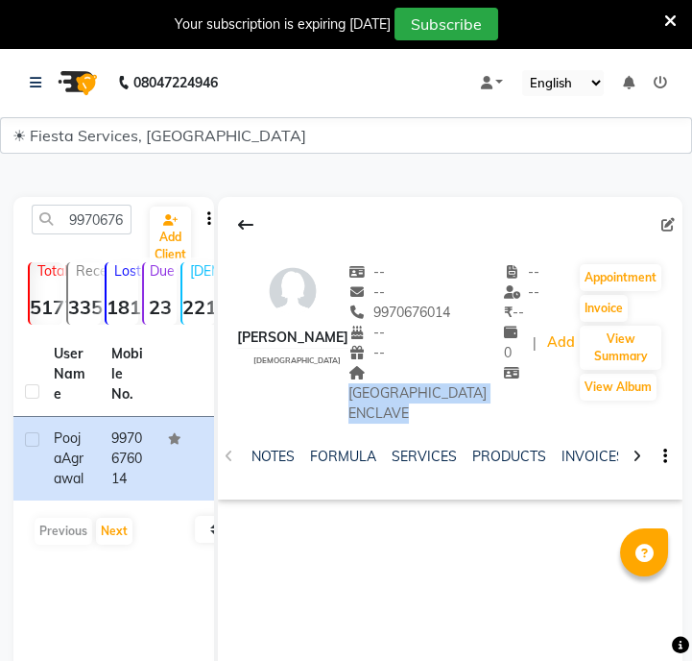
click at [398, 379] on span "LAKE VIEW ENCLAVE" at bounding box center [418, 393] width 138 height 58
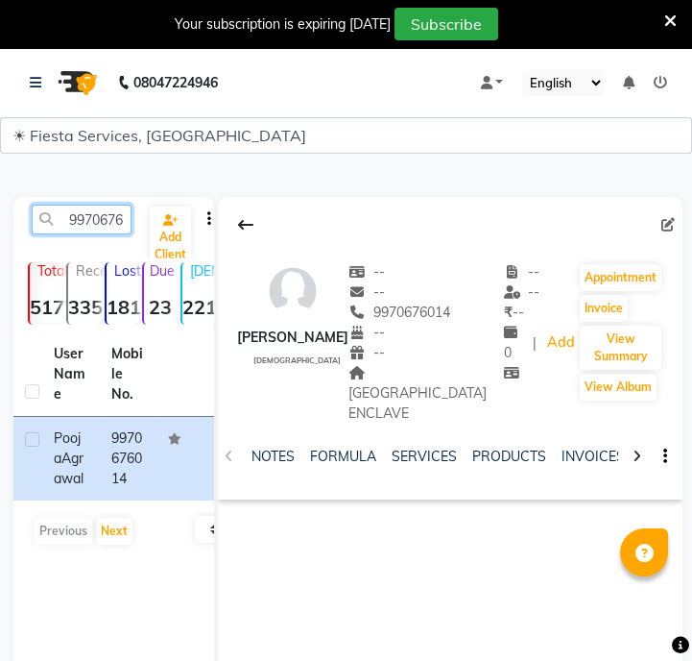
click at [94, 223] on input "9970676014" at bounding box center [82, 220] width 100 height 30
paste input "408223640"
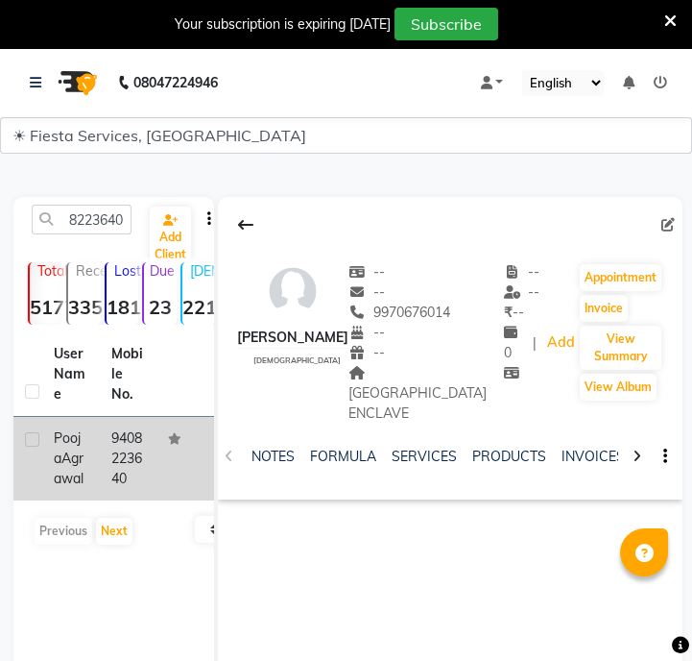
click at [110, 488] on td "9408223640" at bounding box center [129, 459] width 58 height 84
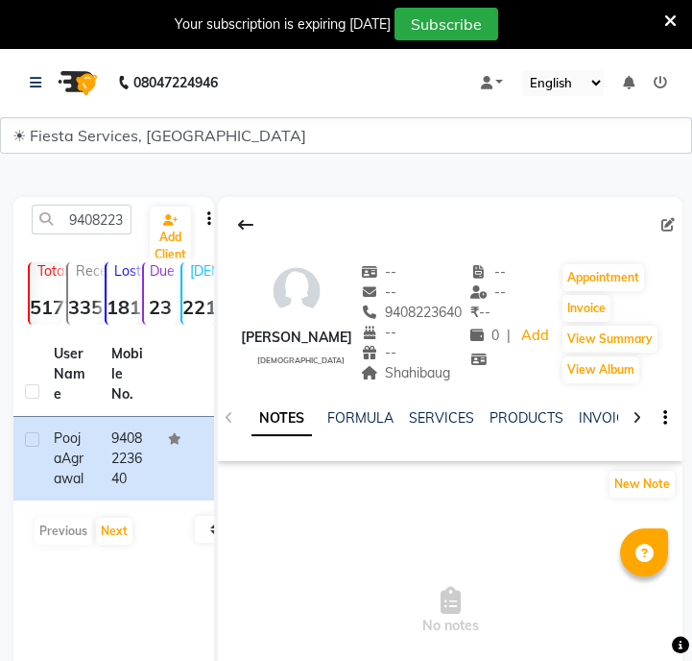
click at [429, 377] on span "Shahibaug" at bounding box center [406, 372] width 90 height 17
click at [117, 206] on input "9408223640" at bounding box center [82, 220] width 100 height 30
paste input "8329753859"
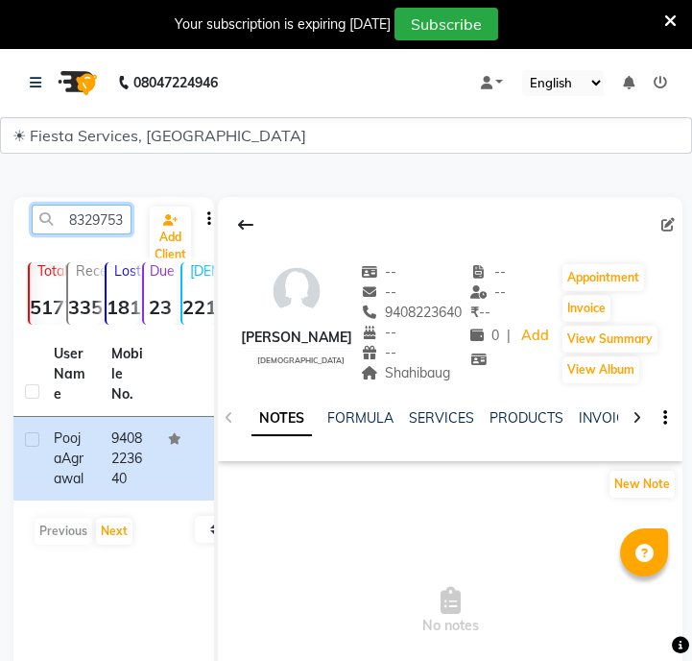
scroll to position [0, 26]
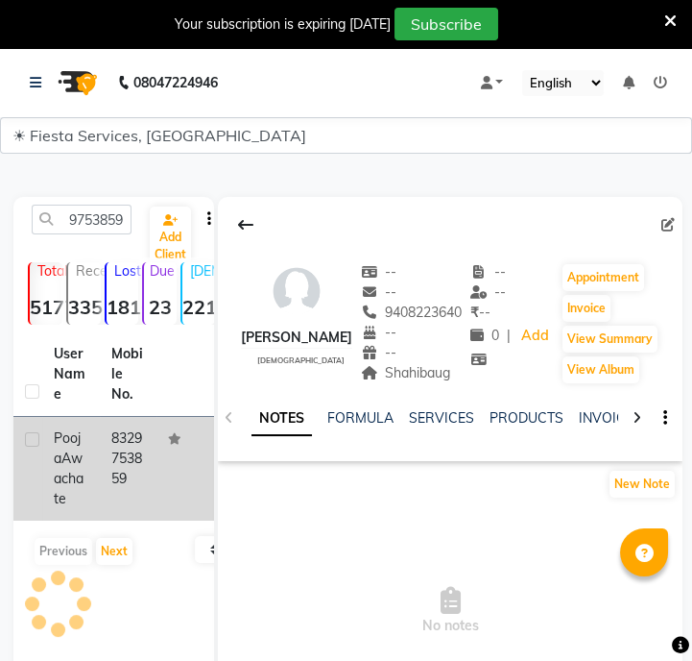
click at [123, 490] on td "8329753859" at bounding box center [129, 469] width 58 height 104
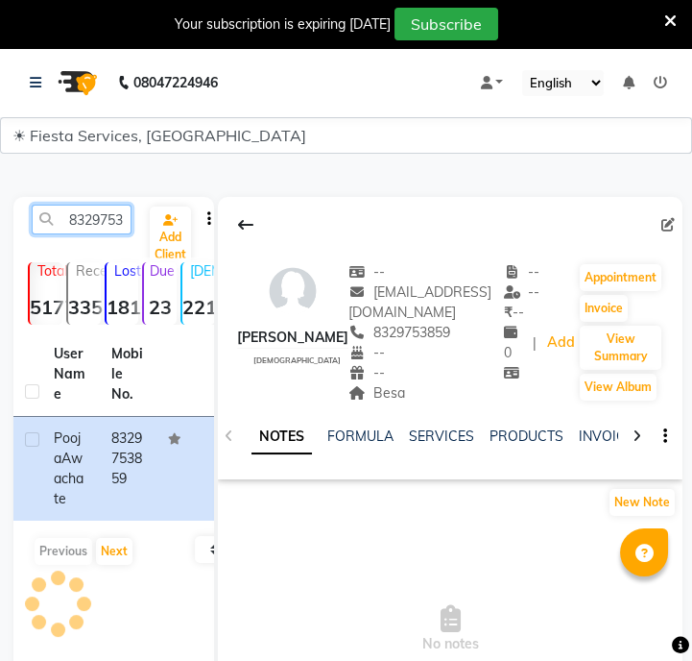
click at [123, 213] on input "8329753859" at bounding box center [82, 220] width 100 height 30
paste input "7219899838"
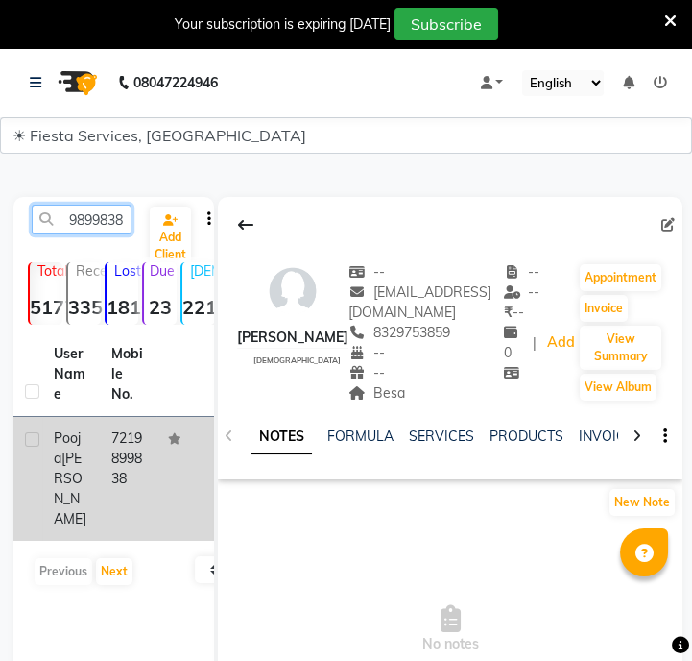
type input "7219899838"
click at [114, 490] on td "7219899838" at bounding box center [129, 479] width 58 height 124
